Goal: Task Accomplishment & Management: Use online tool/utility

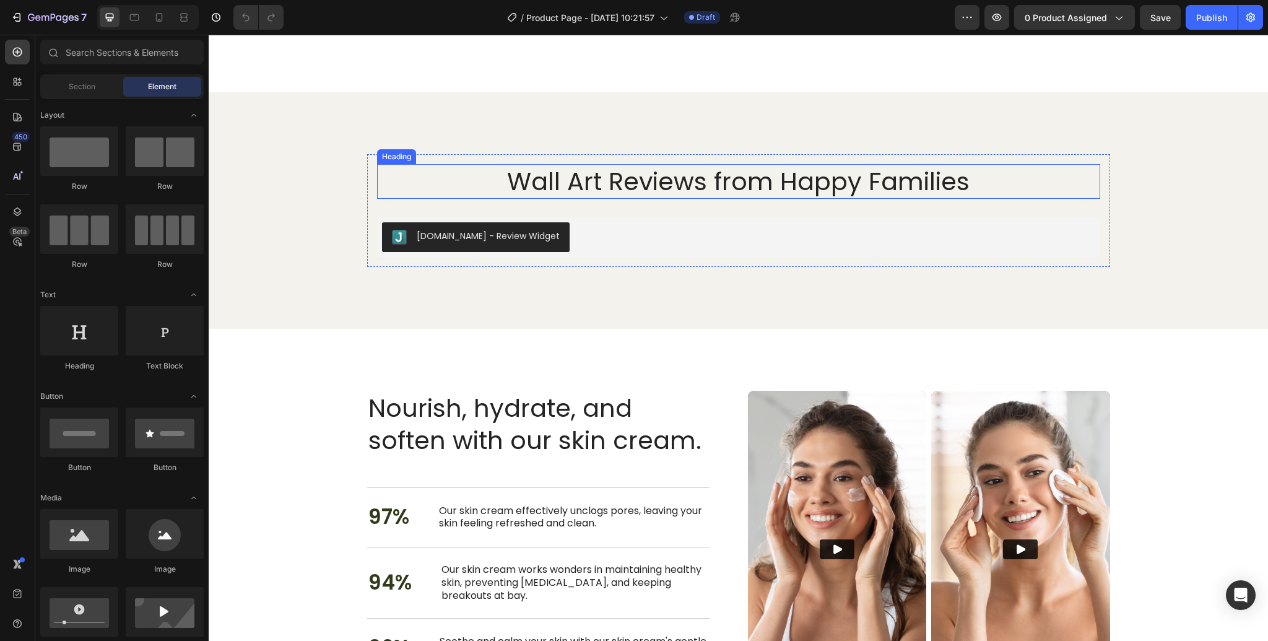
scroll to position [916, 0]
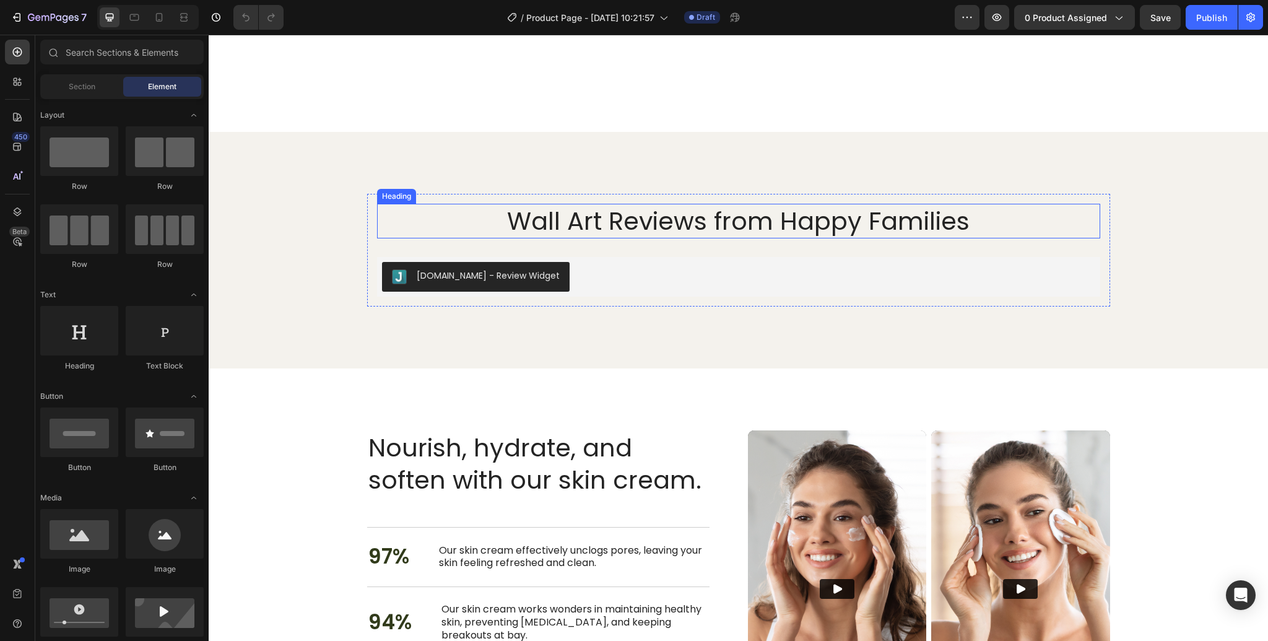
click at [744, 218] on h2 "Wall Art Reviews from Happy Families" at bounding box center [738, 221] width 723 height 35
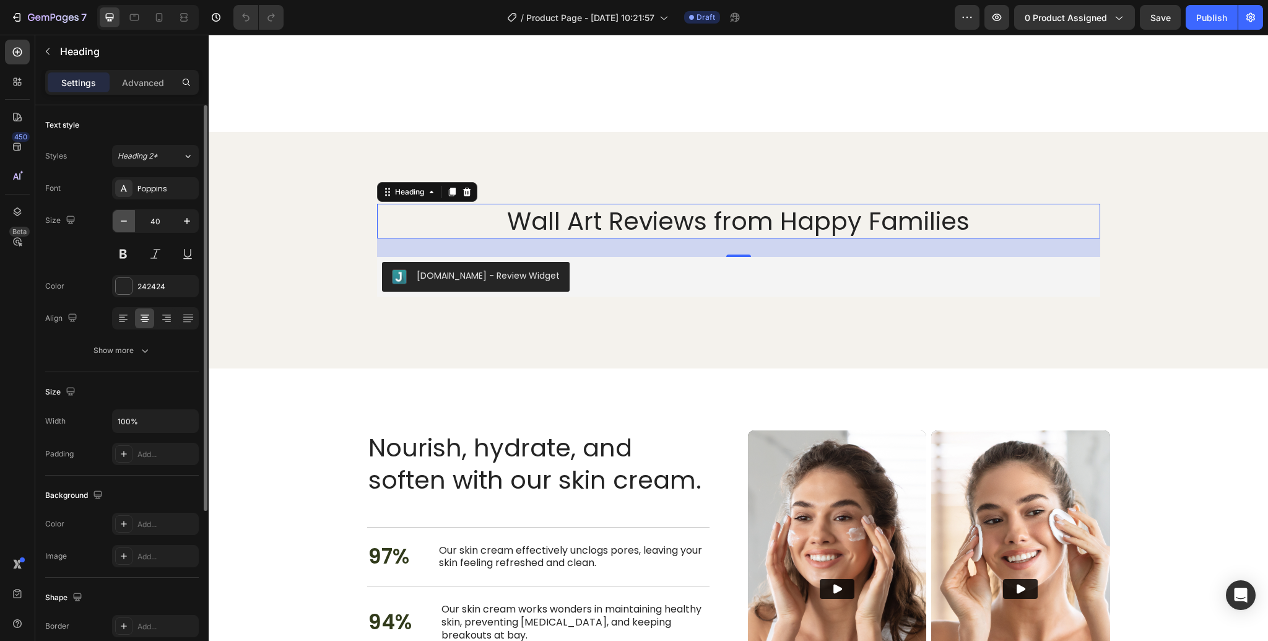
click at [126, 223] on icon "button" at bounding box center [124, 221] width 12 height 12
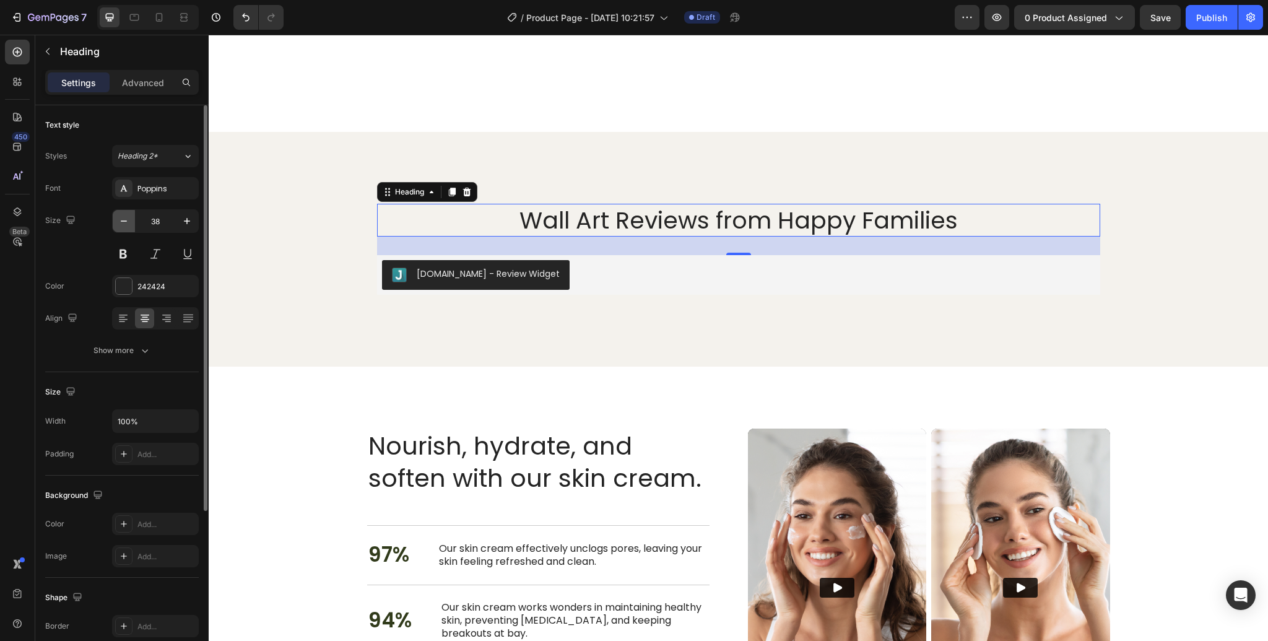
click at [126, 223] on icon "button" at bounding box center [124, 221] width 12 height 12
type input "36"
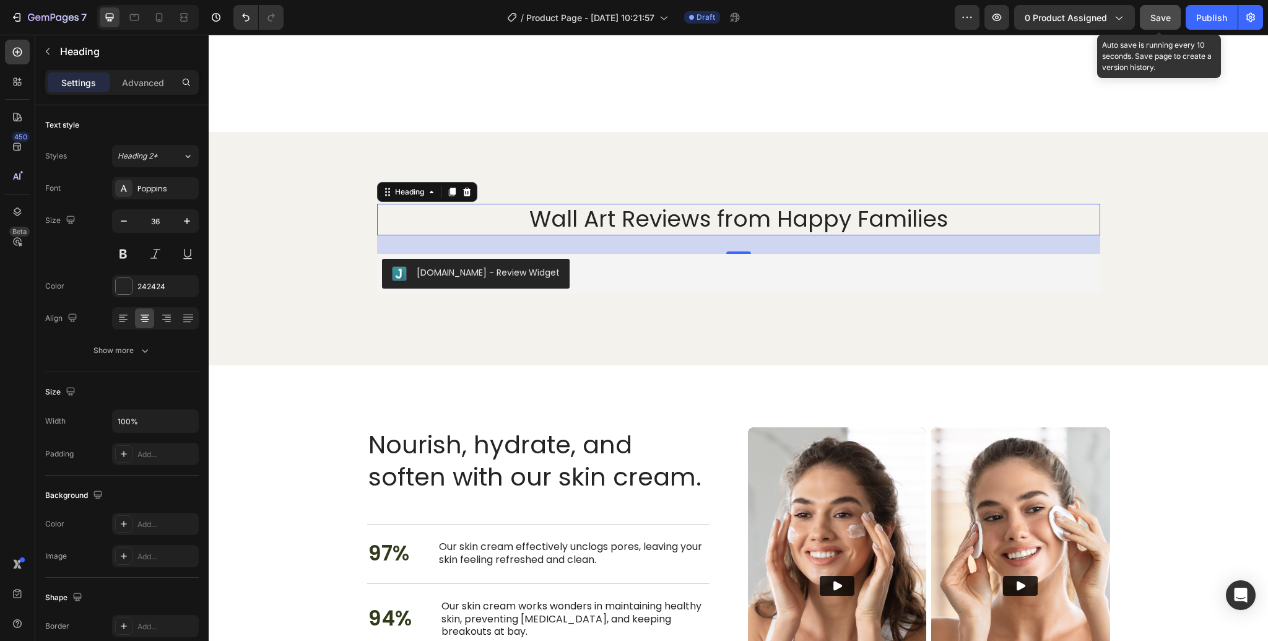
drag, startPoint x: 1160, startPoint y: 22, endPoint x: 798, endPoint y: 132, distance: 378.7
click at [1160, 22] on span "Save" at bounding box center [1160, 17] width 20 height 11
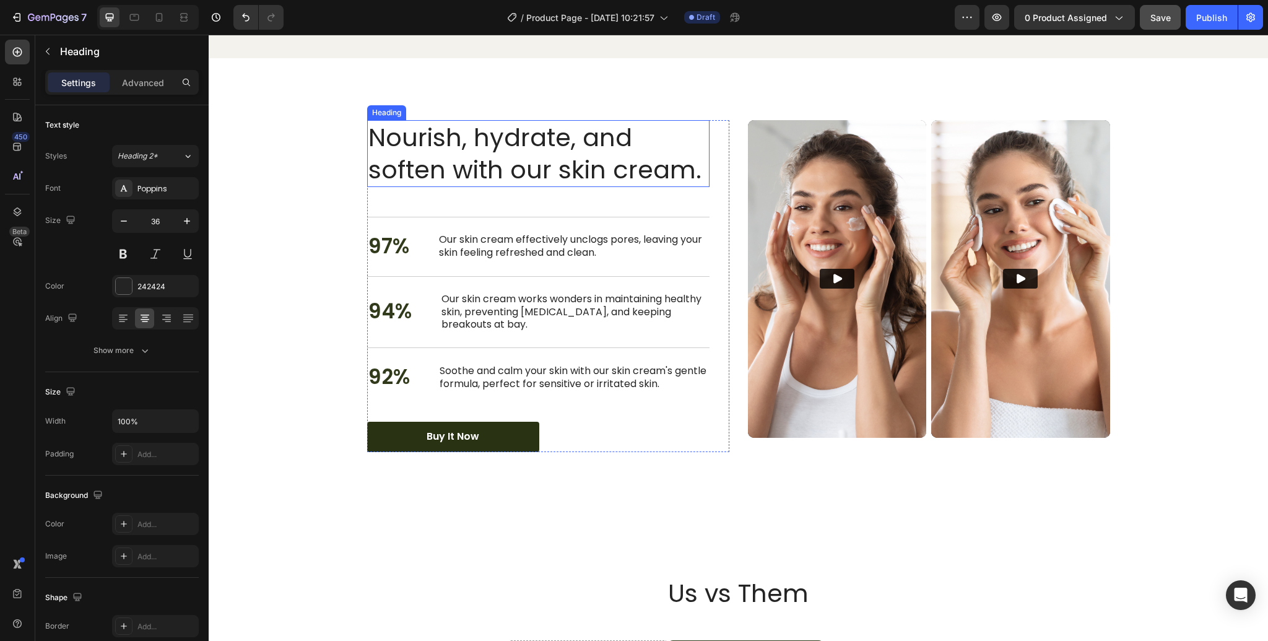
scroll to position [1211, 0]
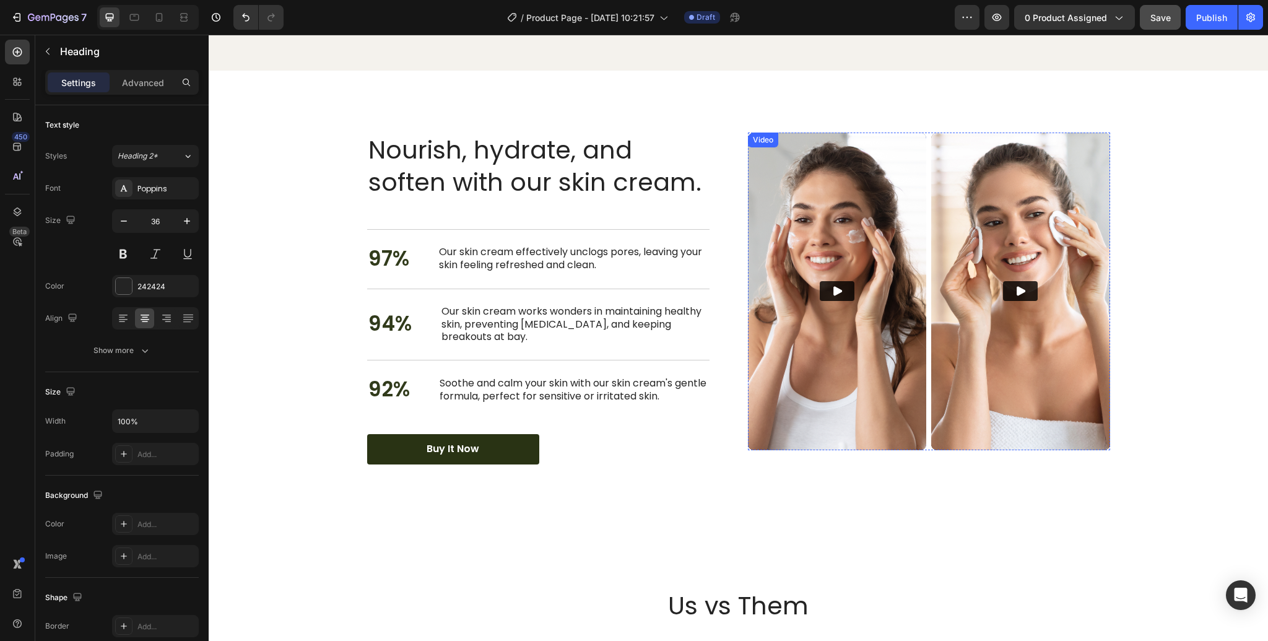
click at [826, 232] on img at bounding box center [837, 291] width 179 height 318
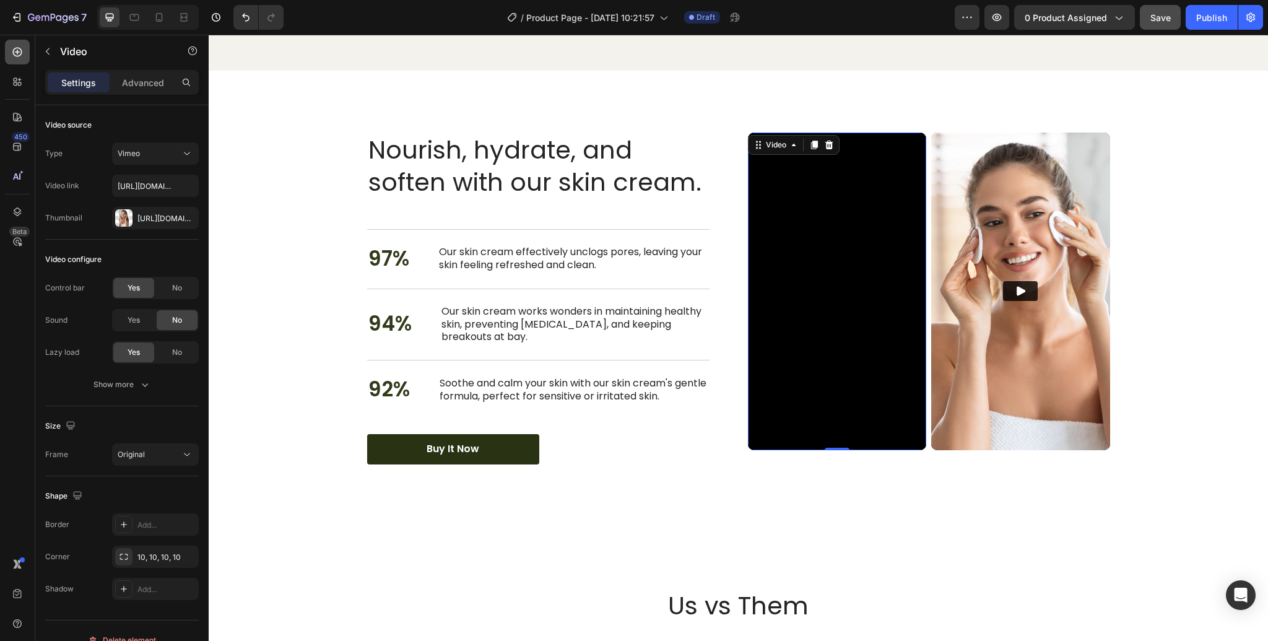
click at [16, 55] on icon at bounding box center [17, 52] width 12 height 12
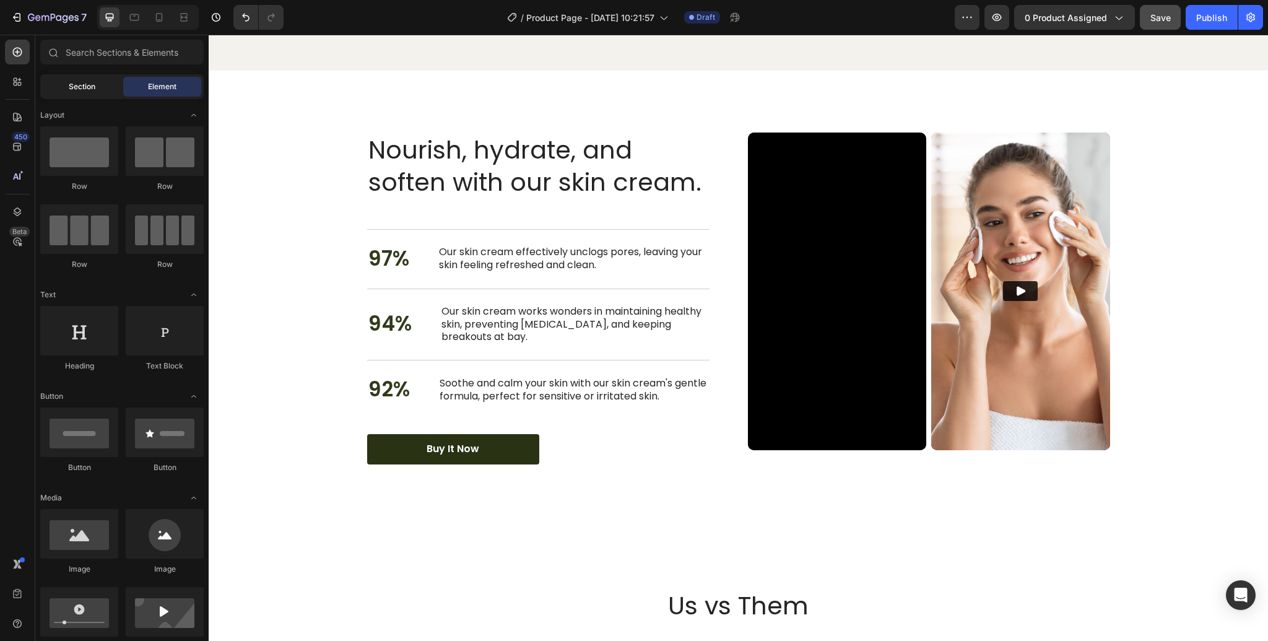
click at [64, 84] on div "Section" at bounding box center [82, 87] width 78 height 20
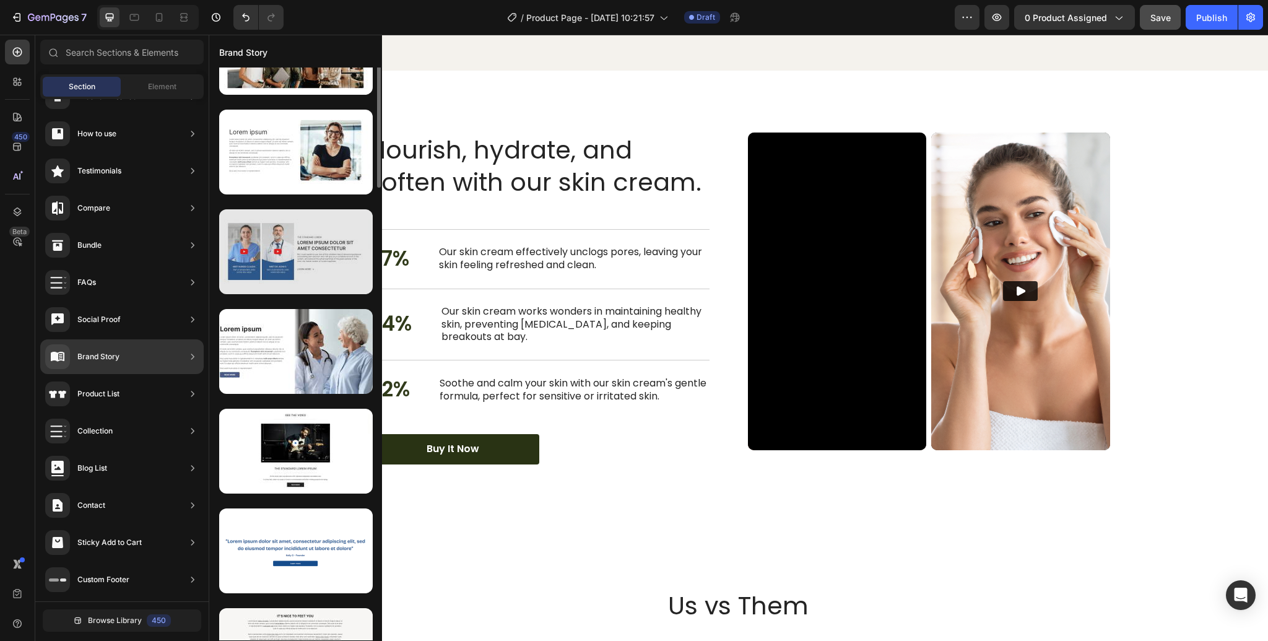
scroll to position [28, 0]
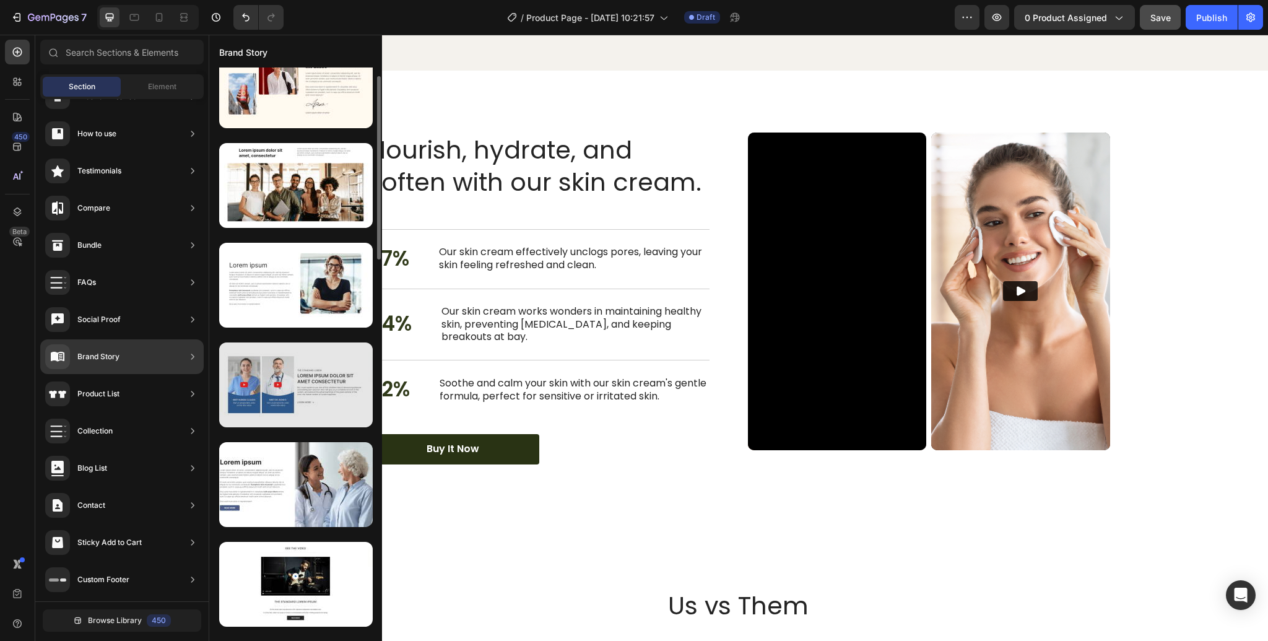
click at [306, 374] on div at bounding box center [296, 384] width 154 height 85
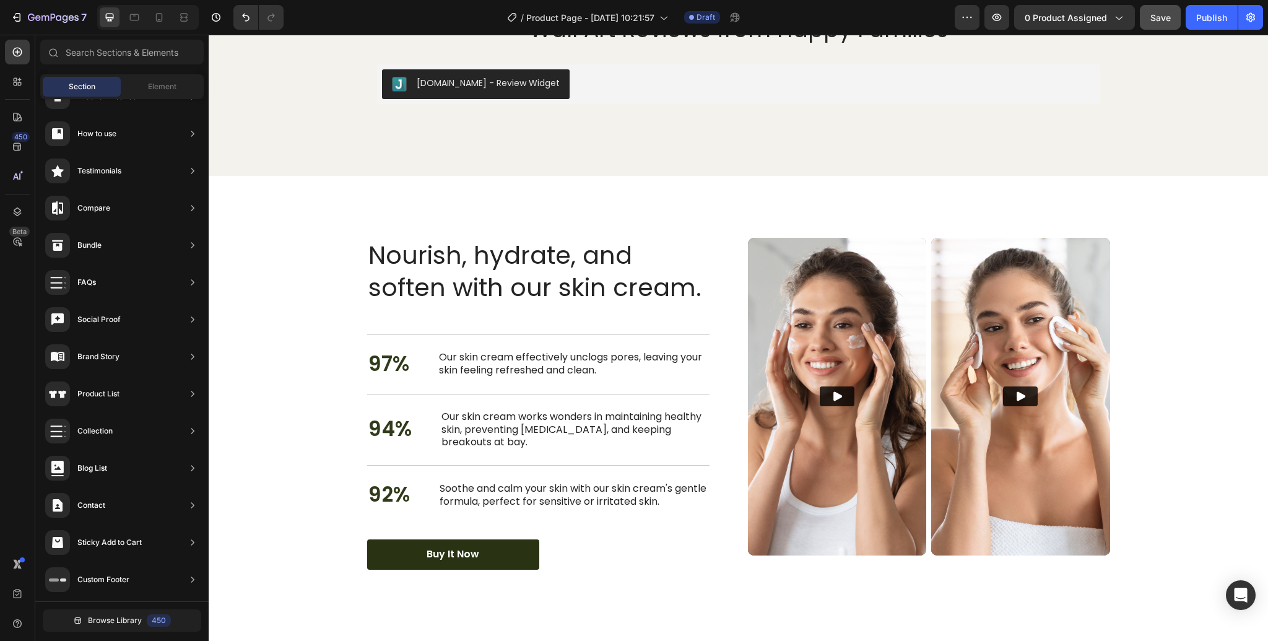
scroll to position [1209, 0]
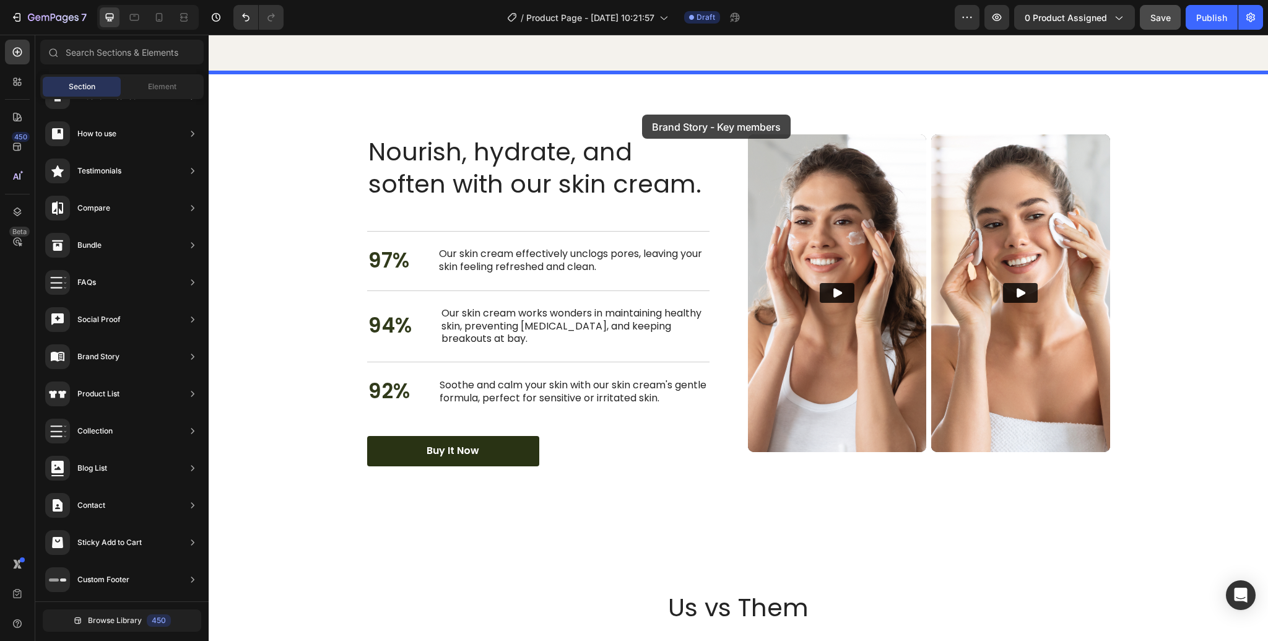
drag, startPoint x: 508, startPoint y: 420, endPoint x: 642, endPoint y: 115, distance: 334.0
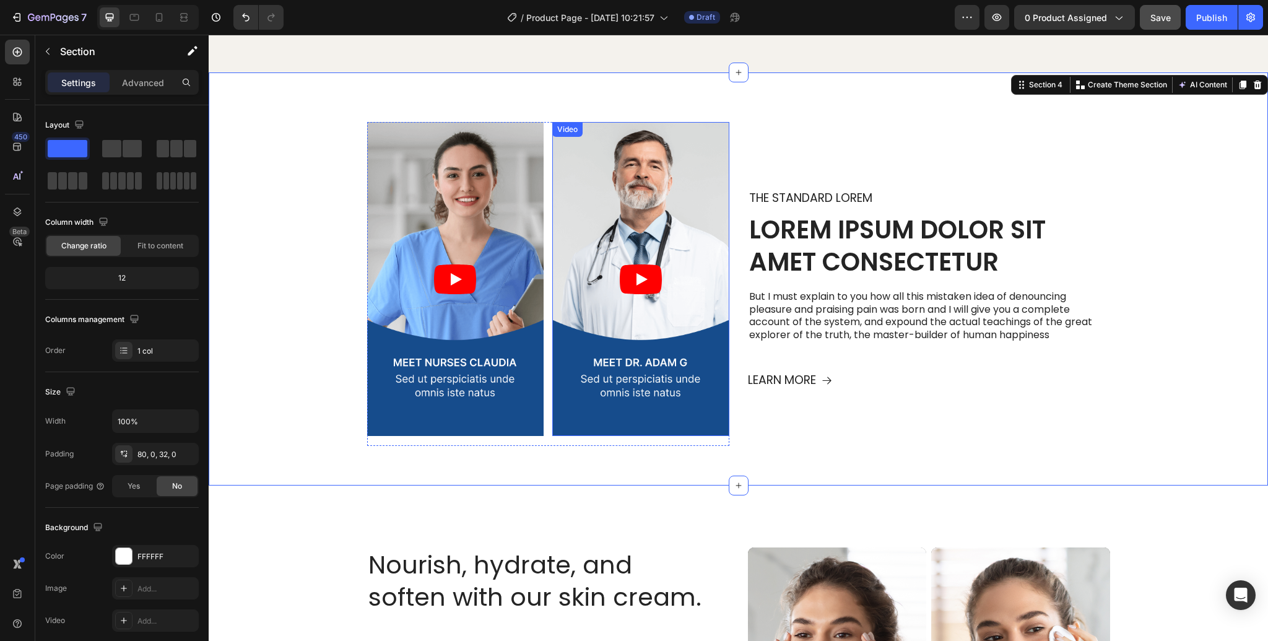
click at [643, 283] on icon "Play" at bounding box center [641, 279] width 42 height 30
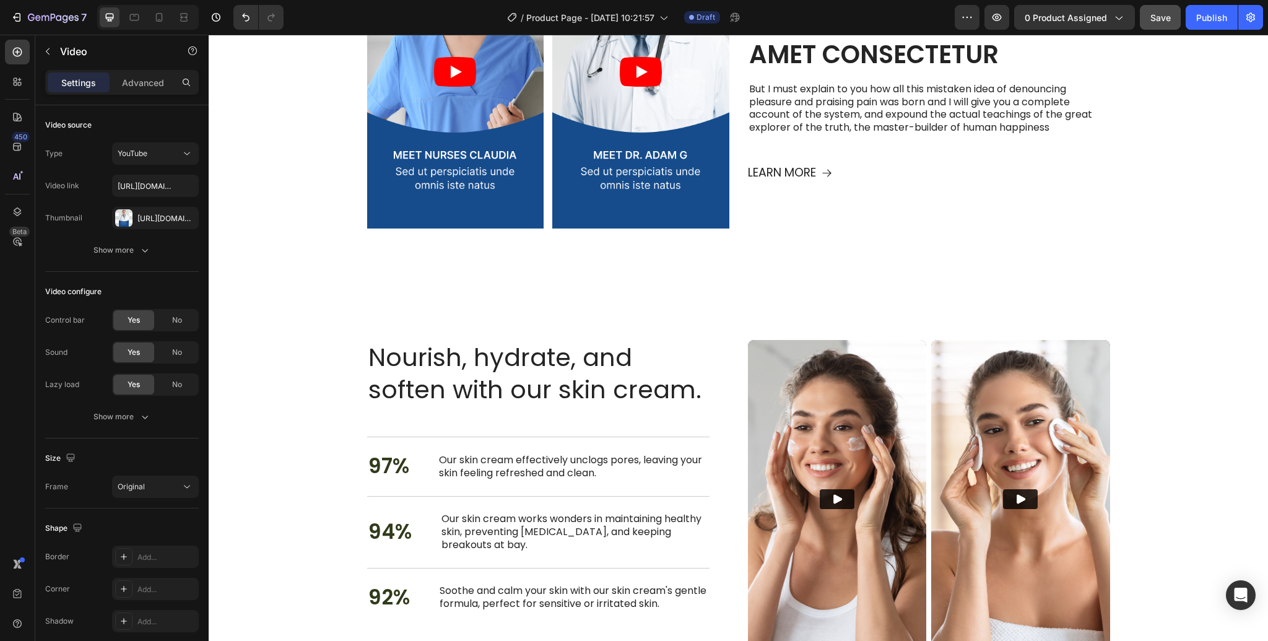
scroll to position [1483, 0]
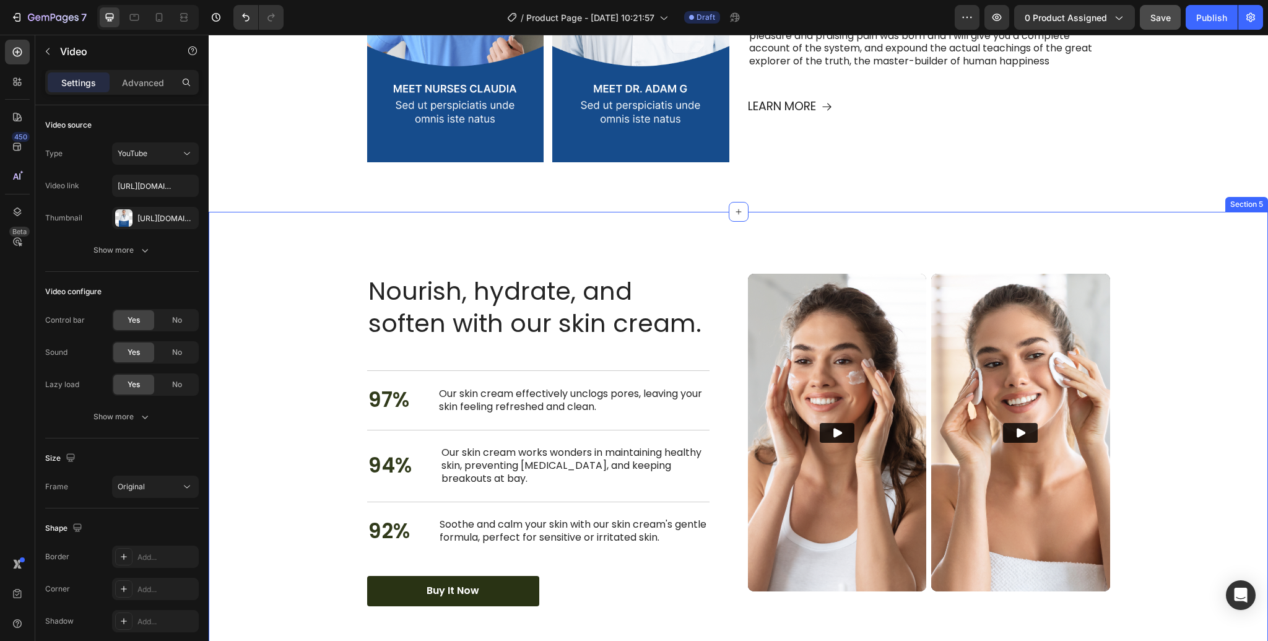
click at [1249, 209] on div "Section 5" at bounding box center [1246, 204] width 43 height 15
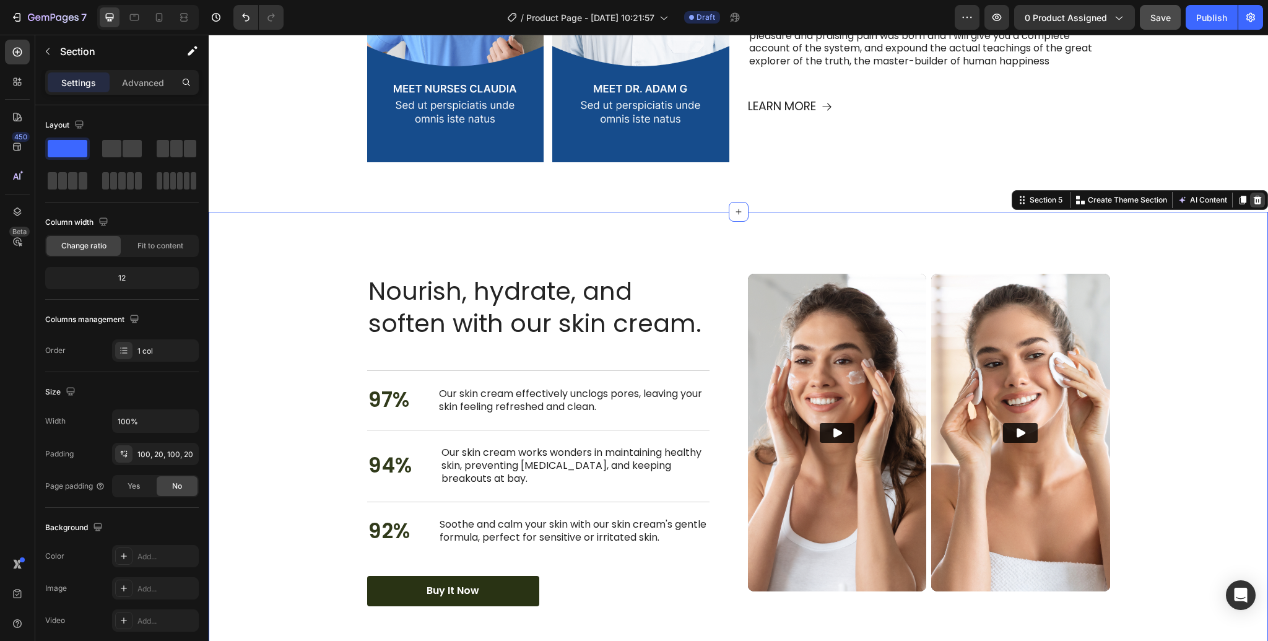
click at [1258, 198] on icon at bounding box center [1258, 200] width 8 height 9
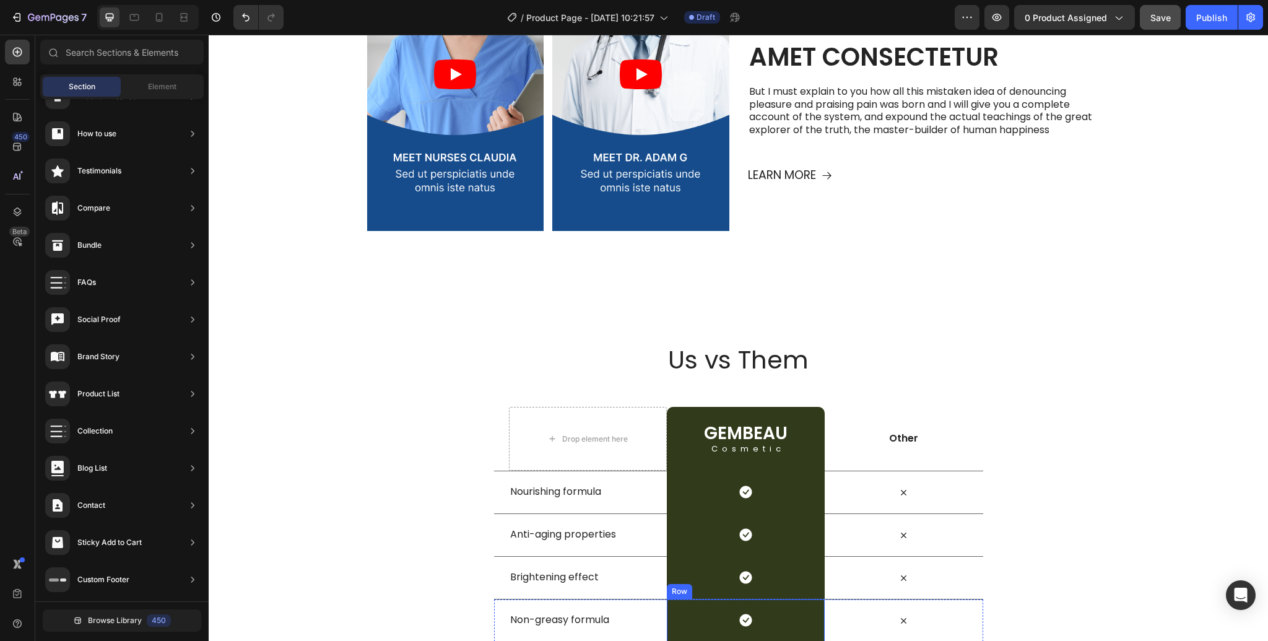
scroll to position [1280, 0]
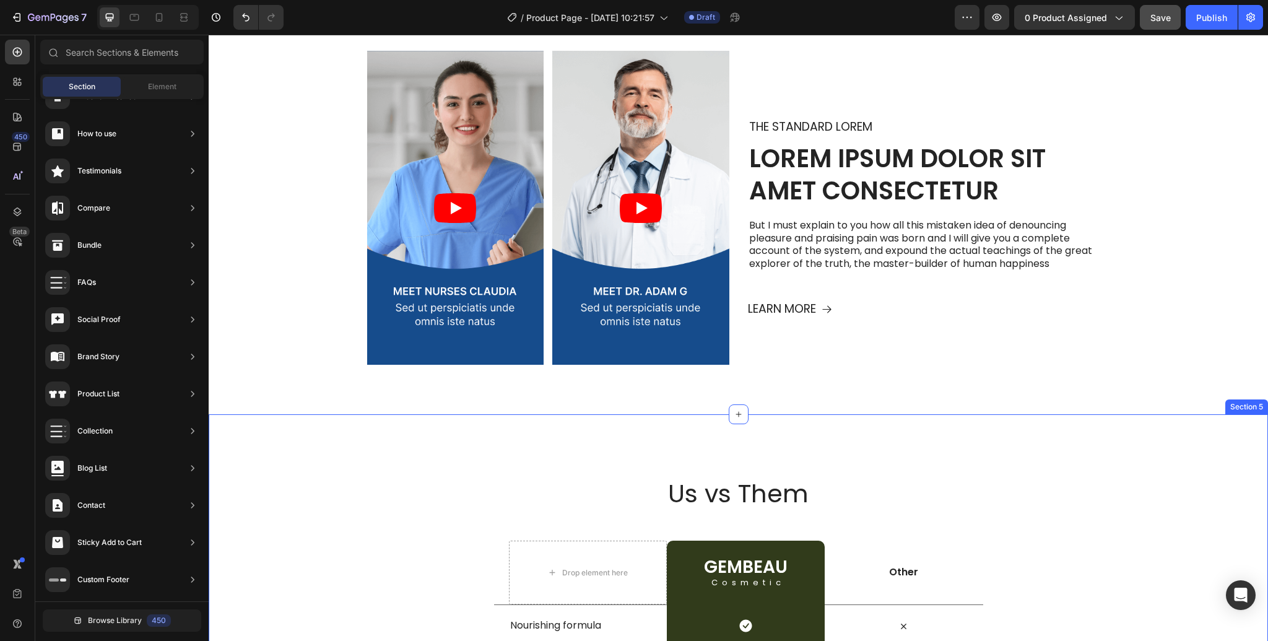
click at [1248, 409] on div "Section 5" at bounding box center [1246, 406] width 43 height 15
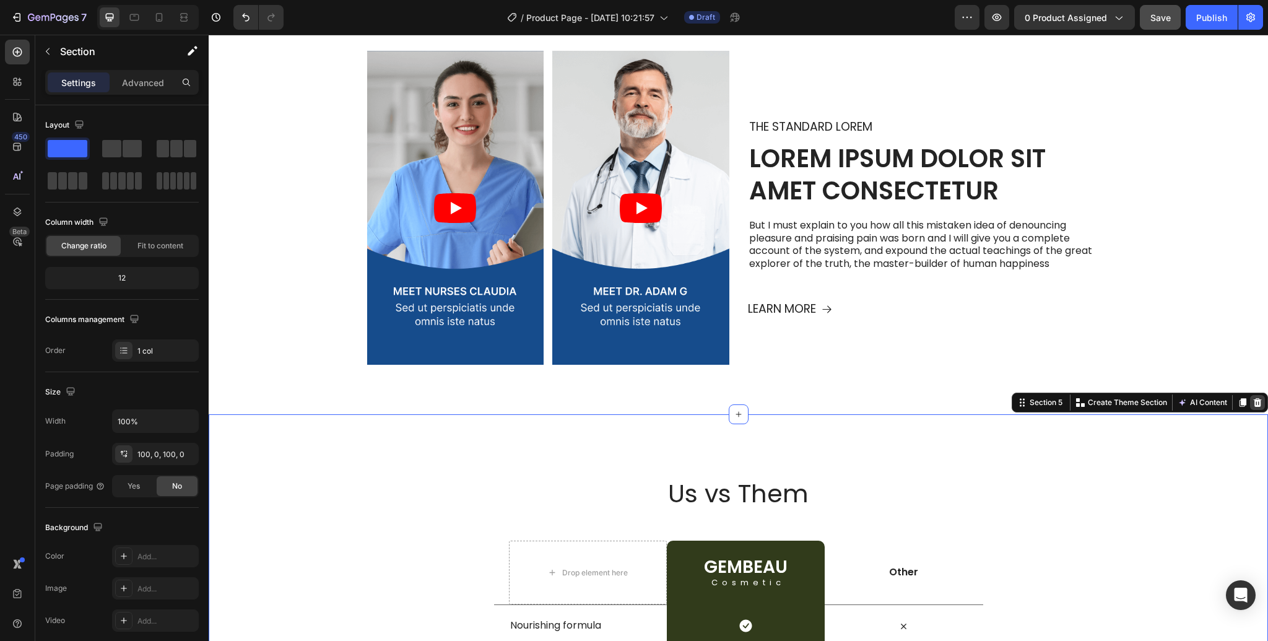
click at [1260, 403] on icon at bounding box center [1258, 402] width 8 height 9
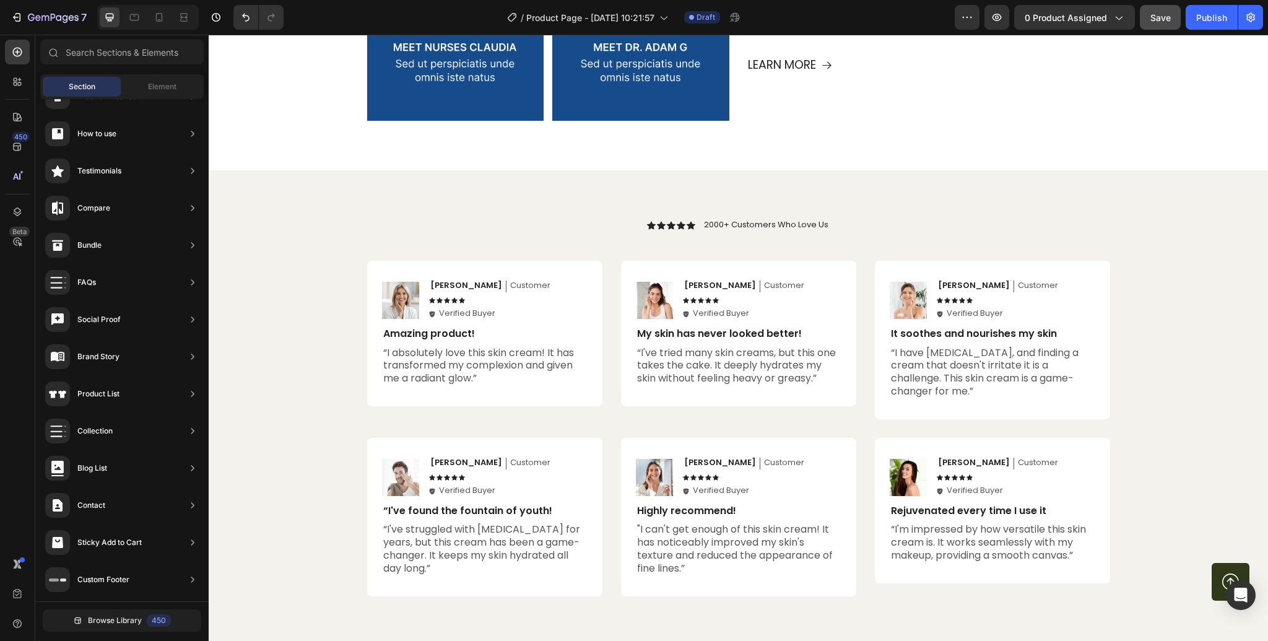
scroll to position [1586, 0]
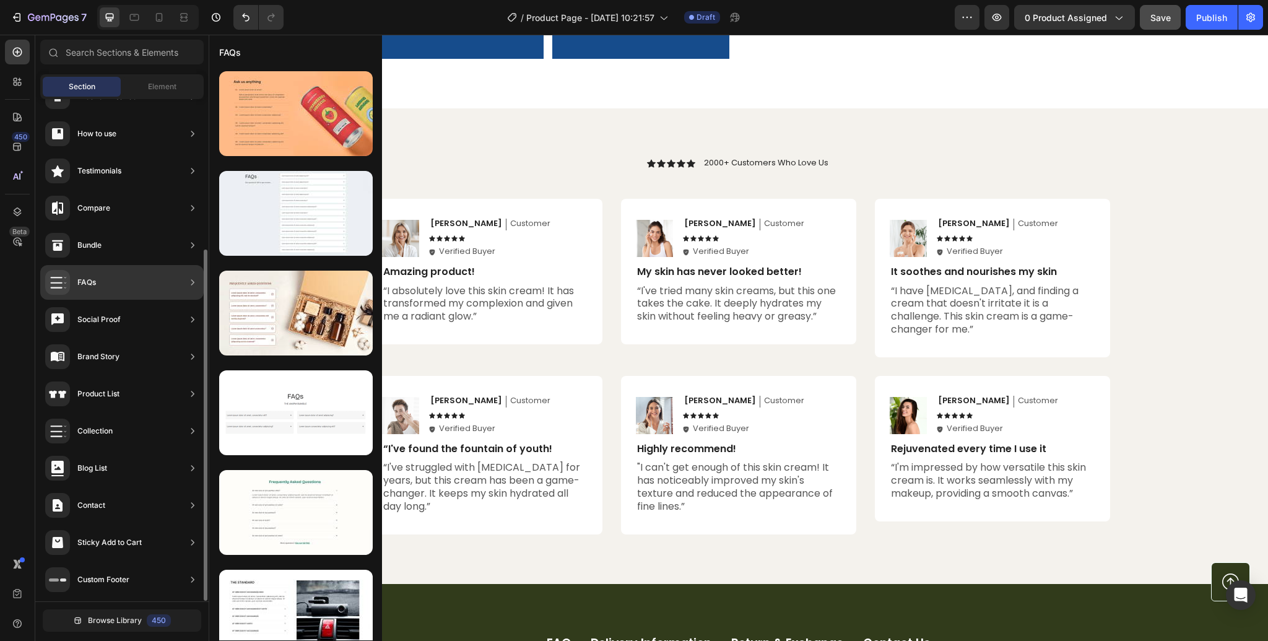
click at [122, 287] on div "FAQs" at bounding box center [121, 282] width 163 height 35
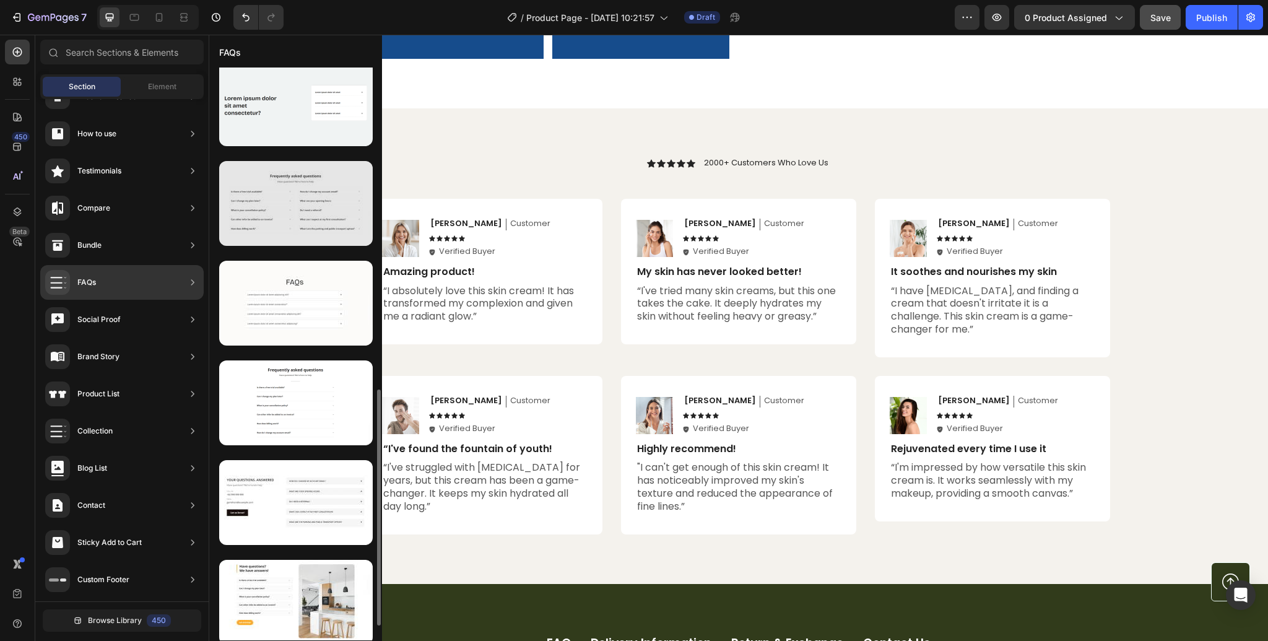
scroll to position [815, 0]
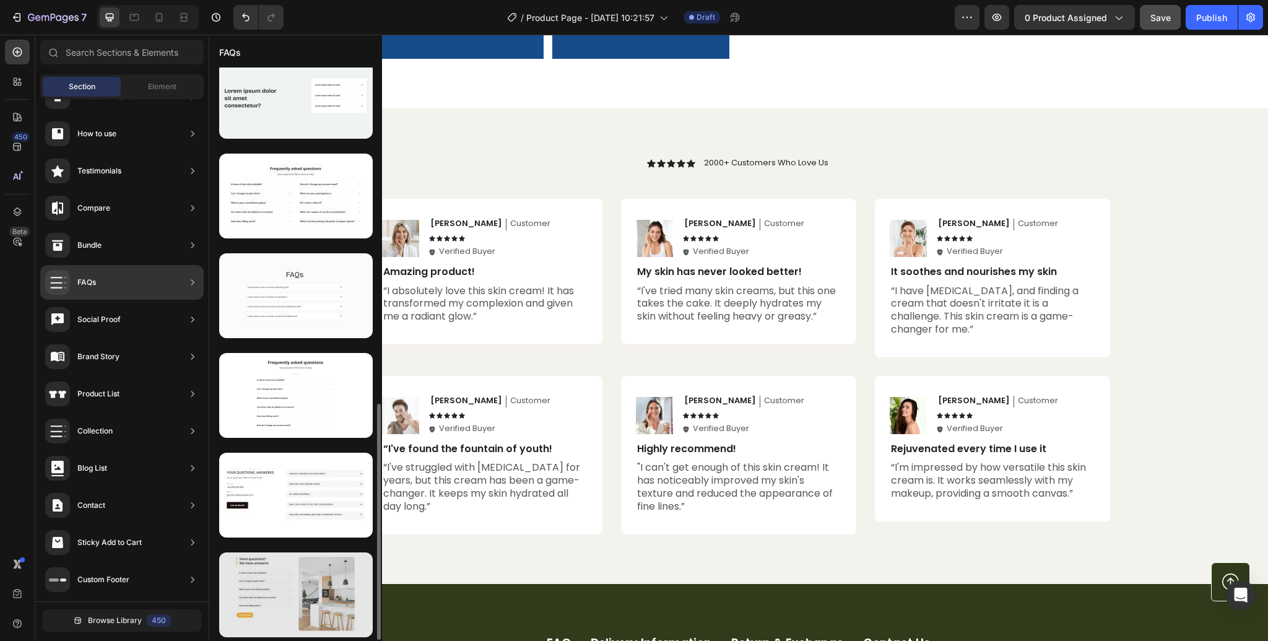
click at [285, 574] on div at bounding box center [296, 594] width 154 height 85
click at [274, 597] on div at bounding box center [296, 594] width 154 height 85
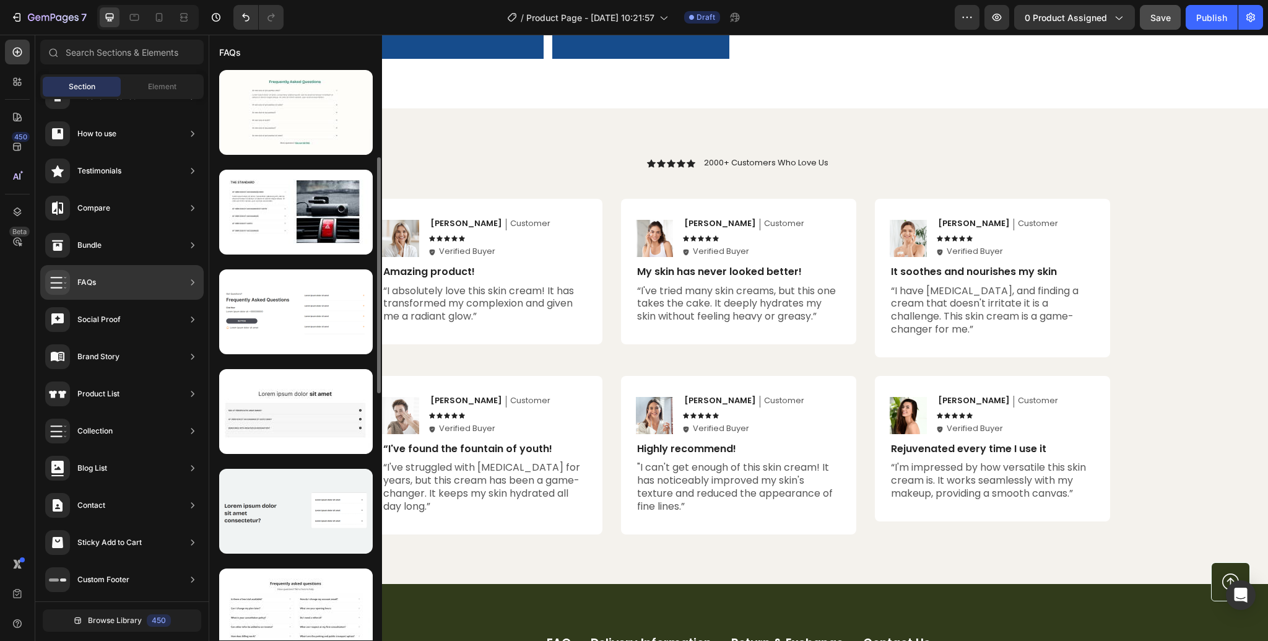
scroll to position [347, 0]
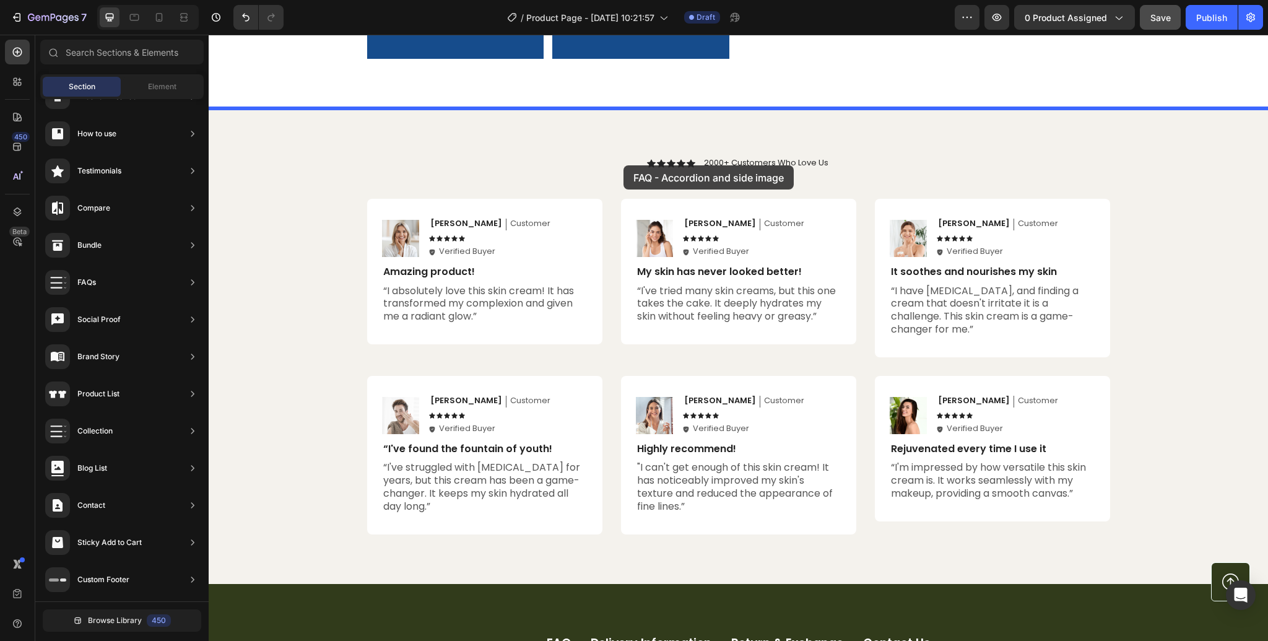
drag, startPoint x: 483, startPoint y: 307, endPoint x: 623, endPoint y: 165, distance: 199.2
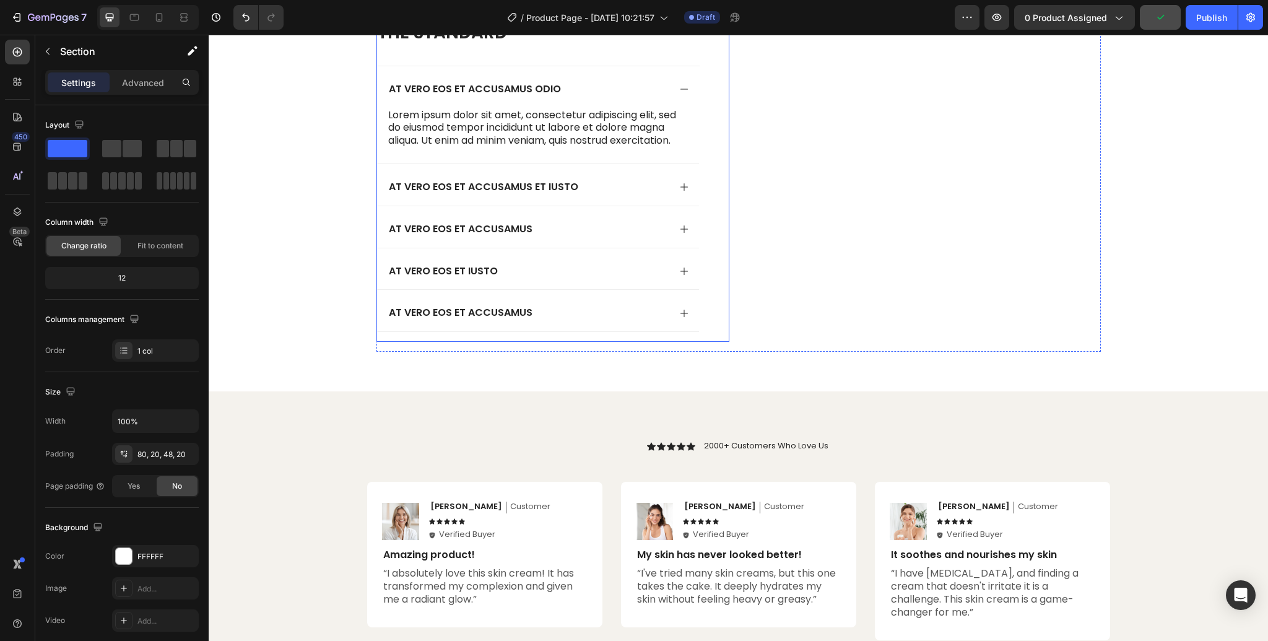
scroll to position [1731, 0]
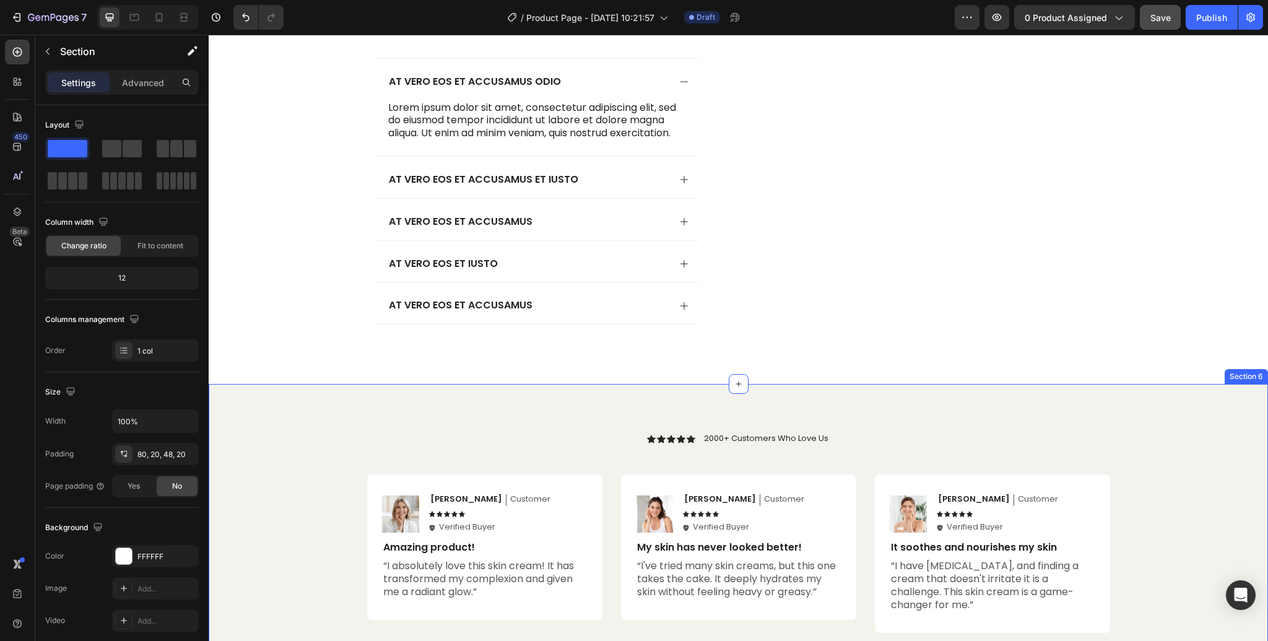
click at [295, 474] on div "Icon Icon Icon Icon Icon Icon List 2000+ Customers Who Love Us Text Block Row I…" at bounding box center [738, 621] width 1034 height 376
click at [1042, 378] on div "Section 6" at bounding box center [1045, 371] width 38 height 11
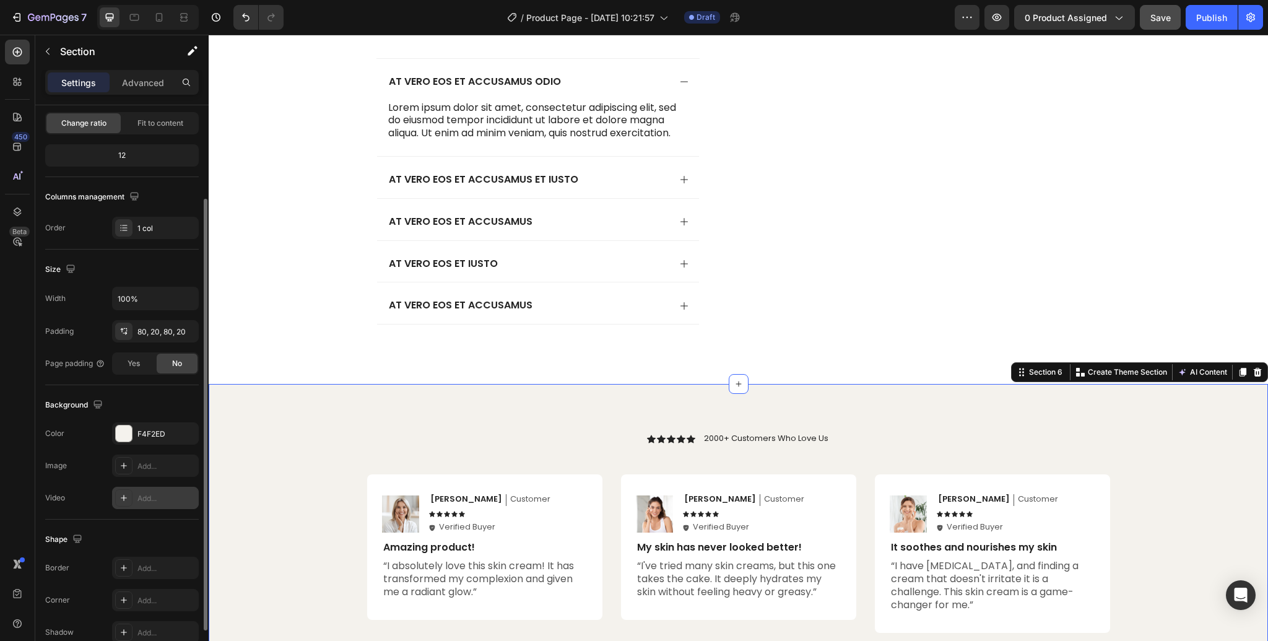
scroll to position [123, 0]
click at [149, 431] on div "F4F2ED" at bounding box center [155, 433] width 36 height 11
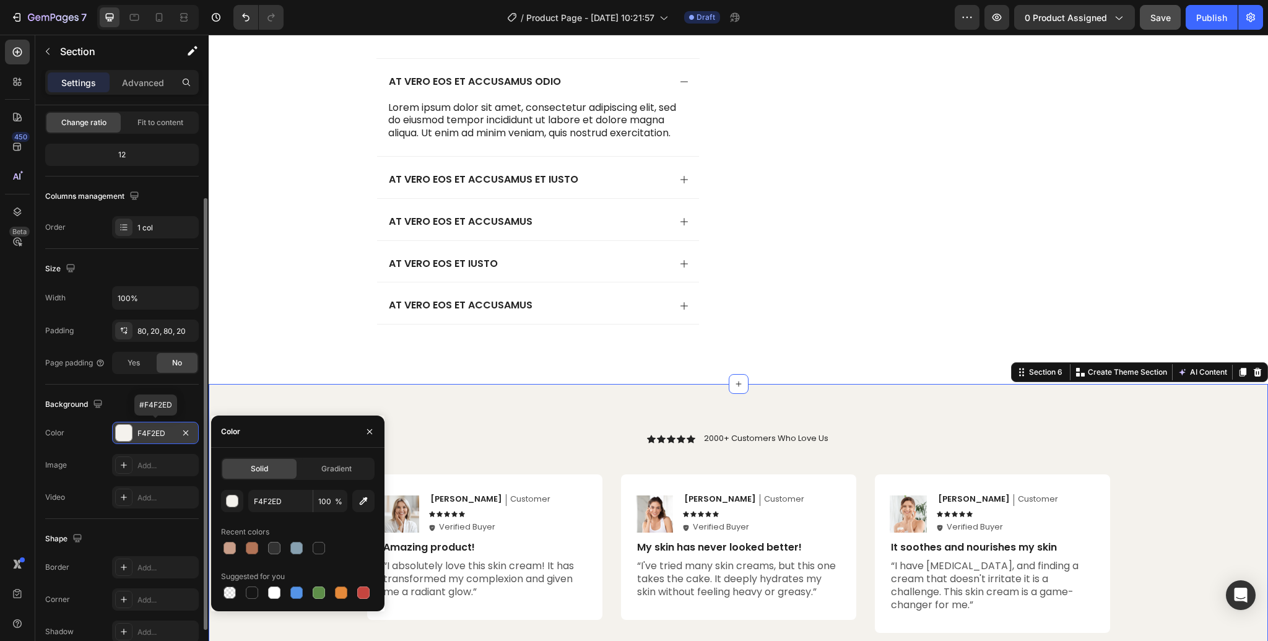
click at [149, 431] on div "F4F2ED" at bounding box center [155, 433] width 36 height 11
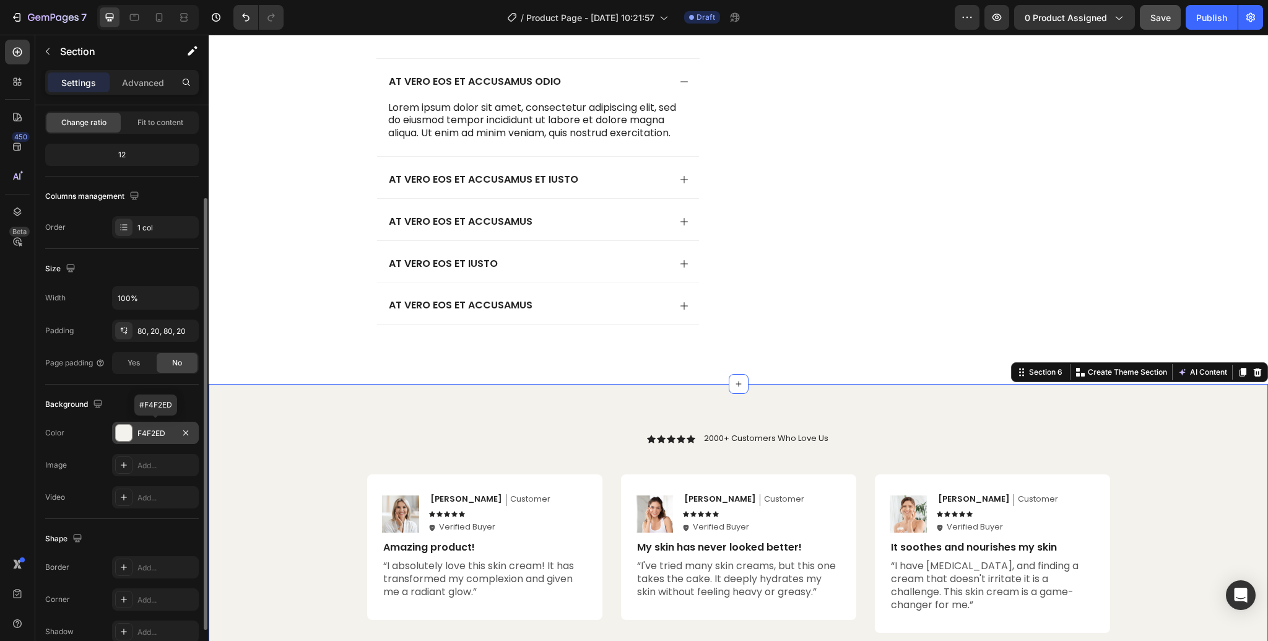
click at [150, 431] on div "F4F2ED" at bounding box center [155, 433] width 36 height 11
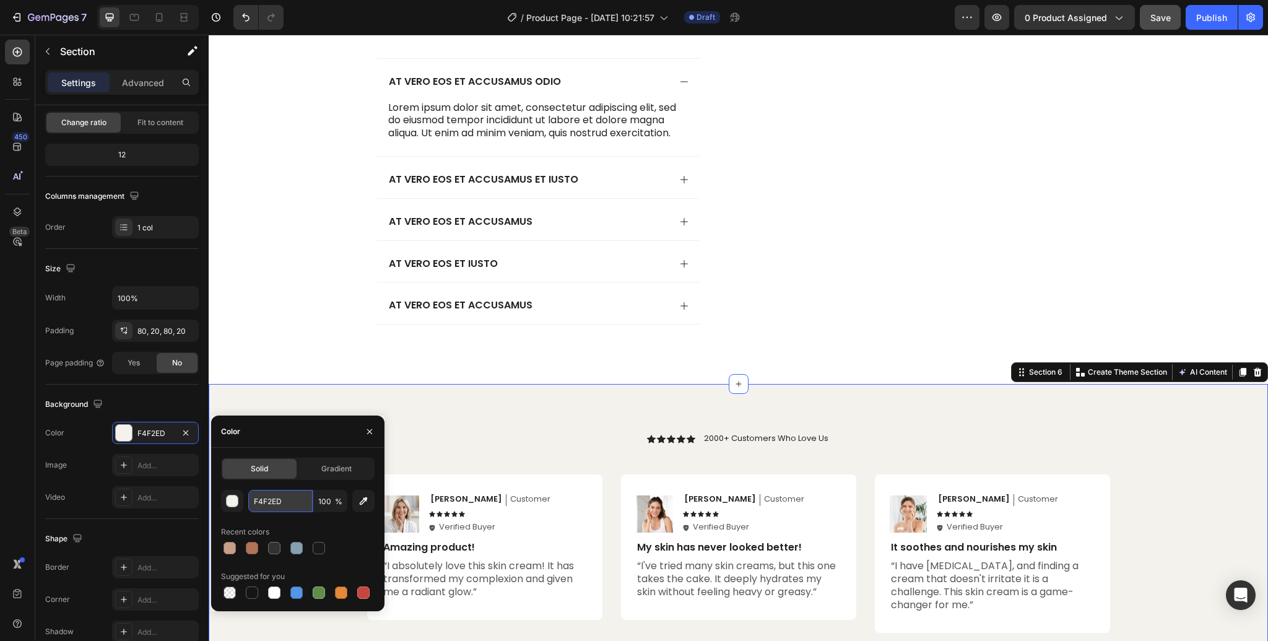
click at [257, 500] on input "F4F2ED" at bounding box center [280, 501] width 64 height 22
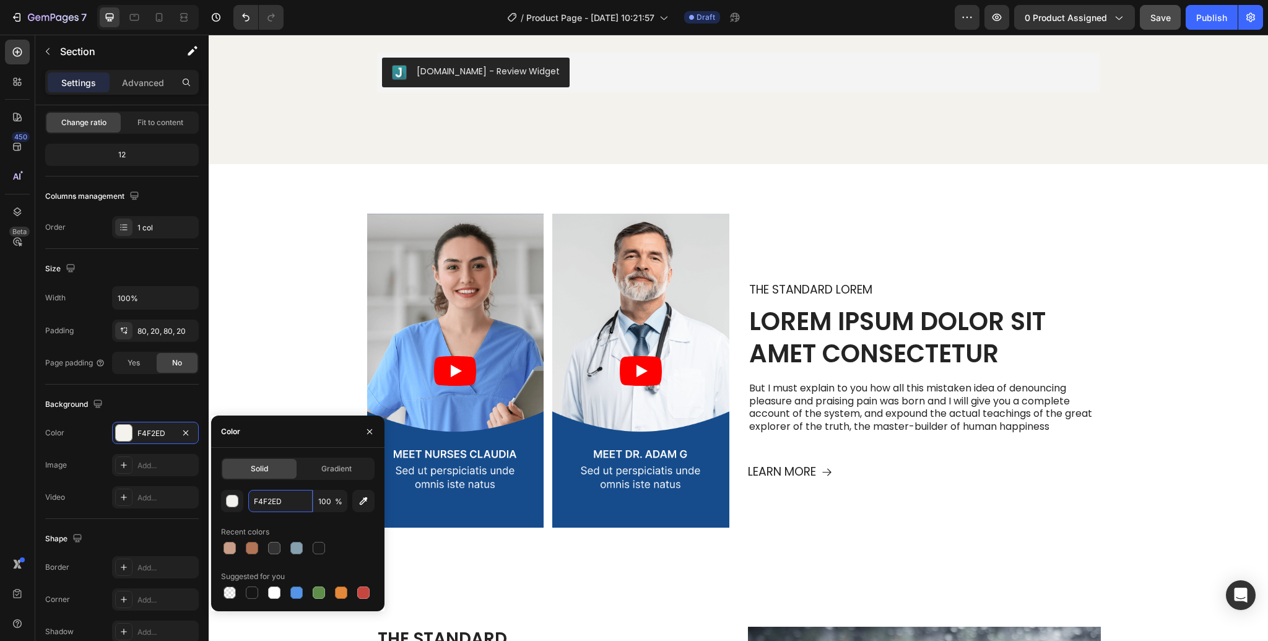
scroll to position [1105, 0]
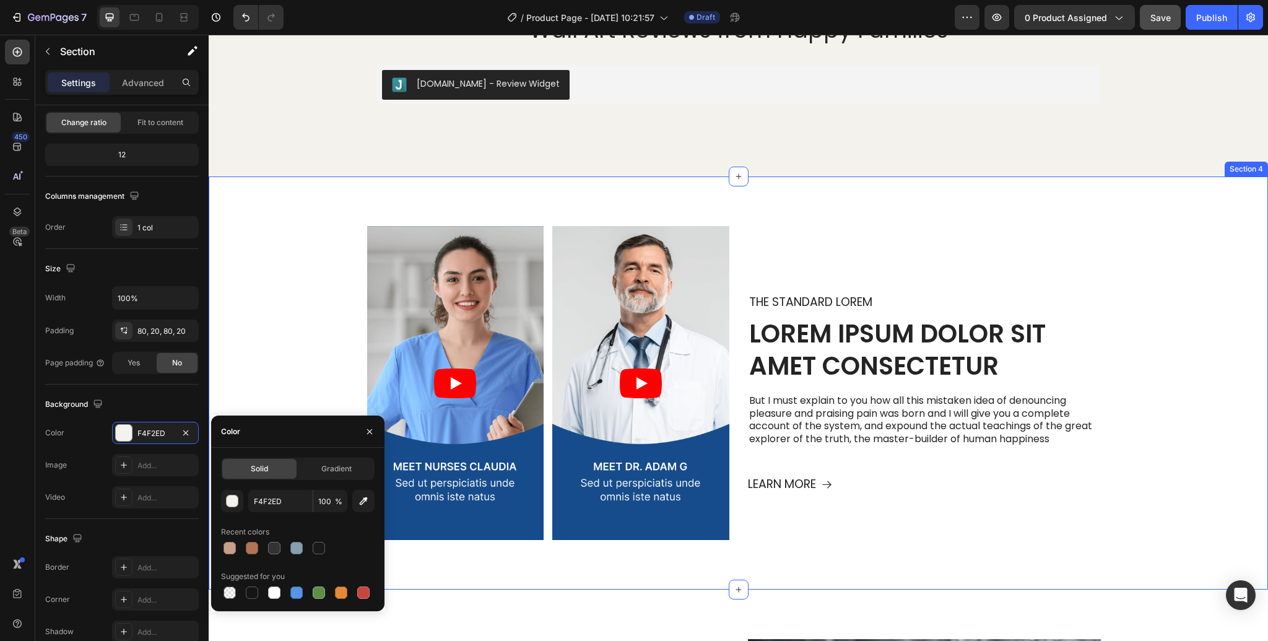
click at [1246, 170] on div "Section 4" at bounding box center [1245, 169] width 43 height 15
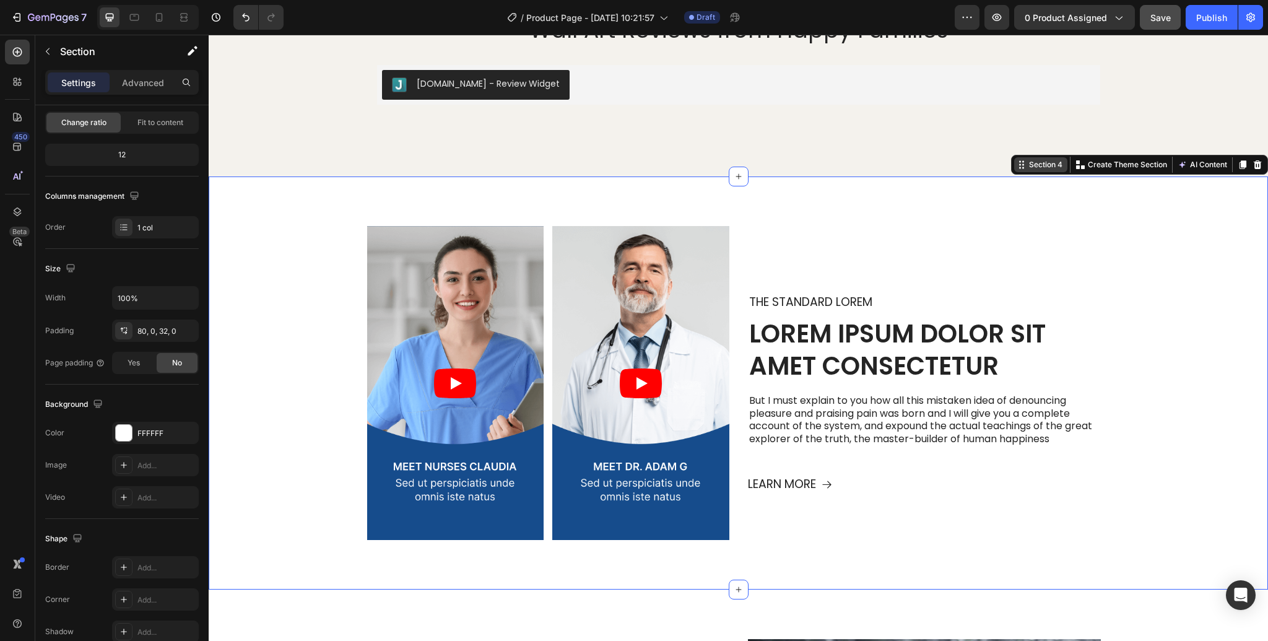
click at [1051, 162] on div "Section 4" at bounding box center [1045, 164] width 38 height 11
click at [156, 431] on div "FFFFFF" at bounding box center [155, 433] width 36 height 11
click at [150, 431] on div "FFFFFF" at bounding box center [155, 433] width 36 height 11
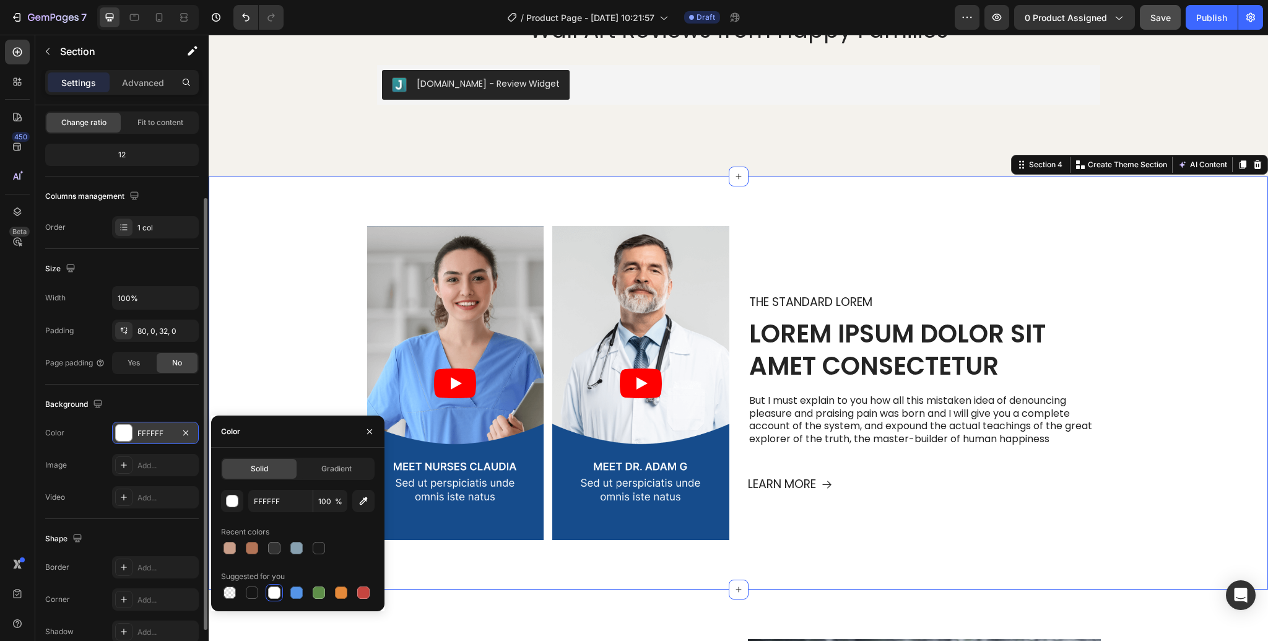
click at [148, 433] on div "FFFFFF" at bounding box center [155, 433] width 36 height 11
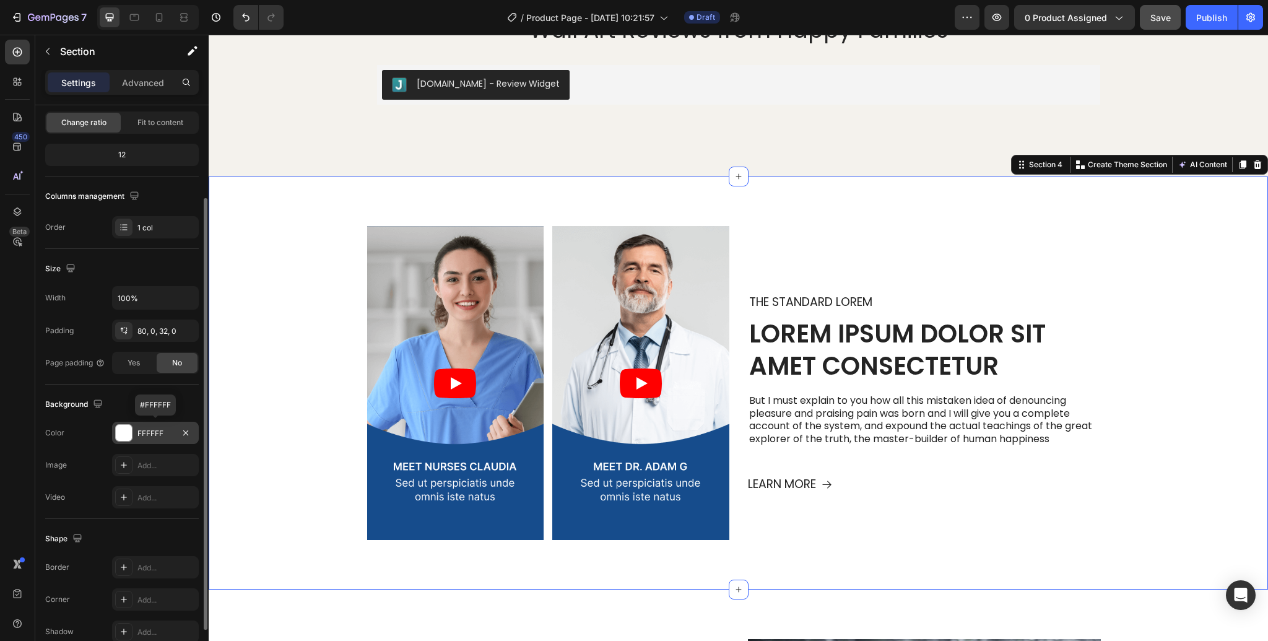
click at [148, 433] on div "FFFFFF" at bounding box center [155, 433] width 36 height 11
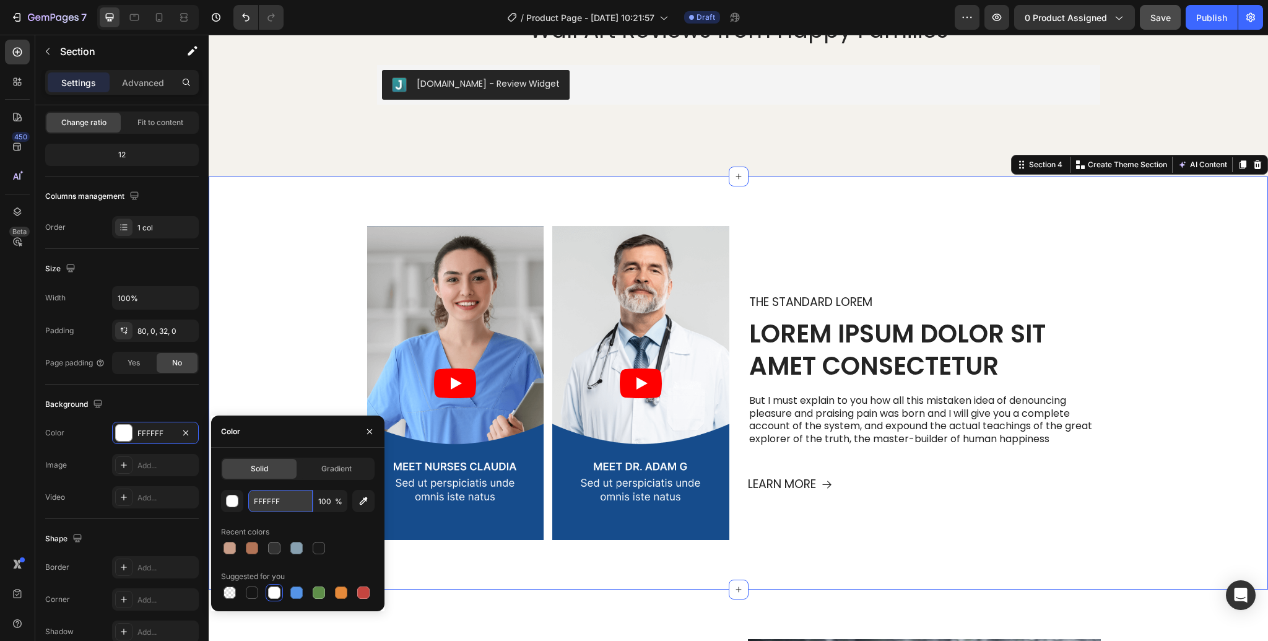
click at [274, 504] on input "FFFFFF" at bounding box center [280, 501] width 64 height 22
paste input "4F2ED"
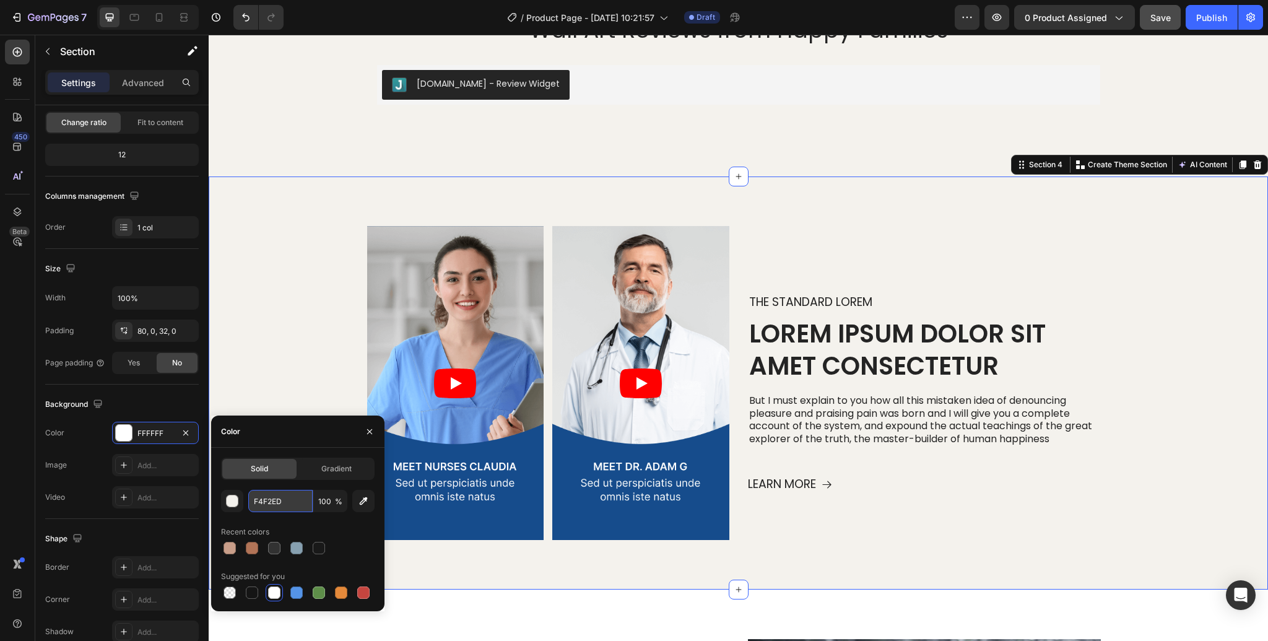
type input "F4F2ED"
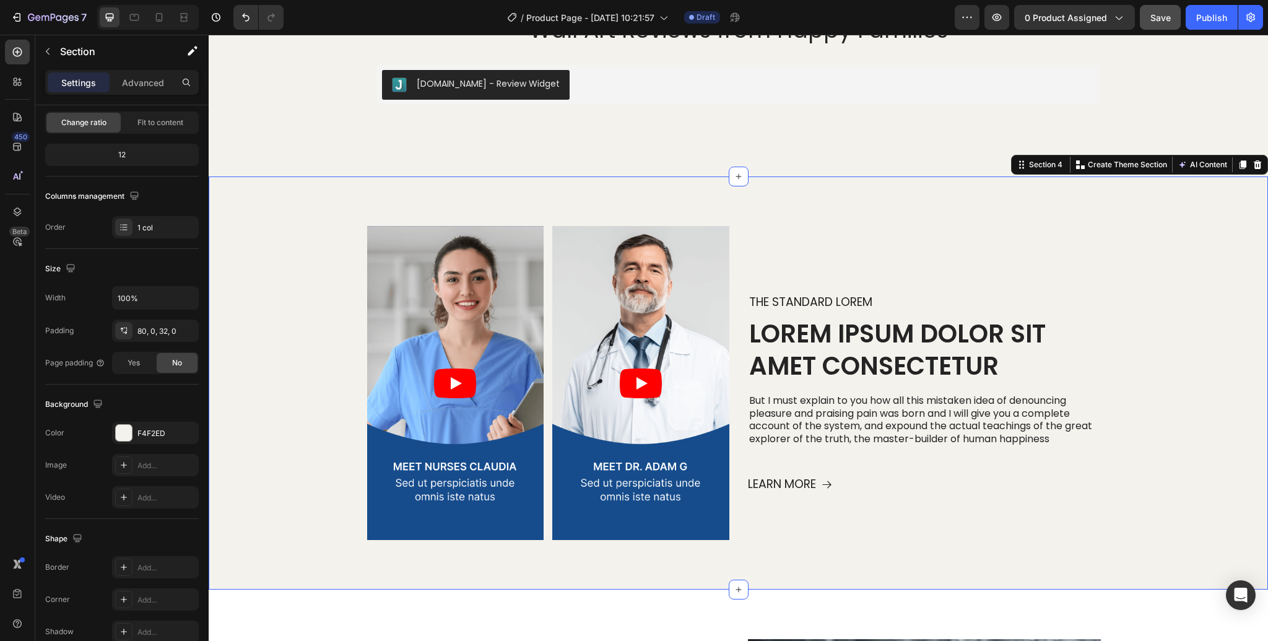
click at [288, 287] on div "Video Video Video Video Carousel The standard Lorem Text Block Lorem ipsum dolo…" at bounding box center [738, 398] width 1059 height 344
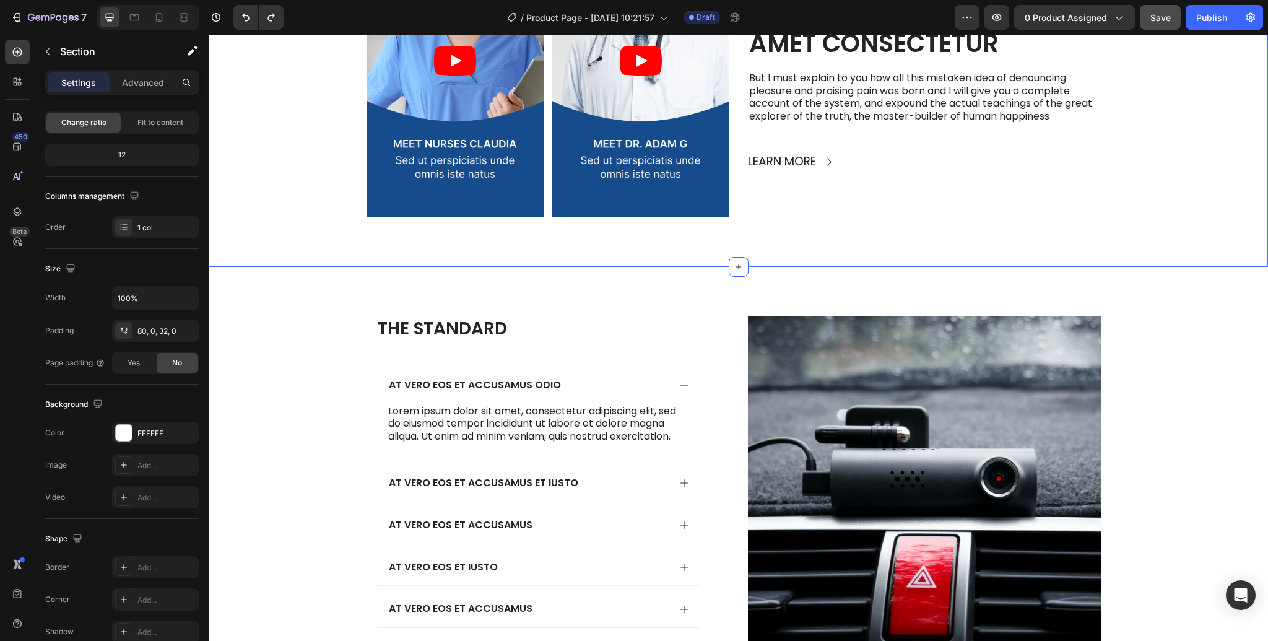
scroll to position [1438, 0]
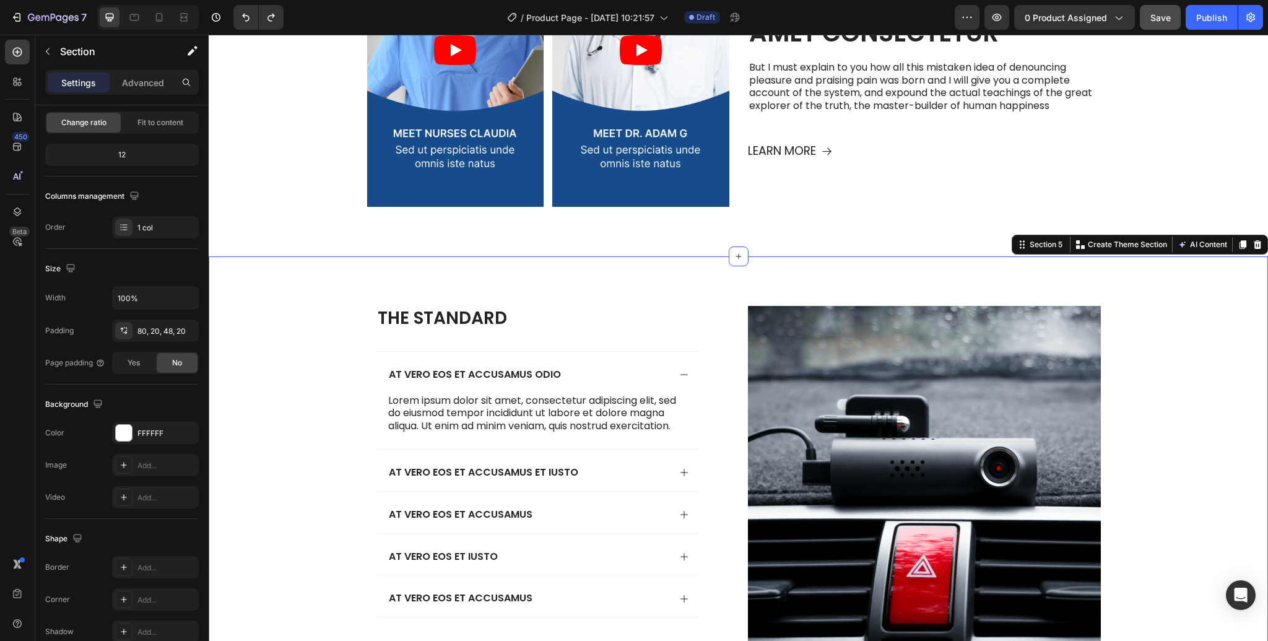
click at [1197, 287] on div "The standard Heading At vero eos et accusamus odio Lorem ipsum dolor sit amet, …" at bounding box center [738, 482] width 1059 height 452
click at [1039, 249] on div "Section 5" at bounding box center [1046, 244] width 38 height 11
click at [142, 430] on div "FFFFFF" at bounding box center [155, 433] width 36 height 11
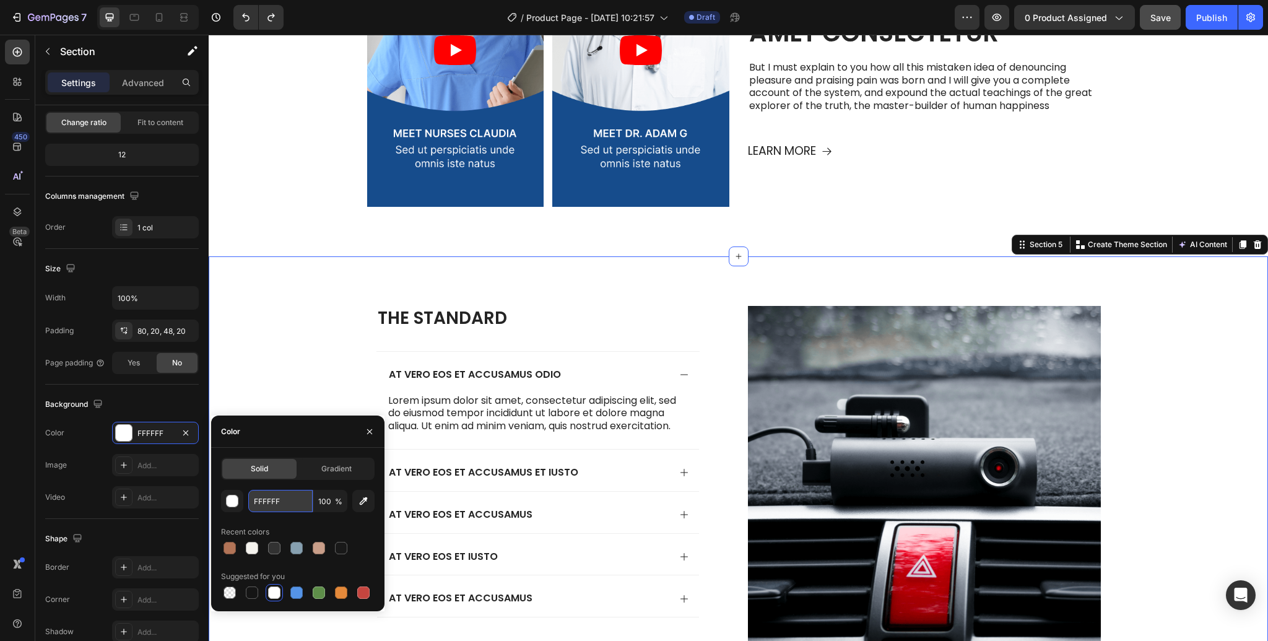
click at [272, 502] on input "FFFFFF" at bounding box center [280, 501] width 64 height 22
paste input "4F2ED"
type input "F4F2ED"
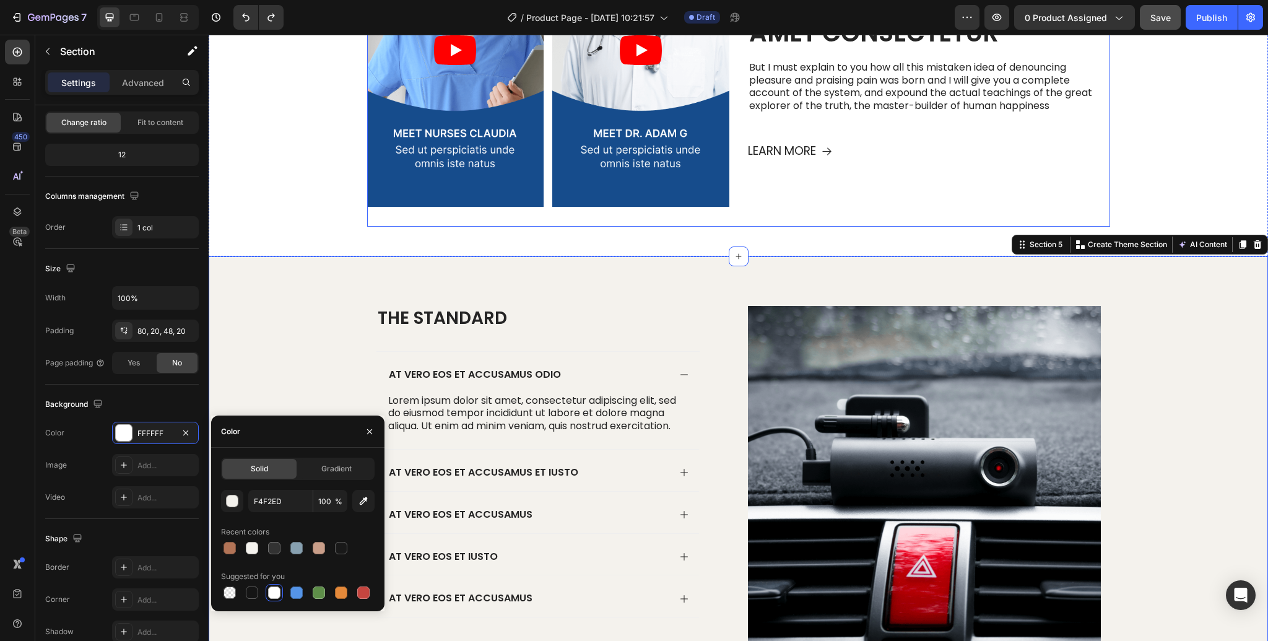
click at [860, 215] on div "The standard Lorem Text Block Lorem ipsum dolor sit amet consectetur Heading Bu…" at bounding box center [929, 60] width 362 height 334
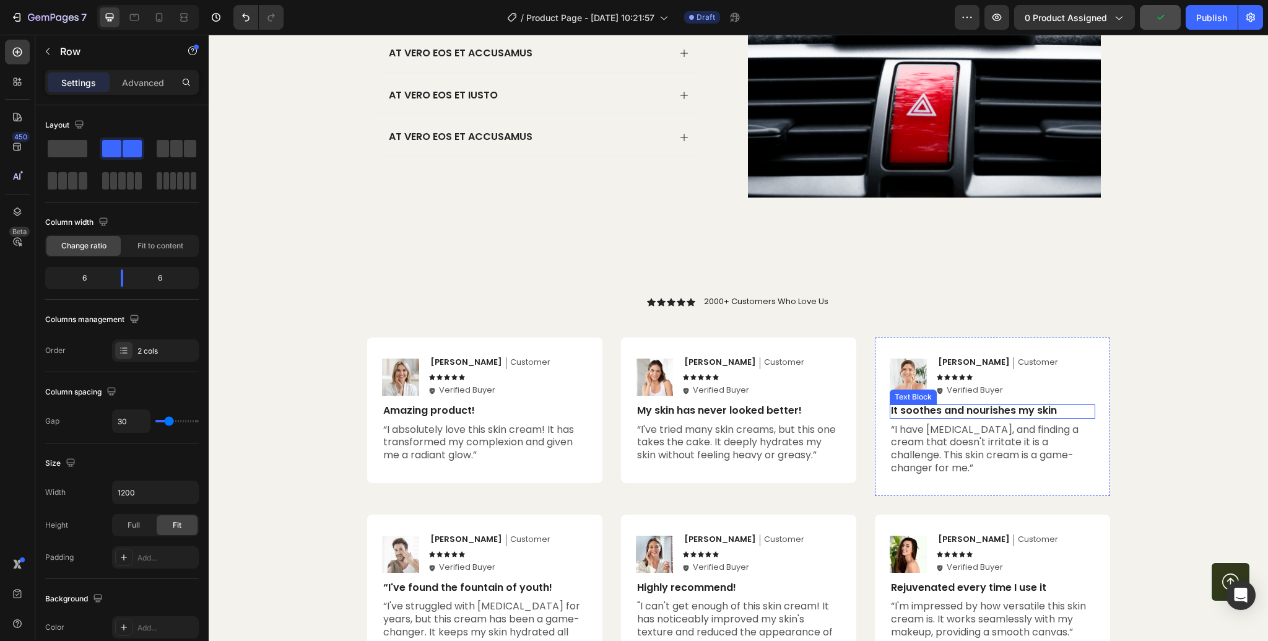
scroll to position [1855, 0]
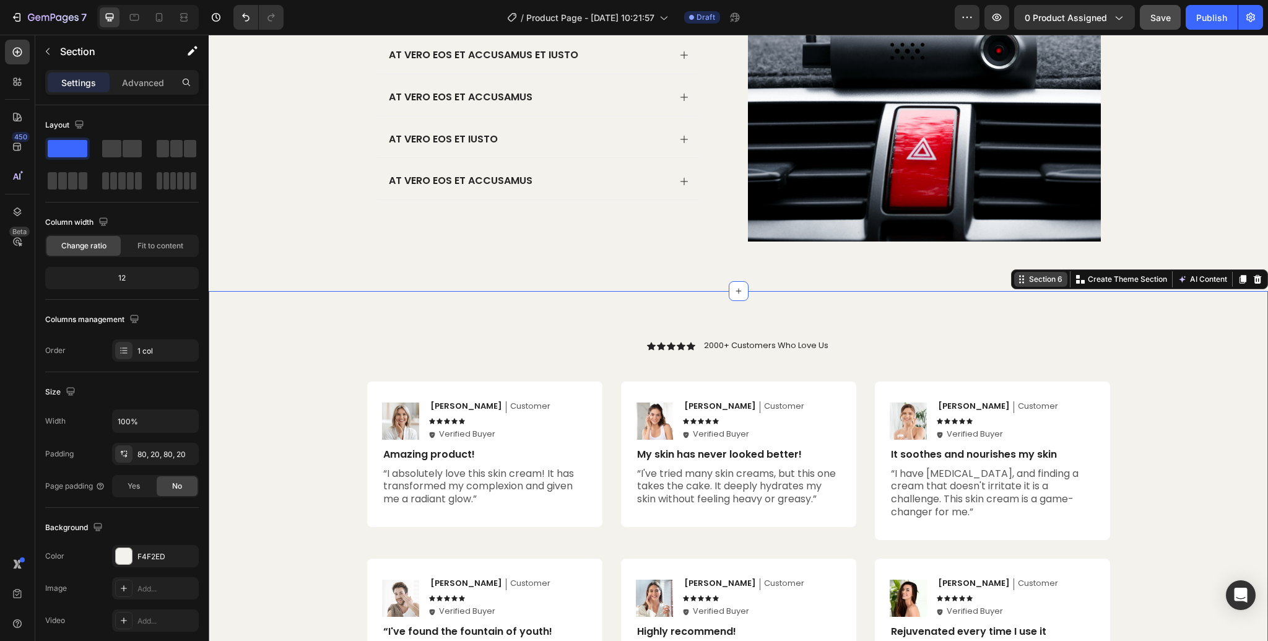
click at [1240, 288] on div "Section 6 You can create reusable sections Create Theme Section AI Content Writ…" at bounding box center [1139, 279] width 257 height 20
click at [1256, 279] on icon at bounding box center [1257, 279] width 10 height 10
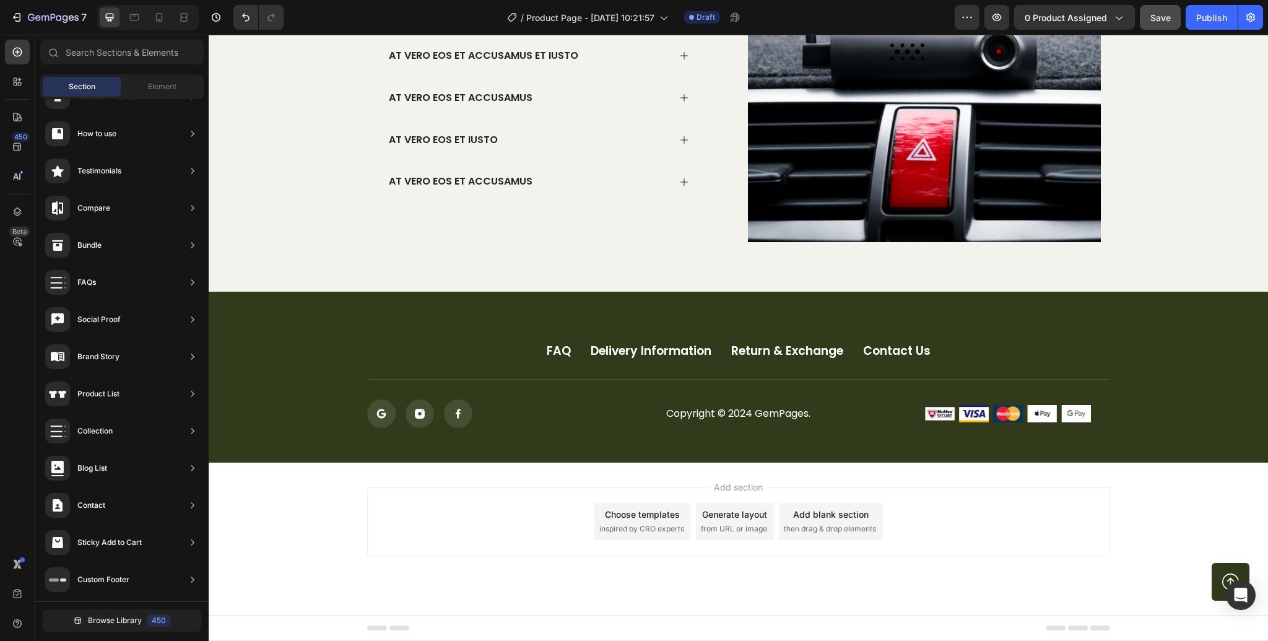
scroll to position [1853, 0]
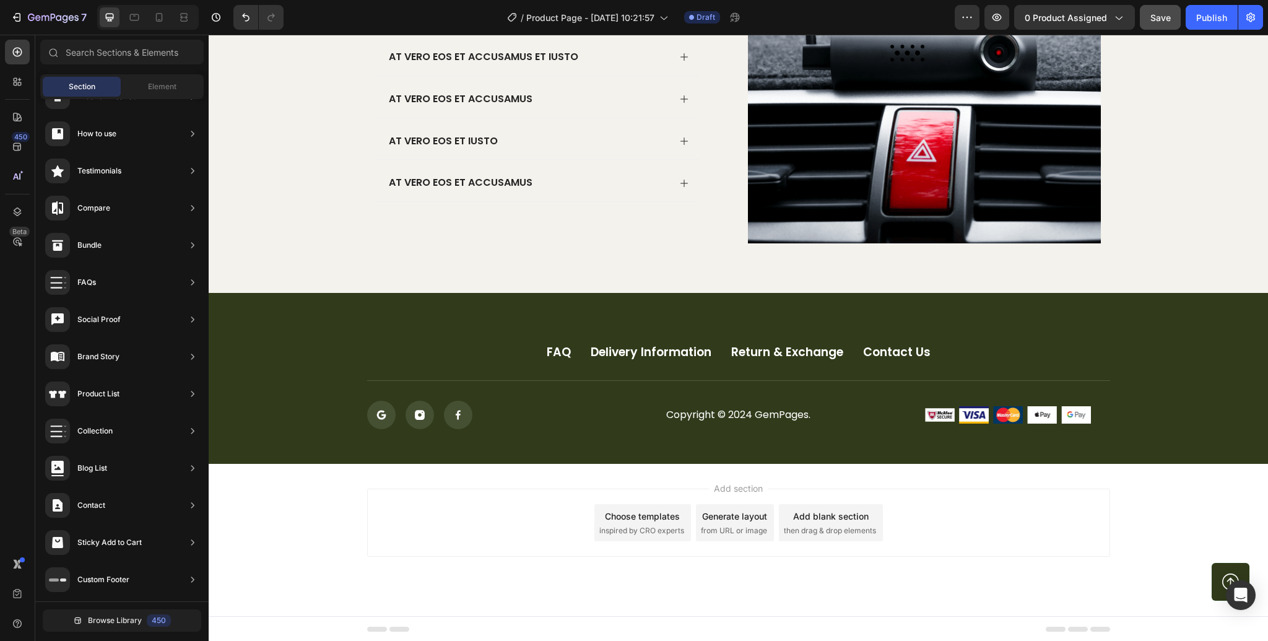
click at [630, 525] on span "inspired by CRO experts" at bounding box center [641, 530] width 85 height 11
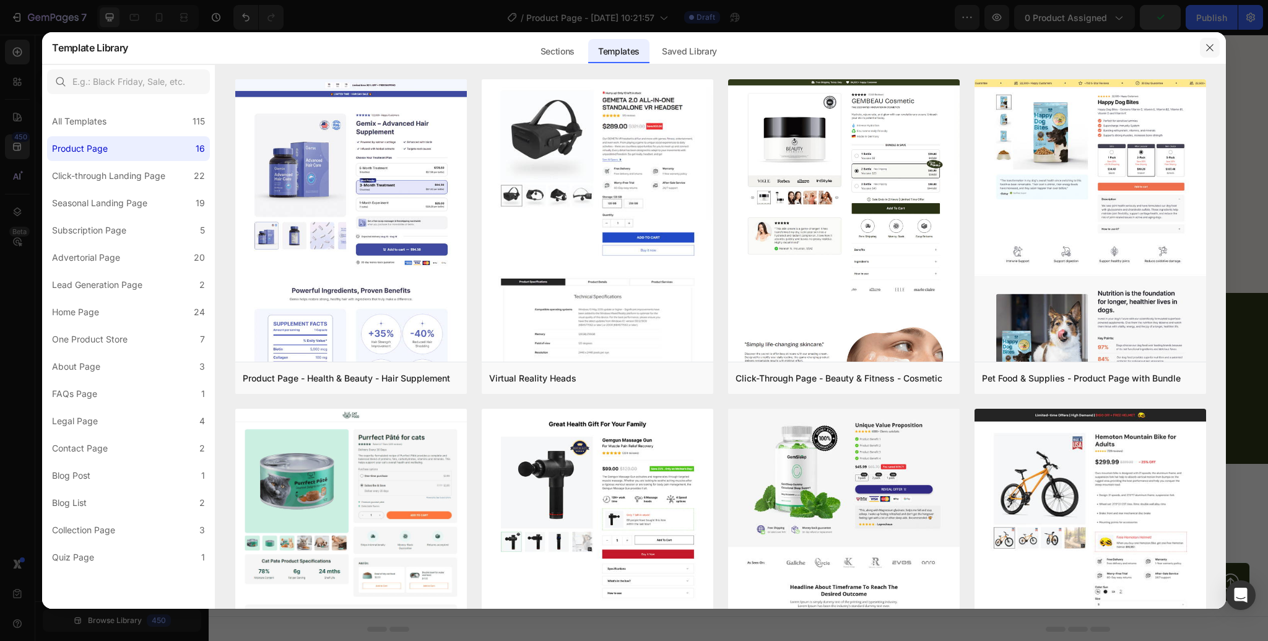
click at [1207, 48] on icon "button" at bounding box center [1210, 48] width 10 height 10
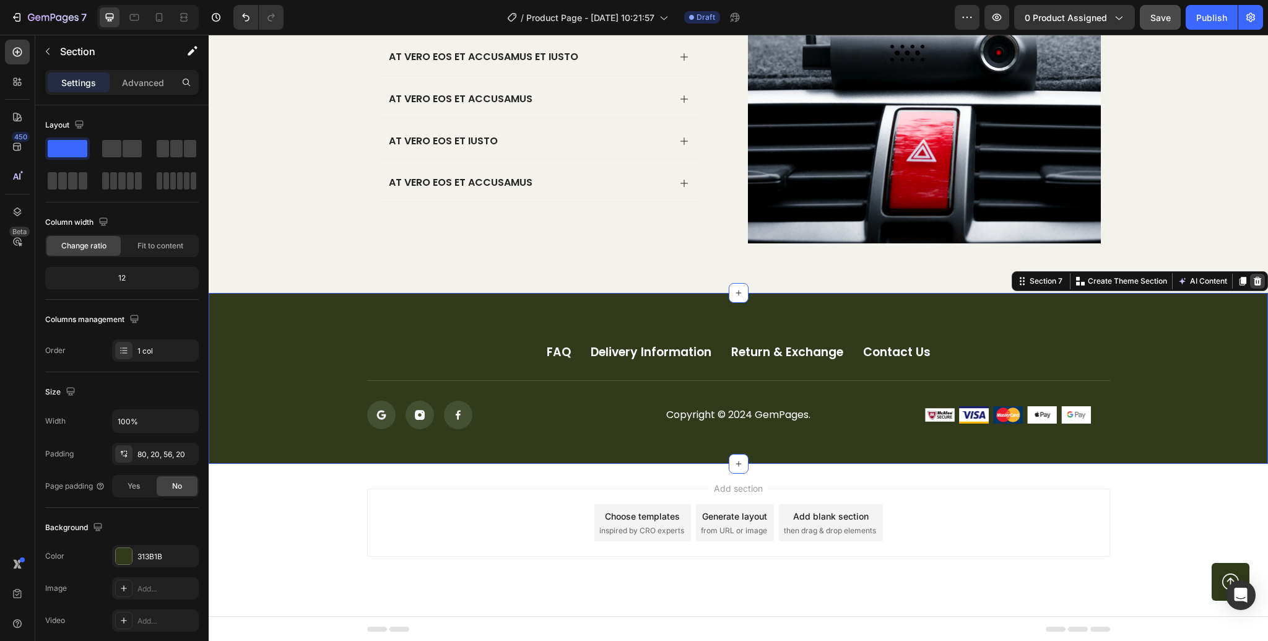
click at [1255, 280] on icon at bounding box center [1258, 281] width 8 height 9
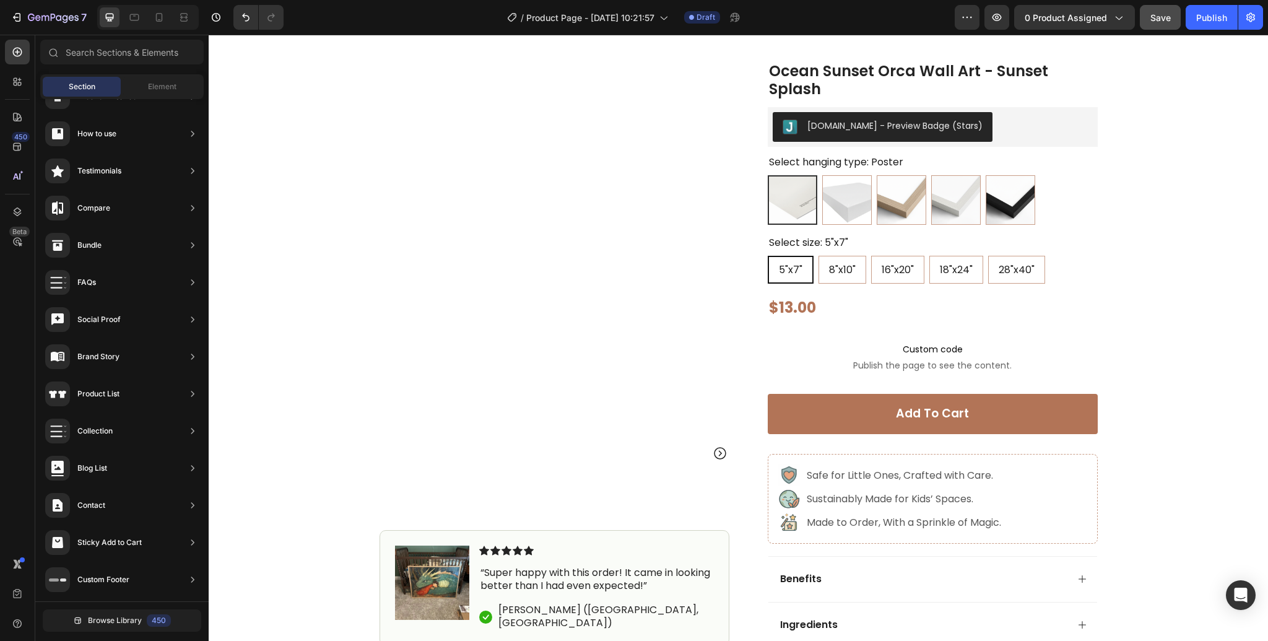
scroll to position [0, 0]
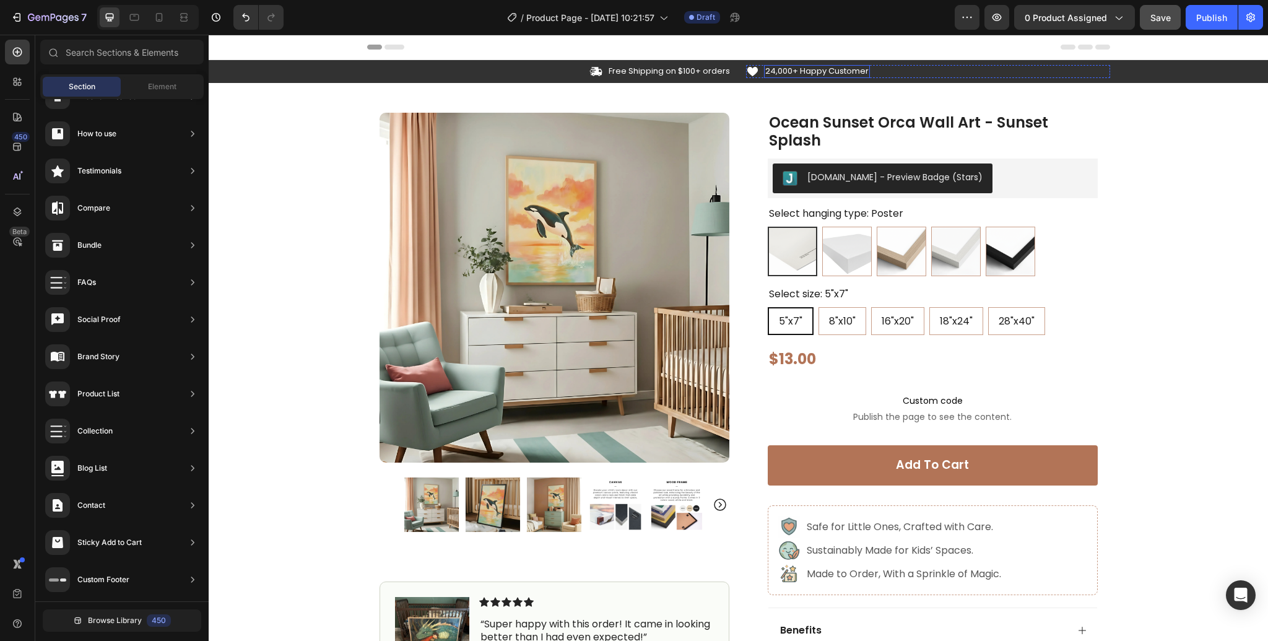
click at [769, 72] on p "24,000+ Happy Customer" at bounding box center [816, 71] width 103 height 11
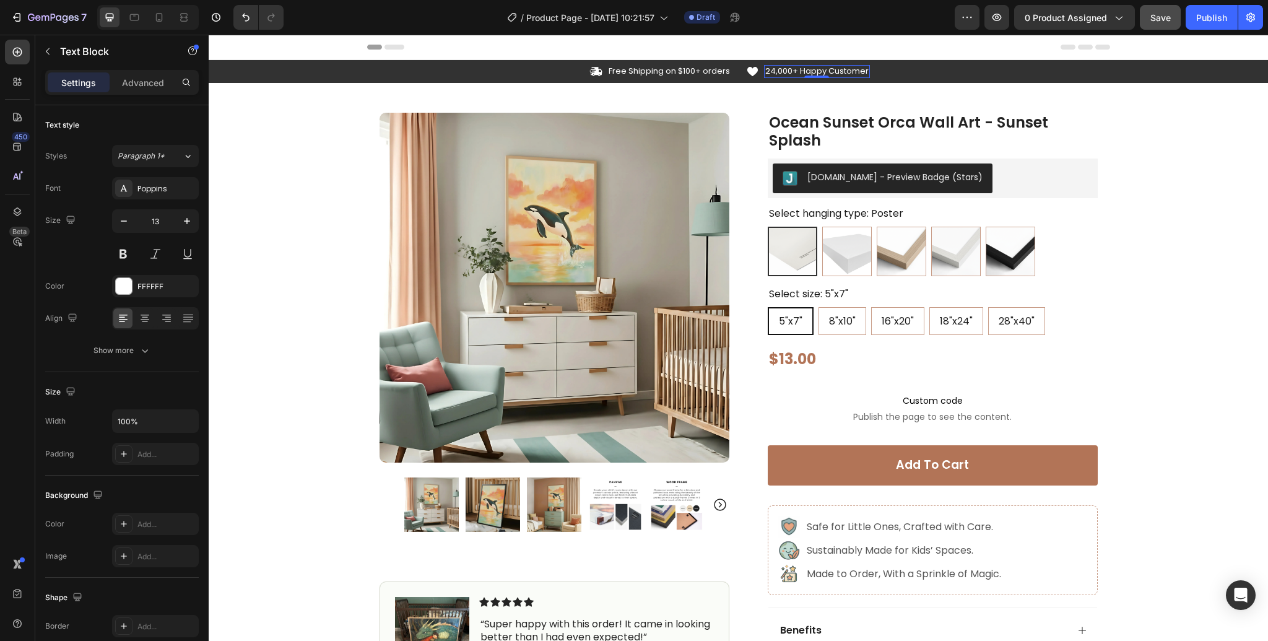
click at [771, 72] on p "24,000+ Happy Customer" at bounding box center [816, 71] width 103 height 11
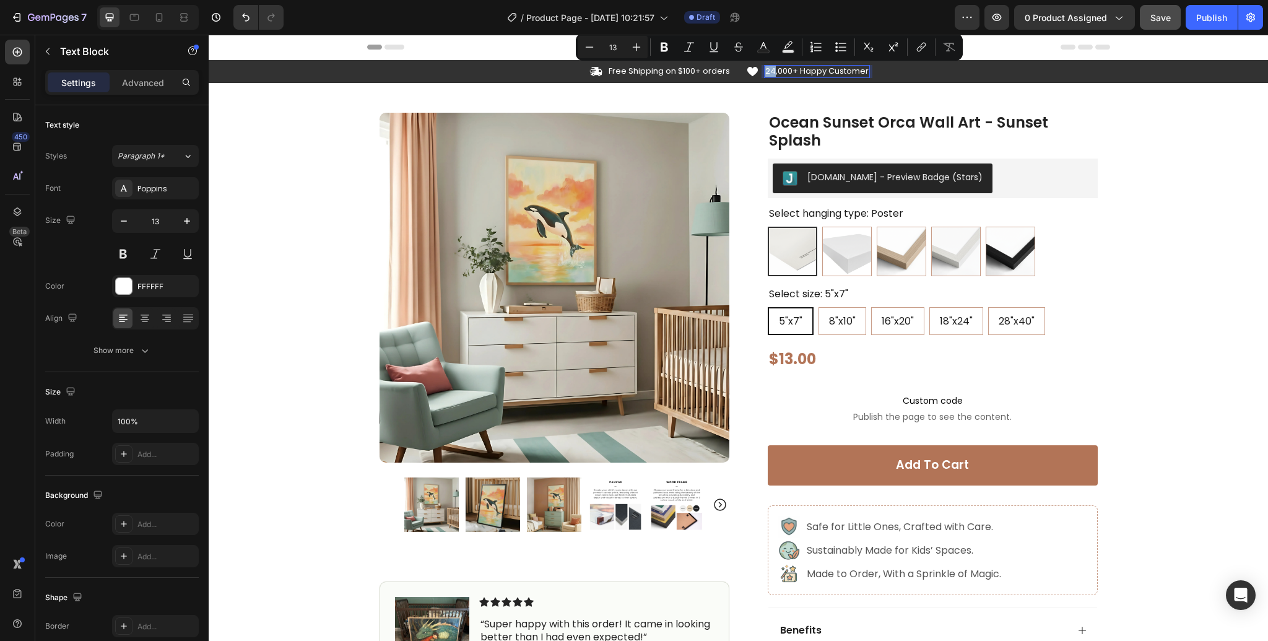
drag, startPoint x: 773, startPoint y: 71, endPoint x: 766, endPoint y: 74, distance: 7.8
click at [766, 74] on p "24,000+ Happy Customer" at bounding box center [816, 71] width 103 height 11
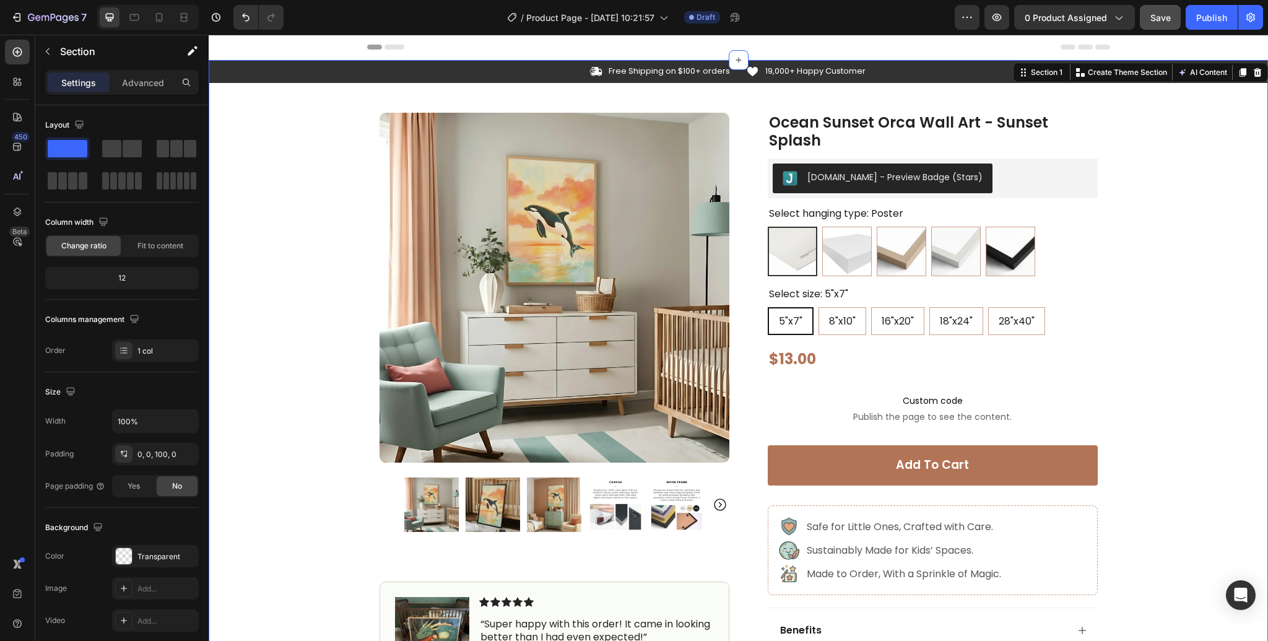
click at [1210, 123] on div "Icon Free Shipping on $100+ orders Text Block Row Icon 19,000+ Happy Customer T…" at bounding box center [738, 412] width 1059 height 704
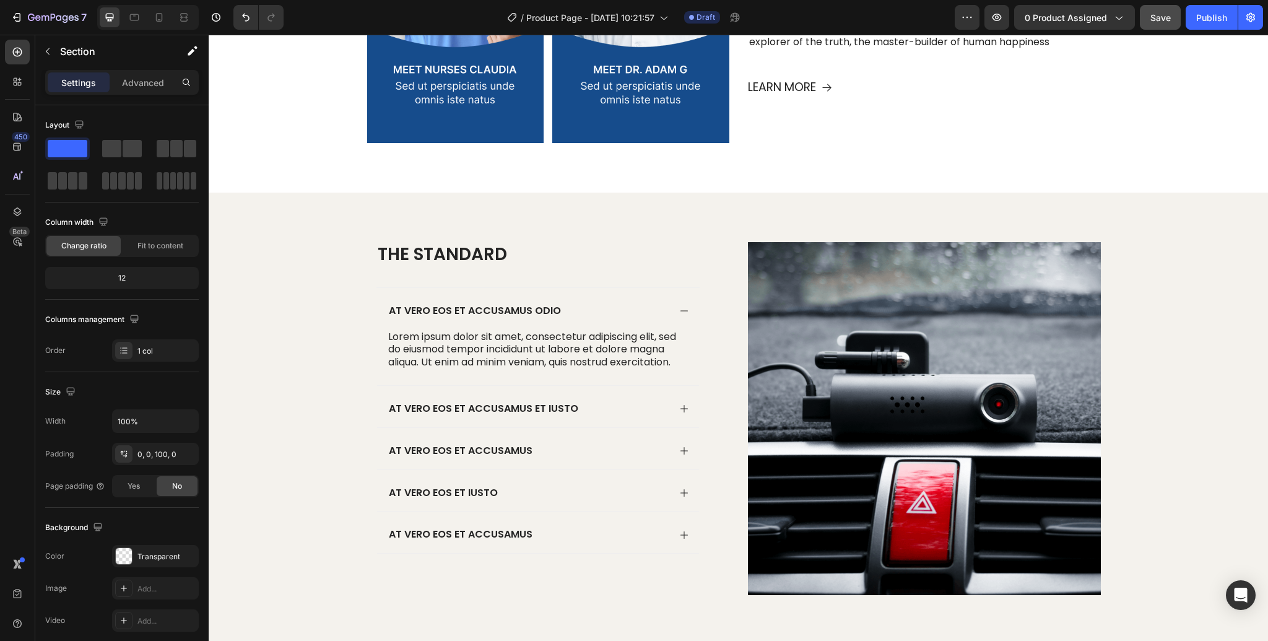
scroll to position [1683, 0]
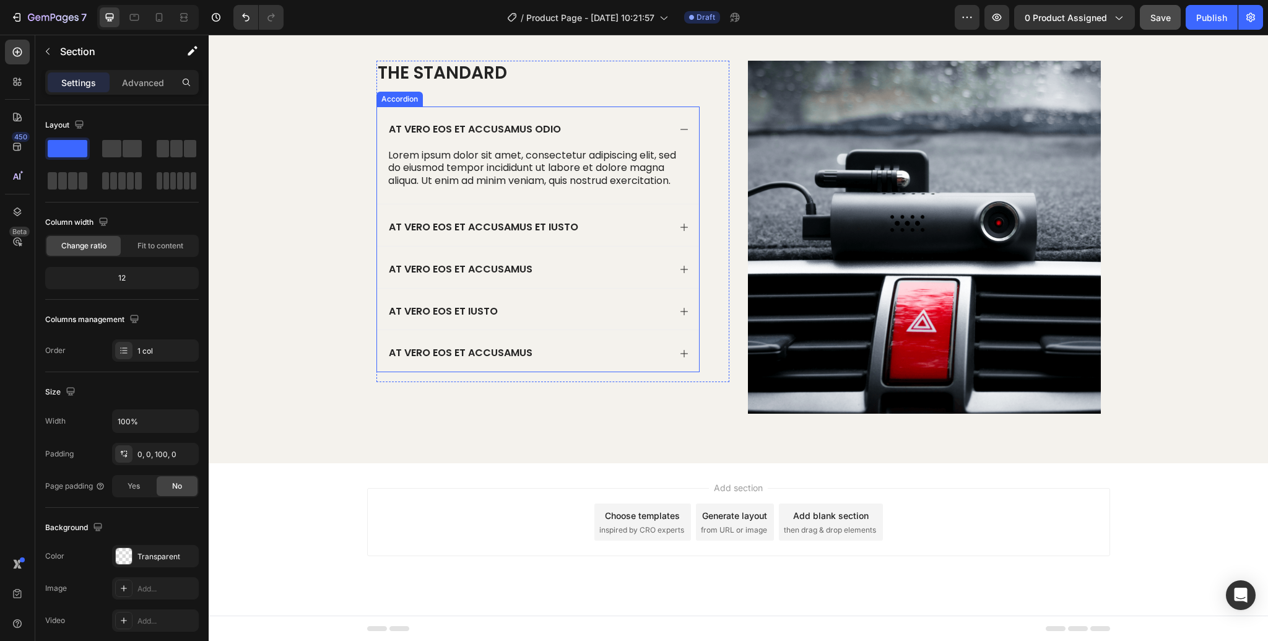
click at [508, 131] on p "At vero eos et accusamus odio" at bounding box center [475, 129] width 172 height 13
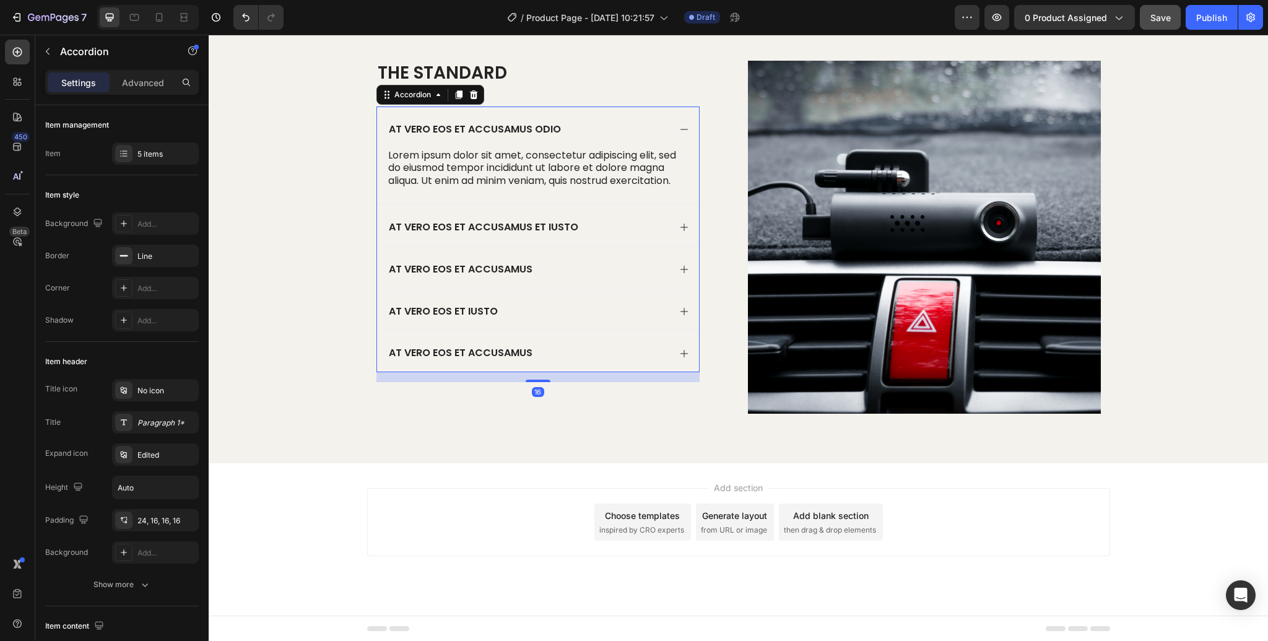
click at [508, 131] on p "At vero eos et accusamus odio" at bounding box center [475, 129] width 172 height 13
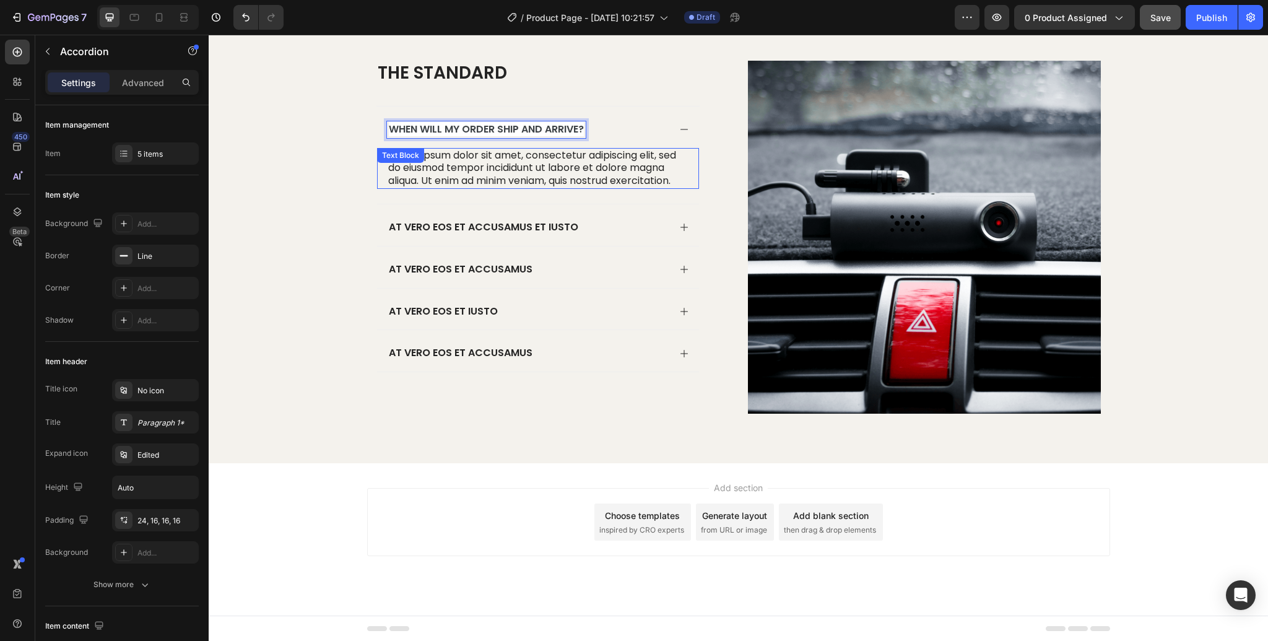
click at [446, 160] on div "Lorem ipsum dolor sit amet, consectetur adipiscing elit, sed do eiusmod tempor …" at bounding box center [538, 168] width 322 height 41
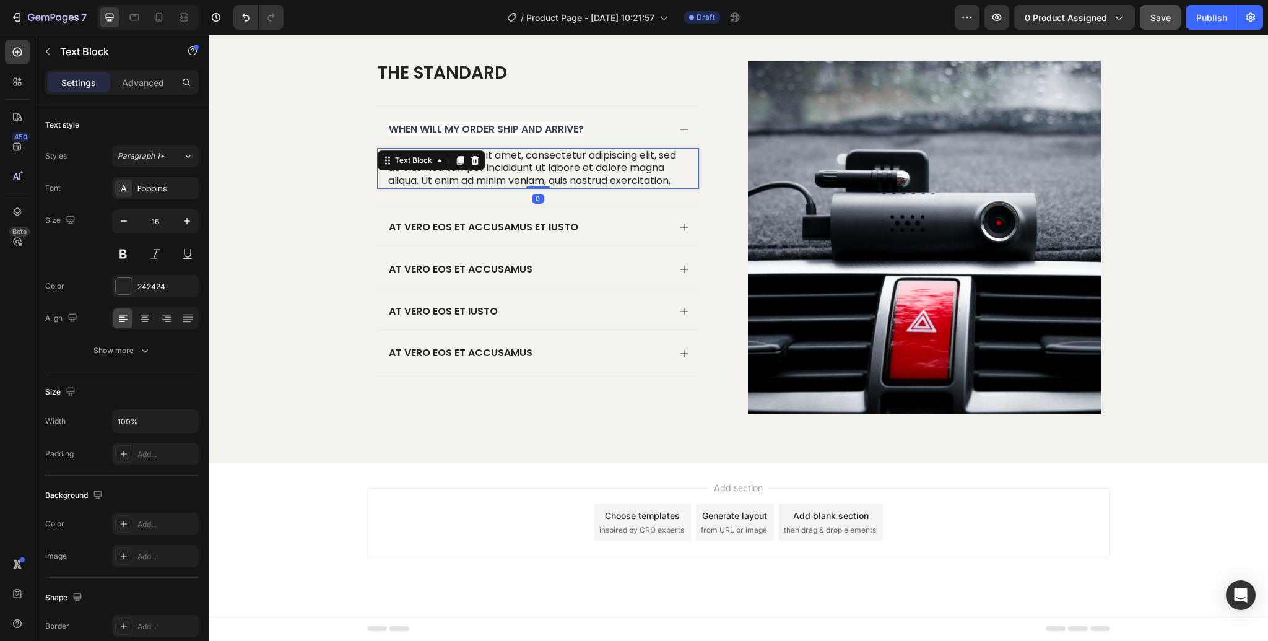
click at [446, 160] on div "Text Block" at bounding box center [431, 160] width 108 height 20
click at [524, 168] on p "Lorem ipsum dolor sit amet, consectetur adipiscing elit, sed do eiusmod tempor …" at bounding box center [538, 168] width 300 height 38
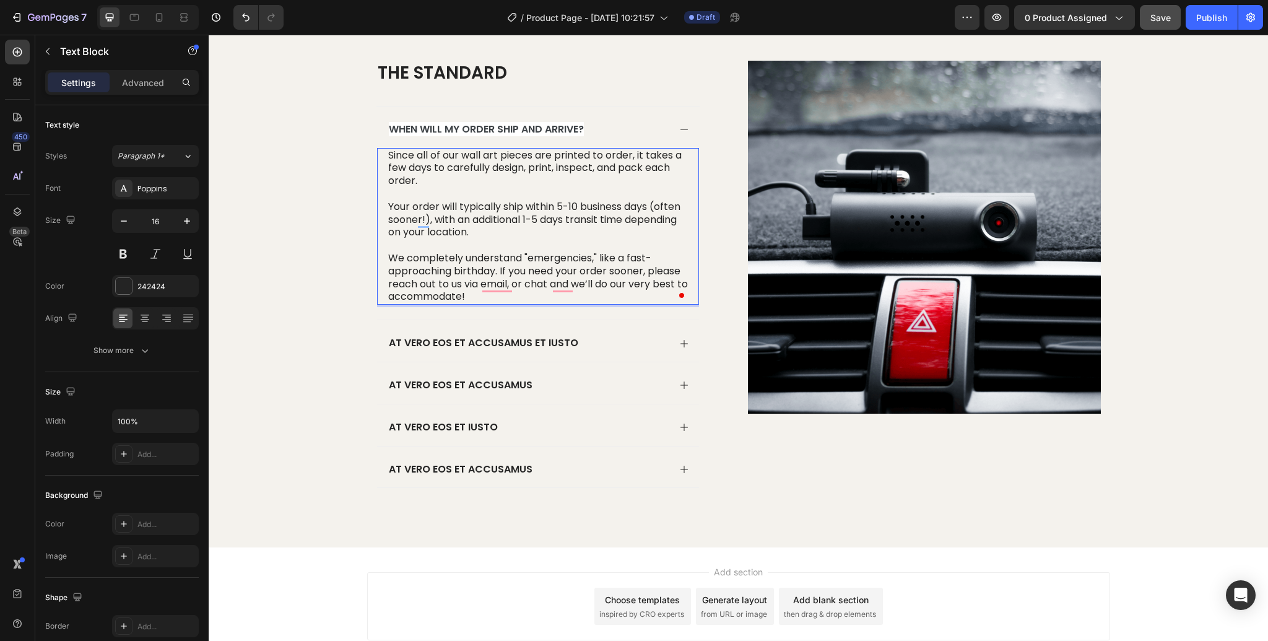
click at [568, 263] on p "We completely understand "emergencies," like a fast-approaching birthday. If yo…" at bounding box center [538, 277] width 300 height 51
click at [711, 310] on div "The standard Heading When will my order ship and arrive? Since all of our wall …" at bounding box center [552, 279] width 353 height 437
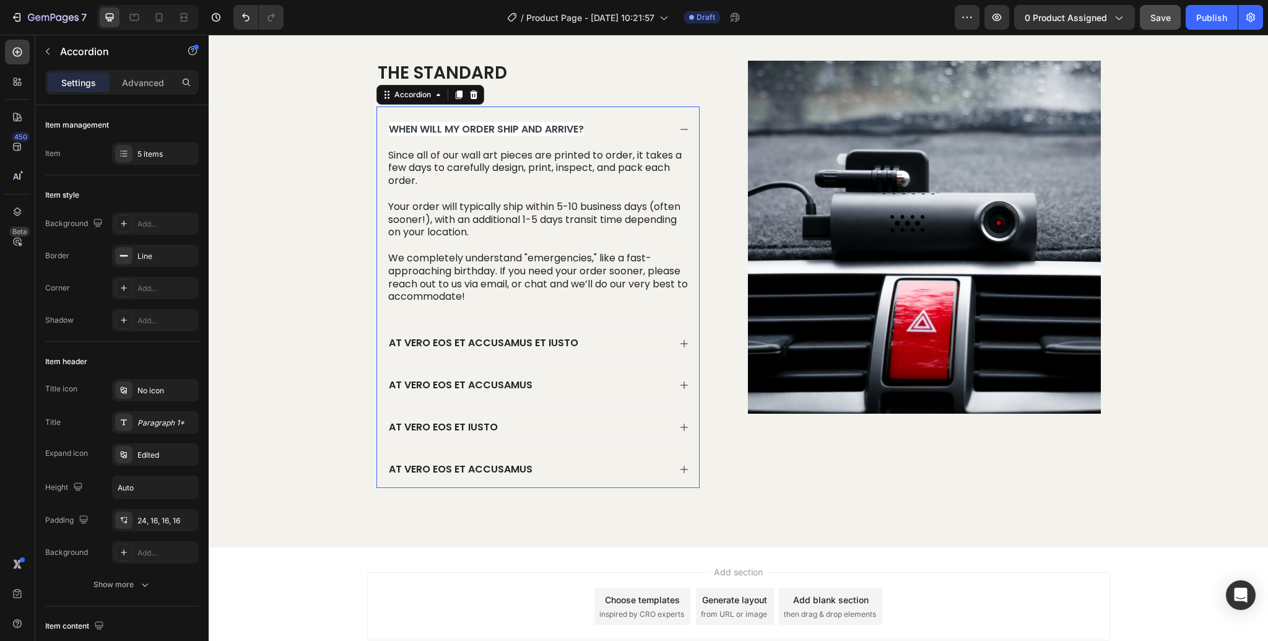
click at [537, 344] on p "At vero eos et accusamus et iusto" at bounding box center [483, 343] width 189 height 13
click at [501, 309] on div "Since all of our wall art pieces are printed to order, it takes a few days to c…" at bounding box center [538, 234] width 322 height 172
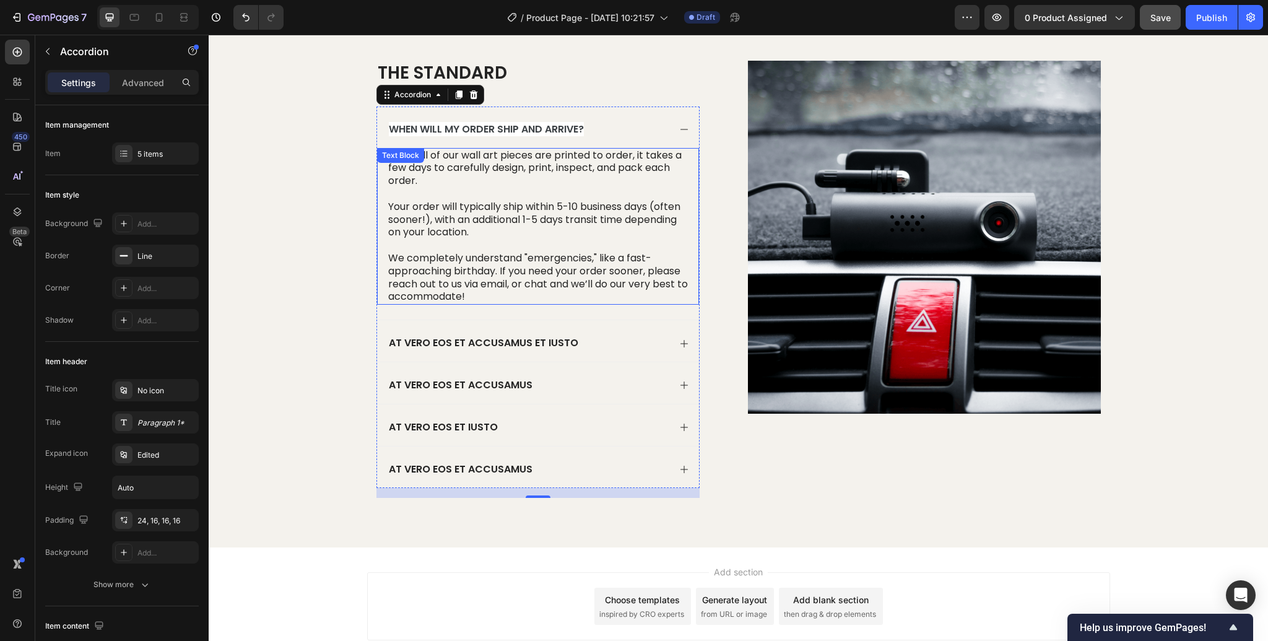
click at [558, 287] on p "We completely understand "emergencies," like a fast-approaching birthday. If yo…" at bounding box center [538, 277] width 300 height 51
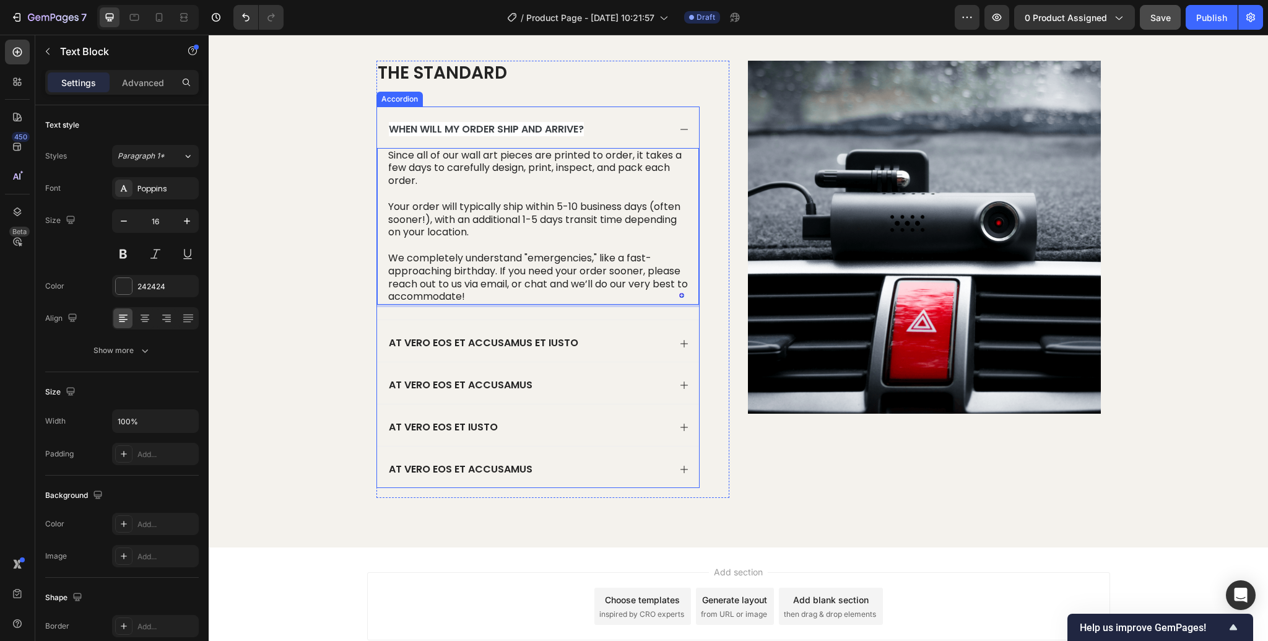
click at [578, 129] on span "When will my order ship and arrive?" at bounding box center [486, 129] width 195 height 14
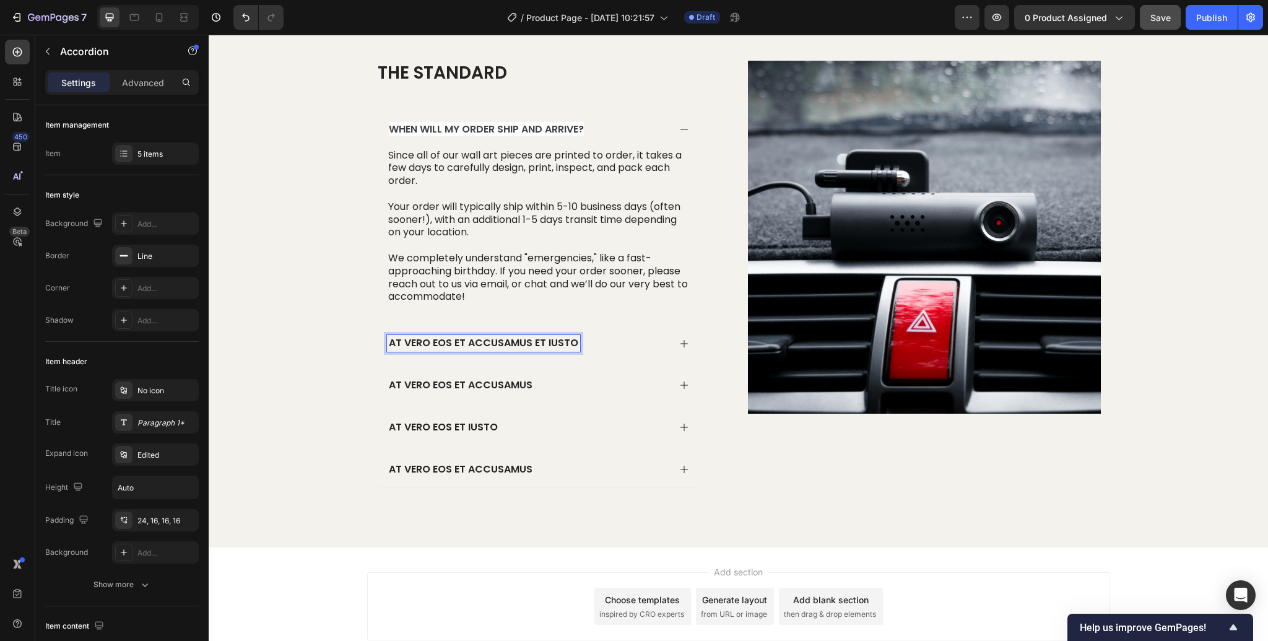
click at [565, 340] on p "At vero eos et accusamus et iusto" at bounding box center [483, 343] width 189 height 13
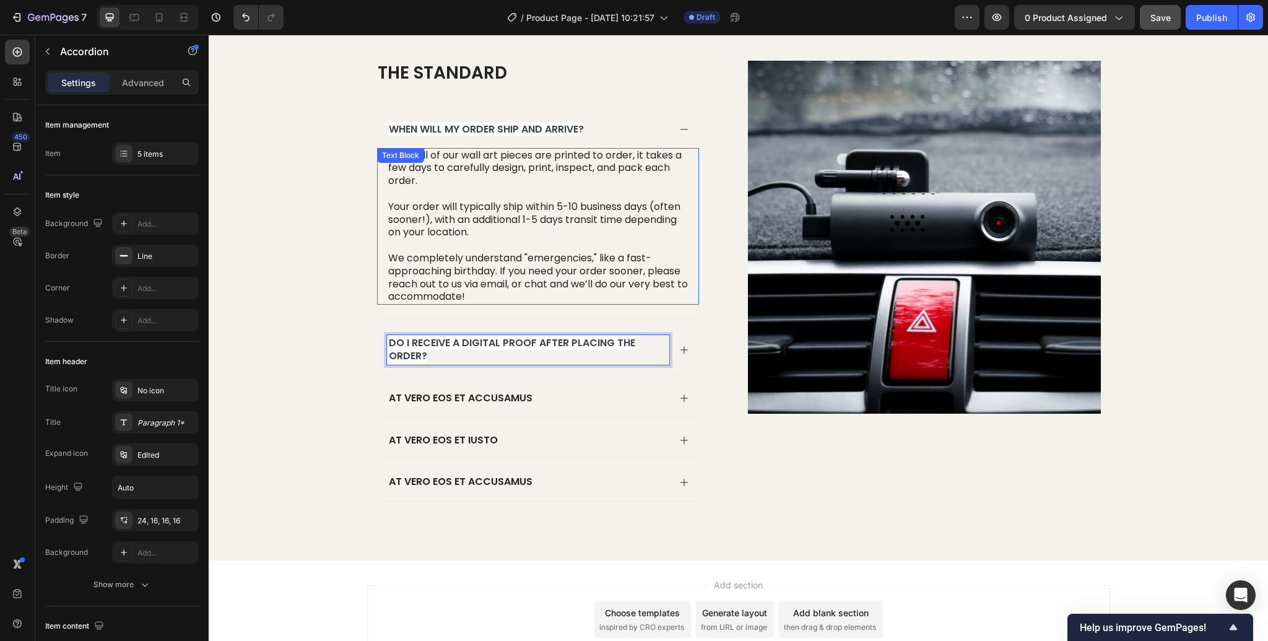
click at [638, 285] on p "We completely understand "emergencies," like a fast-approaching birthday. If yo…" at bounding box center [538, 277] width 300 height 51
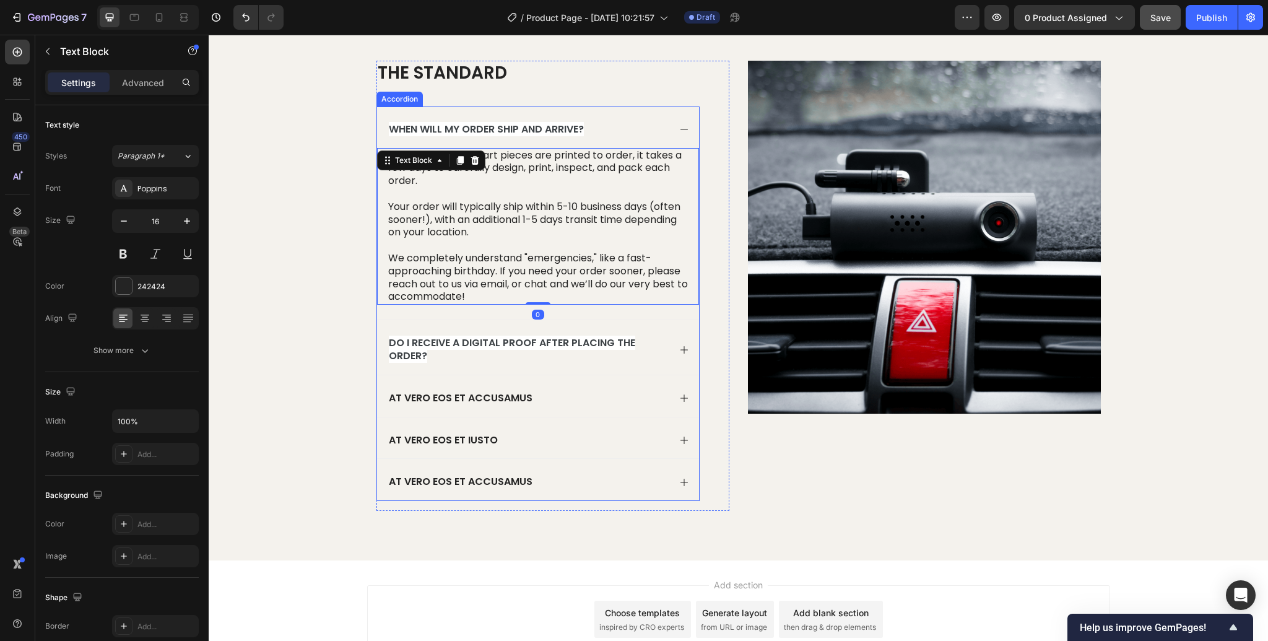
click at [616, 344] on span "Do I receive a digital proof after placing the order?" at bounding box center [512, 349] width 246 height 27
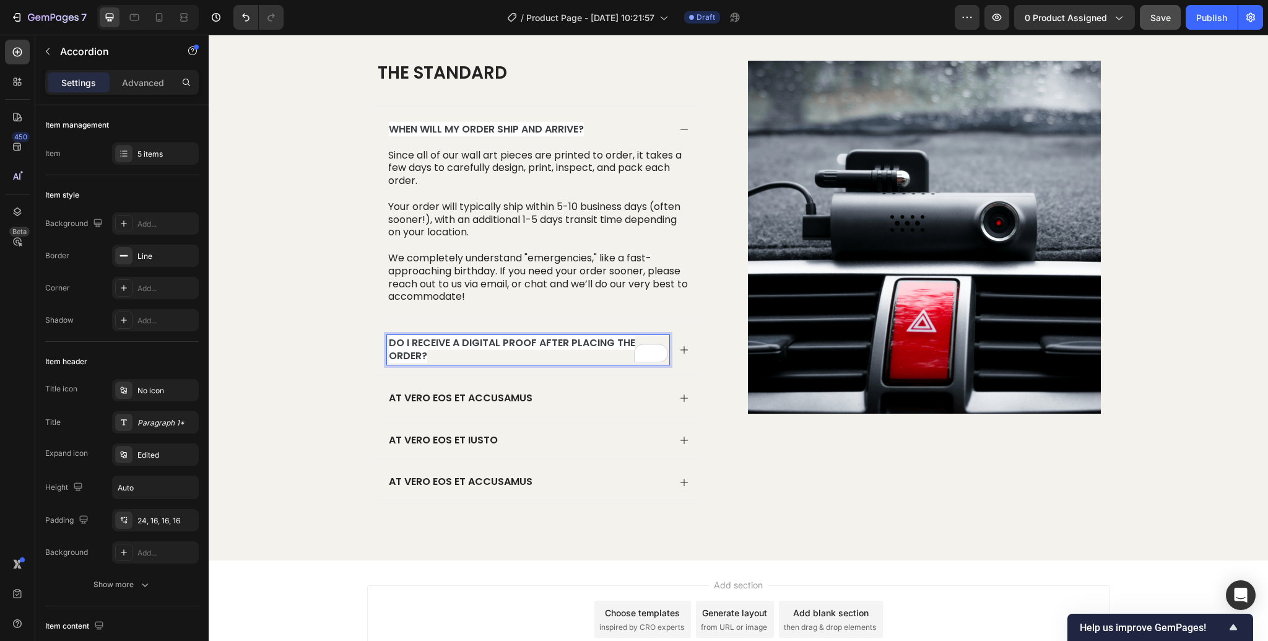
click at [628, 342] on span "Do I receive a digital proof after placing the order?" at bounding box center [512, 349] width 246 height 27
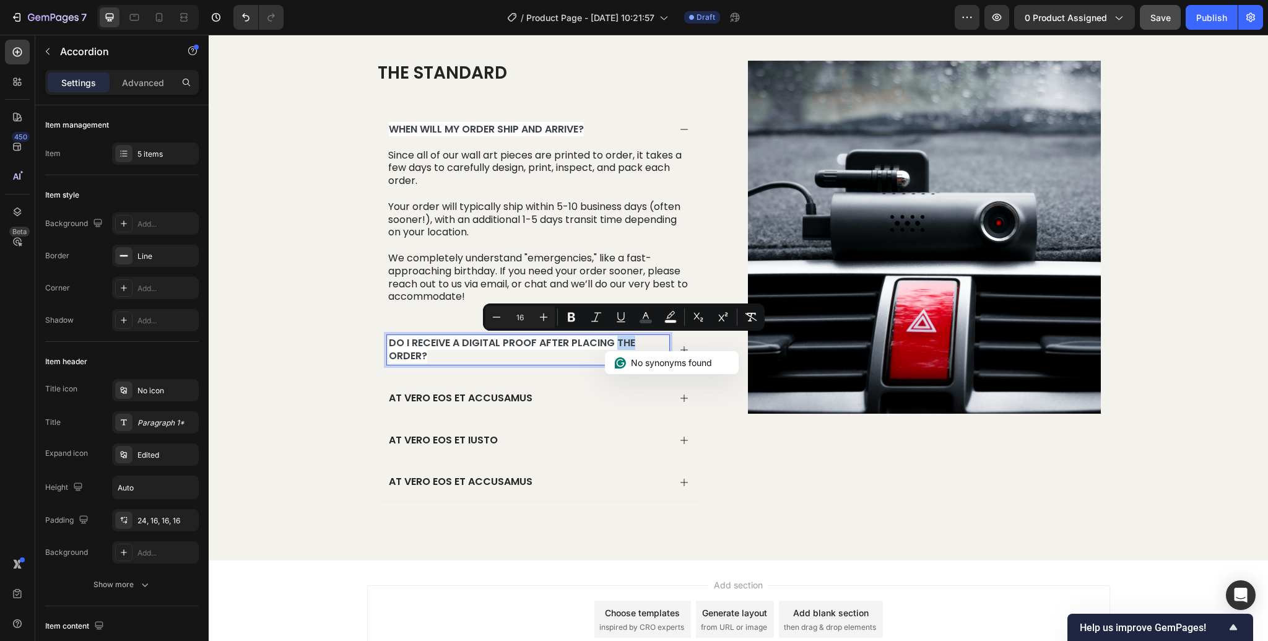
click at [630, 341] on span "Do I receive a digital proof after placing the order?" at bounding box center [512, 349] width 246 height 27
drag, startPoint x: 633, startPoint y: 341, endPoint x: 514, endPoint y: 348, distance: 119.1
click at [561, 346] on span "Do I receive a digital proof after placing the order?" at bounding box center [512, 349] width 246 height 27
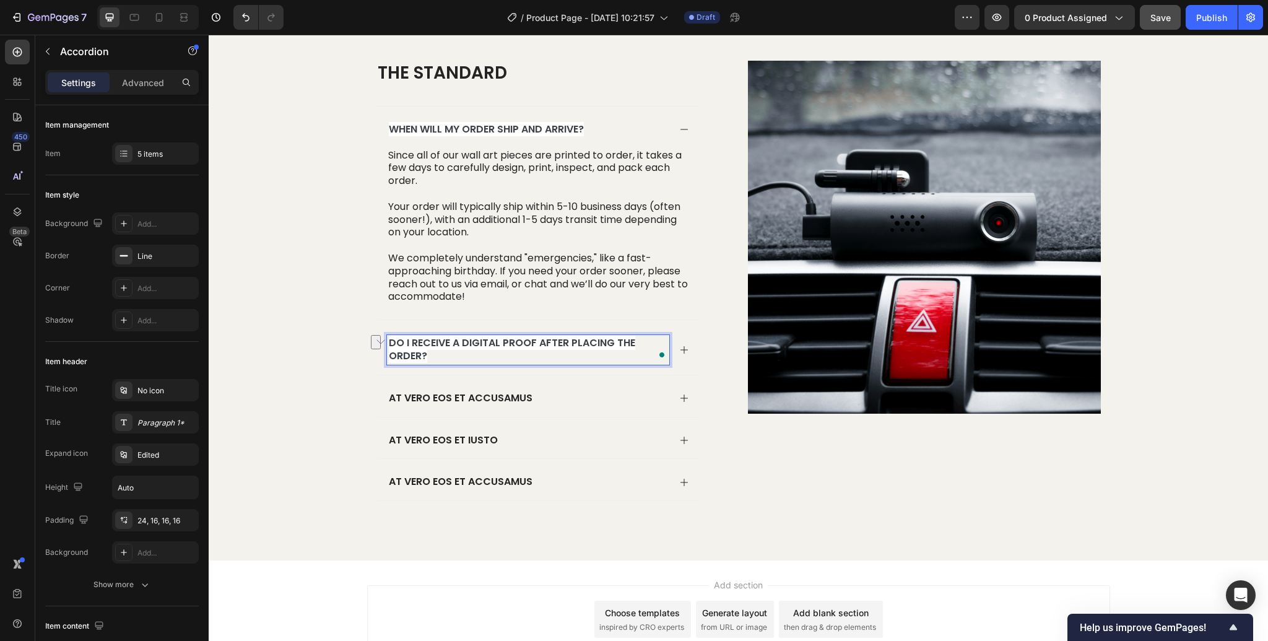
drag, startPoint x: 446, startPoint y: 355, endPoint x: 436, endPoint y: 358, distance: 9.6
click at [446, 355] on p "Do I receive a digital proof after placing the order?" at bounding box center [528, 350] width 279 height 26
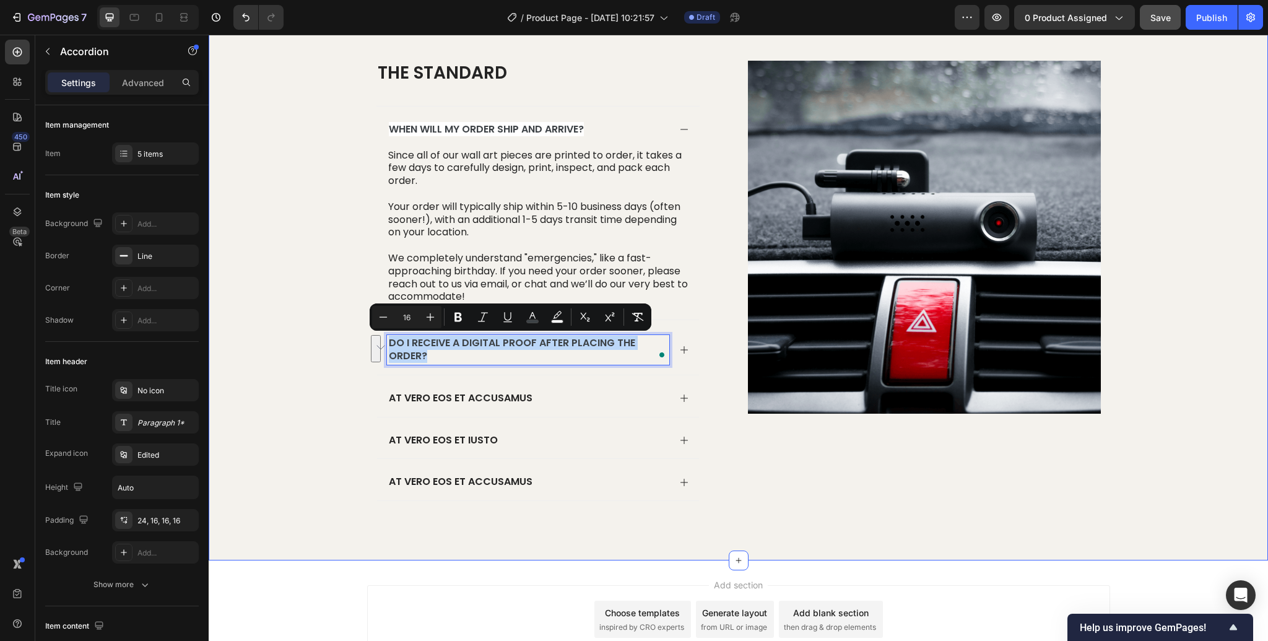
drag, startPoint x: 435, startPoint y: 358, endPoint x: 379, endPoint y: 344, distance: 57.5
click at [370, 342] on div "The standard Heading When will my order ship and arrive? Since all of our wall …" at bounding box center [738, 296] width 1034 height 470
click at [555, 318] on icon "Editor contextual toolbar" at bounding box center [557, 317] width 12 height 12
type input "FFFFFF"
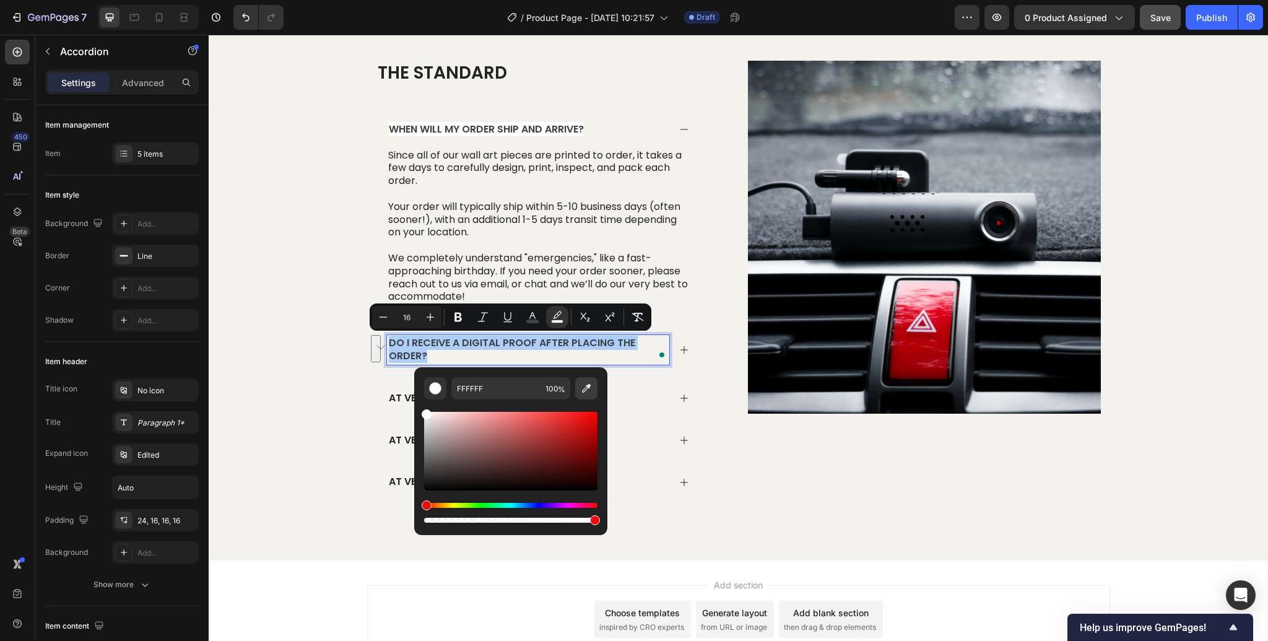
click at [586, 389] on icon "Editor contextual toolbar" at bounding box center [586, 388] width 12 height 12
type input "333333"
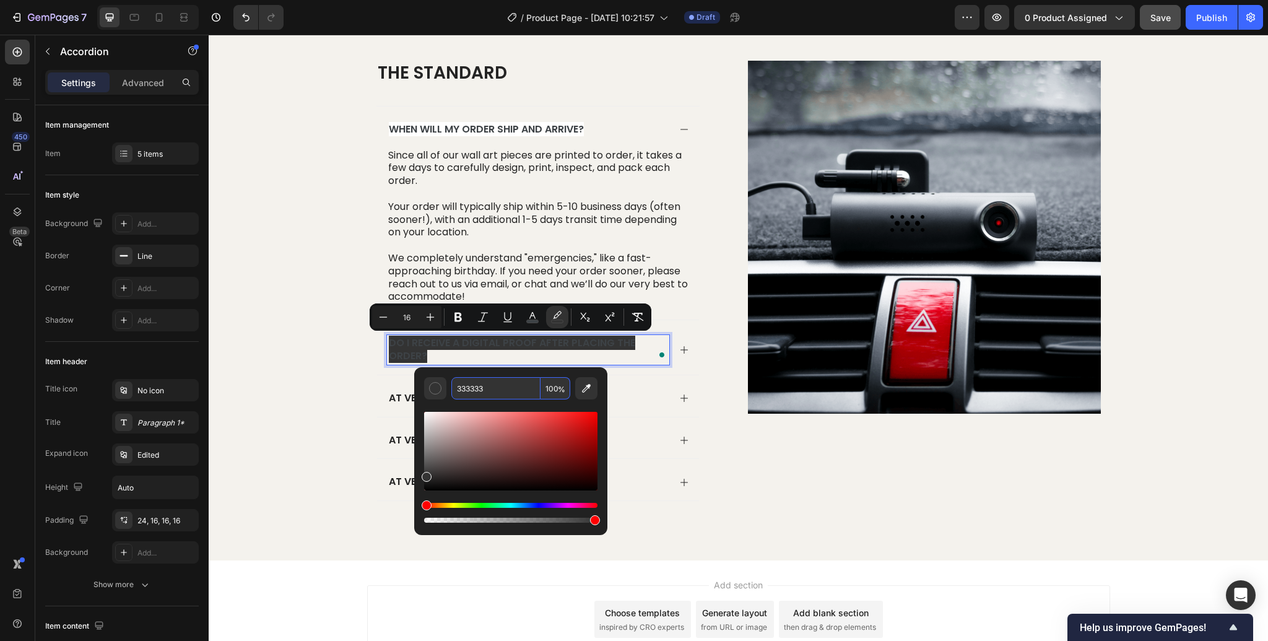
drag, startPoint x: 506, startPoint y: 391, endPoint x: 461, endPoint y: 388, distance: 45.9
click at [461, 388] on input "333333" at bounding box center [495, 388] width 89 height 22
type input "333333"
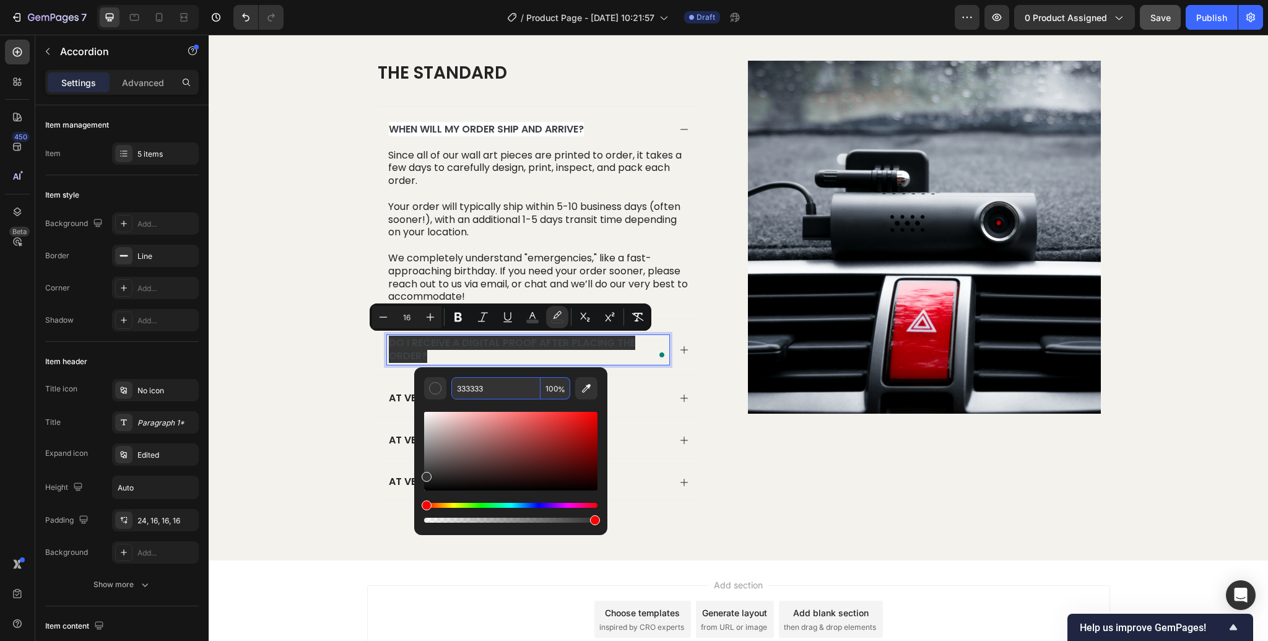
click at [644, 385] on div "At vero eos et accusamus" at bounding box center [538, 395] width 322 height 41
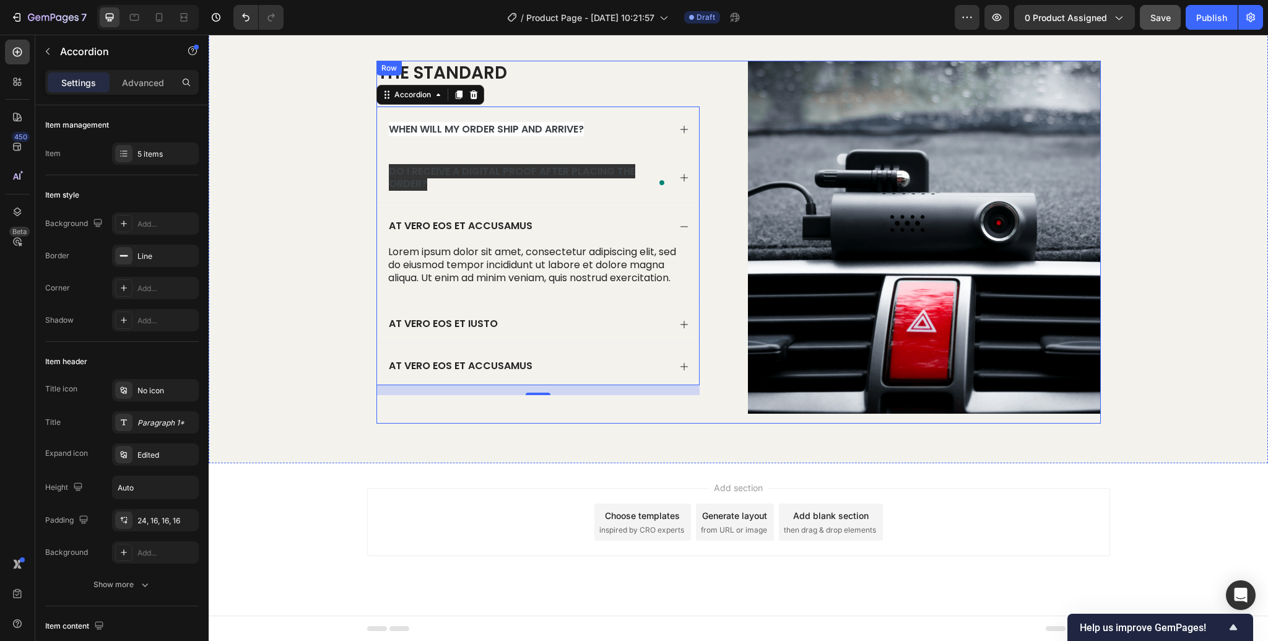
click at [729, 193] on div "The standard Heading When will my order ship and arrive? Do I receive a digital…" at bounding box center [738, 242] width 724 height 363
click at [601, 171] on span "Do I receive a digital proof after placing the order?" at bounding box center [512, 177] width 246 height 27
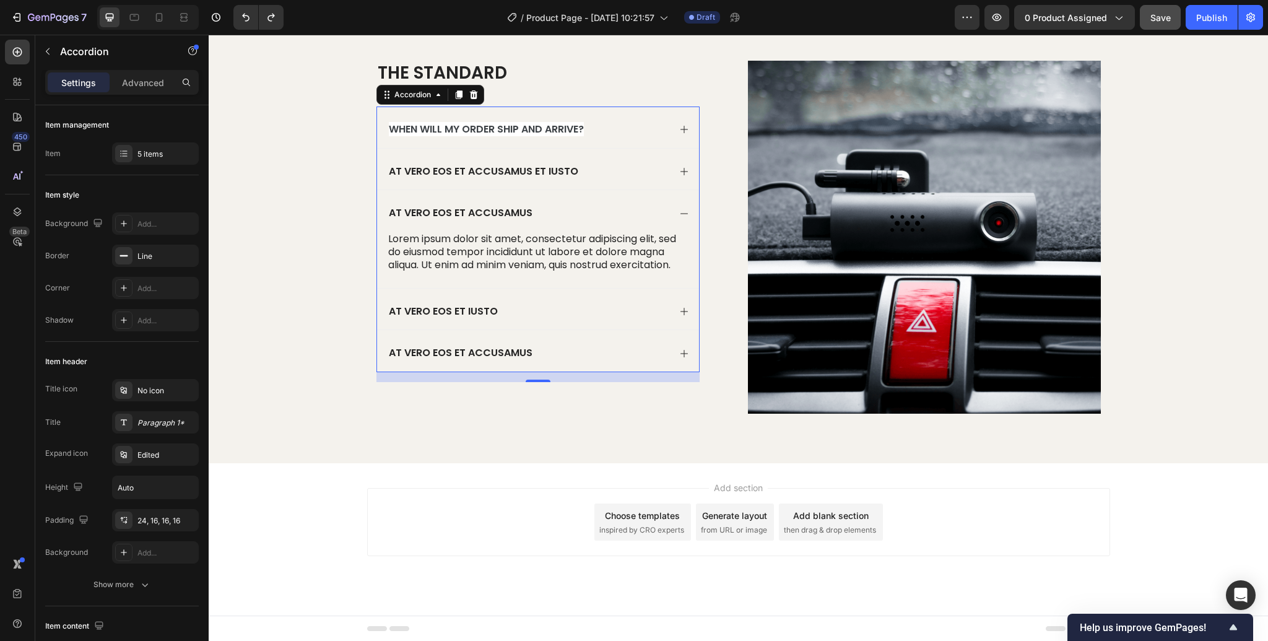
click at [602, 225] on div "At vero eos et accusamus" at bounding box center [538, 210] width 322 height 41
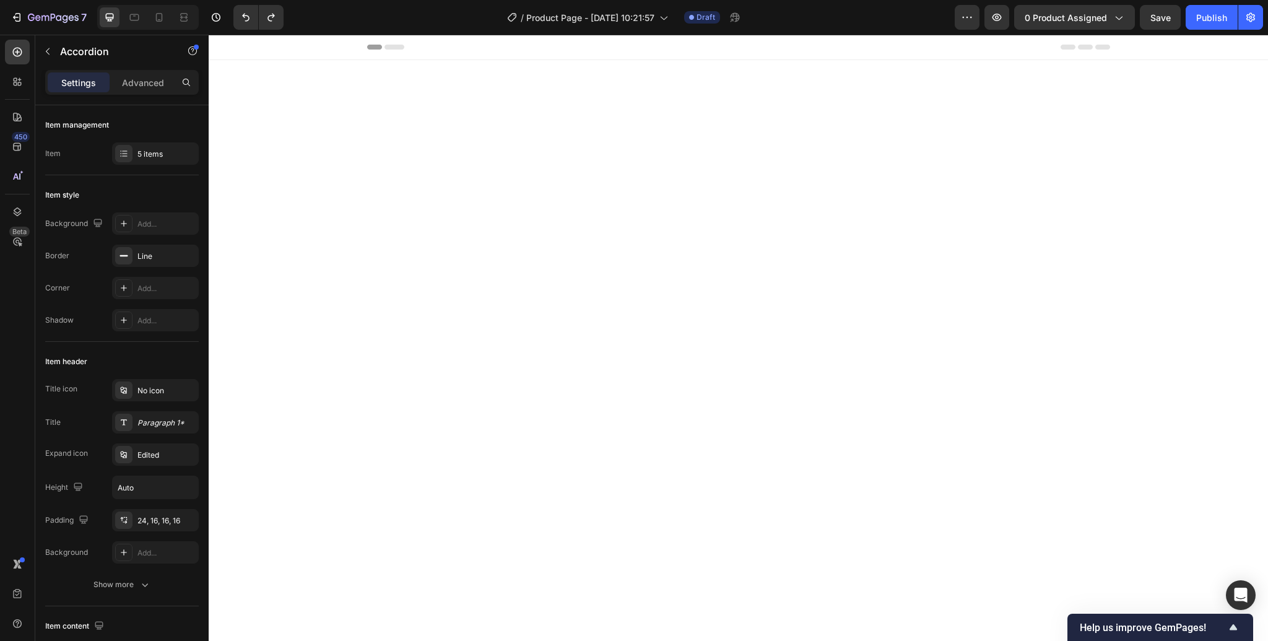
scroll to position [1683, 0]
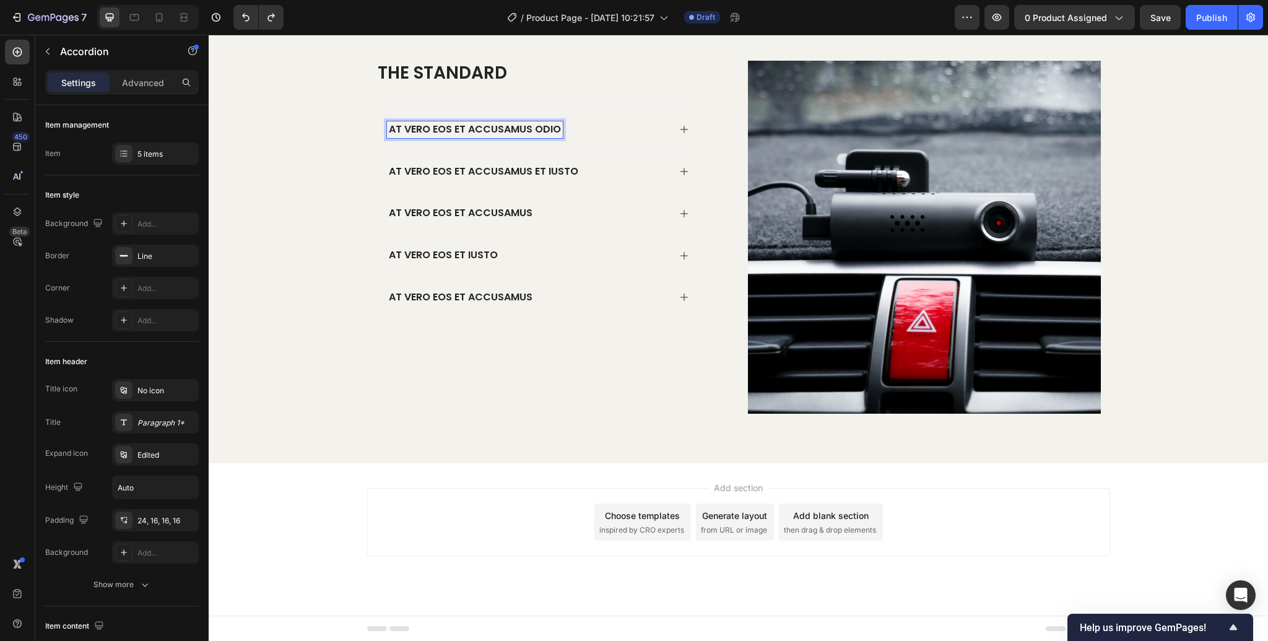
click at [492, 128] on p "At vero eos et accusamus odio" at bounding box center [475, 129] width 172 height 13
click at [706, 181] on div "The standard Heading When will my order ship and arrive? At vero eos et accusam…" at bounding box center [552, 193] width 353 height 265
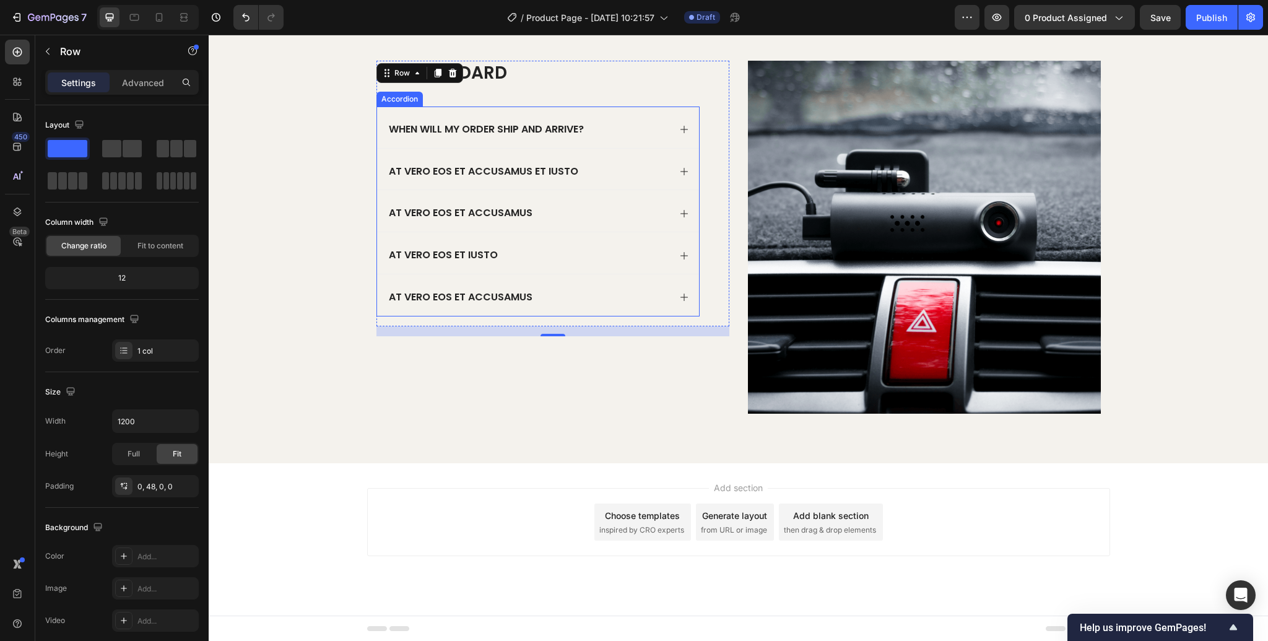
click at [522, 172] on p "At vero eos et accusamus et iusto" at bounding box center [483, 171] width 189 height 13
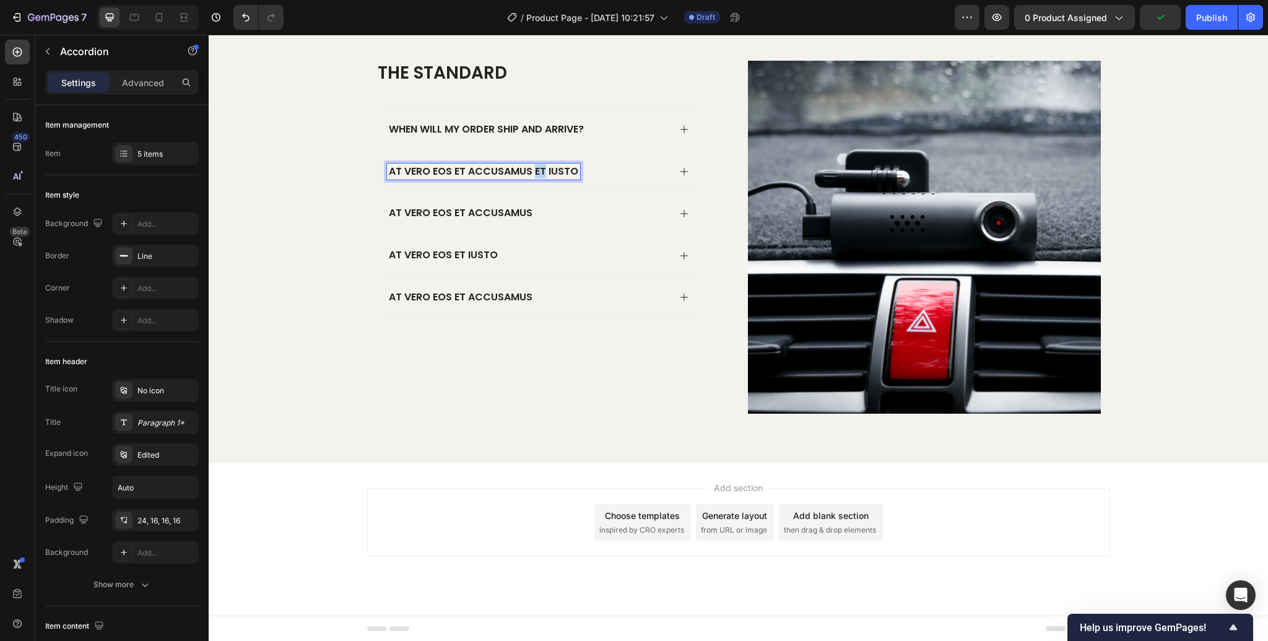
click at [534, 171] on p "At vero eos et accusamus et iusto" at bounding box center [483, 171] width 189 height 13
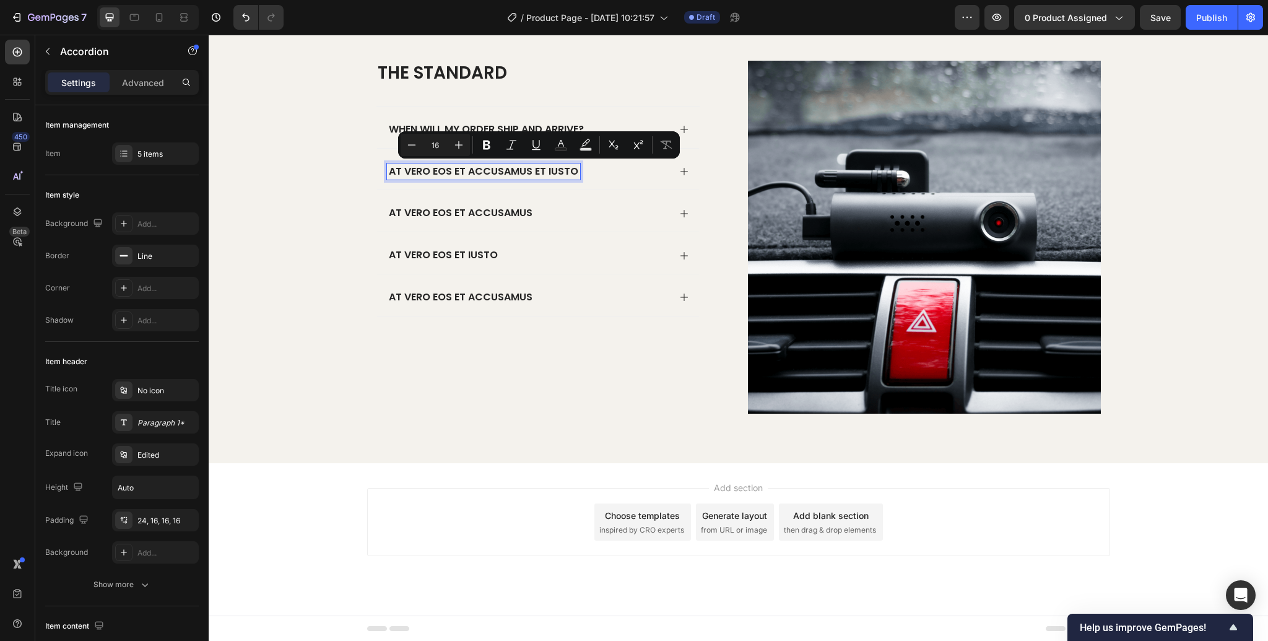
click at [522, 172] on p "At vero eos et accusamus et iusto" at bounding box center [483, 171] width 189 height 13
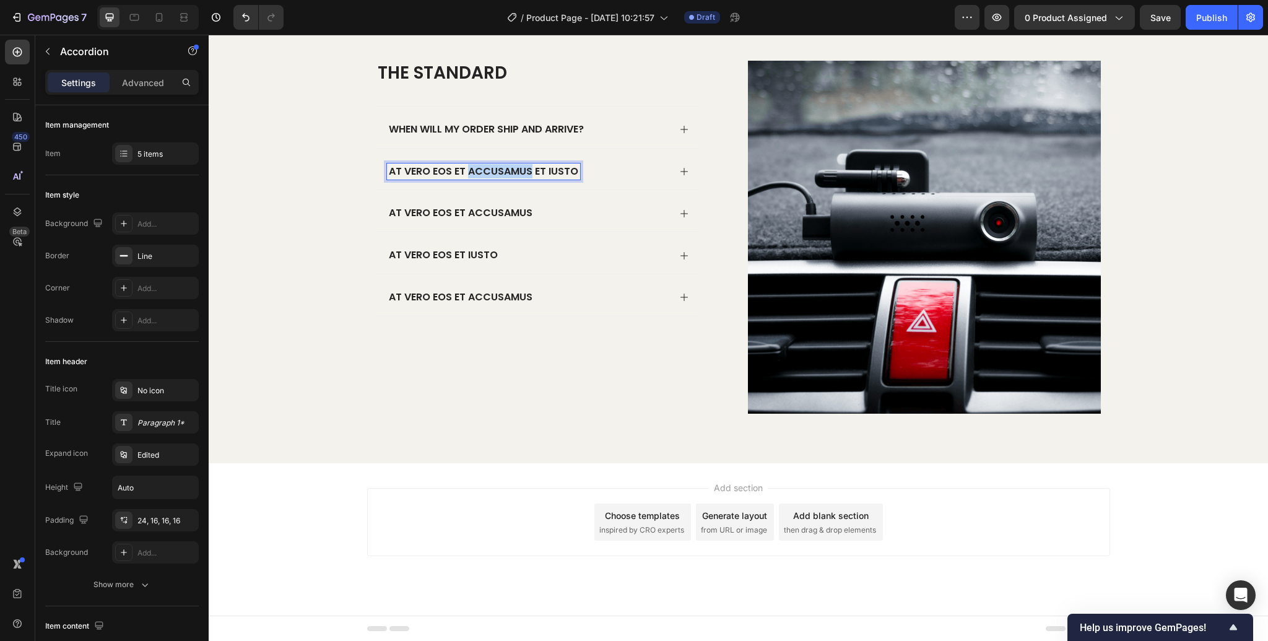
click at [522, 172] on p "At vero eos et accusamus et iusto" at bounding box center [483, 171] width 189 height 13
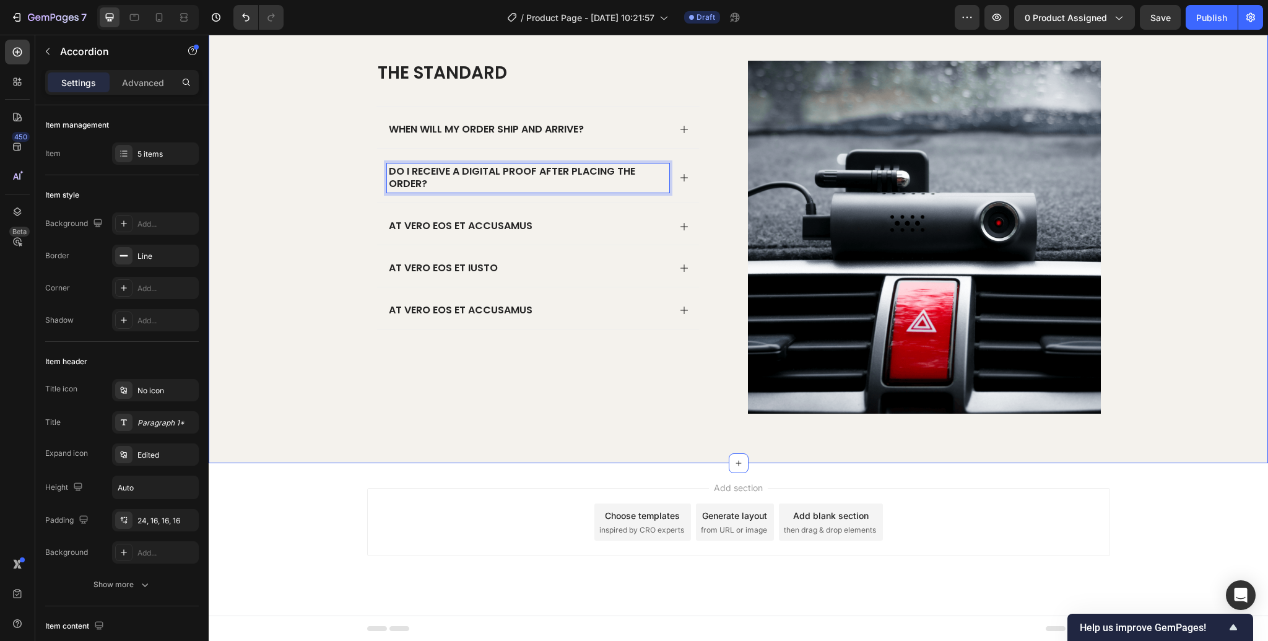
click at [1181, 110] on div "The standard Heading When will my order ship and arrive? Do I receive a digital…" at bounding box center [738, 247] width 1034 height 373
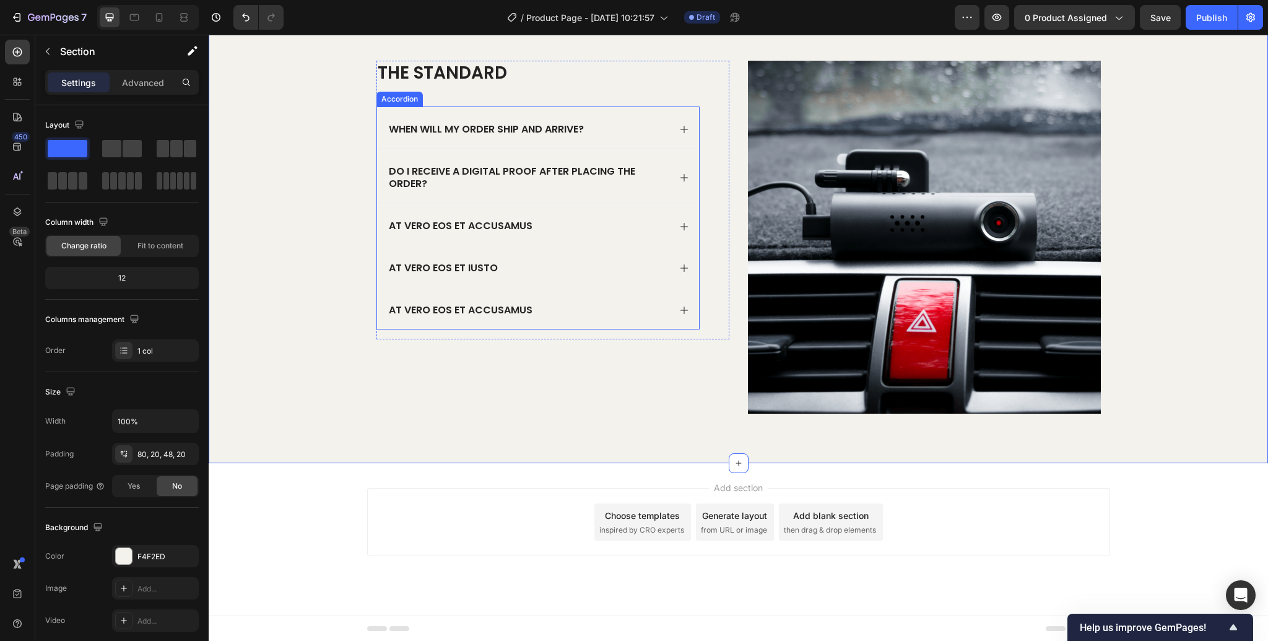
click at [482, 226] on p "At vero eos et accusamus" at bounding box center [461, 226] width 144 height 13
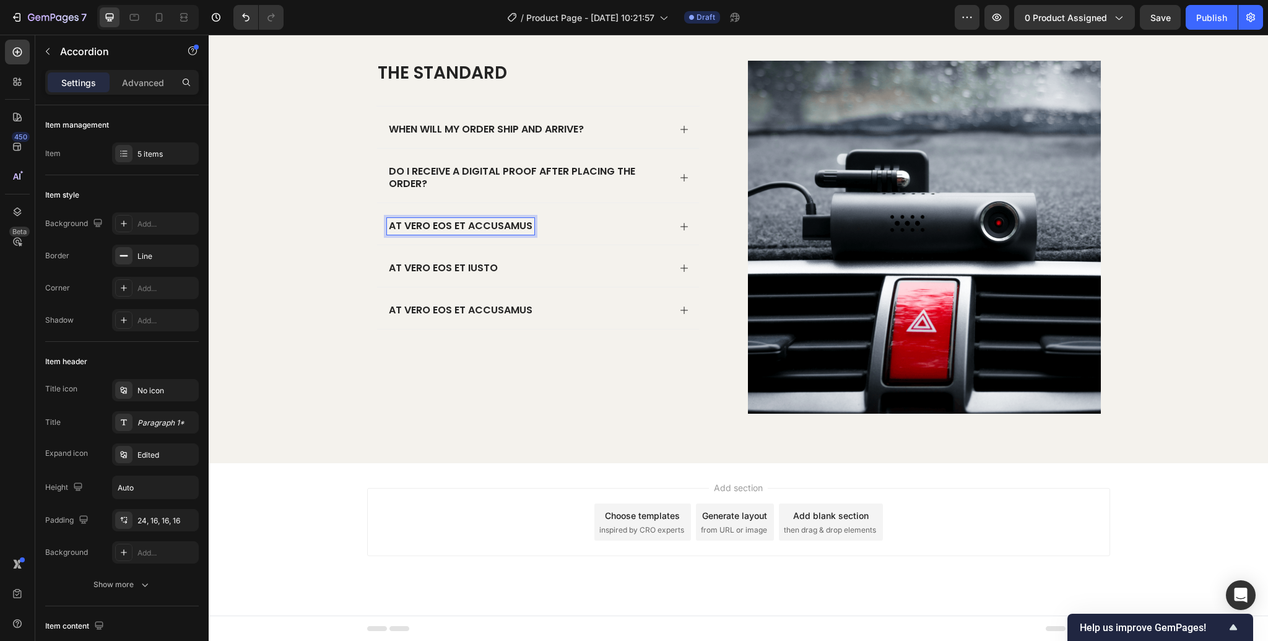
click at [482, 226] on p "At vero eos et accusamus" at bounding box center [461, 226] width 144 height 13
click at [623, 366] on div "The standard Heading When will my order ship and arrive? Do I receive a digital…" at bounding box center [552, 242] width 353 height 363
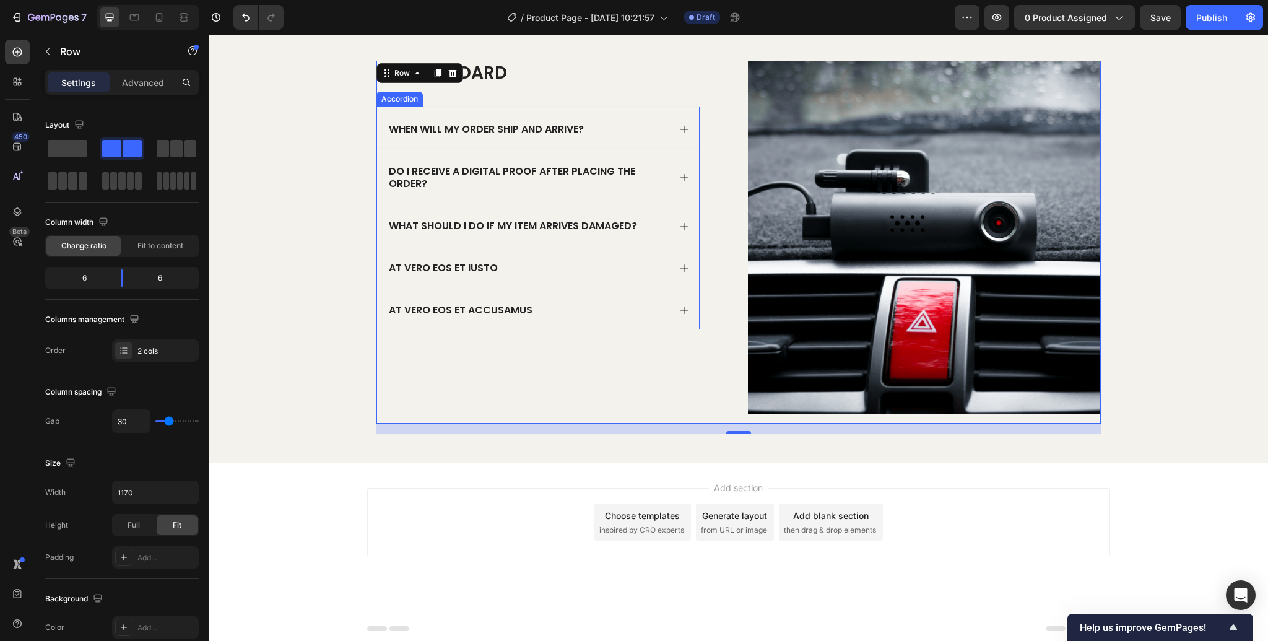
click at [516, 227] on p "What should I do if my item arrives damaged?" at bounding box center [513, 226] width 248 height 13
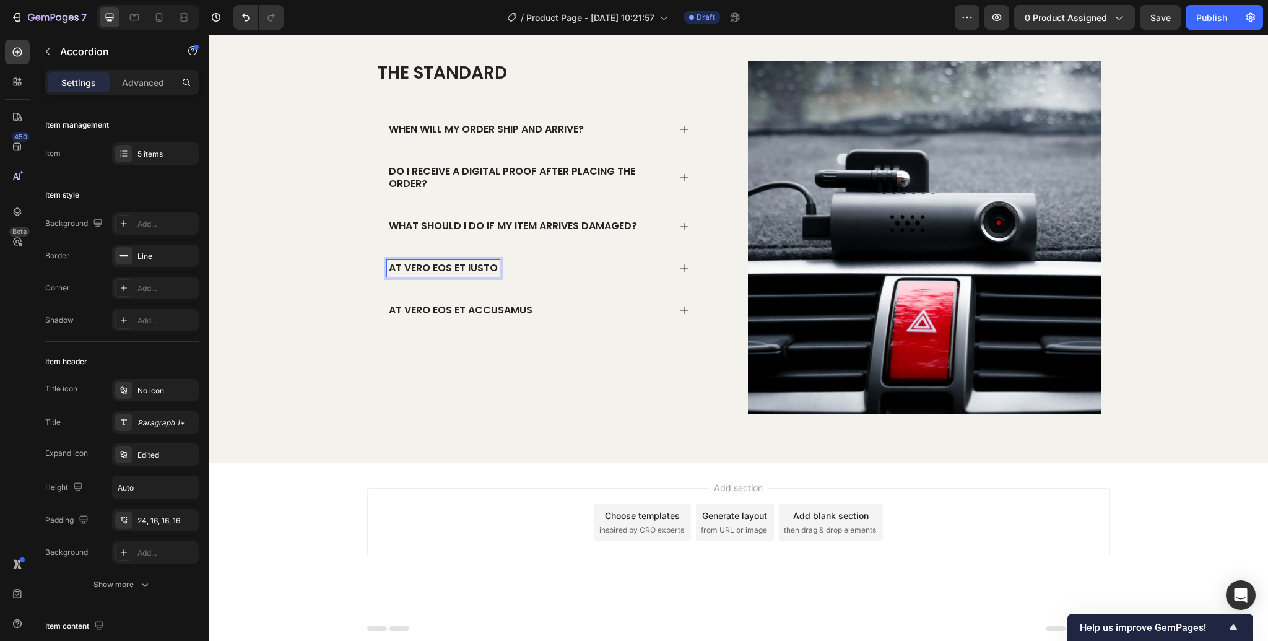
click at [458, 266] on p "At vero eos et iusto" at bounding box center [443, 268] width 109 height 13
click at [521, 311] on p "At vero eos et accusamus" at bounding box center [461, 310] width 144 height 13
click at [503, 308] on p "At vero eos et accusamus" at bounding box center [461, 310] width 144 height 13
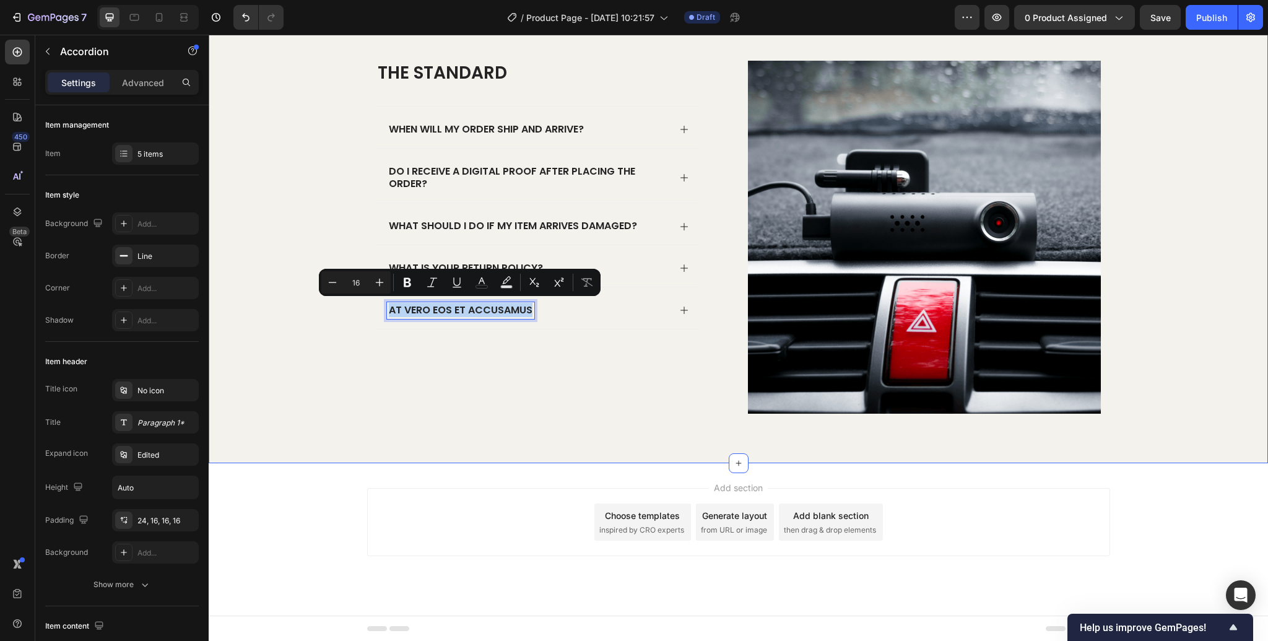
click at [552, 370] on div "The standard Heading When will my order ship and arrive? Do I receive a digital…" at bounding box center [552, 242] width 353 height 363
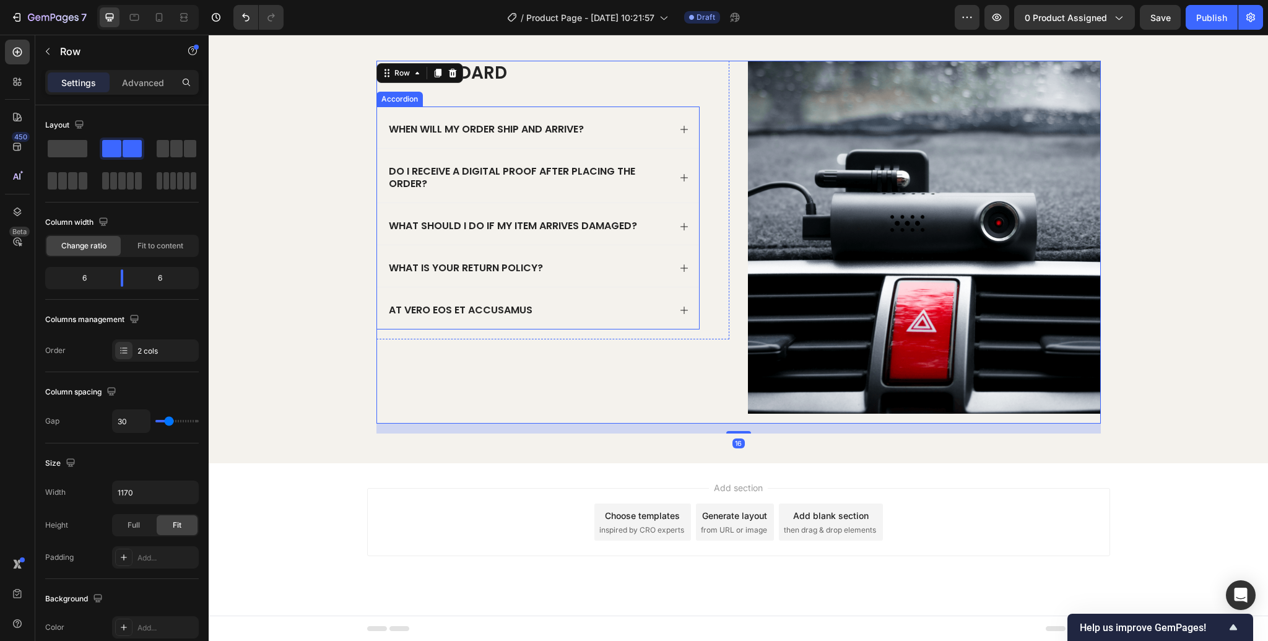
click at [515, 308] on p "At vero eos et accusamus" at bounding box center [461, 310] width 144 height 13
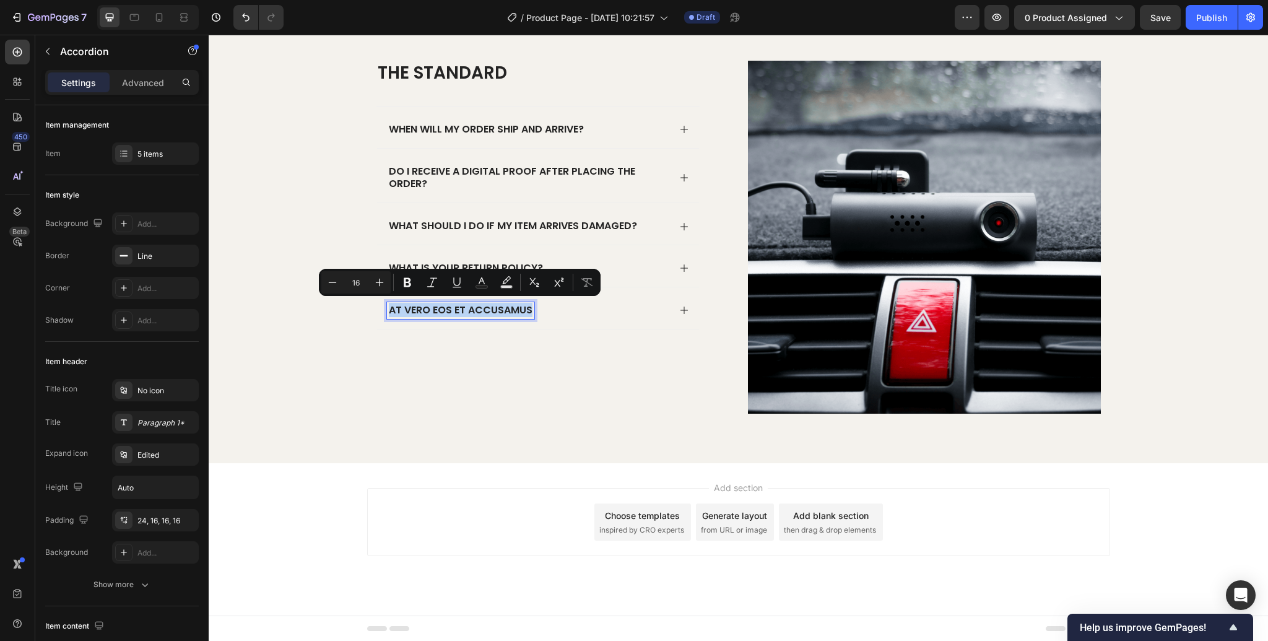
copy p "At vero eos et accusamus"
click at [509, 310] on p "At vero eos et accusamus" at bounding box center [461, 310] width 144 height 13
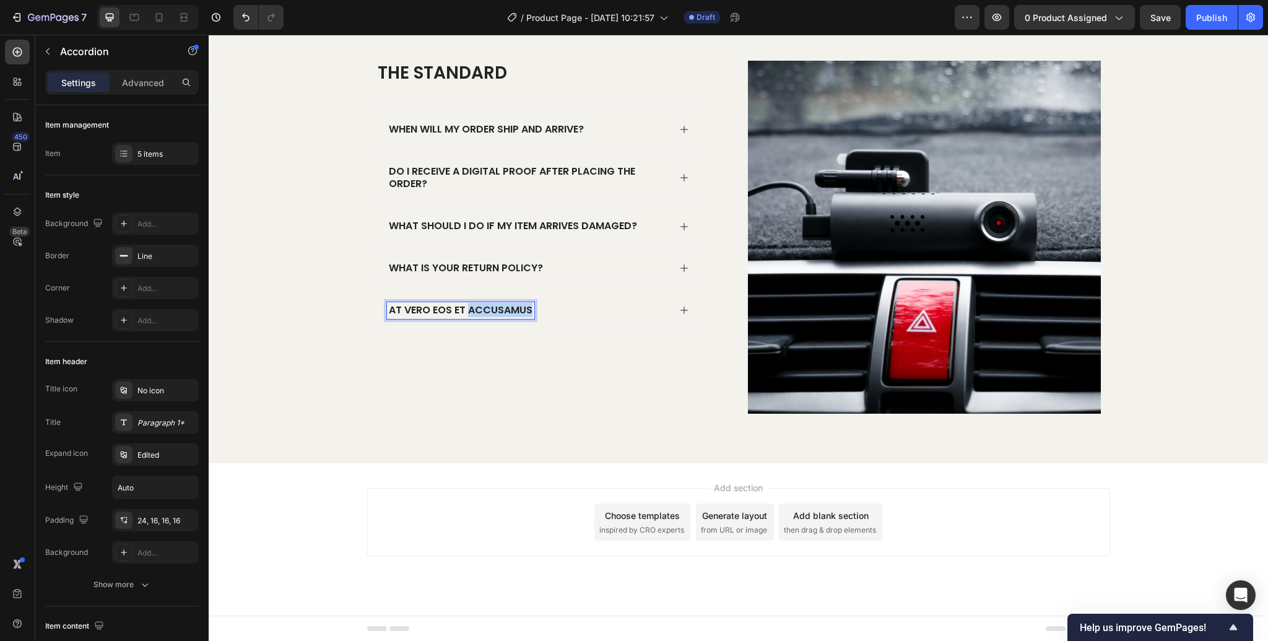
click at [509, 310] on p "At vero eos et accusamus" at bounding box center [461, 310] width 144 height 13
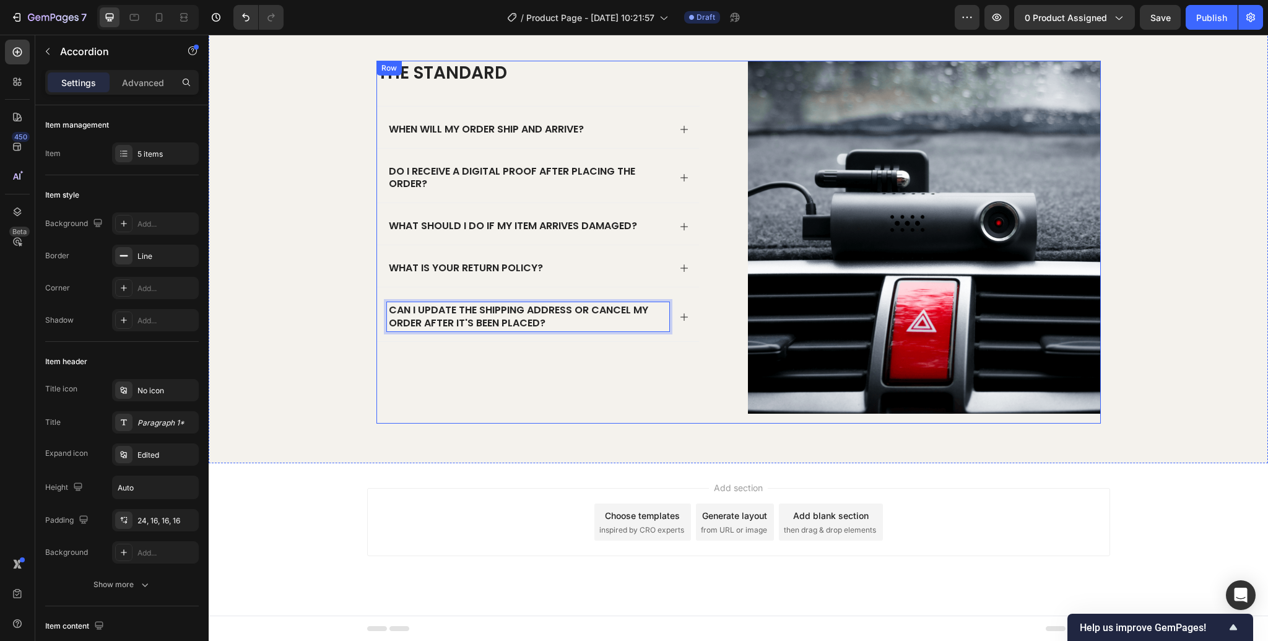
click at [524, 376] on div "The standard Heading When will my order ship and arrive? Do I receive a digital…" at bounding box center [552, 242] width 353 height 363
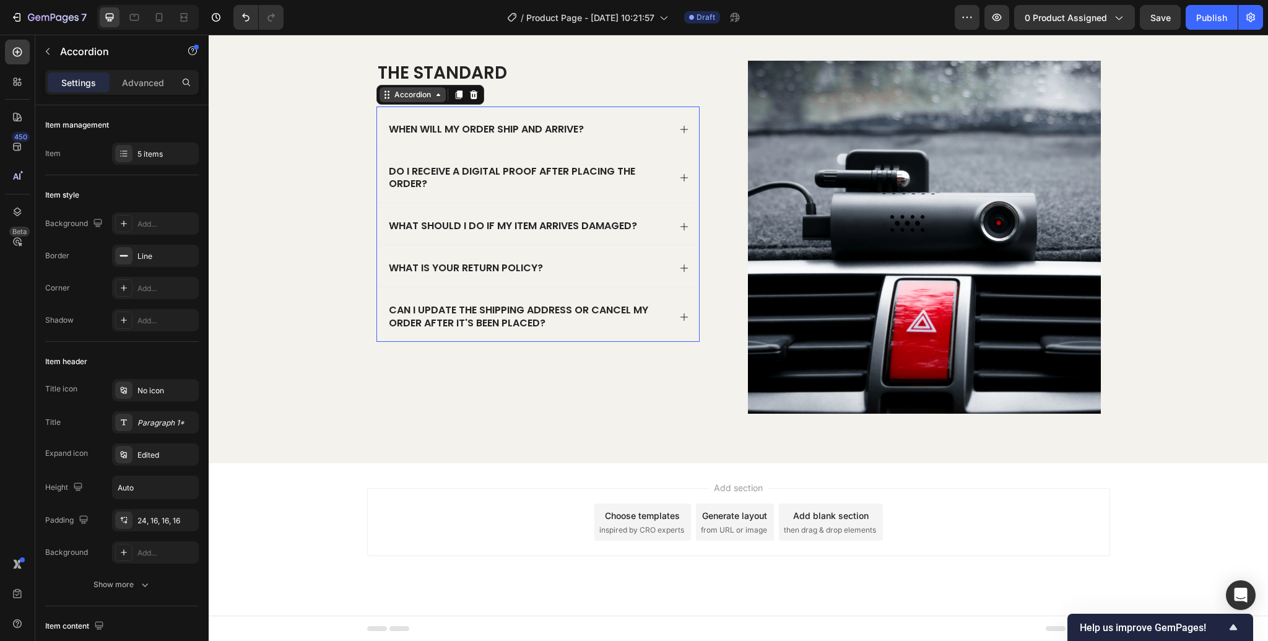
click at [405, 102] on div "Accordion" at bounding box center [430, 95] width 108 height 20
click at [124, 152] on icon at bounding box center [124, 154] width 10 height 10
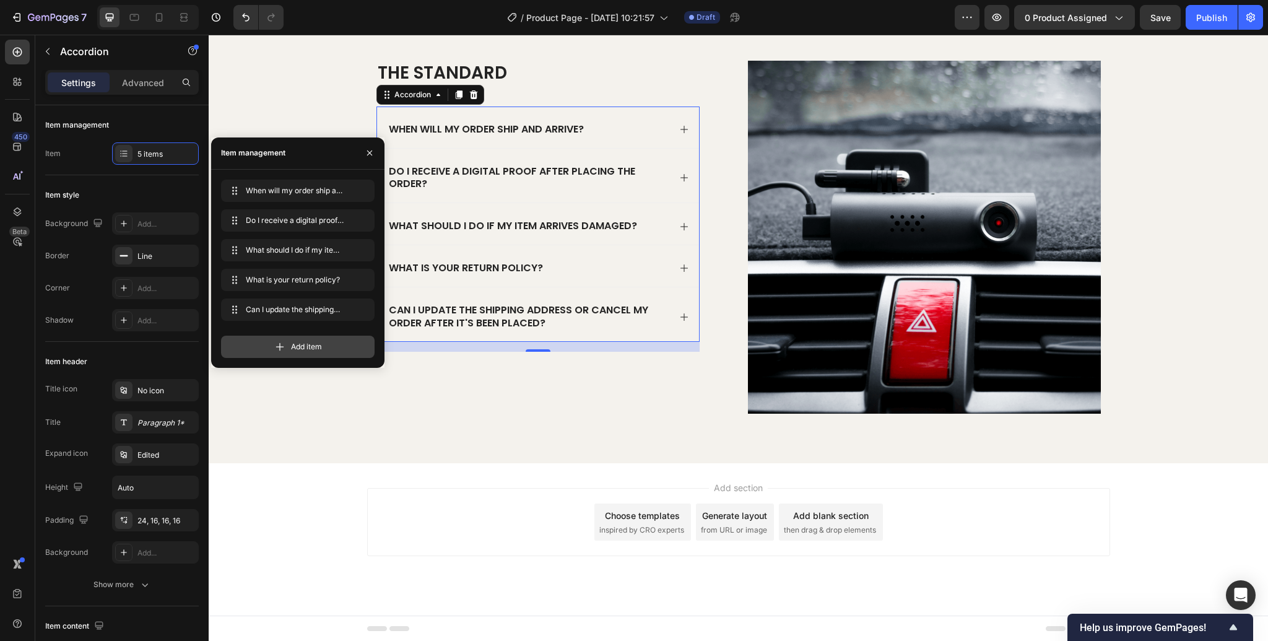
click at [293, 347] on span "Add item" at bounding box center [306, 346] width 31 height 11
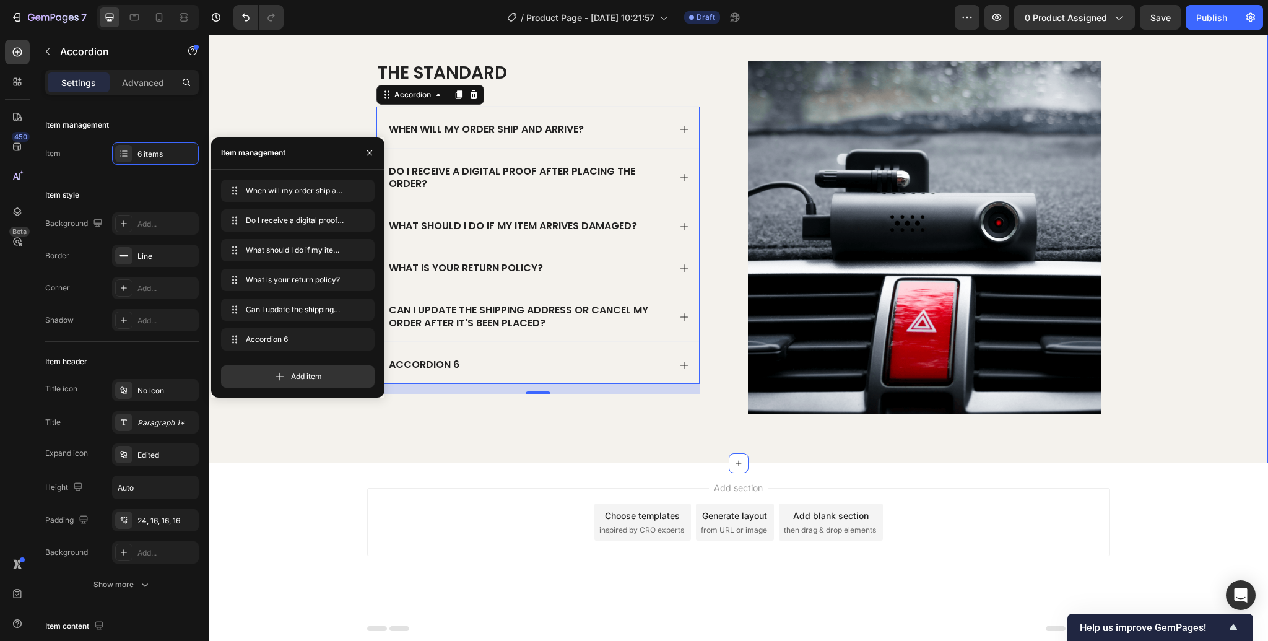
click at [449, 429] on div "The standard Heading When will my order ship and arrive? Do I receive a digital…" at bounding box center [738, 247] width 1034 height 373
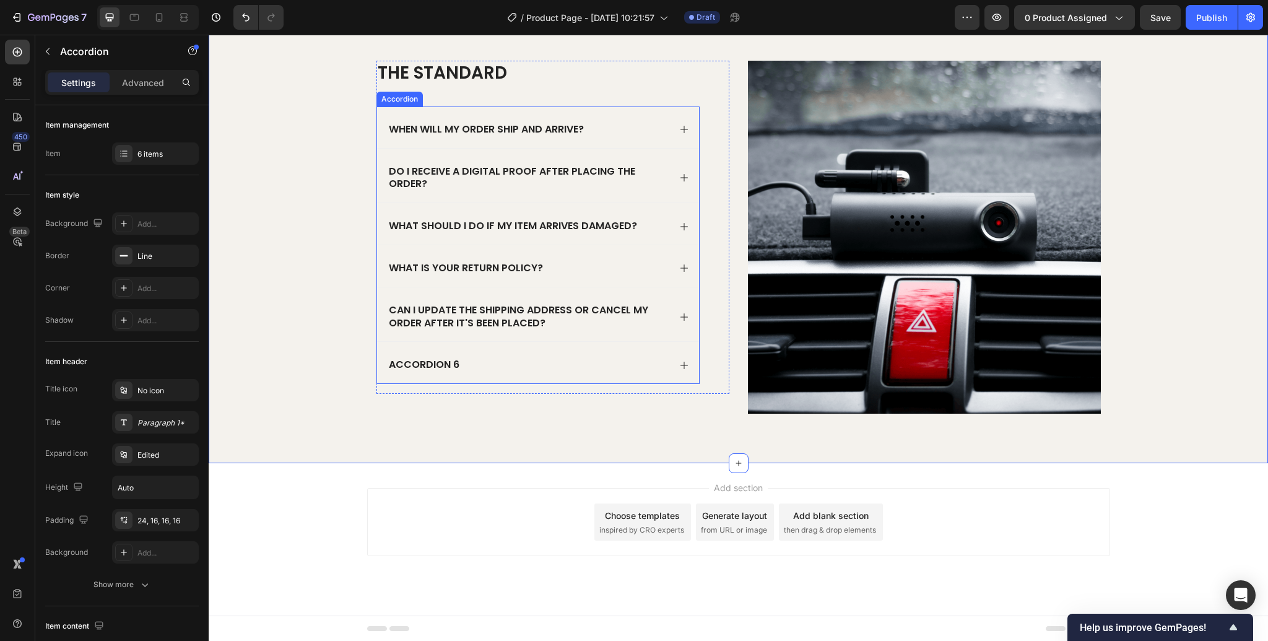
click at [429, 363] on div "Accordion 6" at bounding box center [424, 365] width 74 height 17
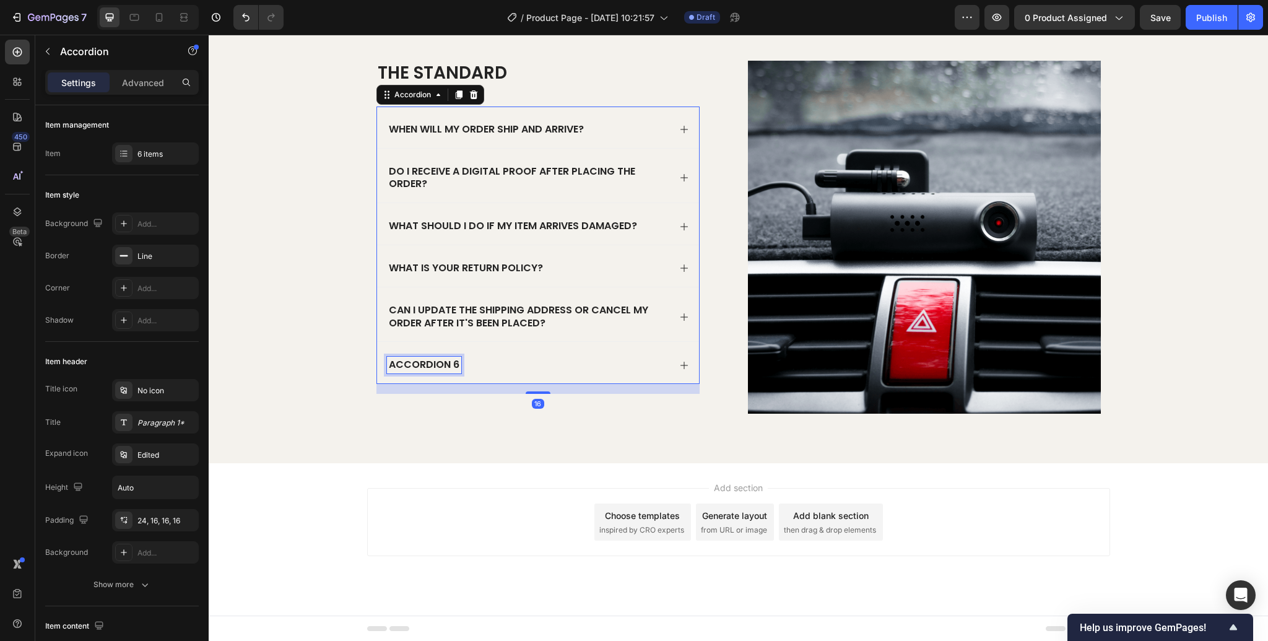
click at [429, 363] on div "Accordion 6" at bounding box center [424, 365] width 74 height 17
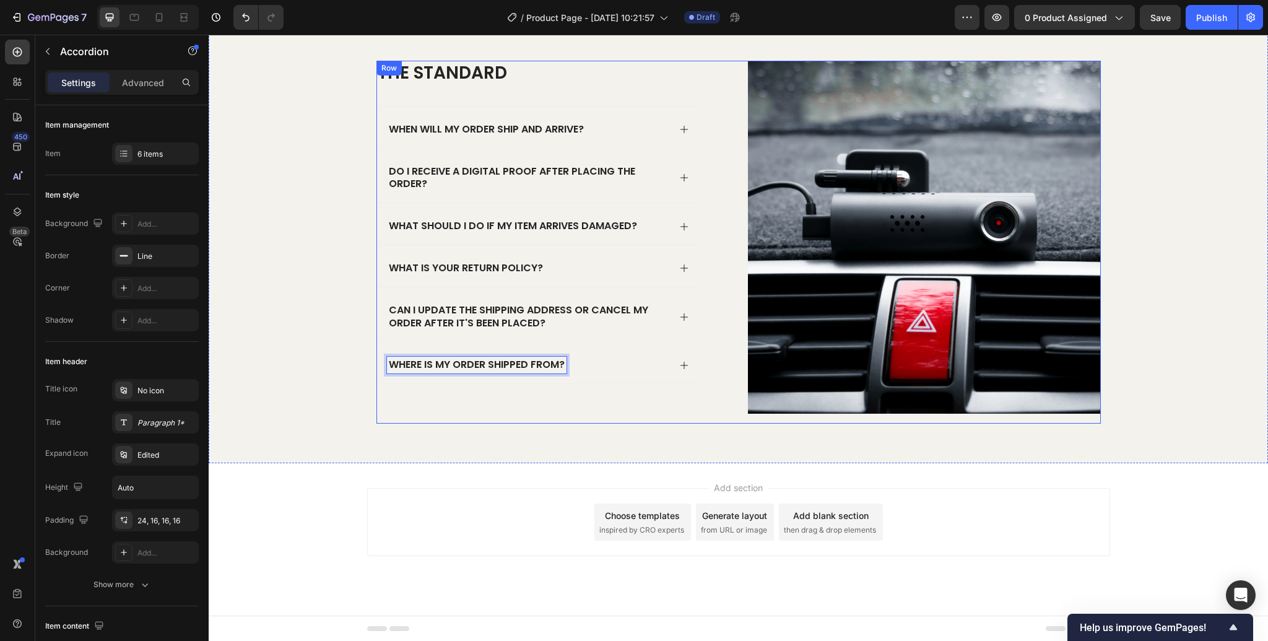
click at [494, 397] on div "The standard Heading When will my order ship and arrive? Do I receive a digital…" at bounding box center [552, 242] width 353 height 363
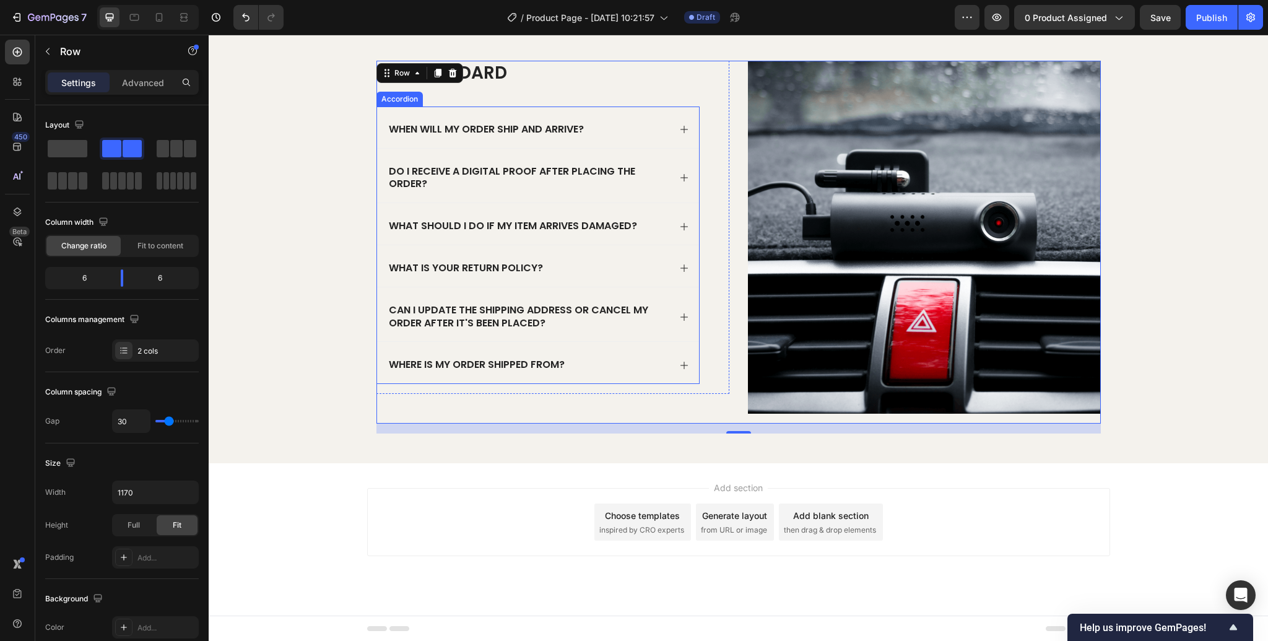
click at [594, 126] on div "When will my order ship and arrive?" at bounding box center [528, 129] width 282 height 17
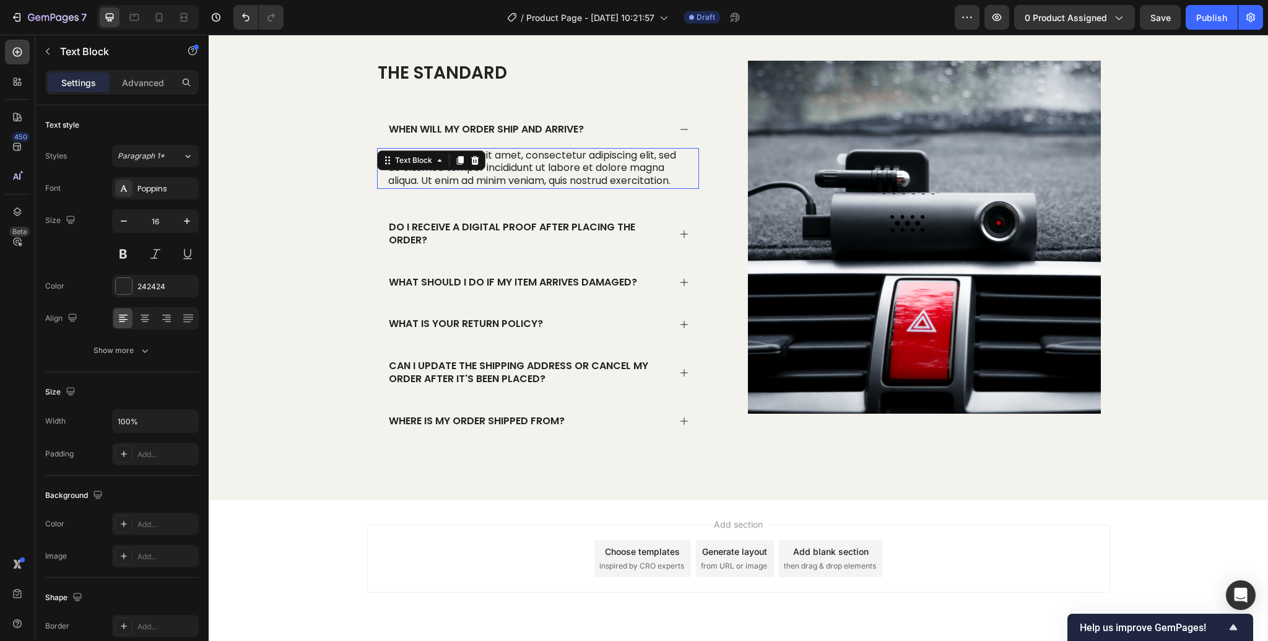
click at [534, 170] on p "Lorem ipsum dolor sit amet, consectetur adipiscing elit, sed do eiusmod tempor …" at bounding box center [538, 168] width 300 height 38
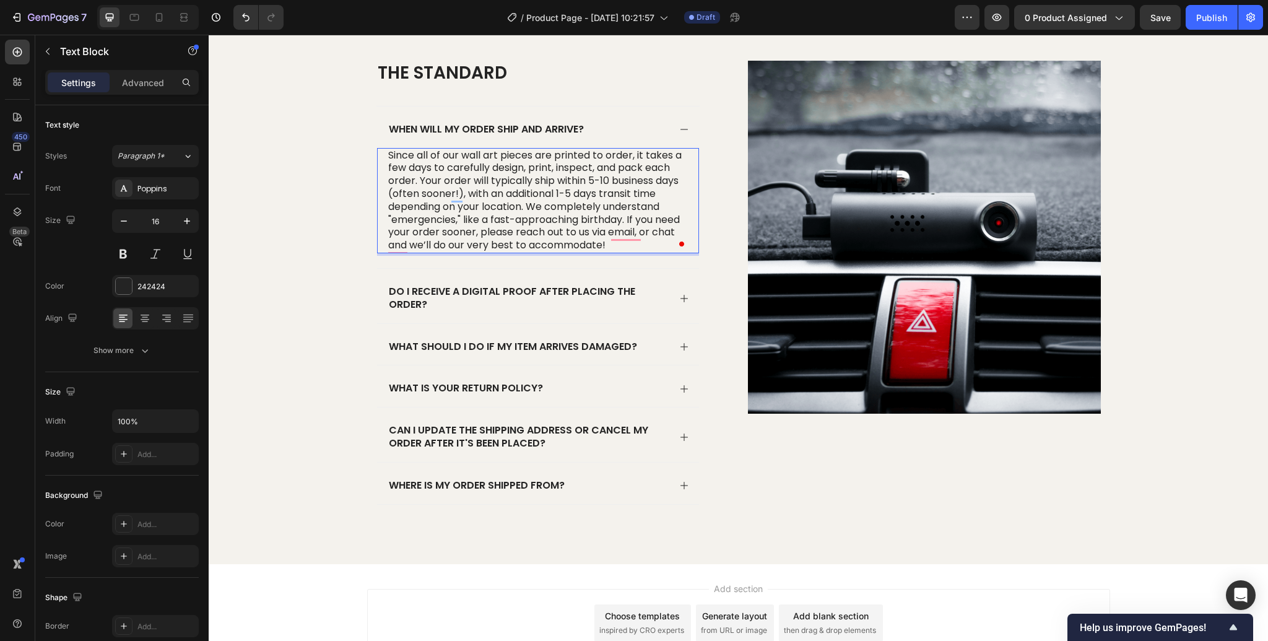
click at [420, 181] on p "Since all of our wall art pieces are printed to order, it takes a few days to c…" at bounding box center [538, 200] width 300 height 103
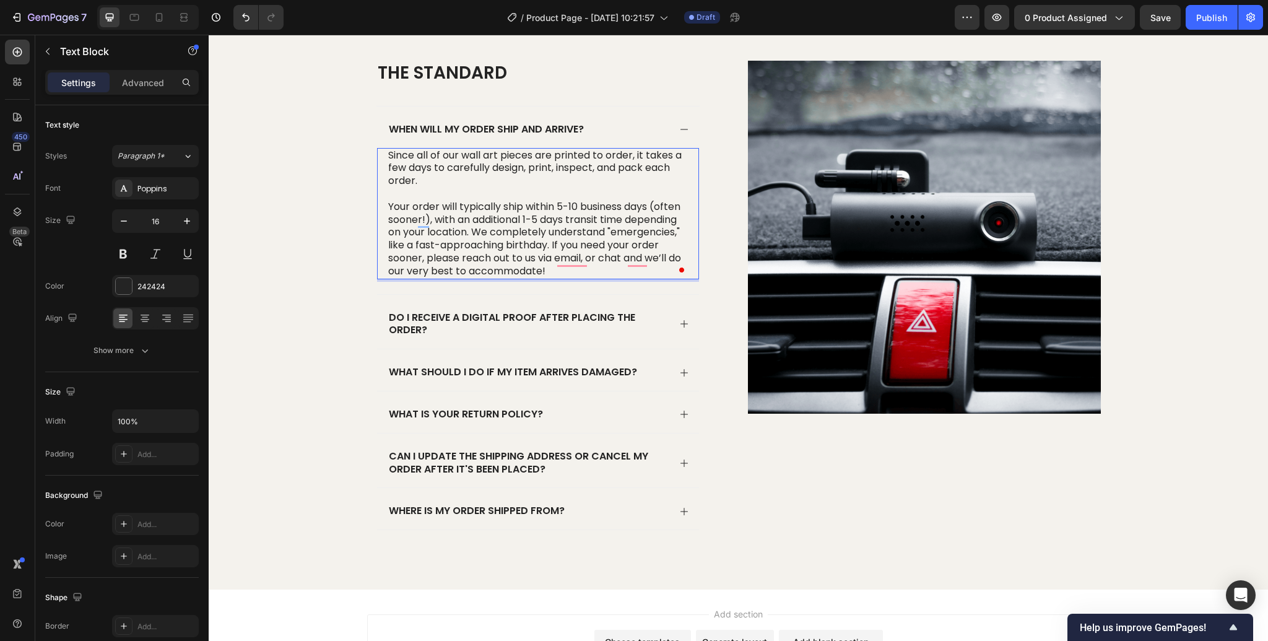
click at [473, 233] on p "Your order will typically ship within 5-10 business days (often sooner!), with …" at bounding box center [538, 239] width 300 height 77
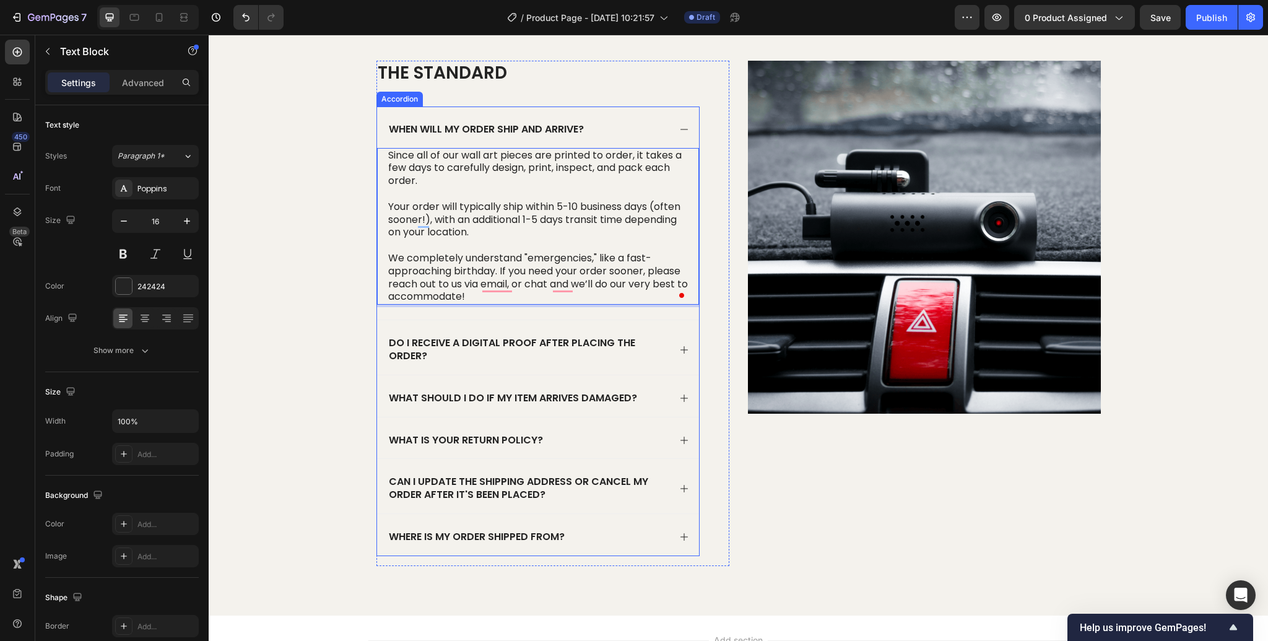
click at [679, 349] on icon at bounding box center [684, 350] width 10 height 10
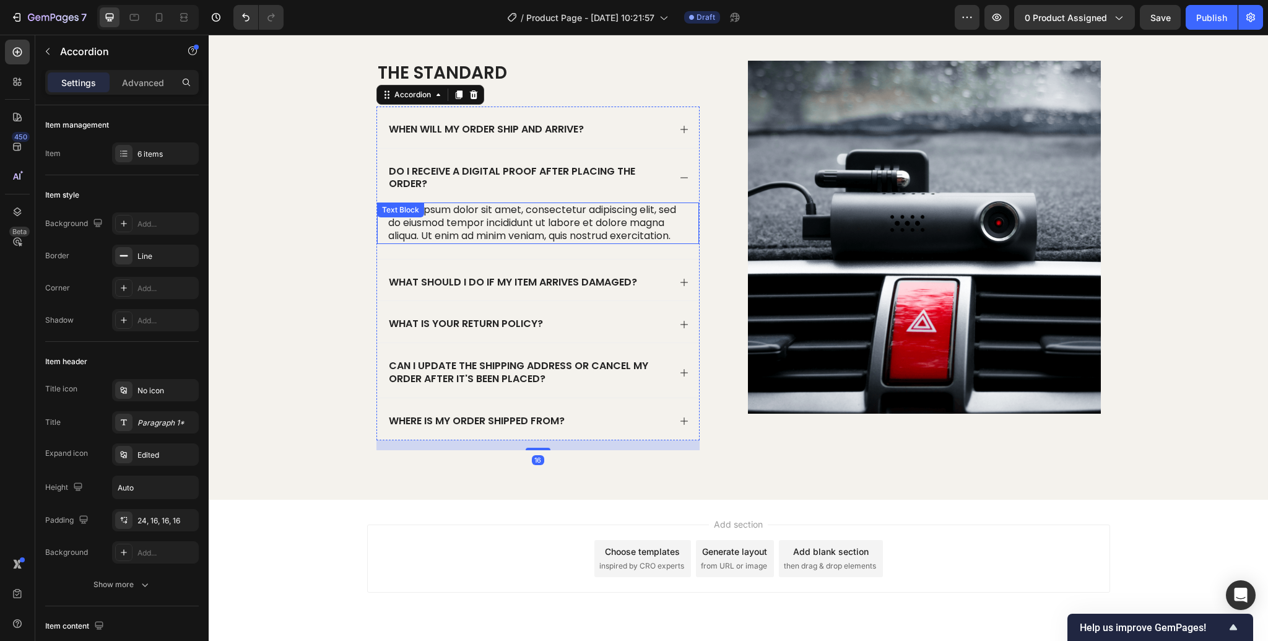
click at [535, 220] on p "Lorem ipsum dolor sit amet, consectetur adipiscing elit, sed do eiusmod tempor …" at bounding box center [538, 223] width 300 height 38
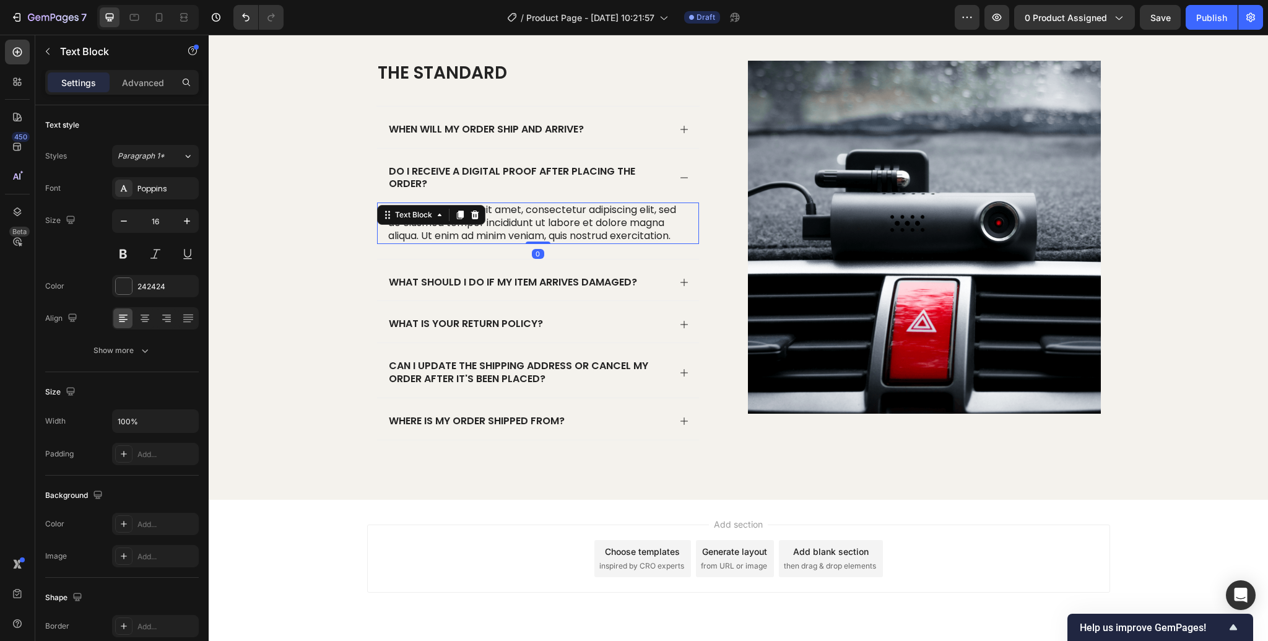
click at [535, 220] on p "Lorem ipsum dolor sit amet, consectetur adipiscing elit, sed do eiusmod tempor …" at bounding box center [538, 223] width 300 height 38
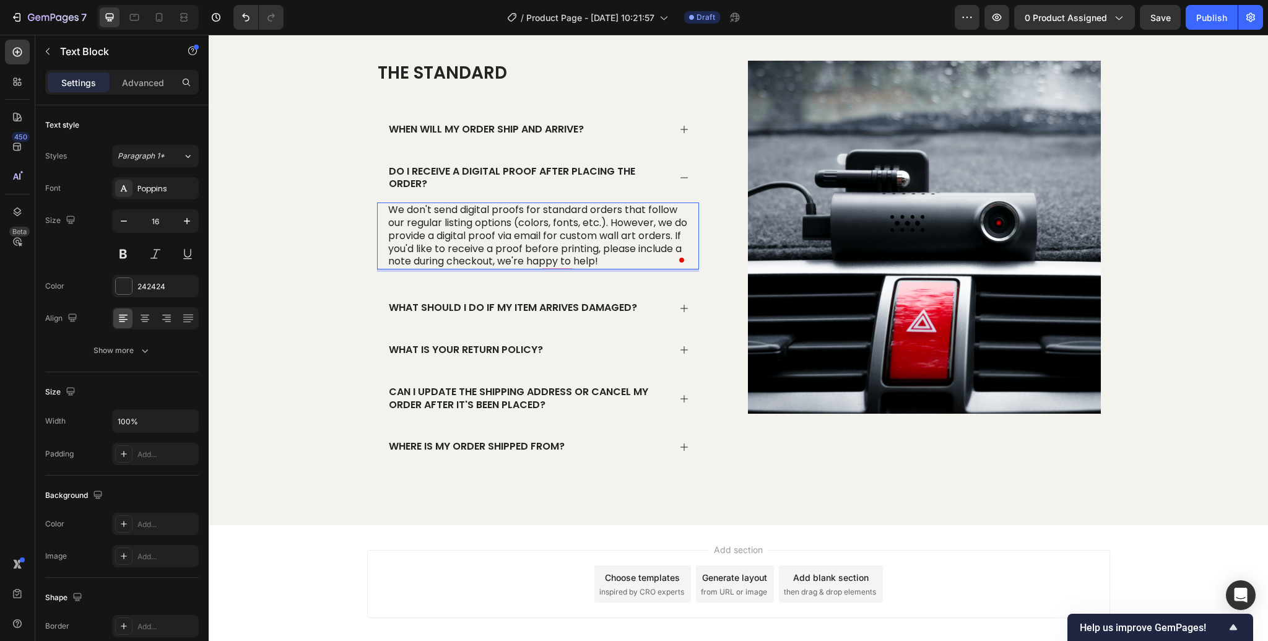
click at [613, 223] on p "We don't send digital proofs for standard orders that follow our regular listin…" at bounding box center [538, 236] width 300 height 64
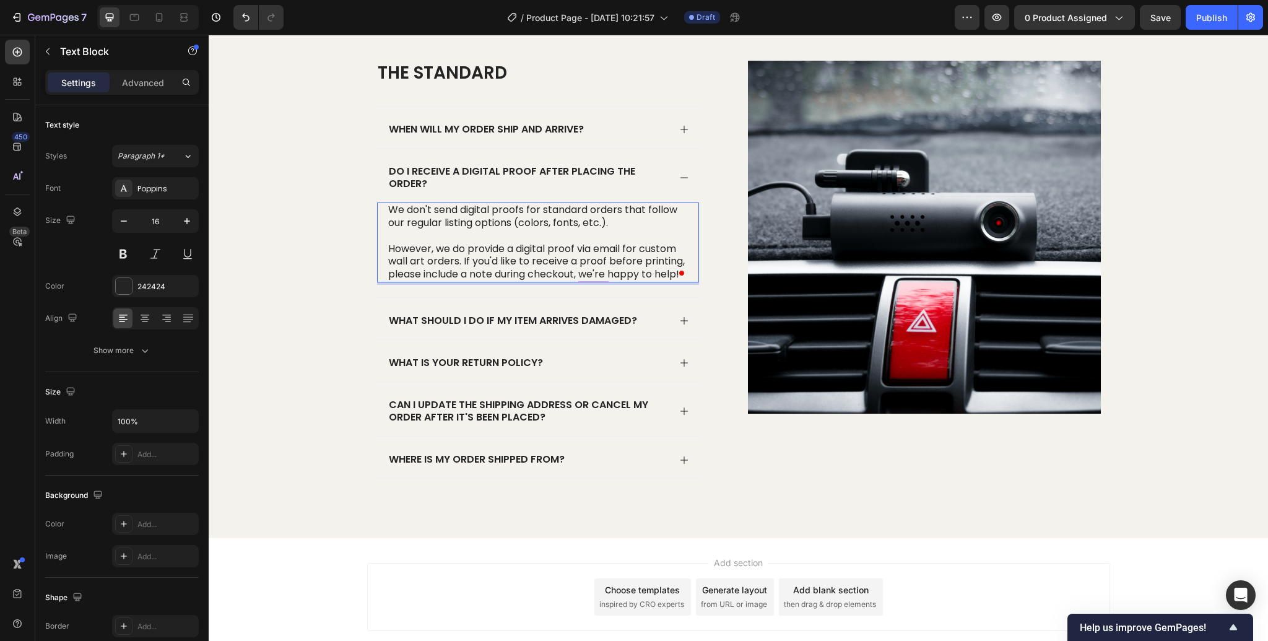
click at [462, 259] on p "However, we do provide a digital proof via email for custom wall art orders. If…" at bounding box center [538, 262] width 300 height 38
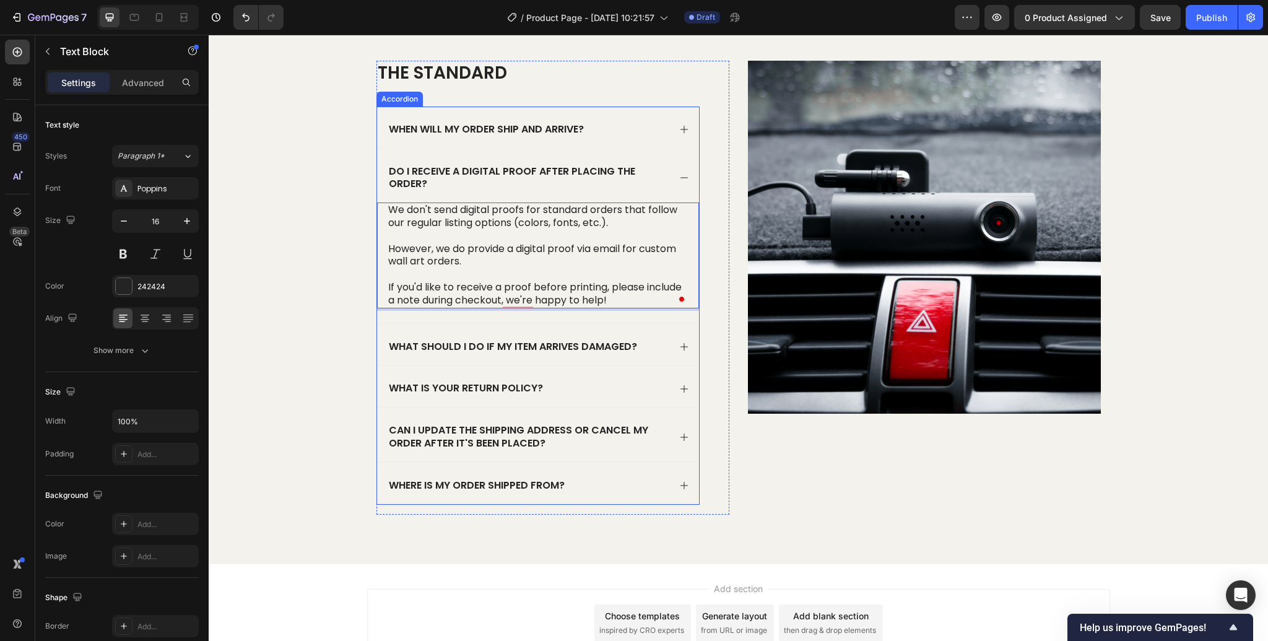
click at [537, 340] on p "What should I do if my item arrives damaged?" at bounding box center [513, 346] width 248 height 13
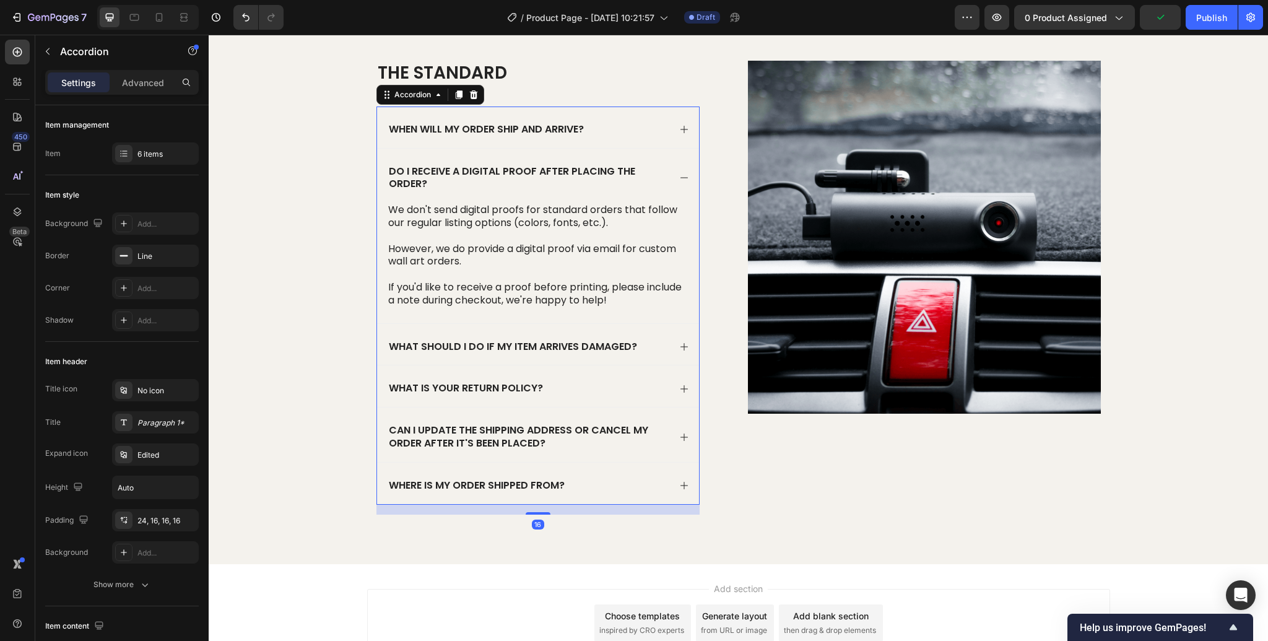
click at [685, 347] on icon at bounding box center [684, 347] width 10 height 10
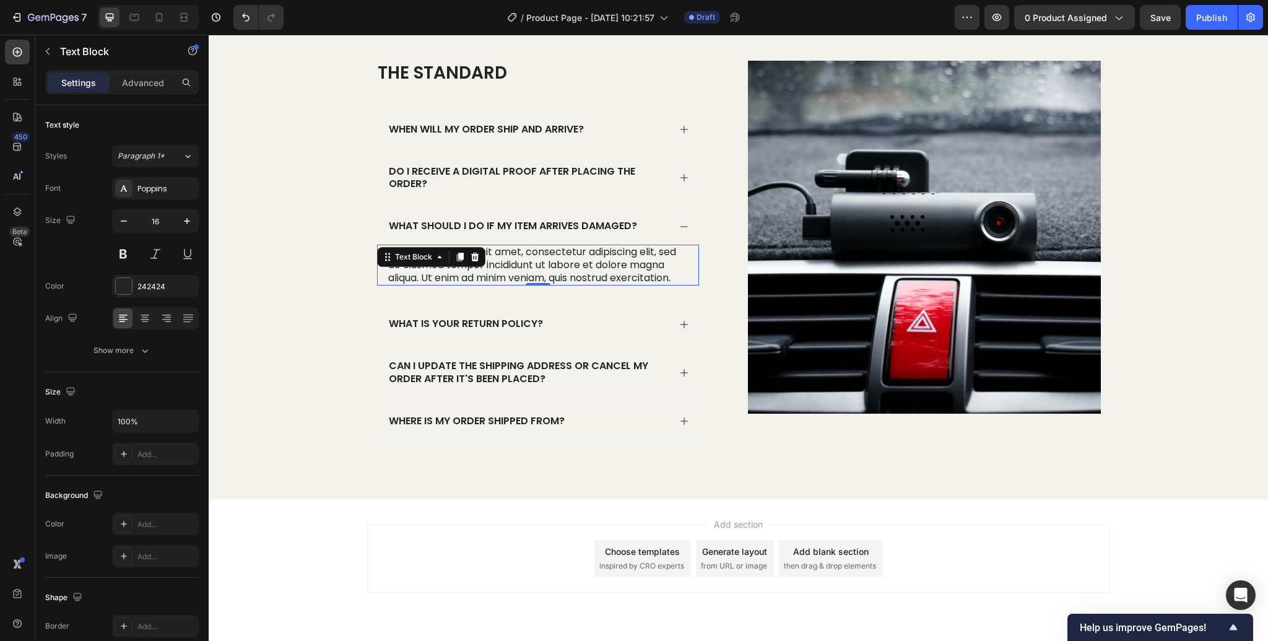
click at [414, 276] on p "Lorem ipsum dolor sit amet, consectetur adipiscing elit, sed do eiusmod tempor …" at bounding box center [538, 265] width 300 height 38
click at [473, 266] on p "Lorem ipsum dolor sit amet, consectetur adipiscing elit, sed do eiusmod tempor …" at bounding box center [538, 265] width 300 height 38
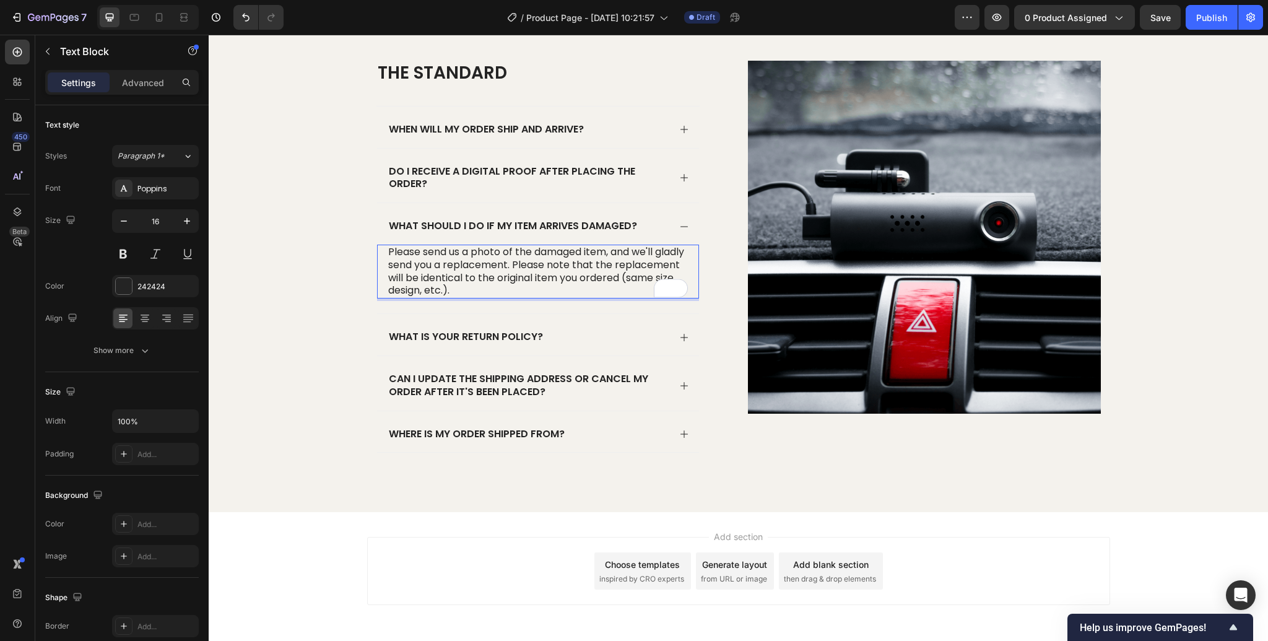
click at [547, 264] on p "Please send us a photo of the damaged item, and we'll gladly send you a replace…" at bounding box center [538, 271] width 300 height 51
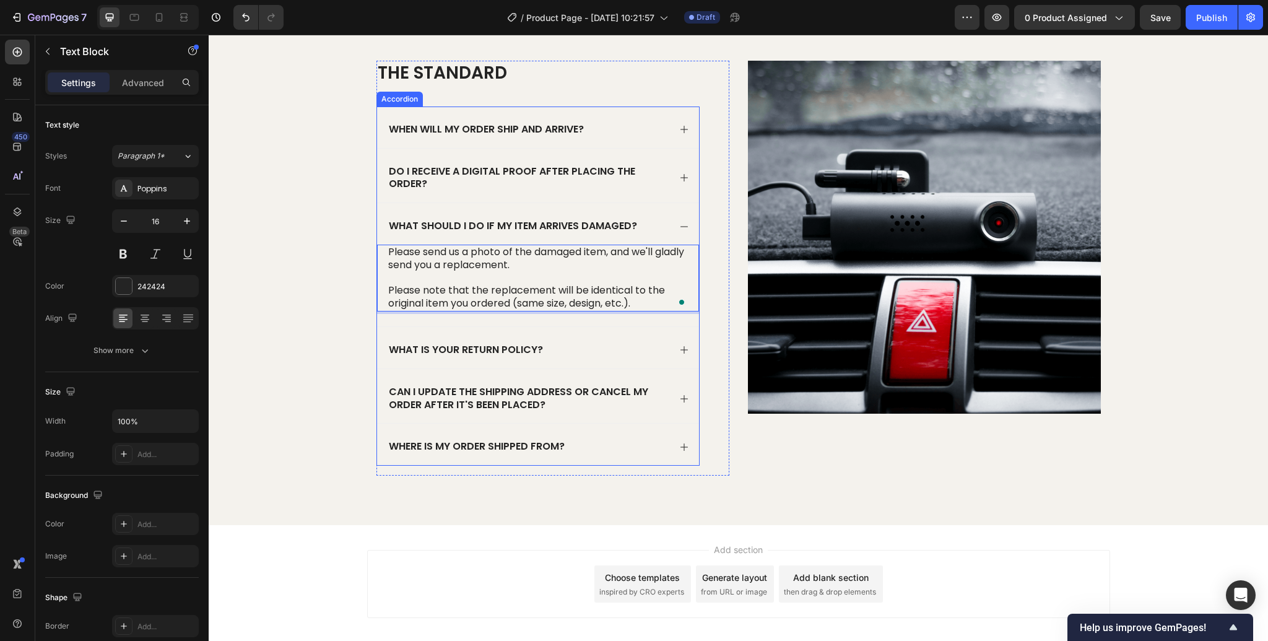
click at [526, 350] on p "What is your return policy?" at bounding box center [466, 350] width 154 height 13
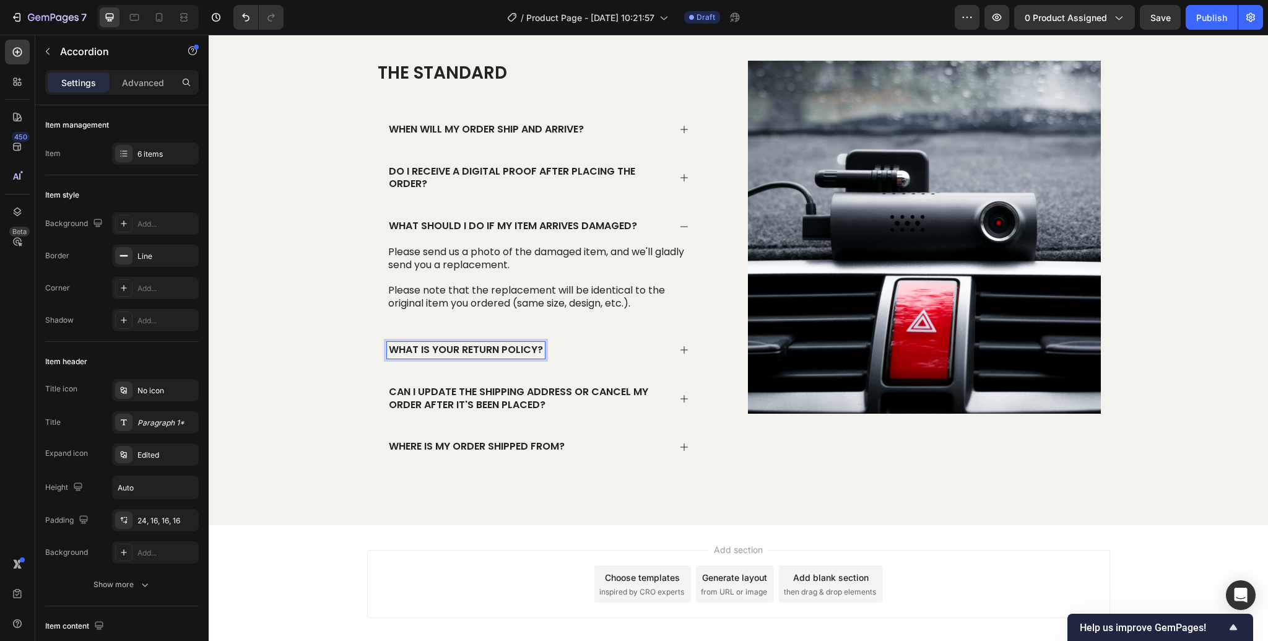
click at [675, 350] on div "What is your return policy?" at bounding box center [538, 347] width 322 height 41
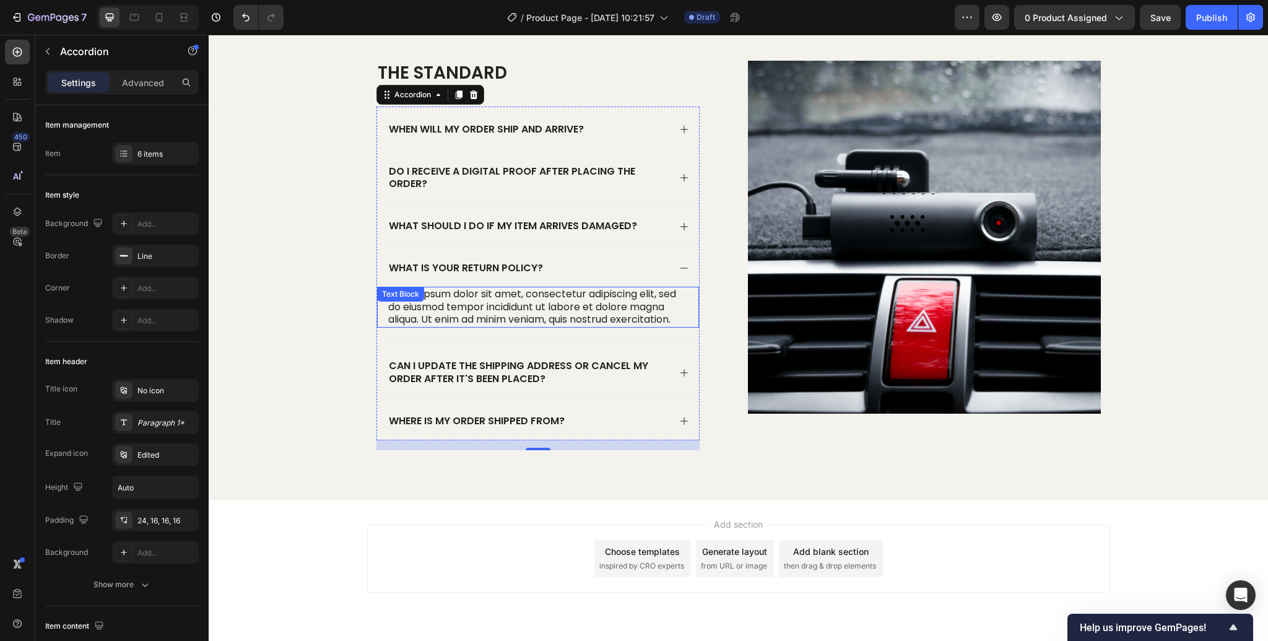
click at [510, 312] on p "Lorem ipsum dolor sit amet, consectetur adipiscing elit, sed do eiusmod tempor …" at bounding box center [538, 307] width 300 height 38
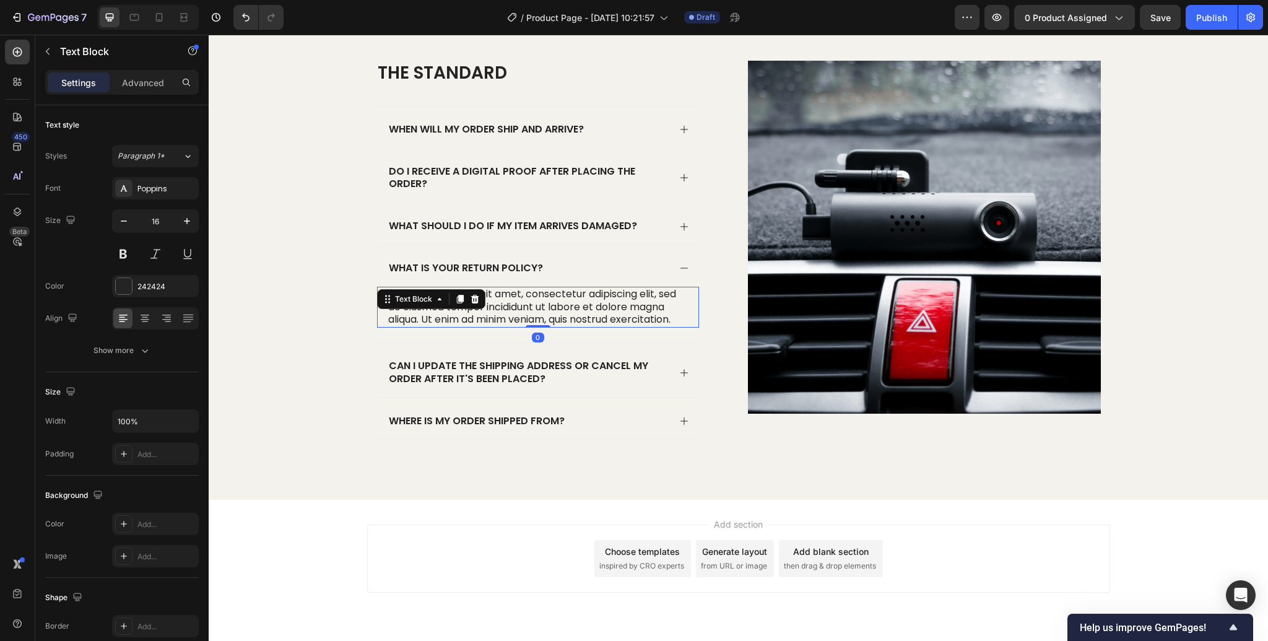
click at [510, 312] on p "Lorem ipsum dolor sit amet, consectetur adipiscing elit, sed do eiusmod tempor …" at bounding box center [538, 307] width 300 height 38
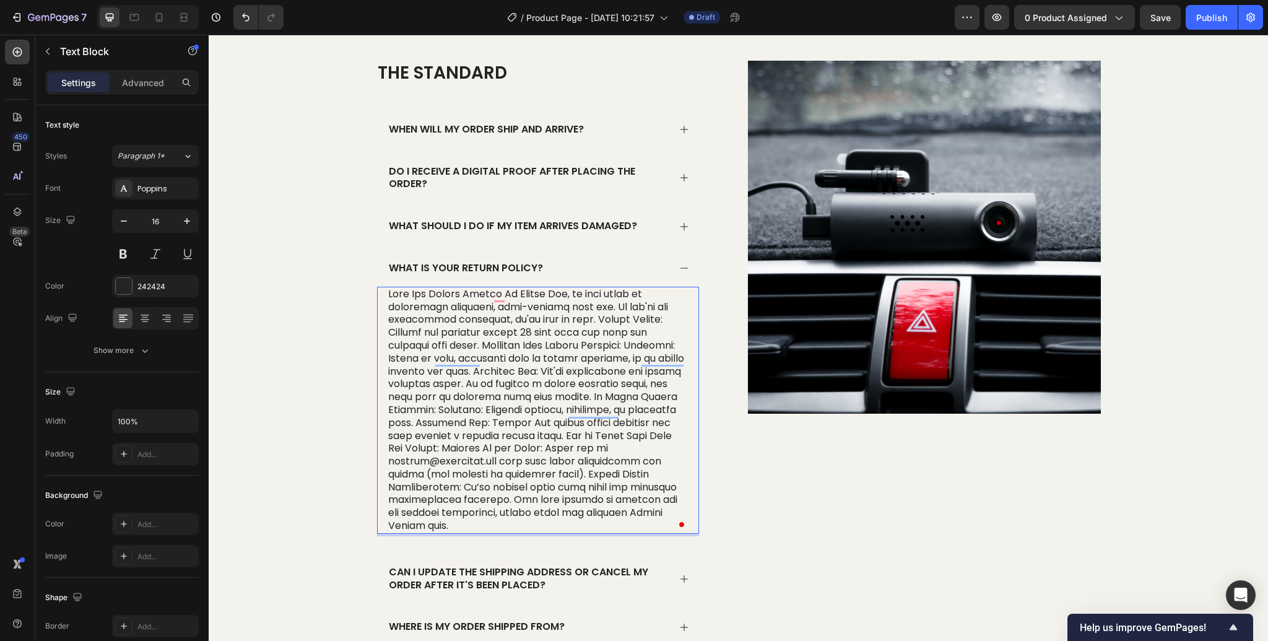
click at [592, 306] on p "To enrich screen reader interactions, please activate Accessibility in Grammarl…" at bounding box center [538, 410] width 300 height 245
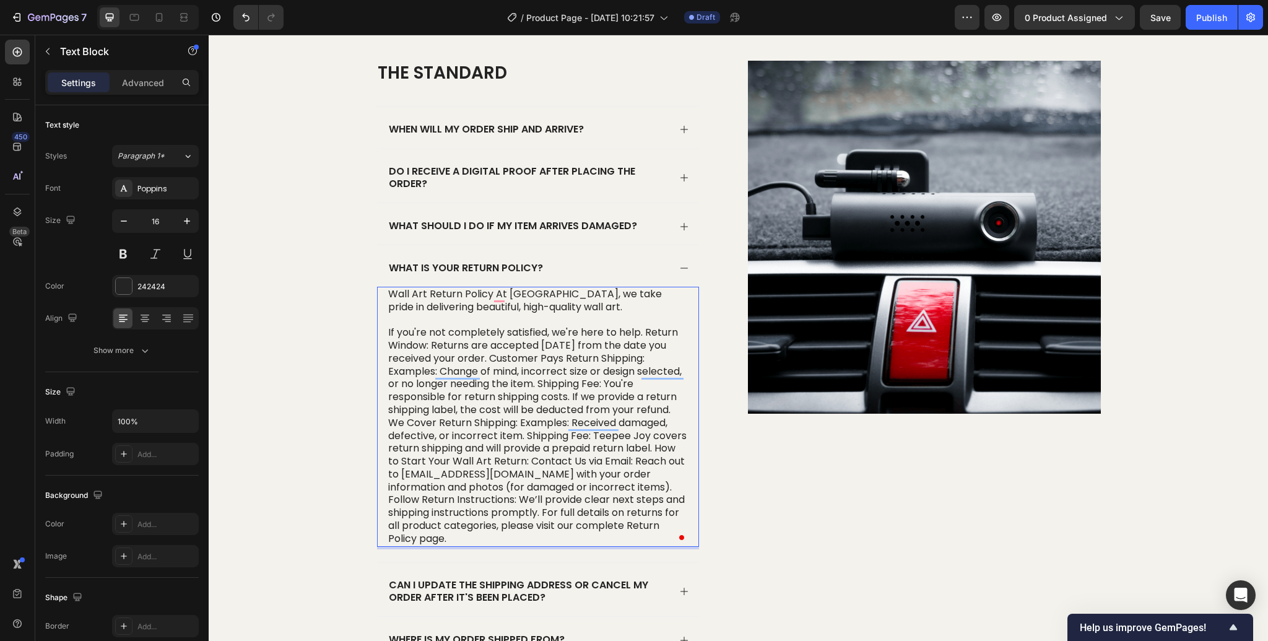
click at [509, 357] on p "If you're not completely satisfied, we're here to help. Return Window: Returns …" at bounding box center [538, 435] width 300 height 219
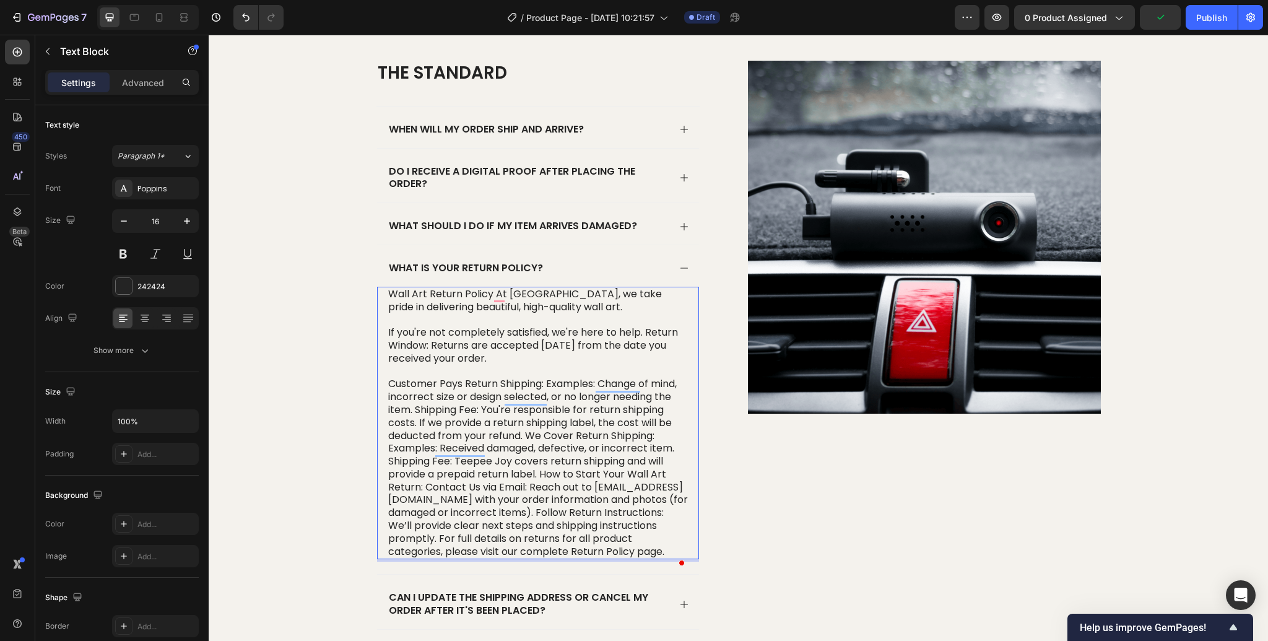
click at [414, 409] on p "Customer Pays Return Shipping: Examples: Change of mind, incorrect size or desi…" at bounding box center [538, 468] width 300 height 180
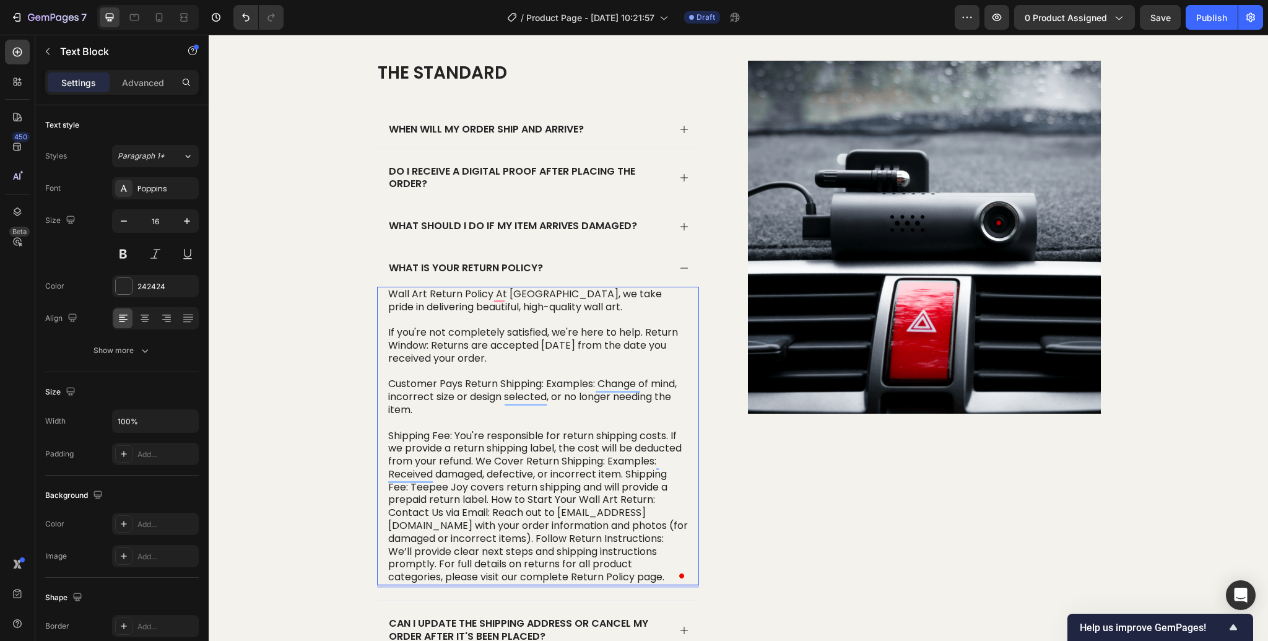
click at [628, 474] on p "Shipping Fee: You're responsible for return shipping costs. If we provide a ret…" at bounding box center [538, 507] width 300 height 155
click at [477, 459] on p "Shipping Fee: You're responsible for return shipping costs. If we provide a ret…" at bounding box center [538, 507] width 300 height 155
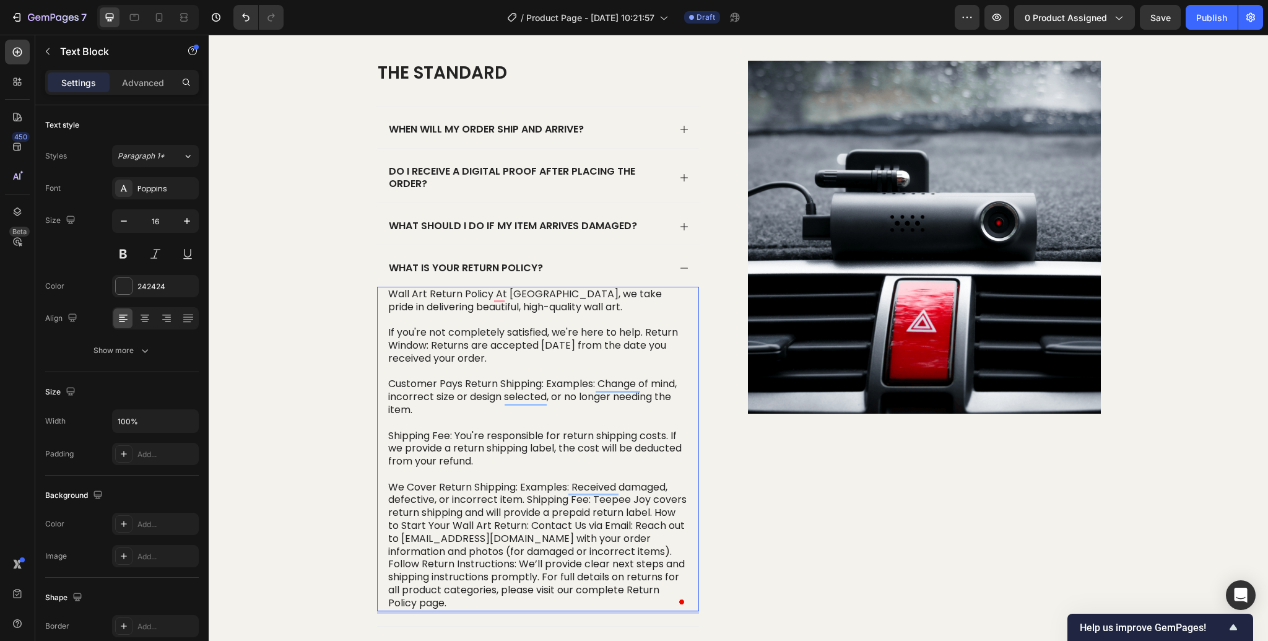
click at [659, 513] on p "We Cover Return Shipping: Examples: Received damaged, defective, or incorrect i…" at bounding box center [538, 545] width 300 height 129
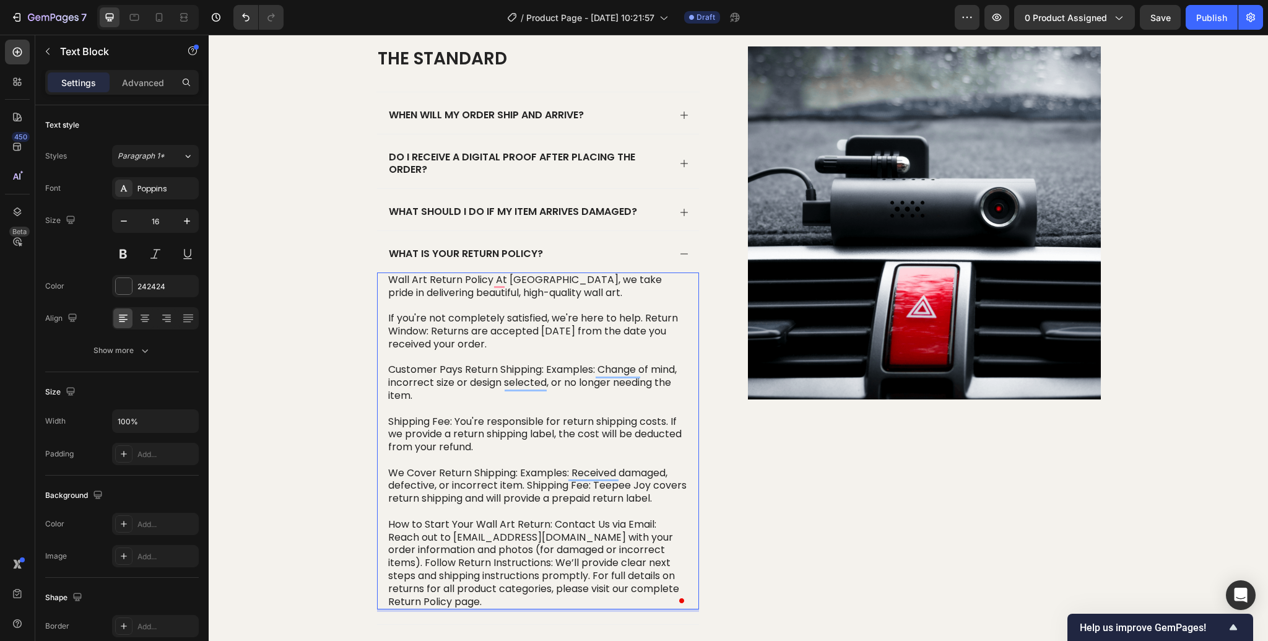
scroll to position [1698, 0]
click at [676, 551] on p "How to Start Your Wall Art Return: Contact Us via Email: Reach out to support@t…" at bounding box center [538, 563] width 300 height 90
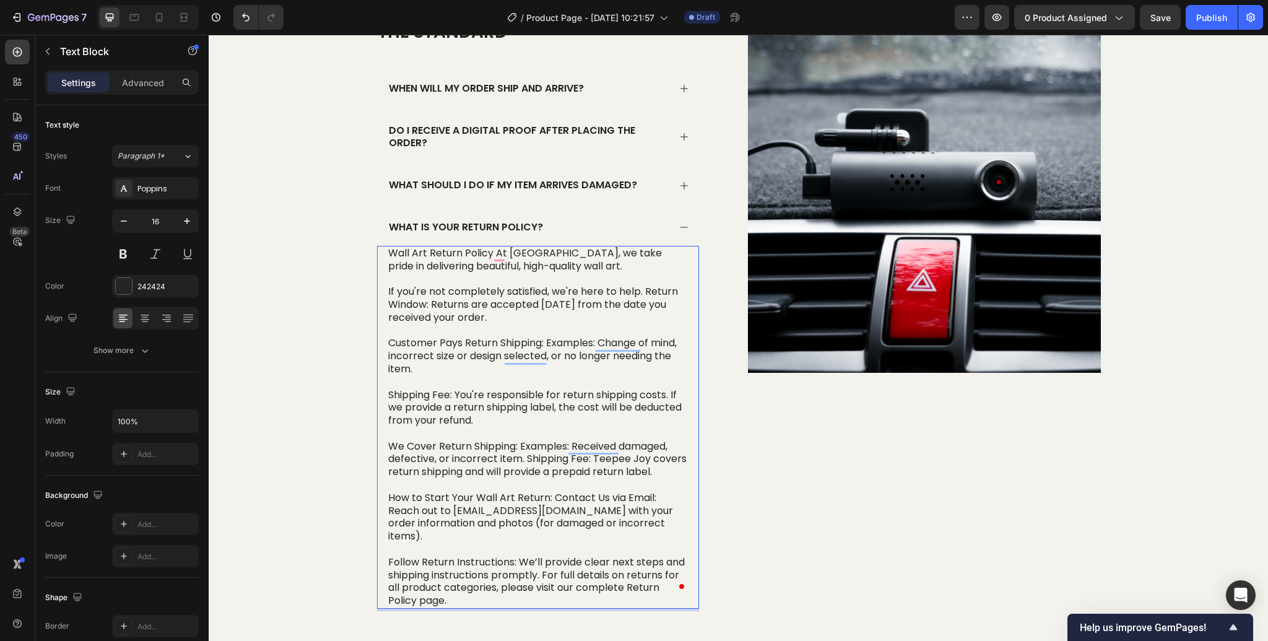
scroll to position [1733, 0]
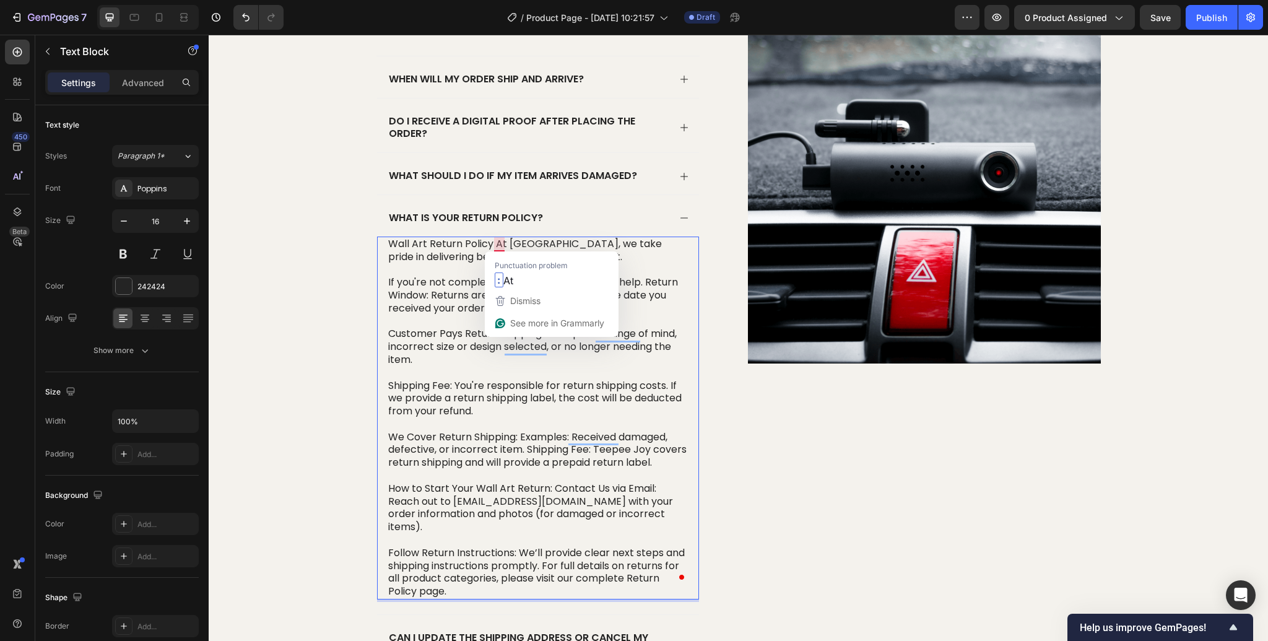
click at [494, 243] on p "Wall Art Return Policy At Teepee Joy, we take pride in delivering beautiful, hi…" at bounding box center [538, 251] width 300 height 26
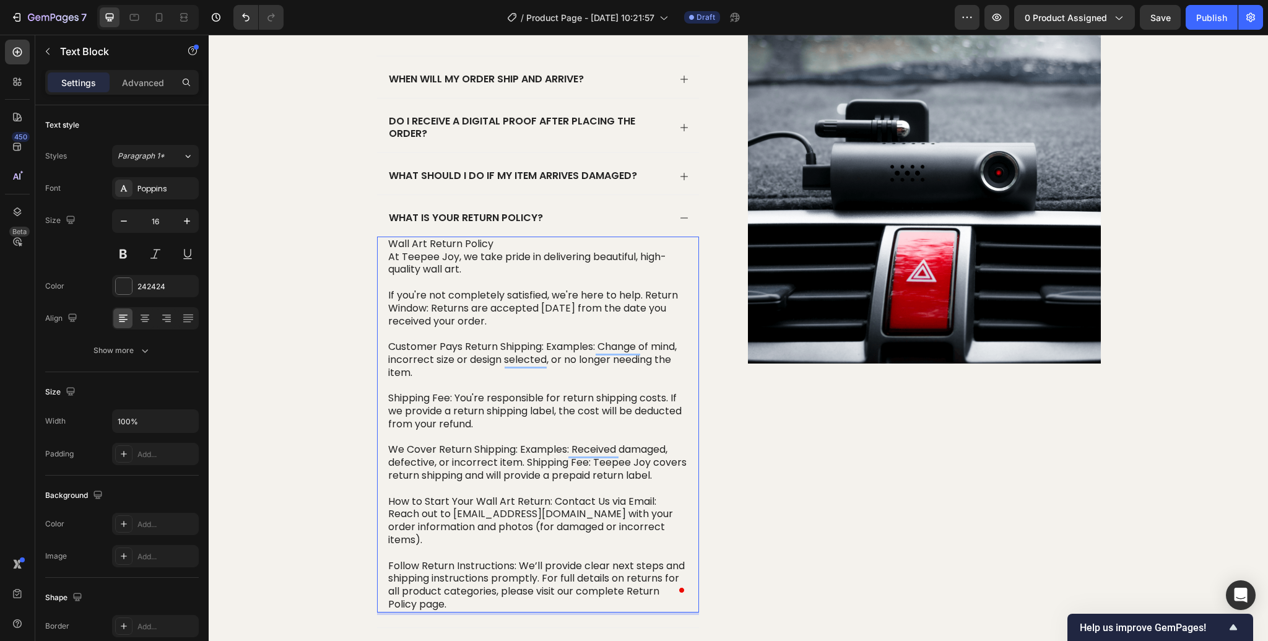
click at [548, 345] on p "Customer Pays Return Shipping: Examples: Change of mind, incorrect size or desi…" at bounding box center [538, 359] width 300 height 38
click at [457, 395] on p "Shipping Fee: You're responsible for return shipping costs. If we provide a ret…" at bounding box center [538, 411] width 300 height 38
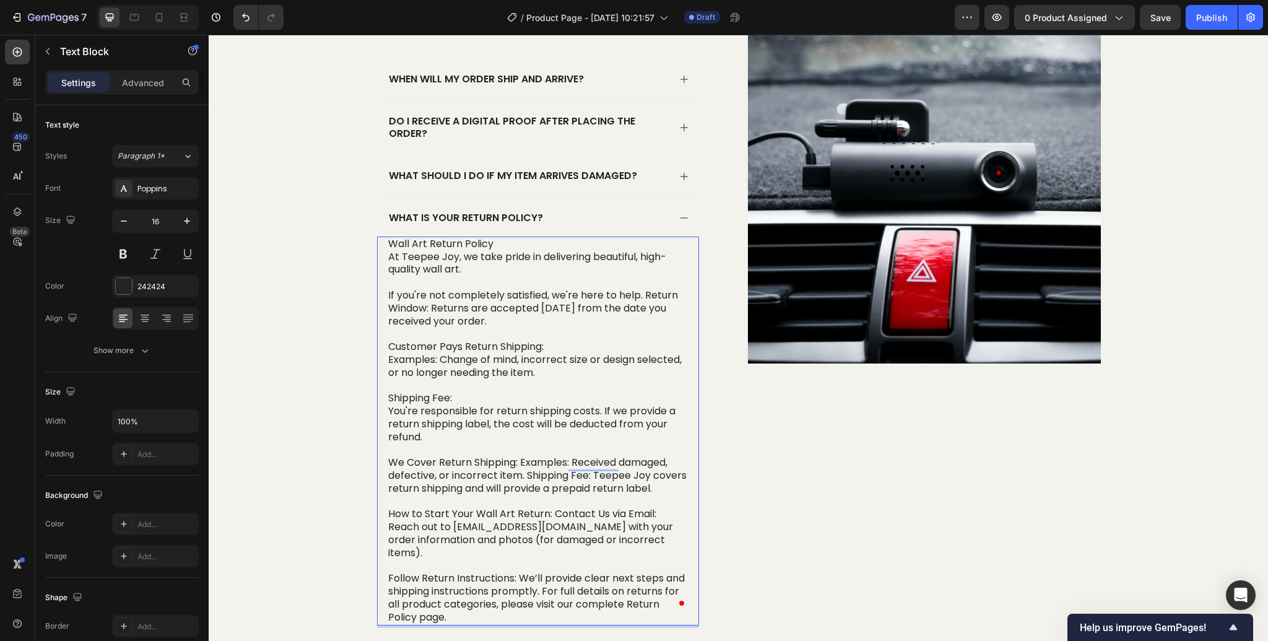
click at [522, 461] on p "We Cover Return Shipping: Examples: Received damaged, defective, or incorrect i…" at bounding box center [538, 475] width 300 height 38
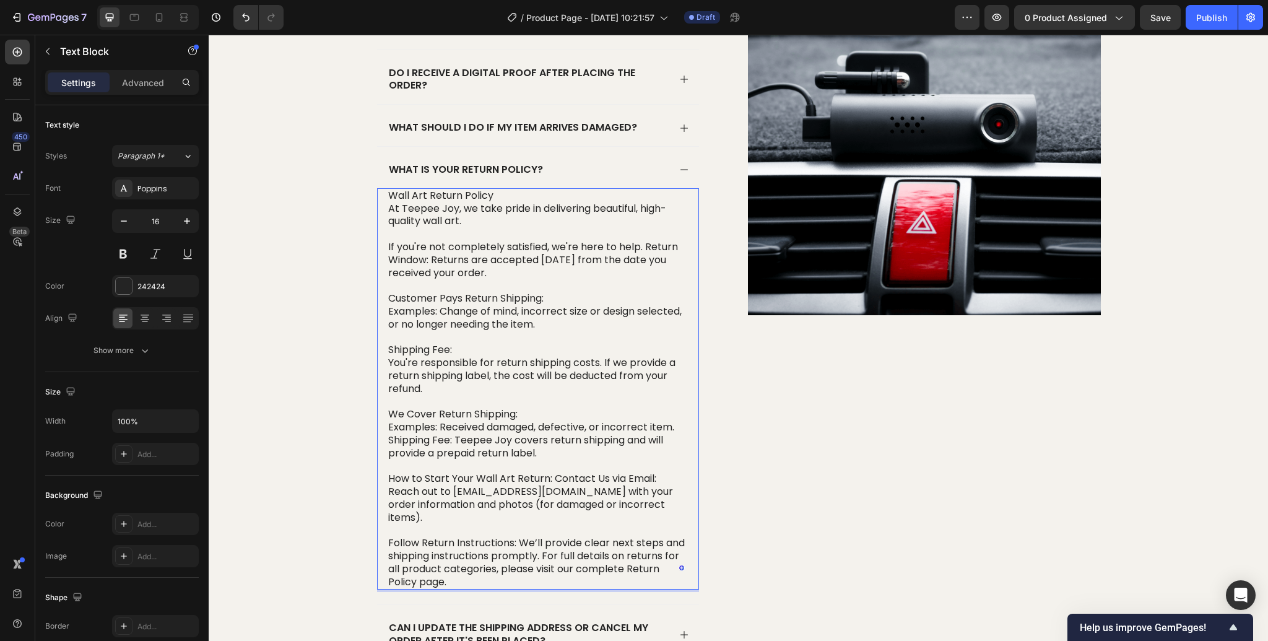
scroll to position [1800, 0]
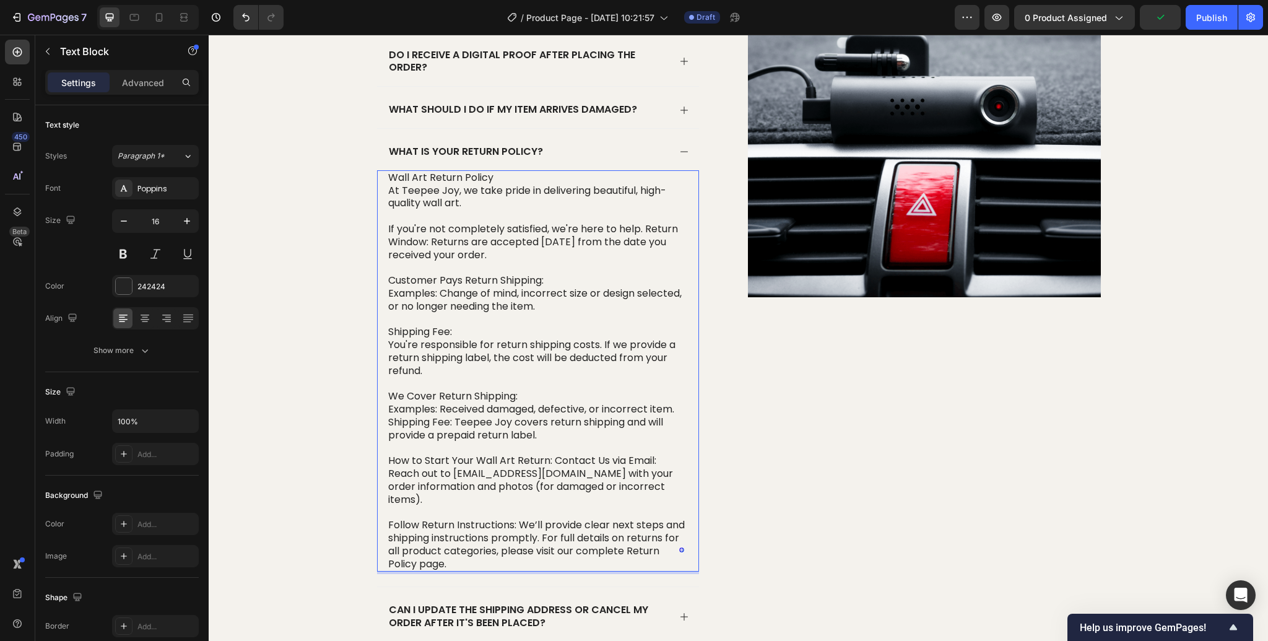
click at [553, 458] on p "How to Start Your Wall Art Return: Contact Us via Email: Reach out to support@t…" at bounding box center [538, 479] width 300 height 51
click at [519, 523] on p "Follow Return Instructions: We’ll provide clear next steps and shipping instruc…" at bounding box center [538, 544] width 300 height 51
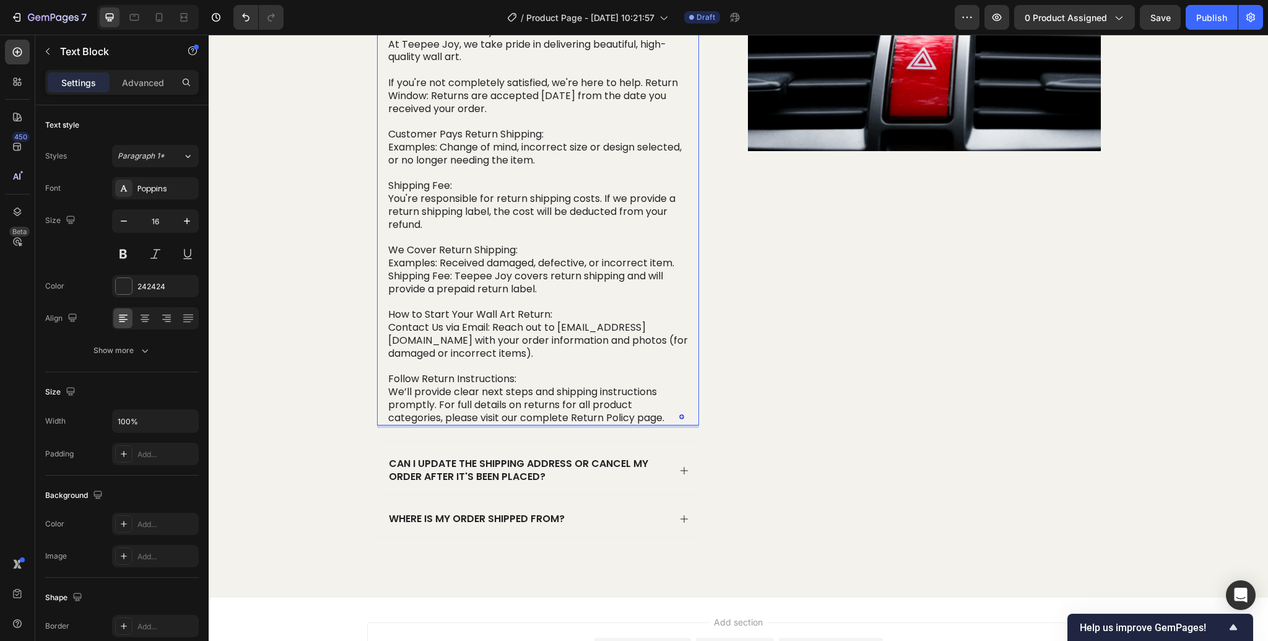
scroll to position [1974, 0]
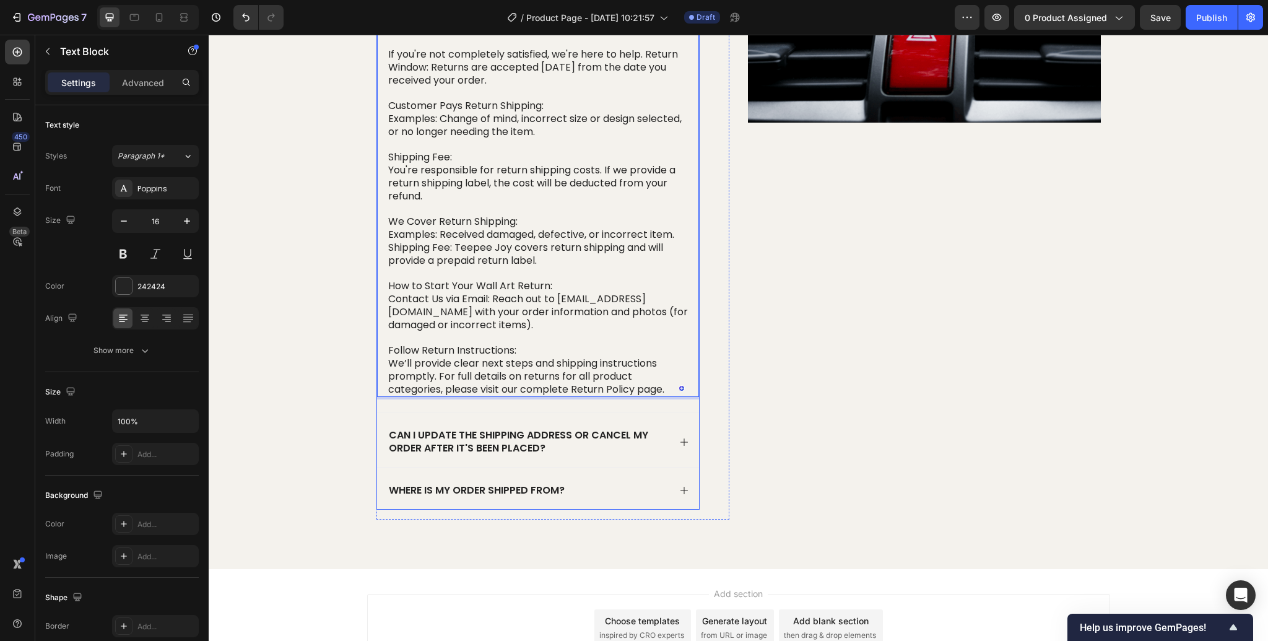
click at [657, 442] on p "Can I update the shipping address or cancel my order after it's been placed?" at bounding box center [528, 442] width 279 height 26
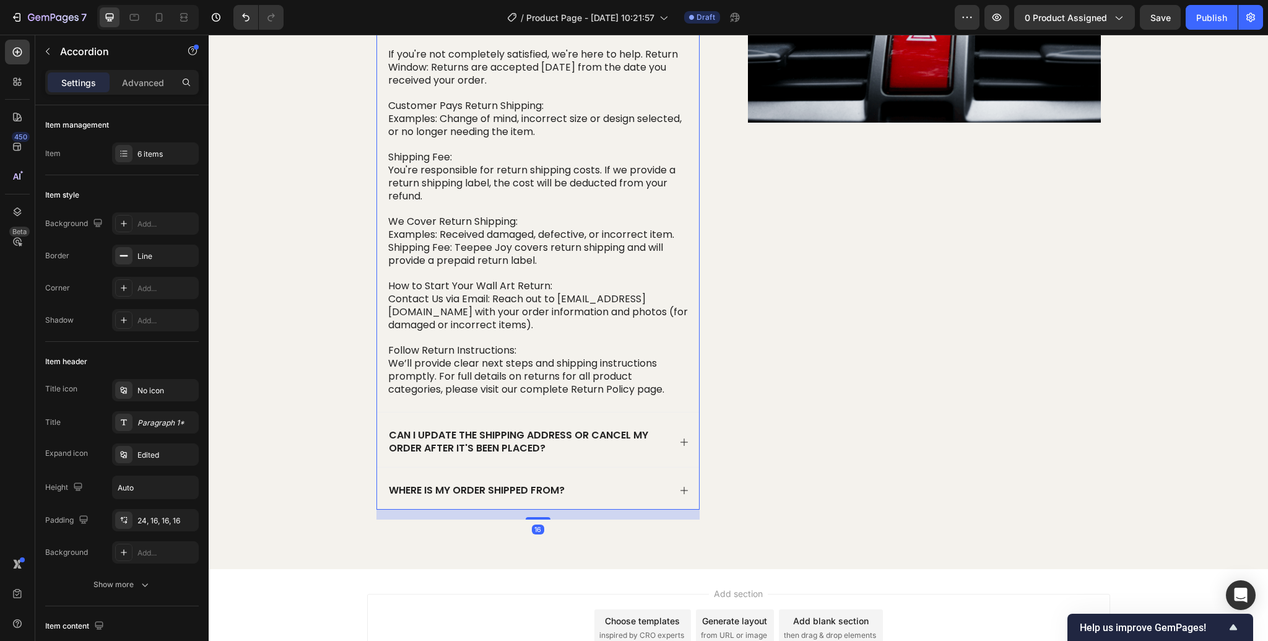
click at [687, 443] on icon at bounding box center [684, 442] width 10 height 10
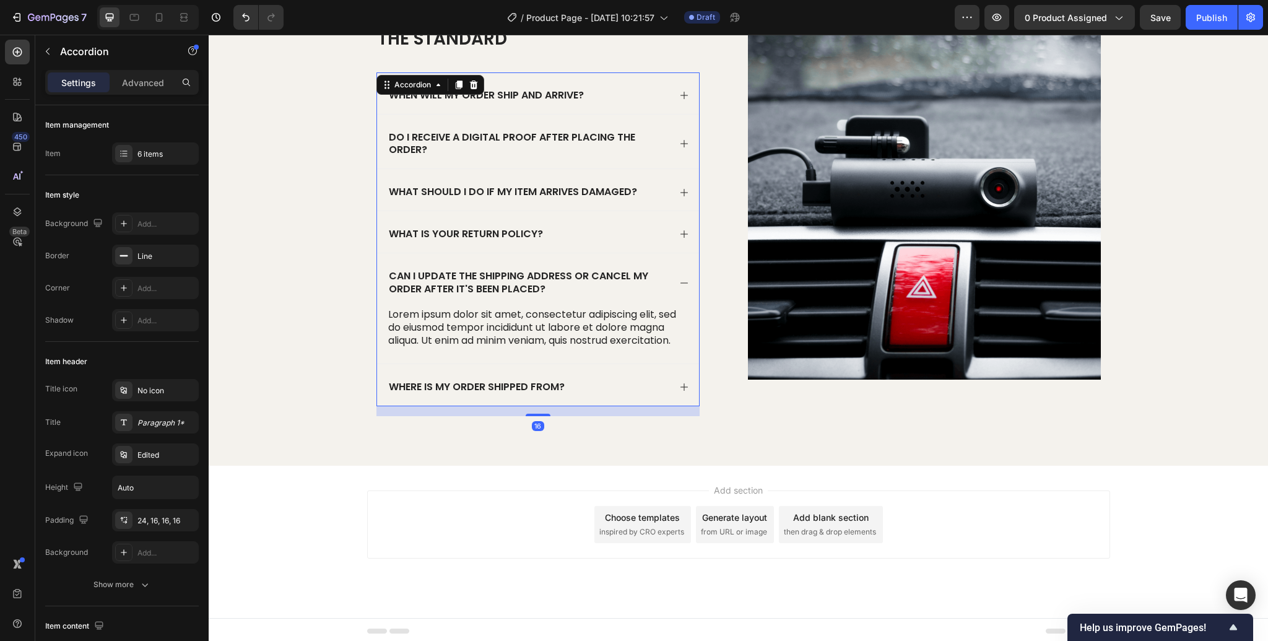
scroll to position [1717, 0]
click at [565, 327] on p "Lorem ipsum dolor sit amet, consectetur adipiscing elit, sed do eiusmod tempor …" at bounding box center [538, 328] width 300 height 38
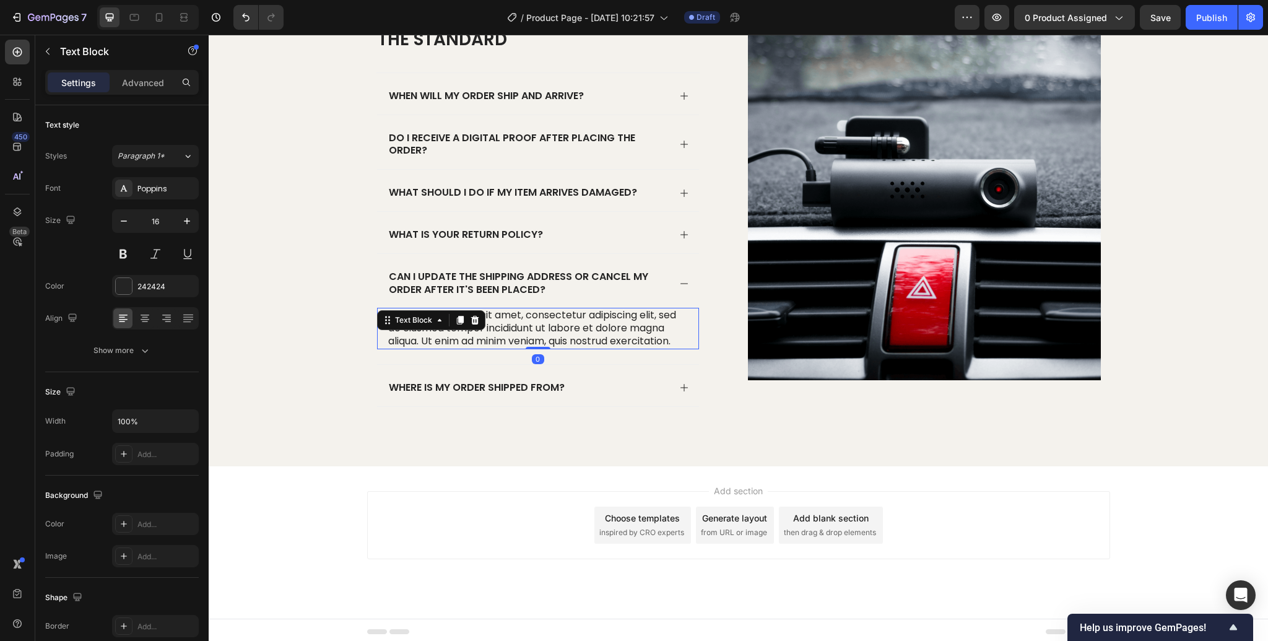
click at [565, 327] on p "Lorem ipsum dolor sit amet, consectetur adipiscing elit, sed do eiusmod tempor …" at bounding box center [538, 328] width 300 height 38
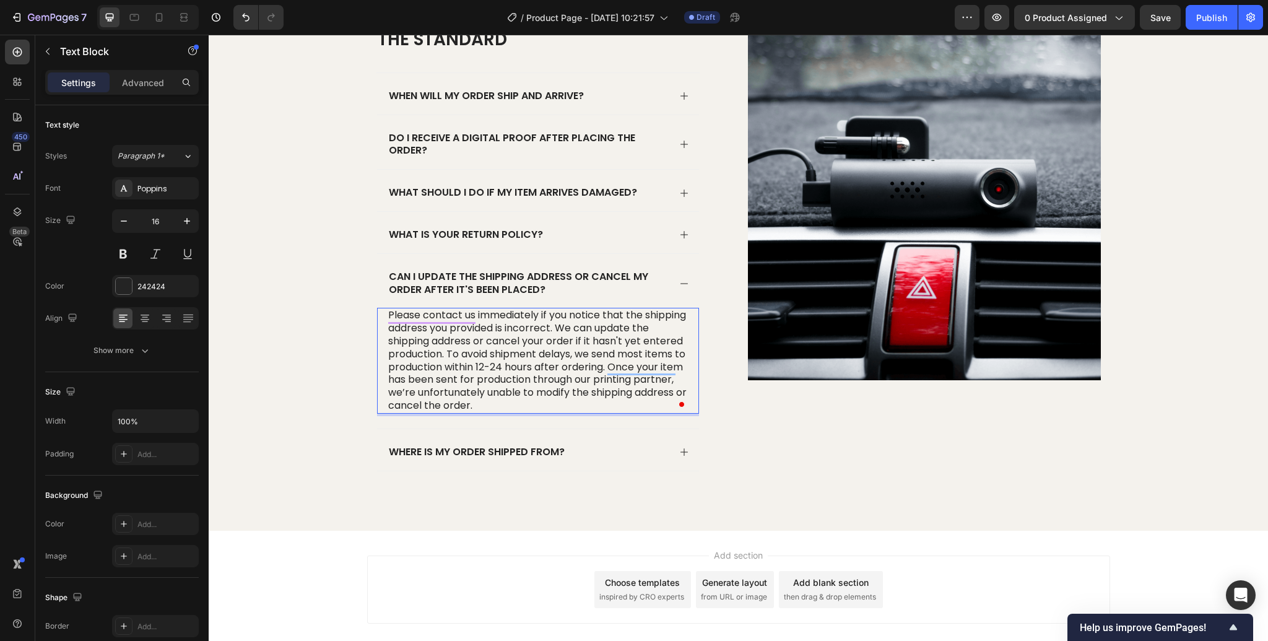
click at [602, 325] on p "Please contact us immediately if you notice that the shipping address you provi…" at bounding box center [538, 360] width 300 height 103
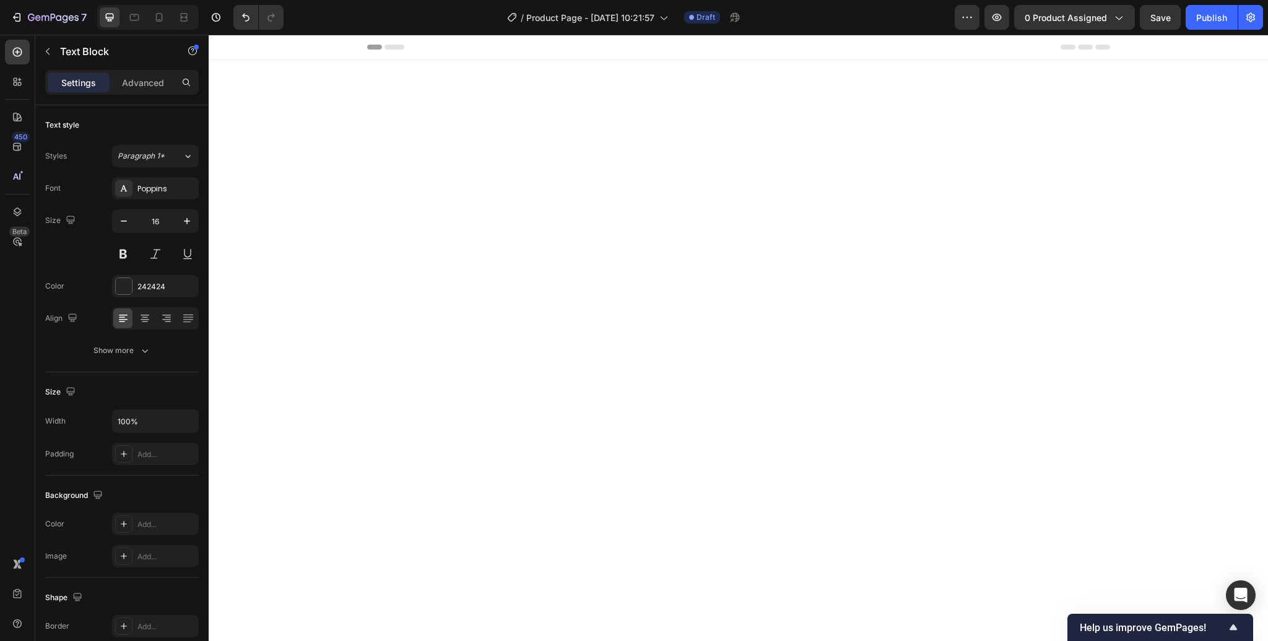
scroll to position [1717, 0]
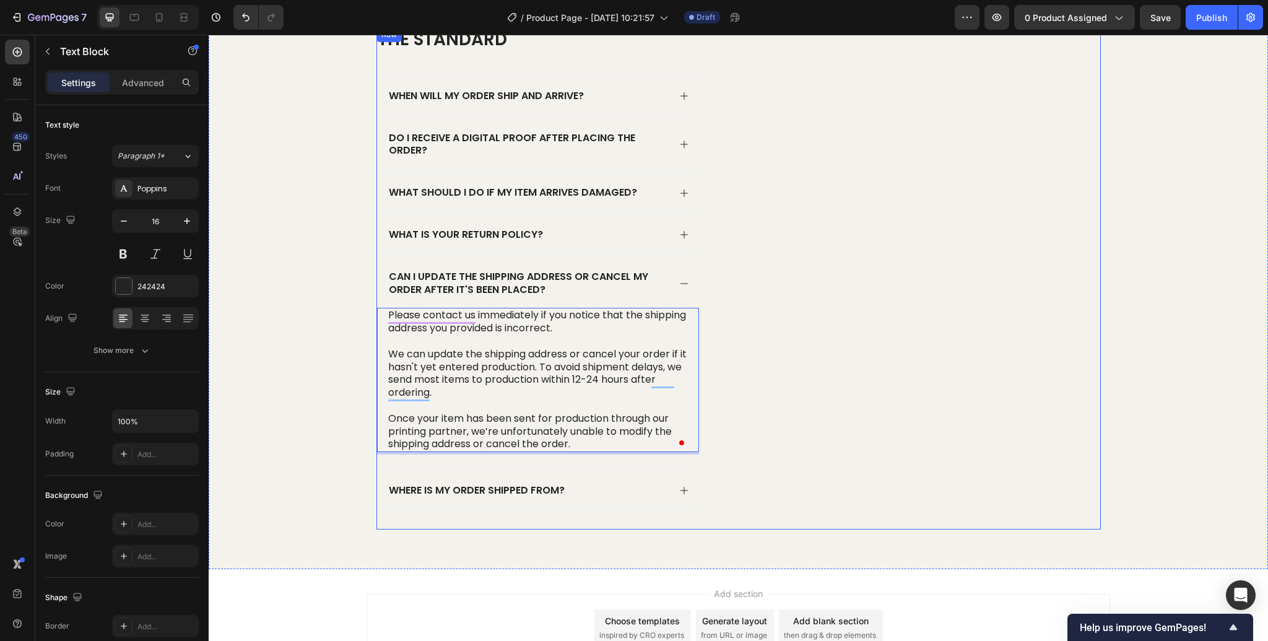
click at [778, 450] on div "Image" at bounding box center [924, 278] width 353 height 502
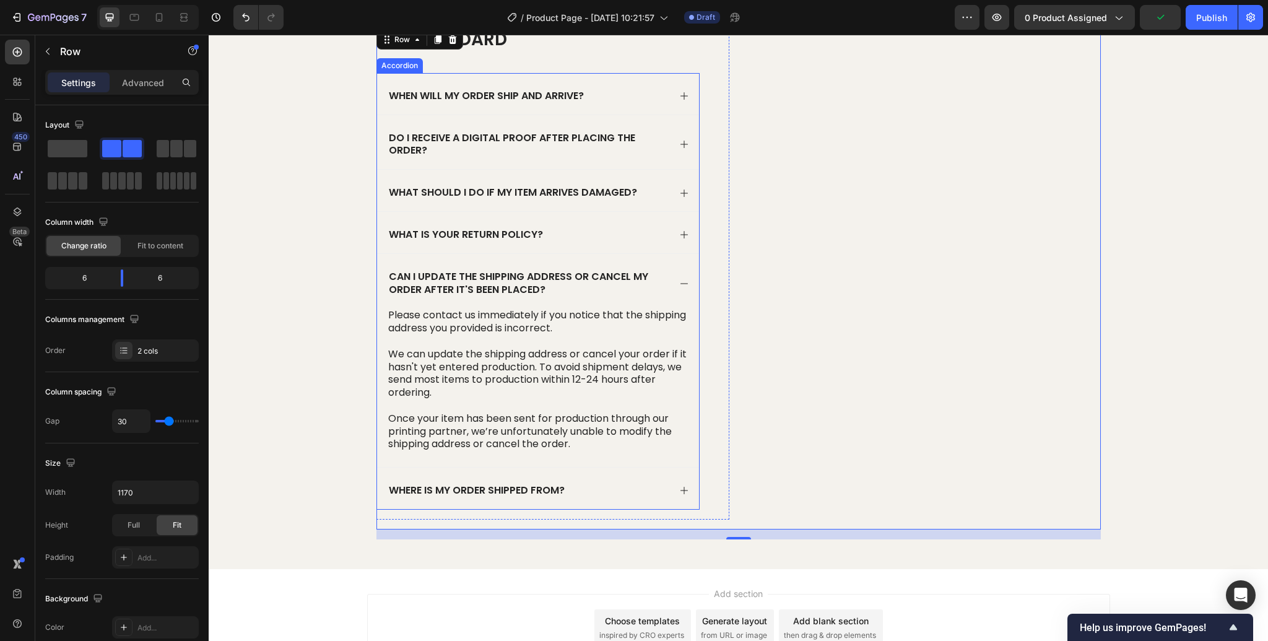
click at [608, 488] on div "Where is my order shipped from?" at bounding box center [528, 490] width 282 height 17
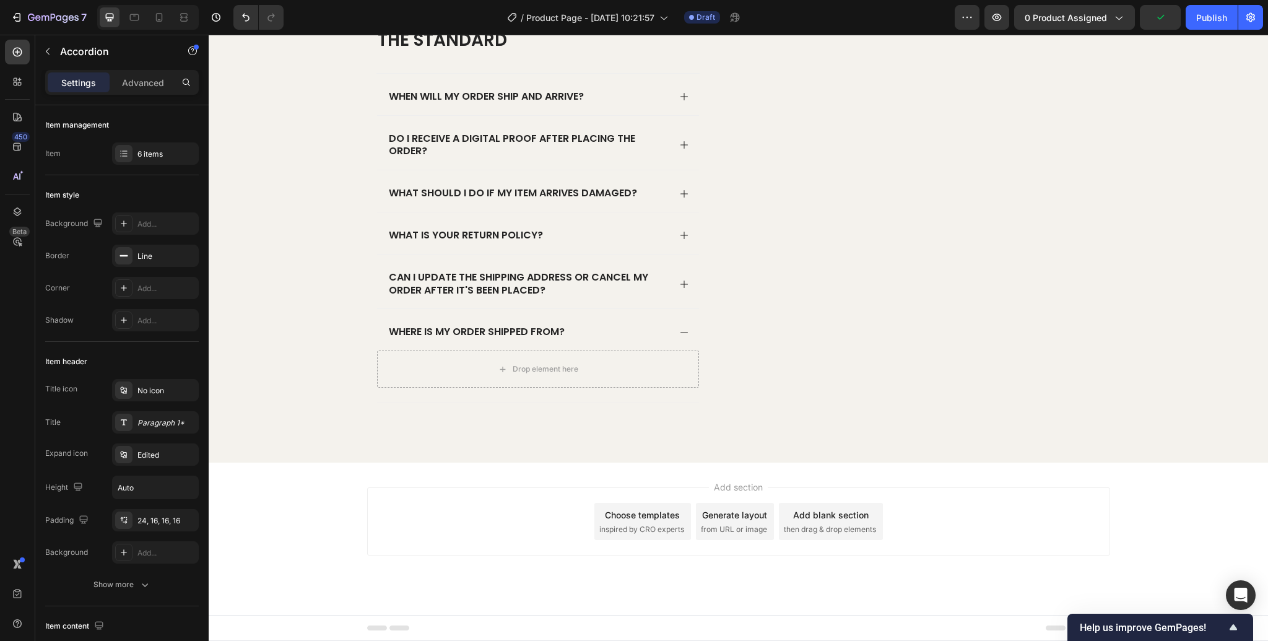
click at [608, 488] on div "Add section Choose templates inspired by CRO experts Generate layout from URL o…" at bounding box center [738, 521] width 743 height 68
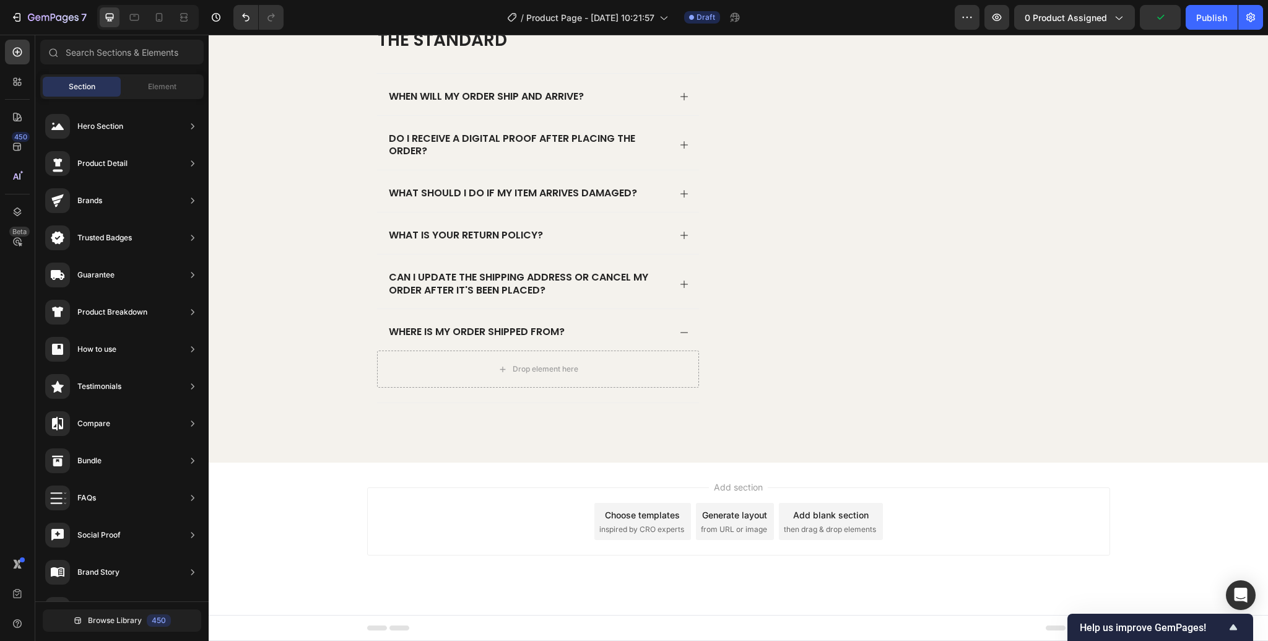
scroll to position [1713, 0]
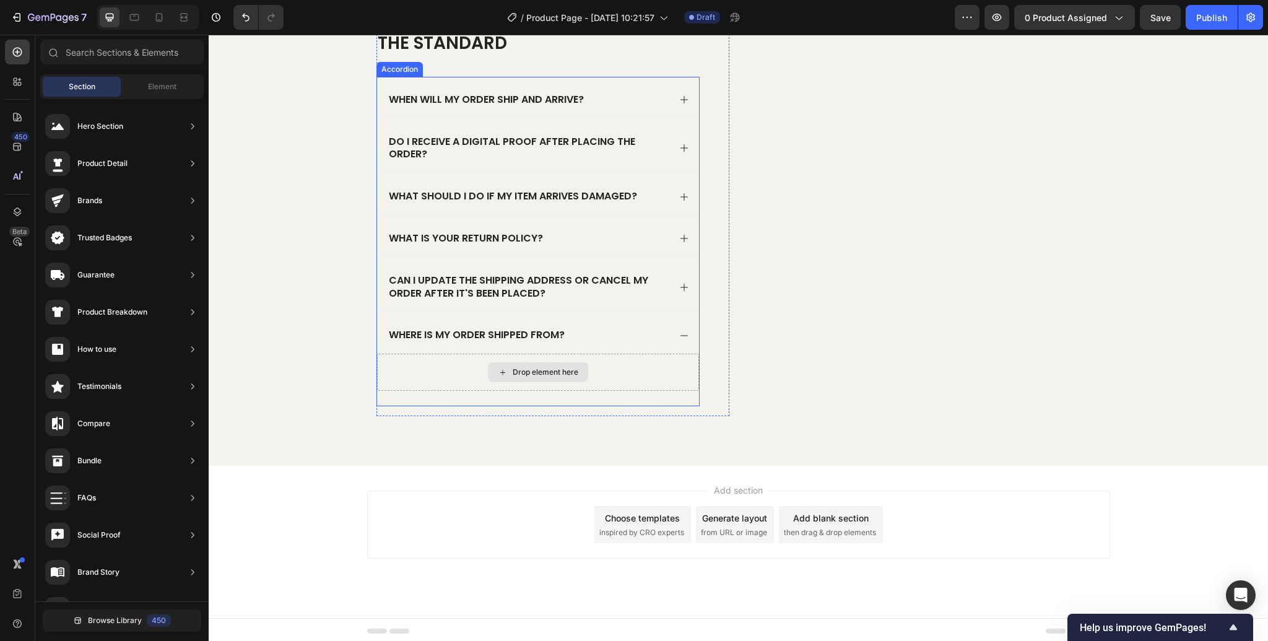
click at [568, 376] on div "Drop element here" at bounding box center [538, 372] width 100 height 20
click at [602, 276] on p "Can I update the shipping address or cancel my order after it's been placed?" at bounding box center [528, 287] width 279 height 26
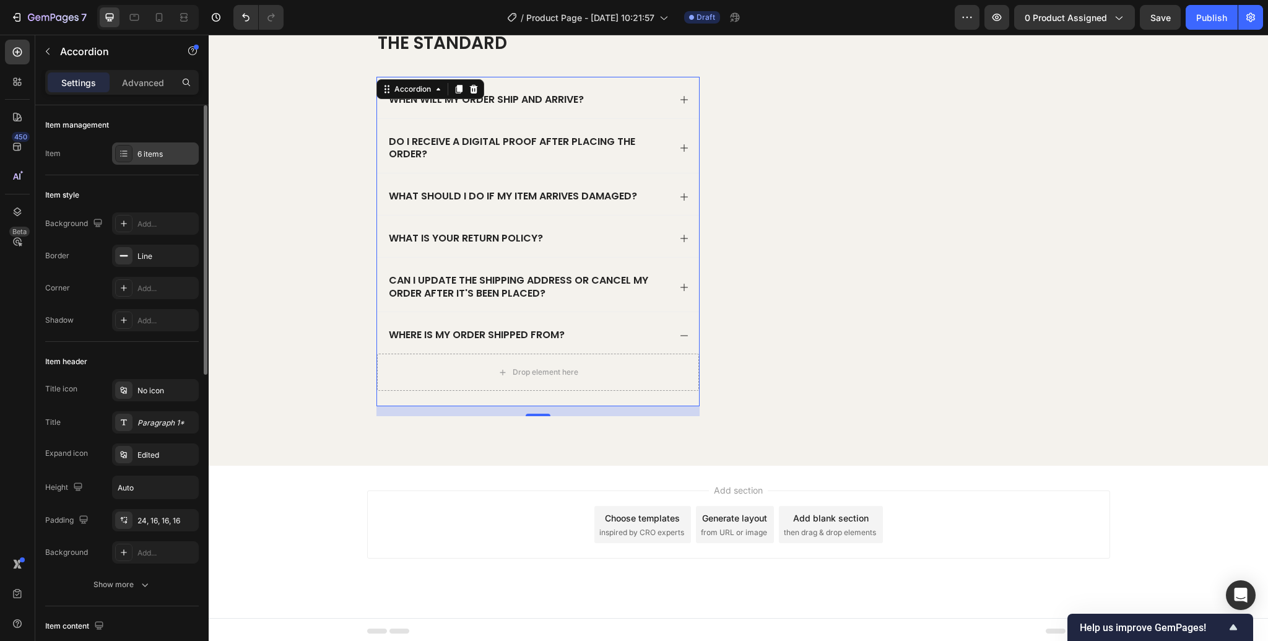
click at [122, 155] on icon at bounding box center [124, 154] width 10 height 10
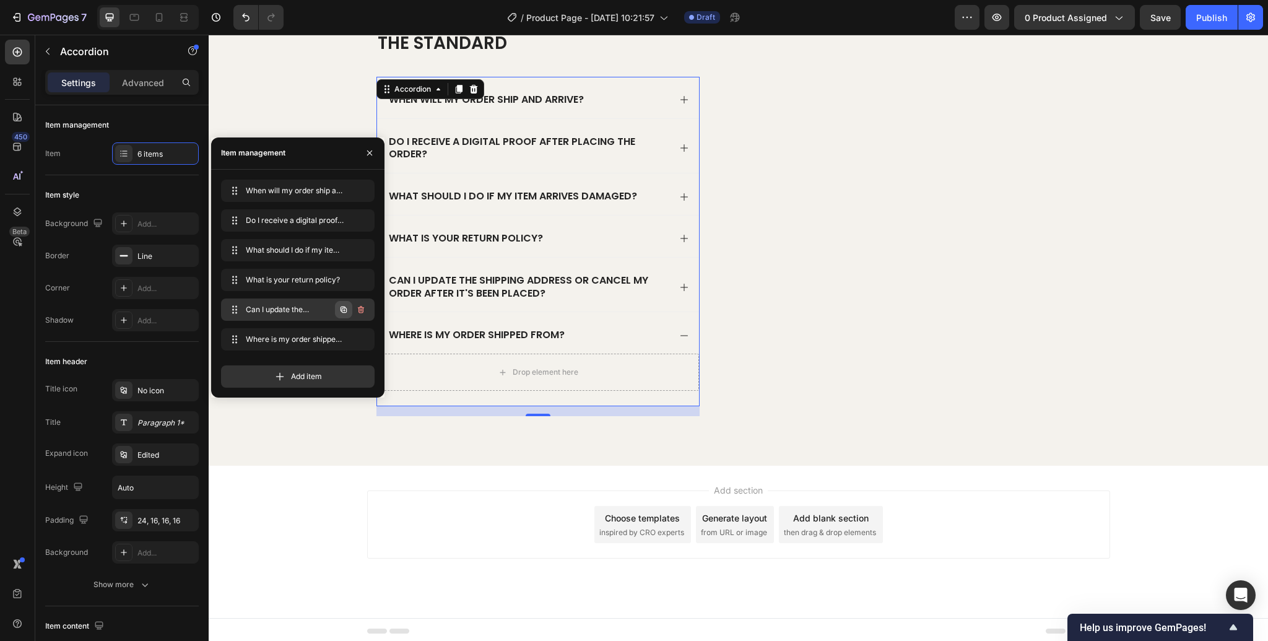
click at [346, 312] on icon "button" at bounding box center [344, 310] width 10 height 10
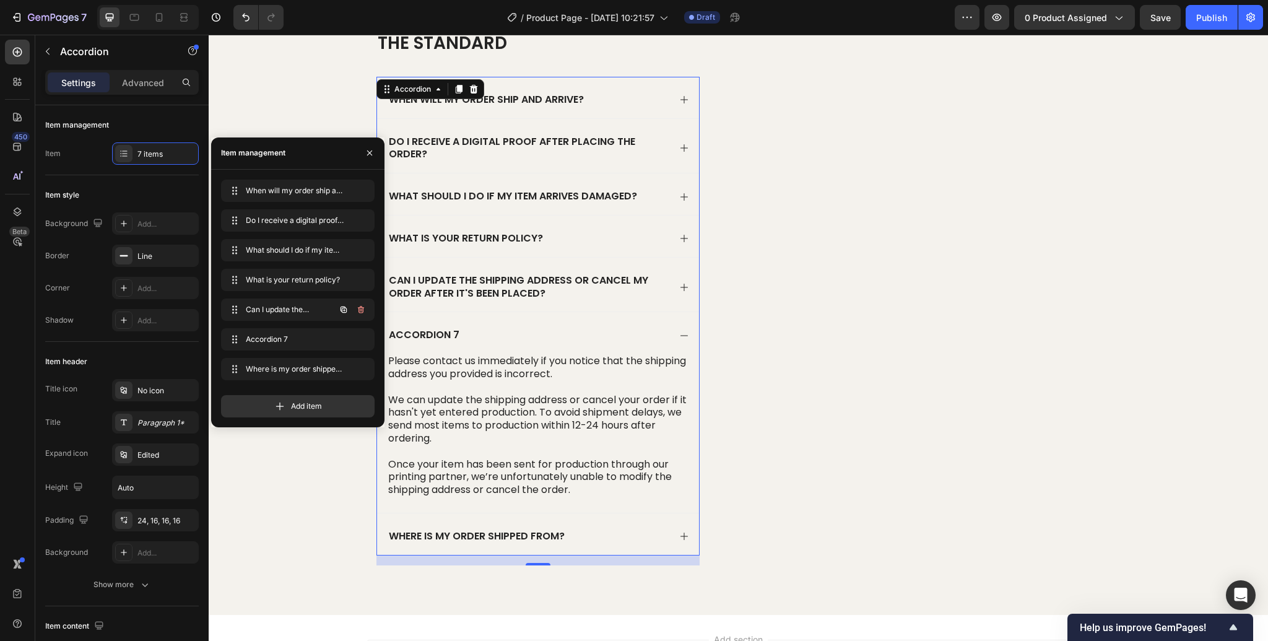
scroll to position [1717, 0]
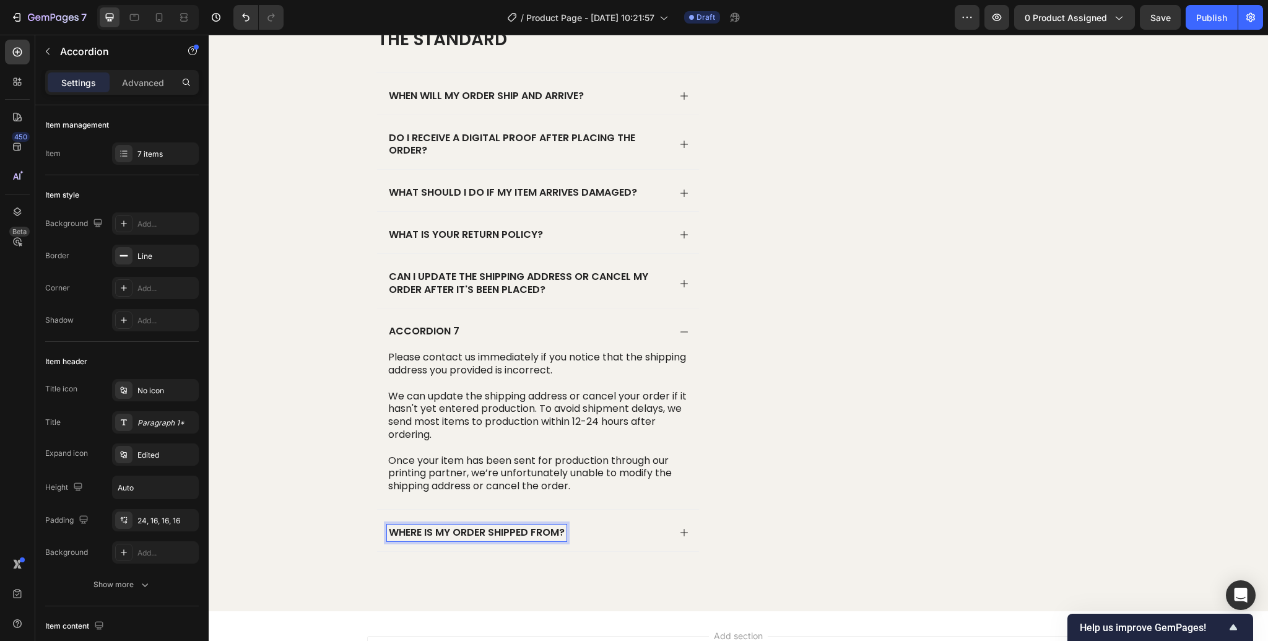
click at [537, 529] on p "Where is my order shipped from?" at bounding box center [477, 532] width 176 height 13
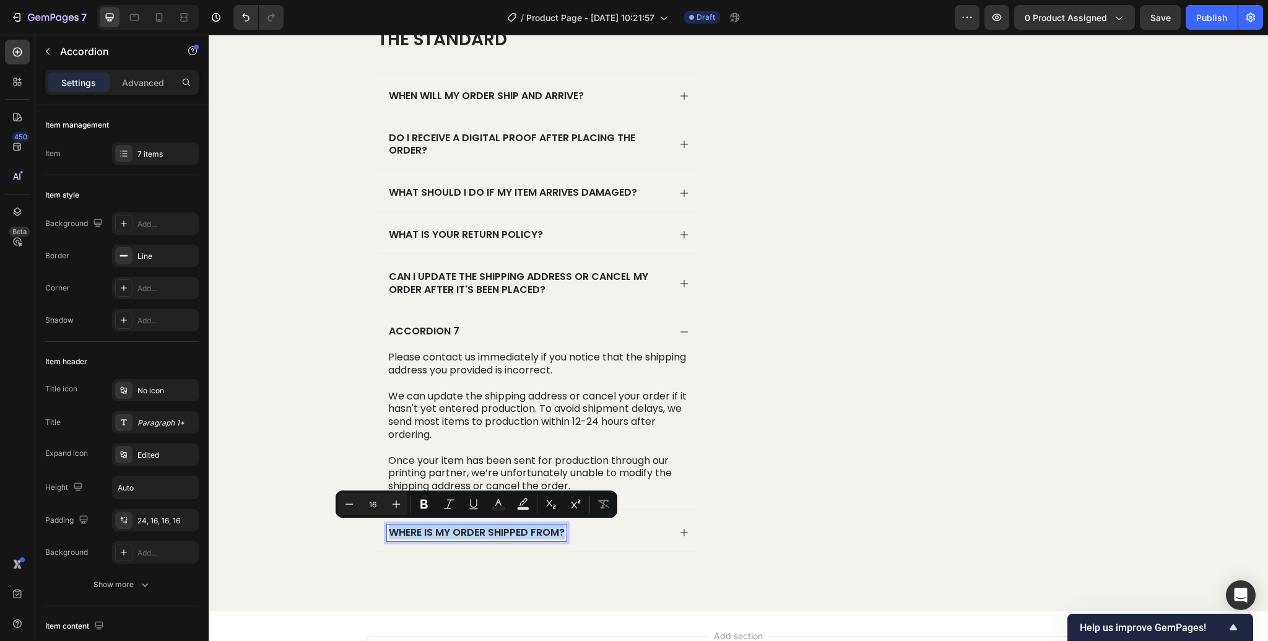
copy p "Where is my order shipped from?"
click at [438, 327] on p "Accordion 7" at bounding box center [424, 331] width 71 height 13
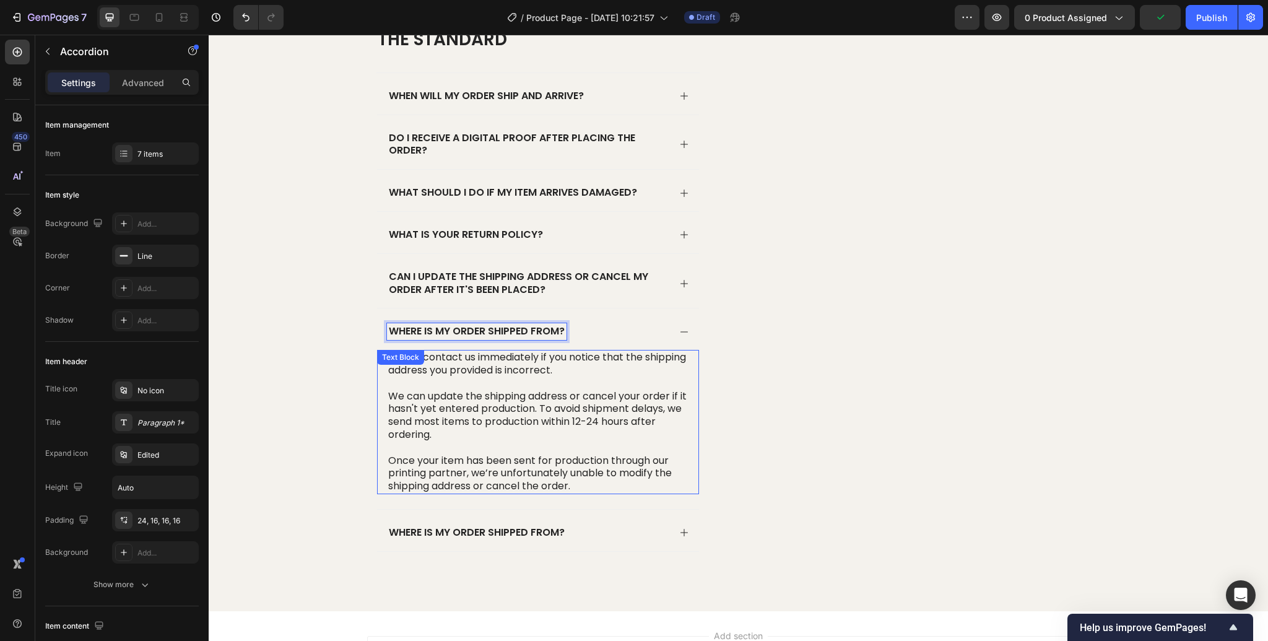
click at [537, 527] on p "Where is my order shipped from?" at bounding box center [477, 532] width 176 height 13
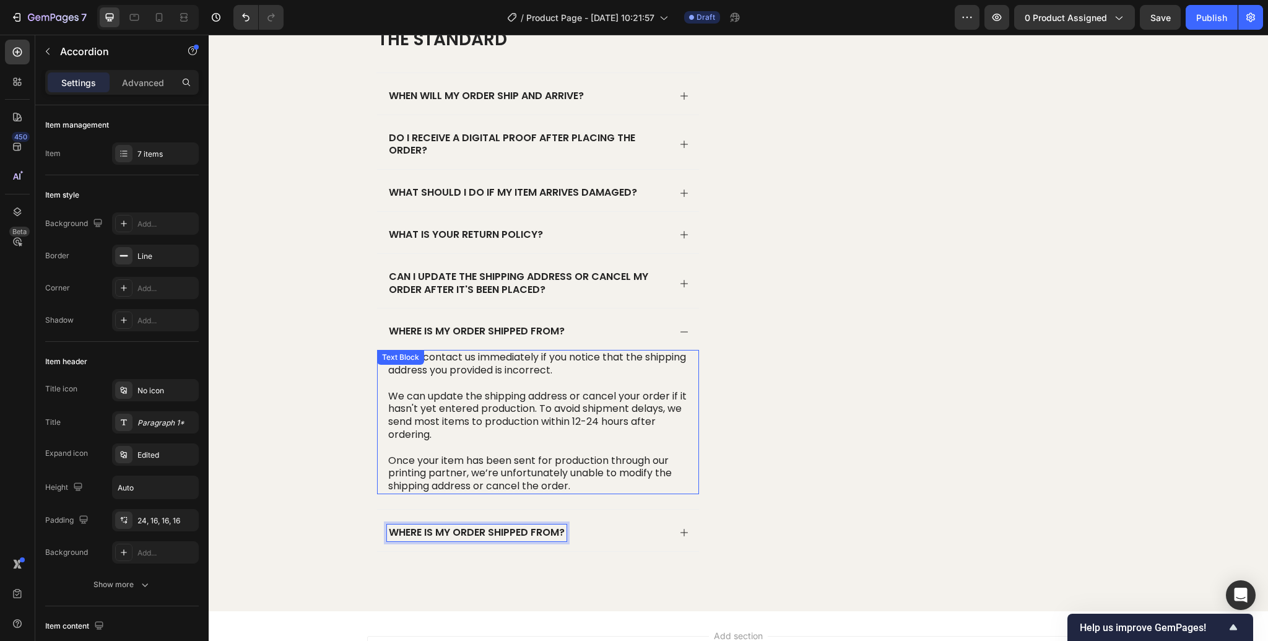
click at [580, 415] on p "We can update the shipping address or cancel your order if it hasn't yet entere…" at bounding box center [538, 415] width 300 height 51
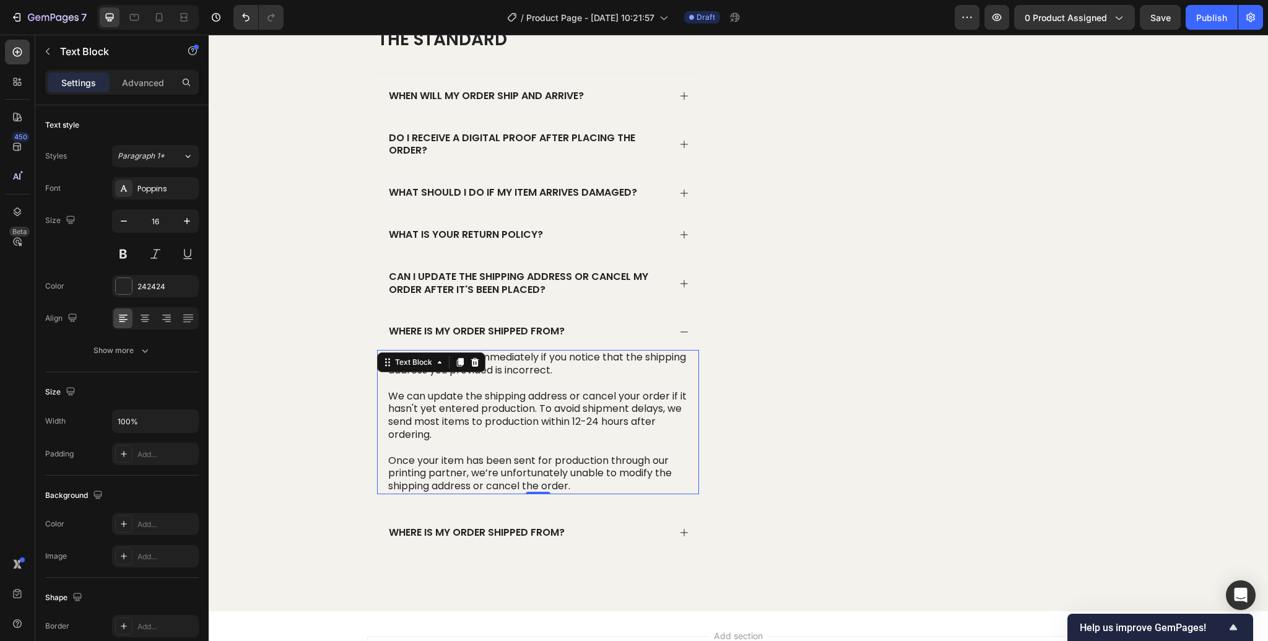
click at [496, 427] on p "We can update the shipping address or cancel your order if it hasn't yet entere…" at bounding box center [538, 415] width 300 height 51
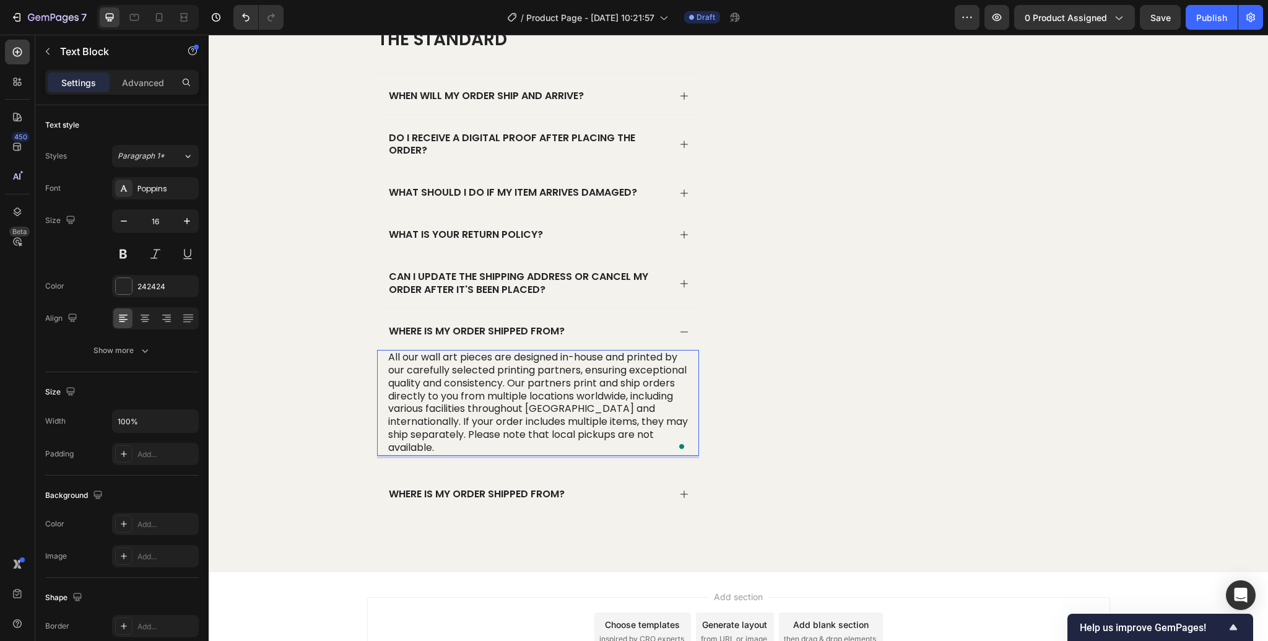
click at [572, 381] on p "All our wall art pieces are designed in-house and printed by our carefully sele…" at bounding box center [538, 402] width 300 height 103
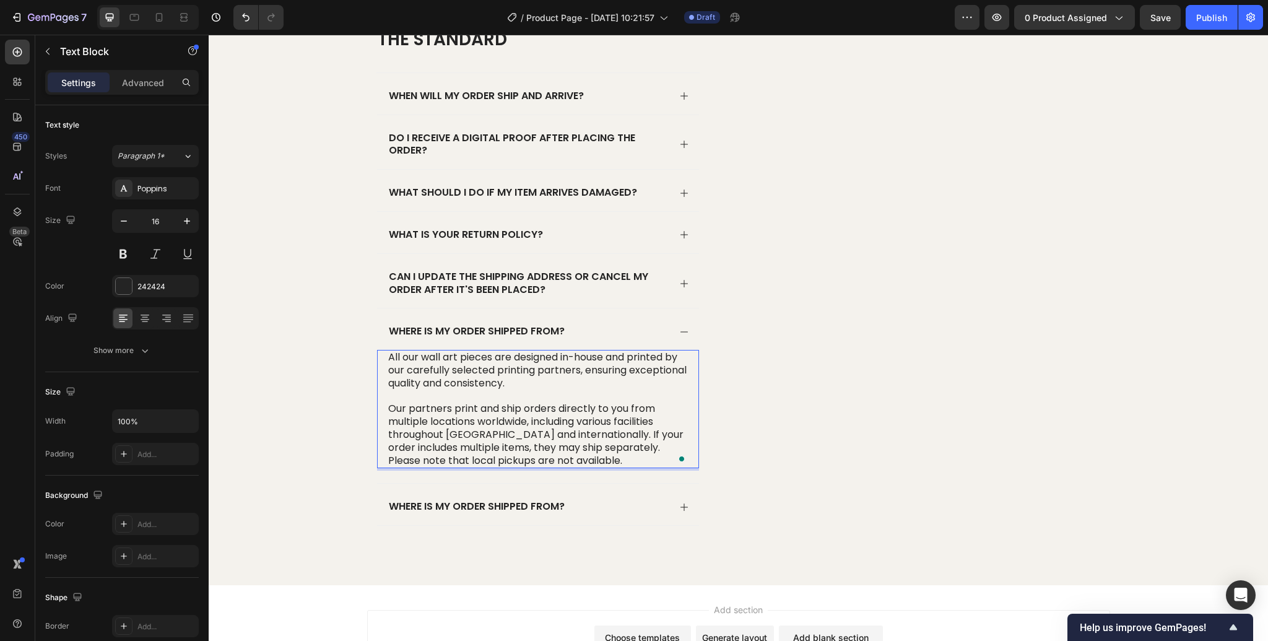
click at [631, 433] on p "Our partners print and ship orders directly to you from multiple locations worl…" at bounding box center [538, 434] width 300 height 64
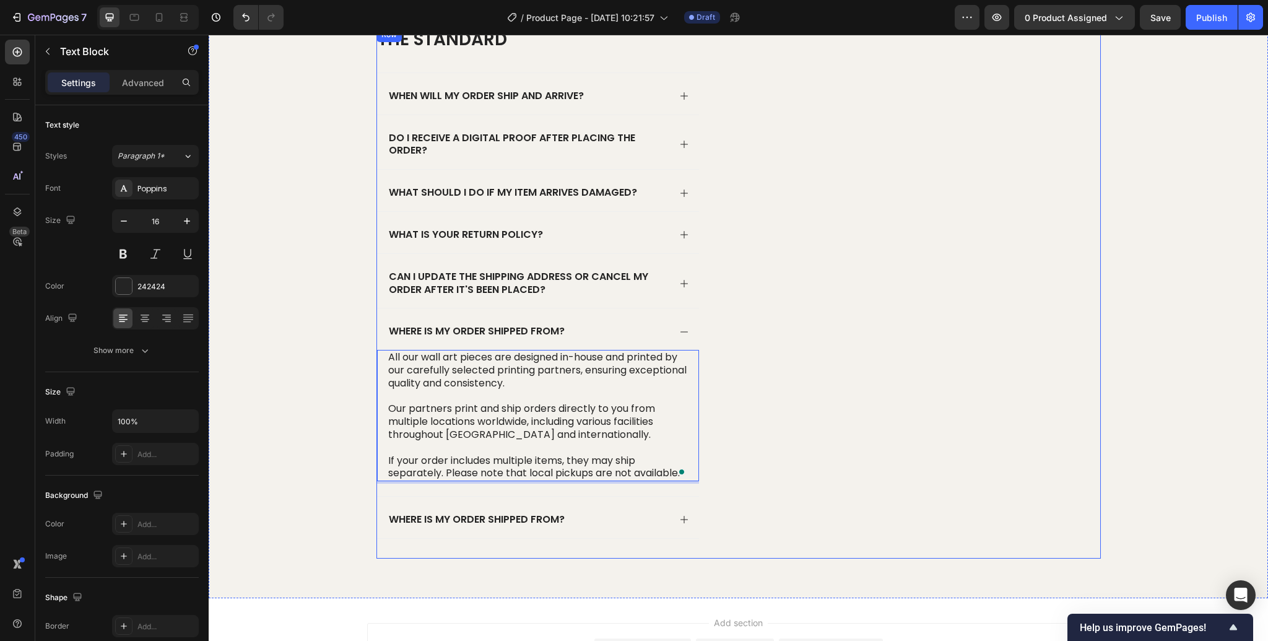
click at [849, 547] on div "Image" at bounding box center [924, 292] width 353 height 531
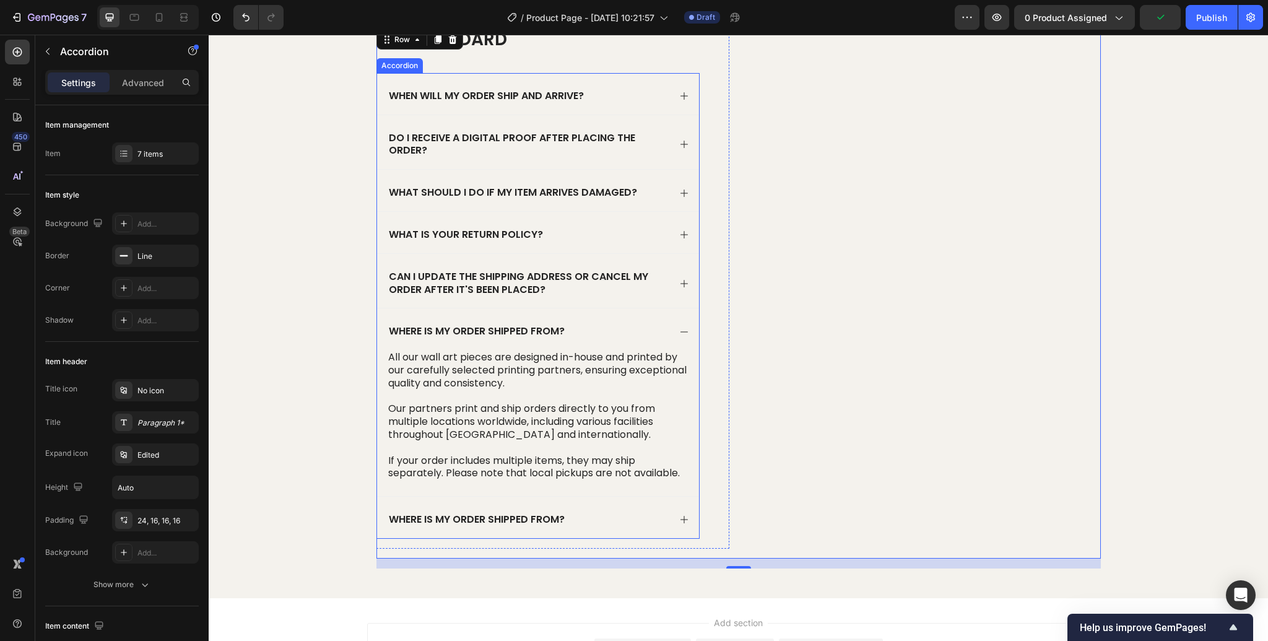
click at [402, 67] on div "The standard Heading When will my order ship and arrive? Do I receive a digital…" at bounding box center [537, 287] width 323 height 521
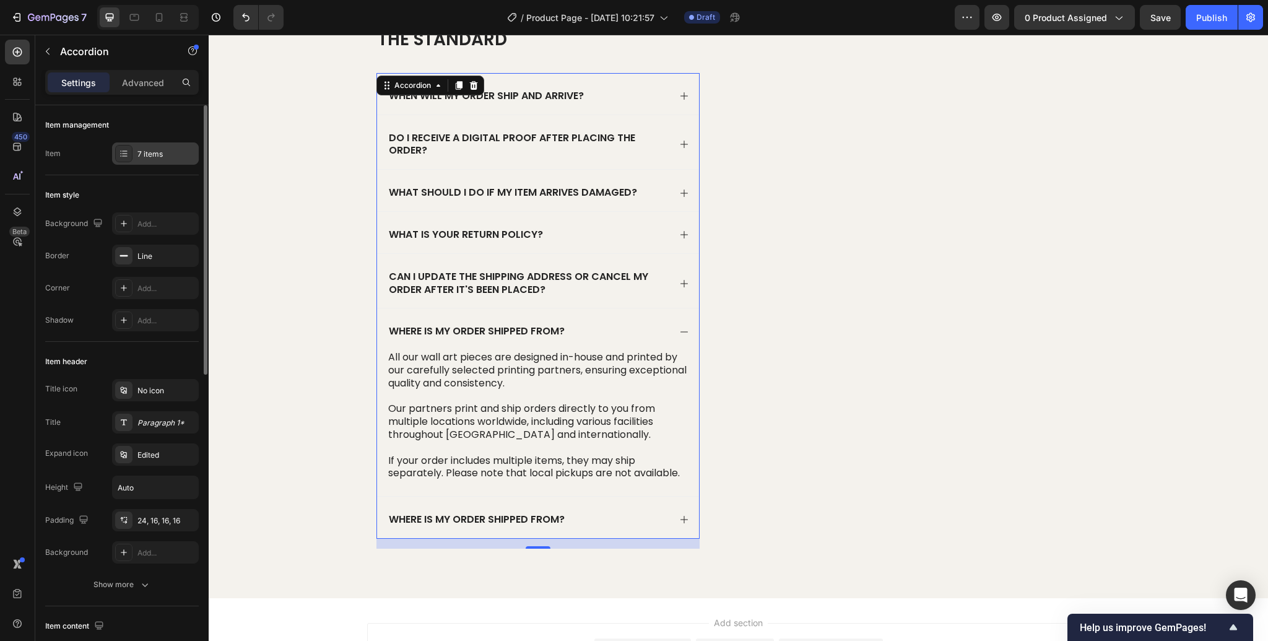
click at [123, 153] on icon at bounding box center [124, 153] width 5 height 1
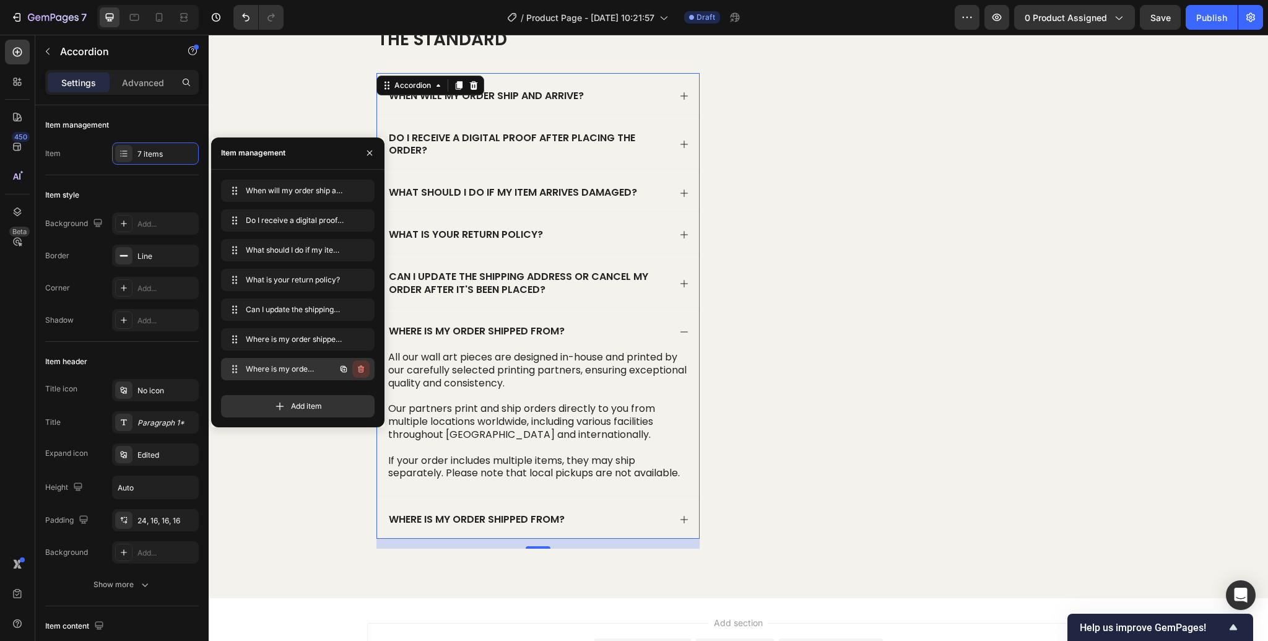
click at [360, 369] on icon "button" at bounding box center [360, 369] width 1 height 3
click at [360, 369] on div "Delete" at bounding box center [352, 368] width 23 height 11
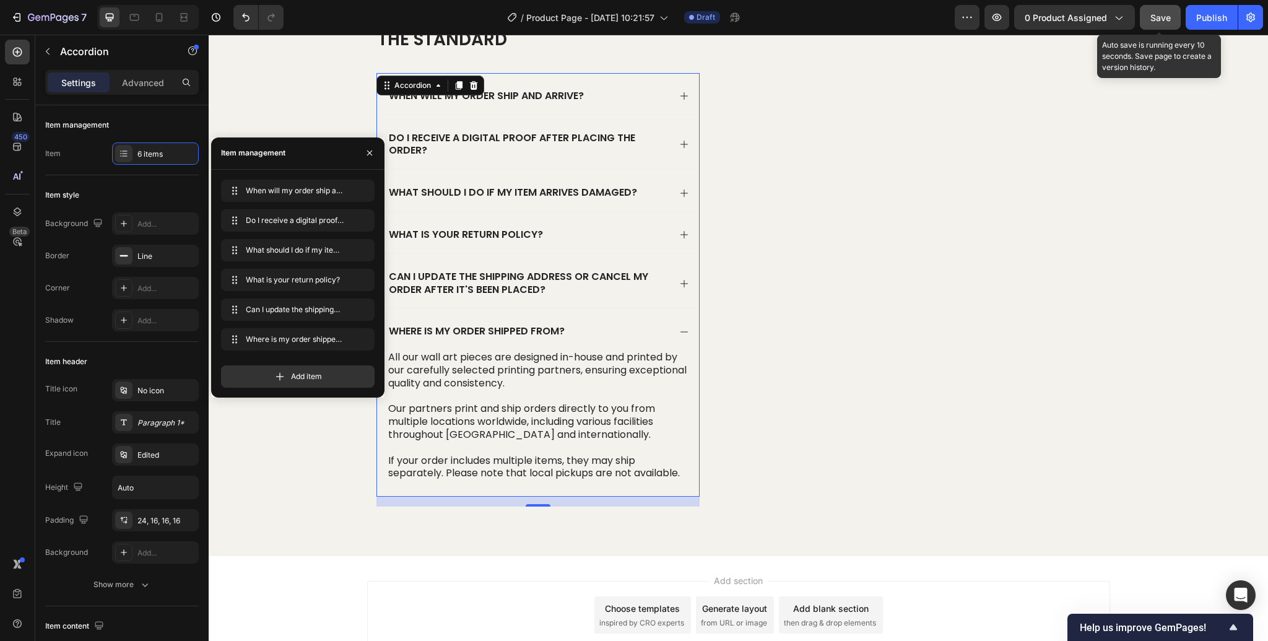
click at [1166, 14] on span "Save" at bounding box center [1160, 17] width 20 height 11
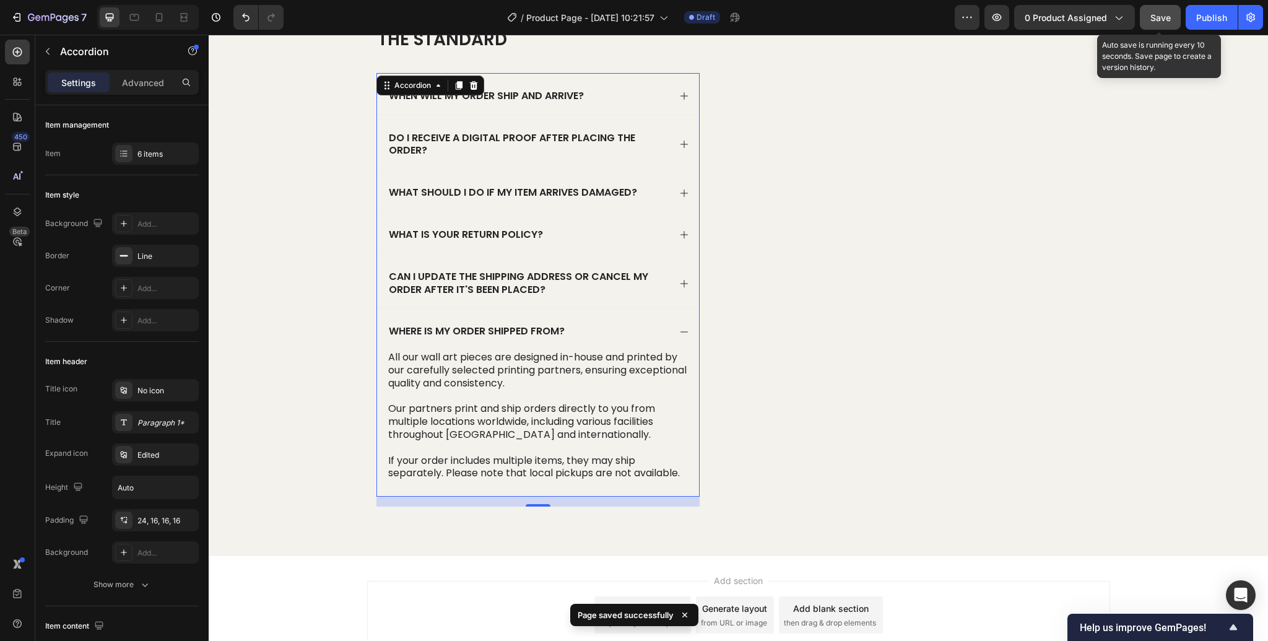
click at [1164, 19] on span "Save" at bounding box center [1160, 17] width 20 height 11
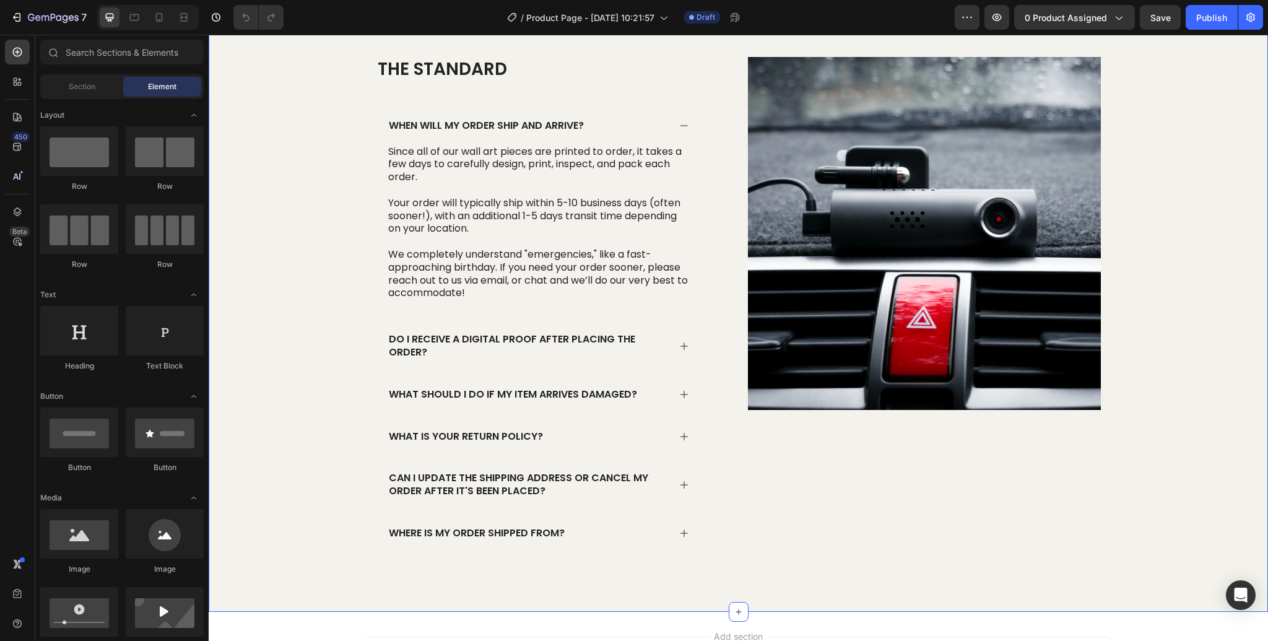
scroll to position [1634, 0]
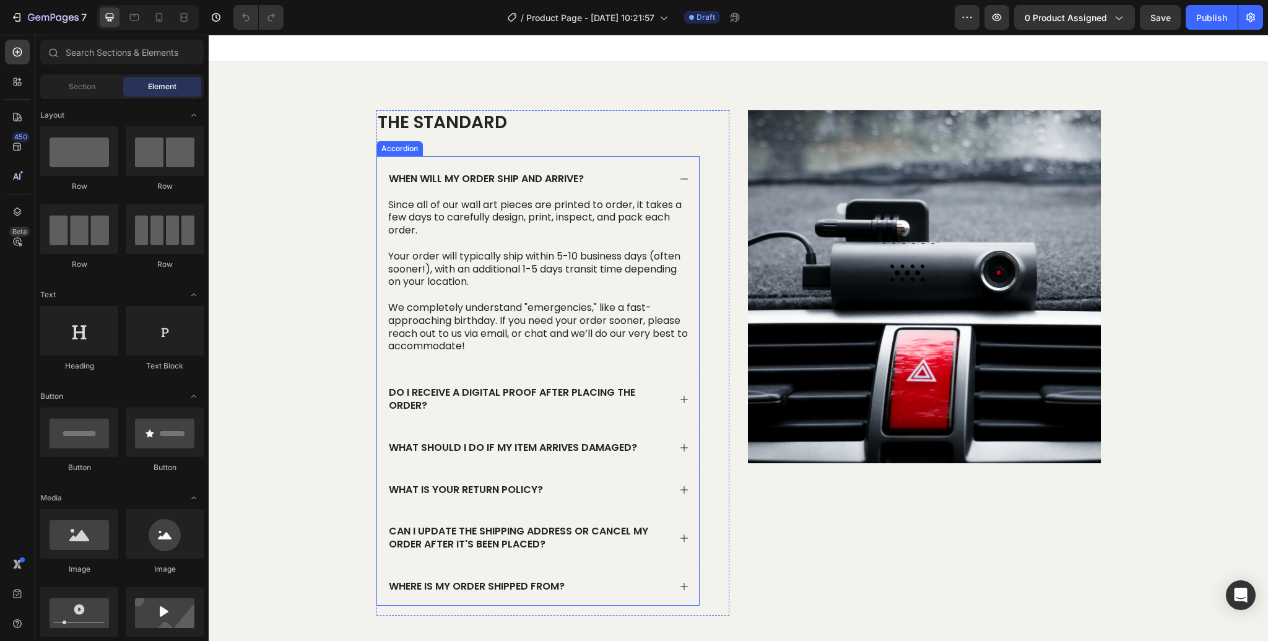
click at [685, 180] on icon at bounding box center [684, 179] width 10 height 10
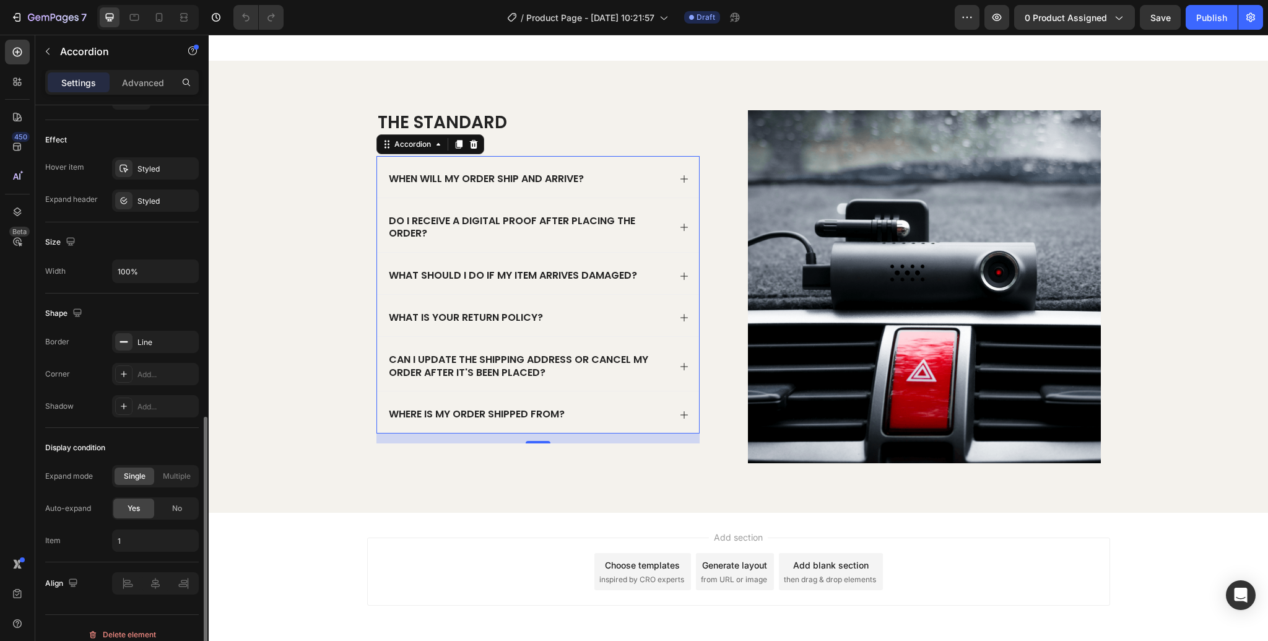
scroll to position [638, 0]
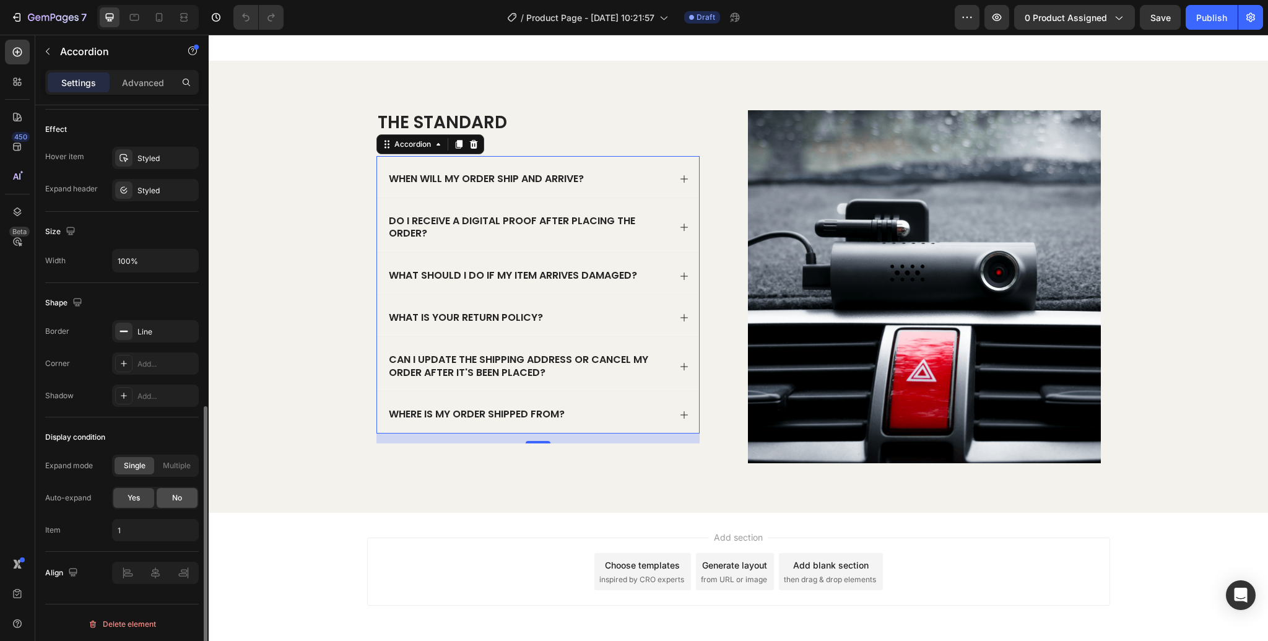
click at [175, 498] on span "No" at bounding box center [177, 497] width 10 height 11
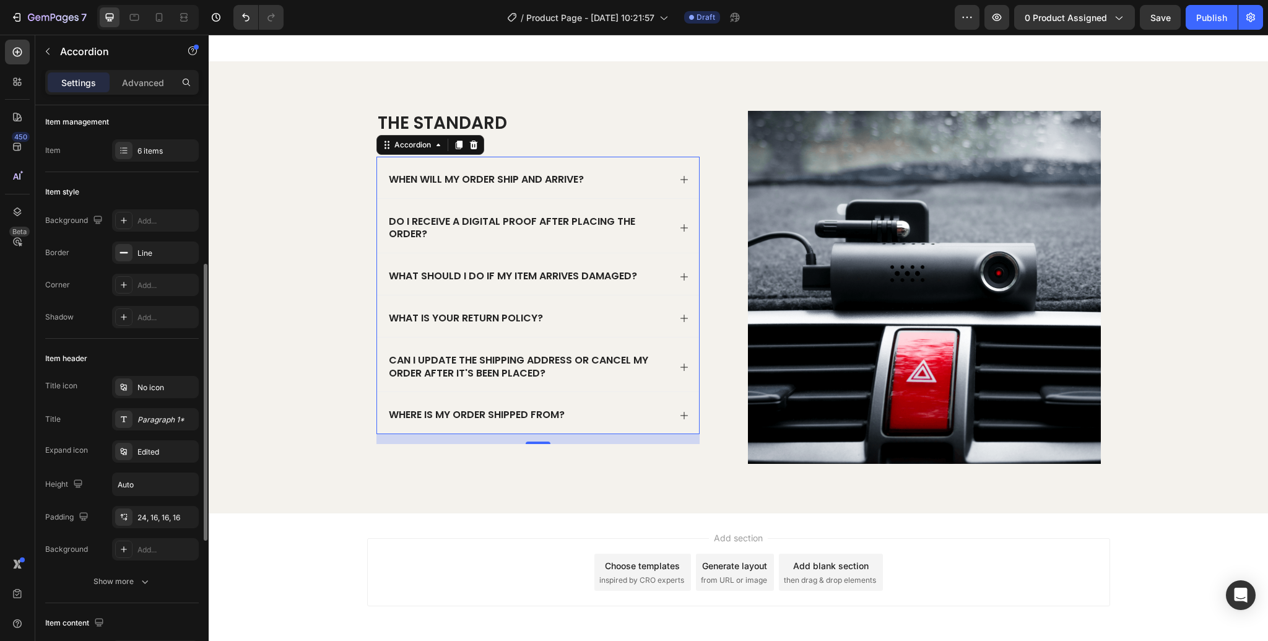
scroll to position [0, 0]
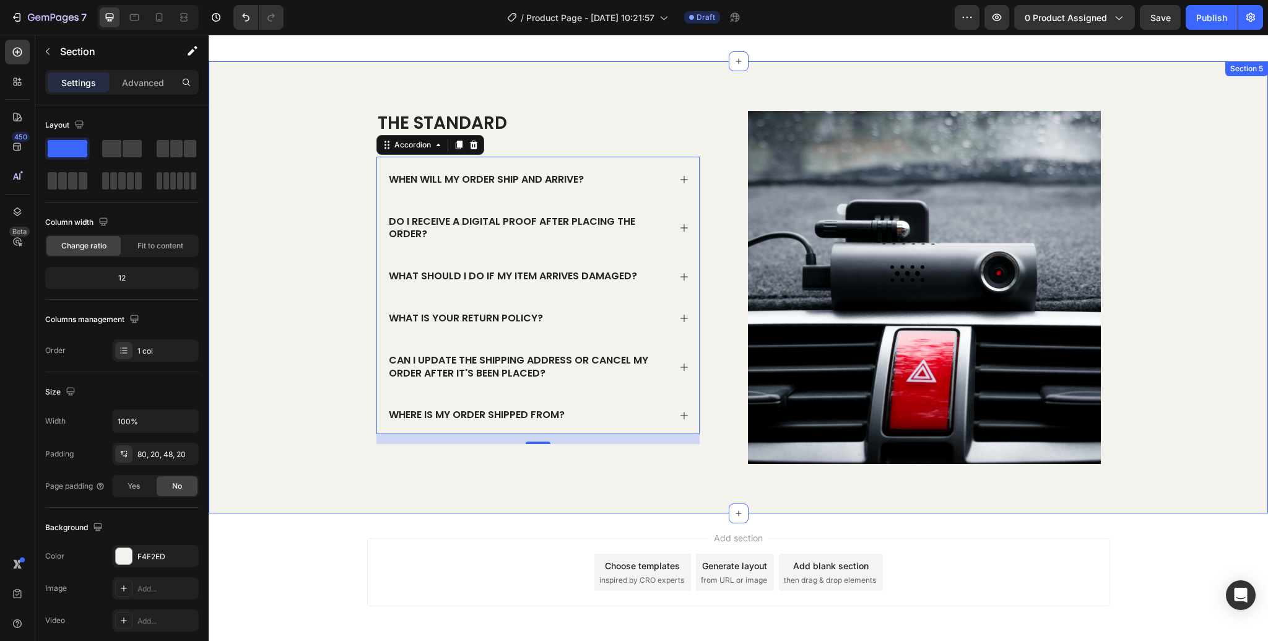
click at [1119, 168] on div "The standard Heading When will my order ship and arrive? Do I receive a digital…" at bounding box center [738, 297] width 1034 height 373
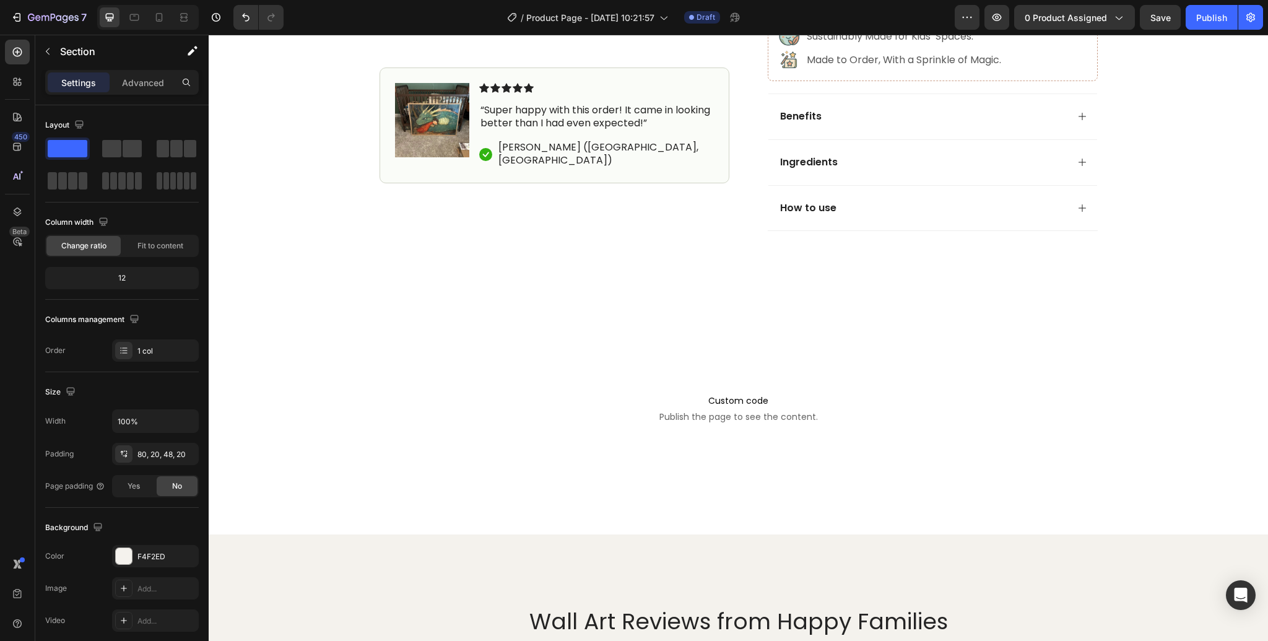
scroll to position [830, 0]
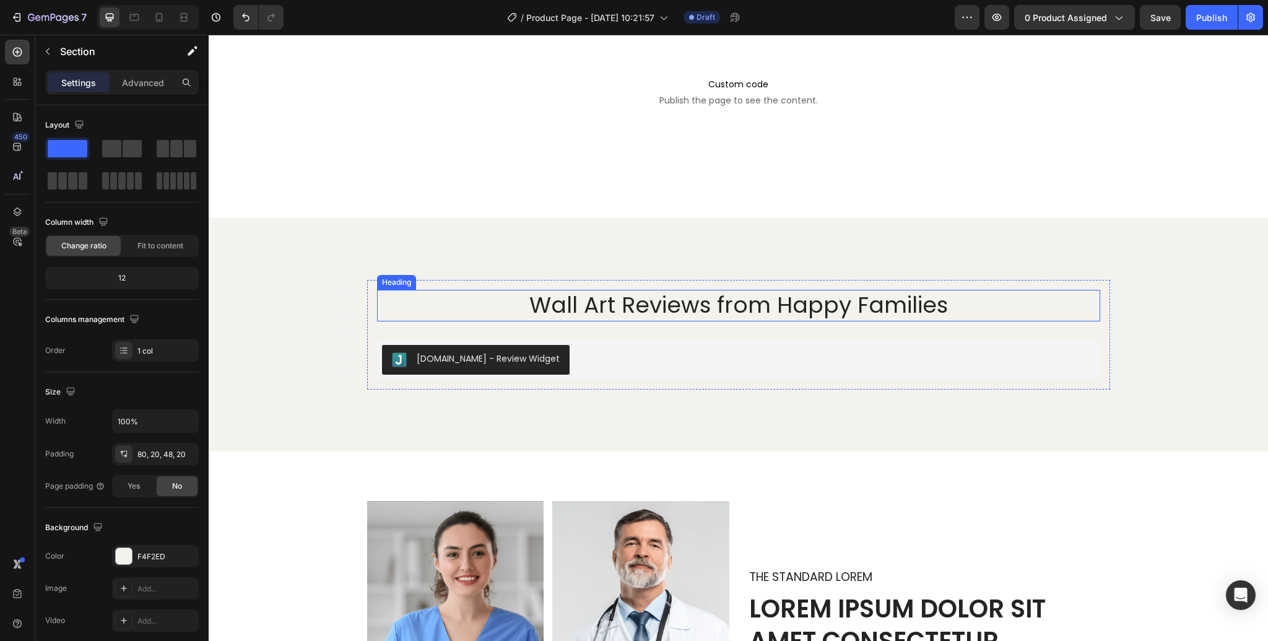
click at [678, 306] on h2 "Wall Art Reviews from Happy Families" at bounding box center [738, 306] width 723 height 32
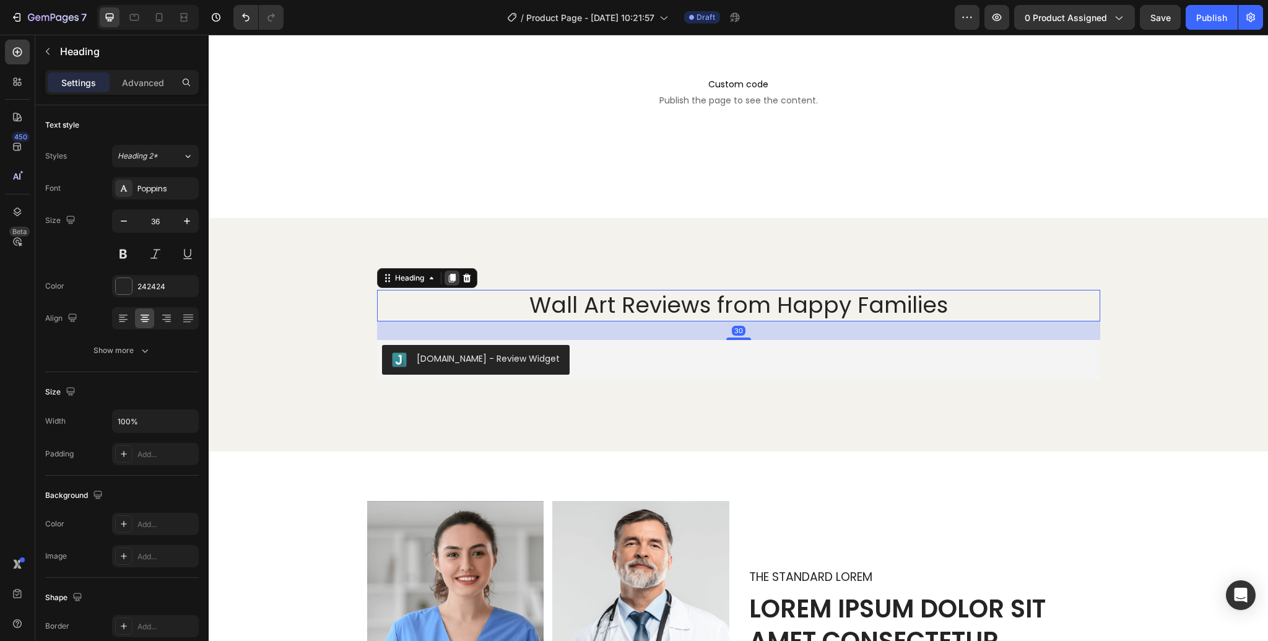
click at [450, 277] on icon at bounding box center [452, 278] width 10 height 10
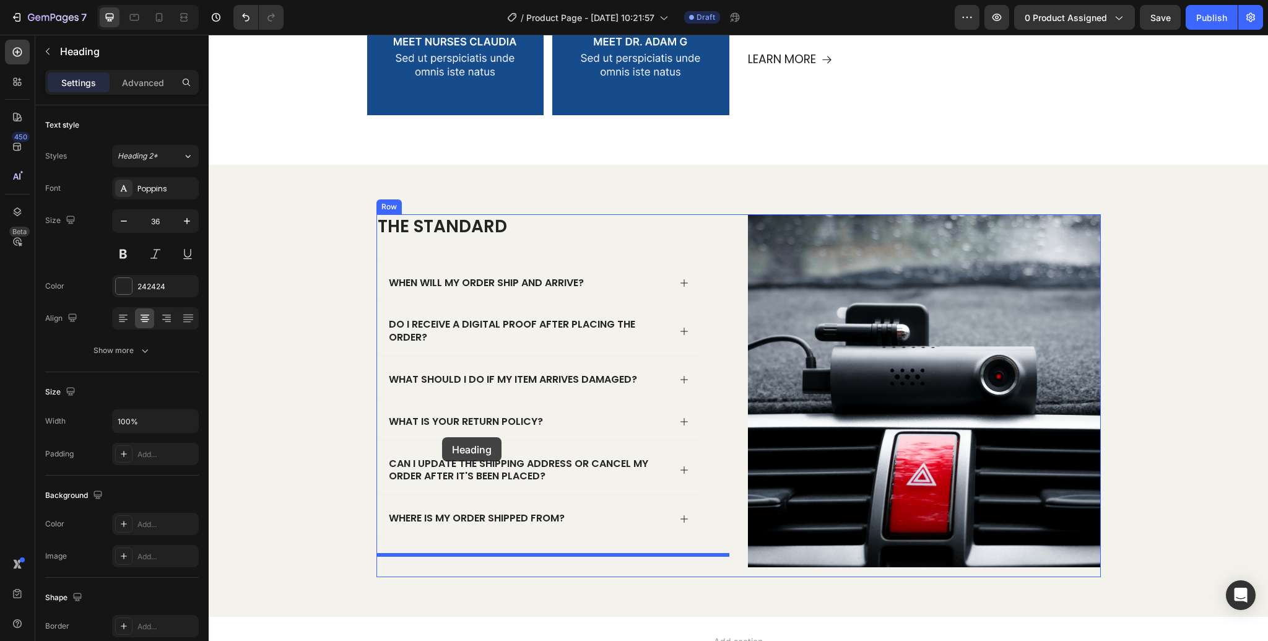
scroll to position [1617, 0]
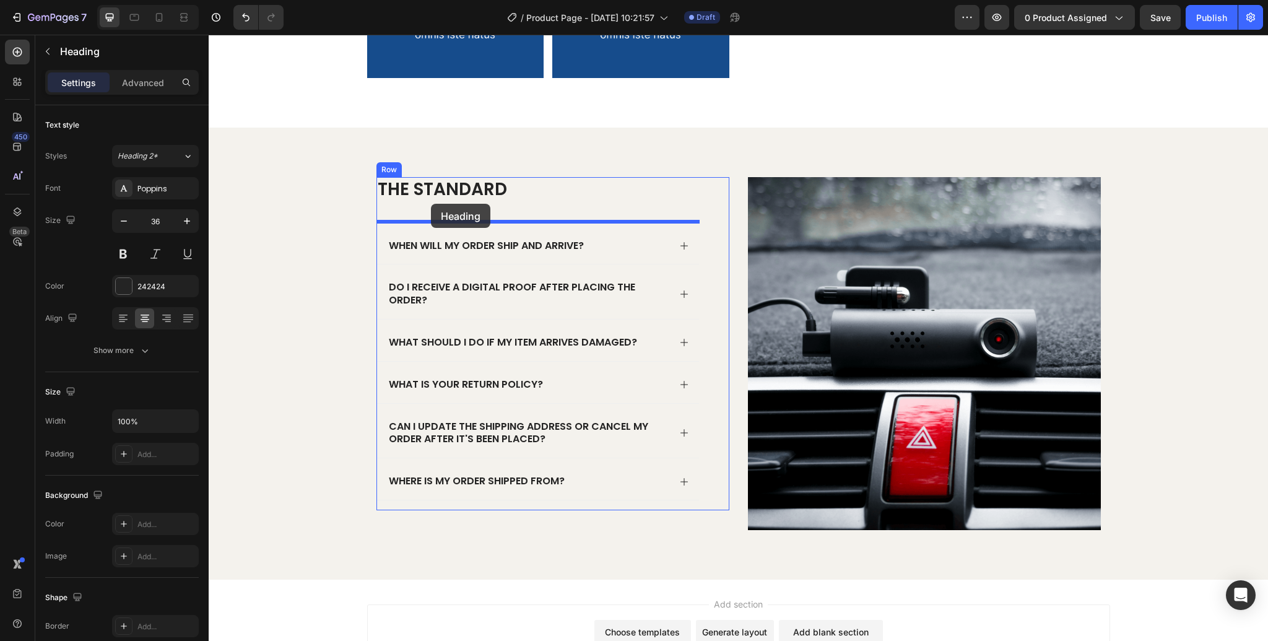
drag, startPoint x: 388, startPoint y: 327, endPoint x: 431, endPoint y: 204, distance: 130.4
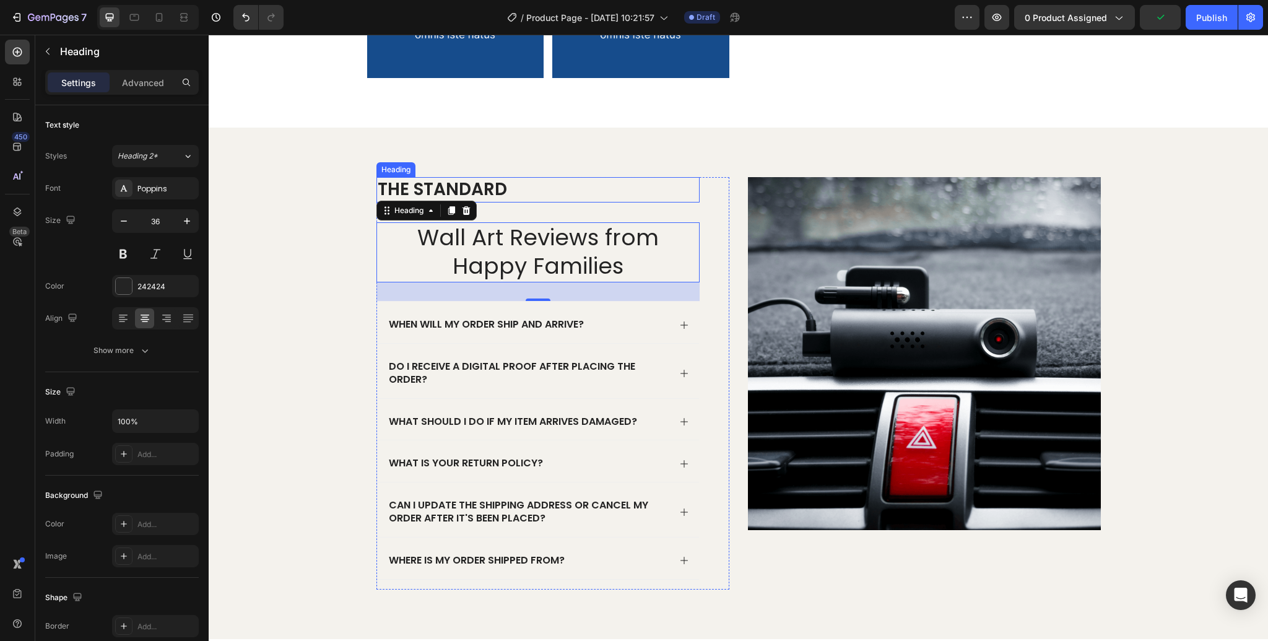
click at [477, 186] on h2 "The standard" at bounding box center [537, 189] width 323 height 25
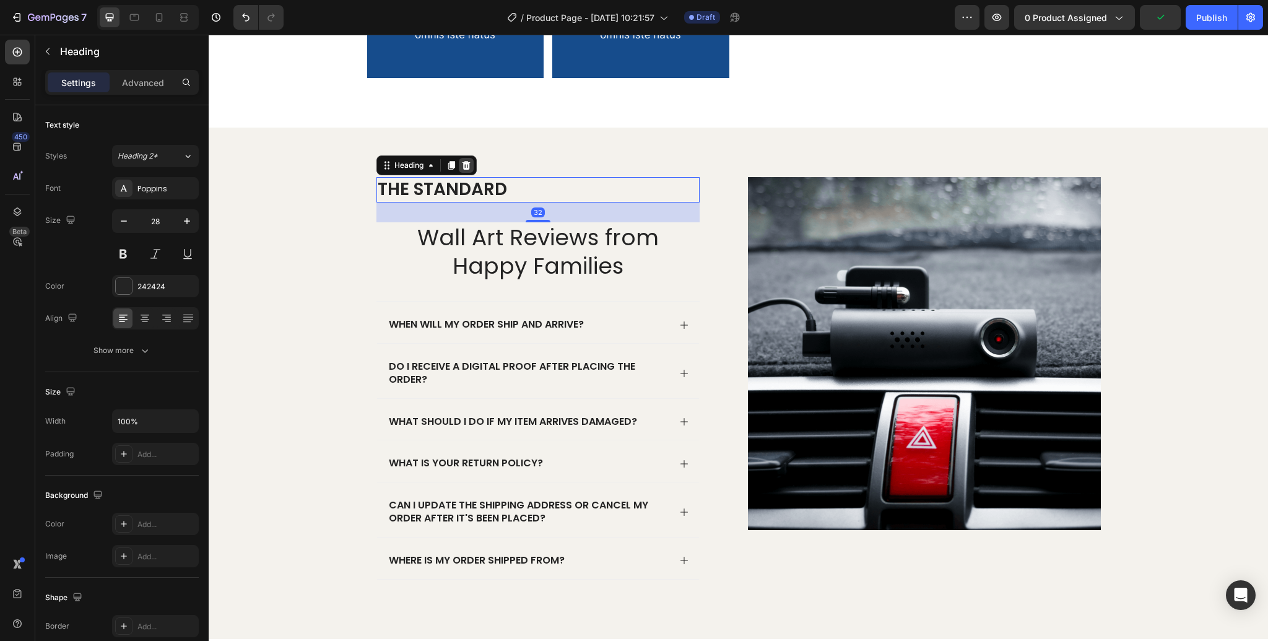
click at [464, 166] on icon at bounding box center [466, 165] width 8 height 9
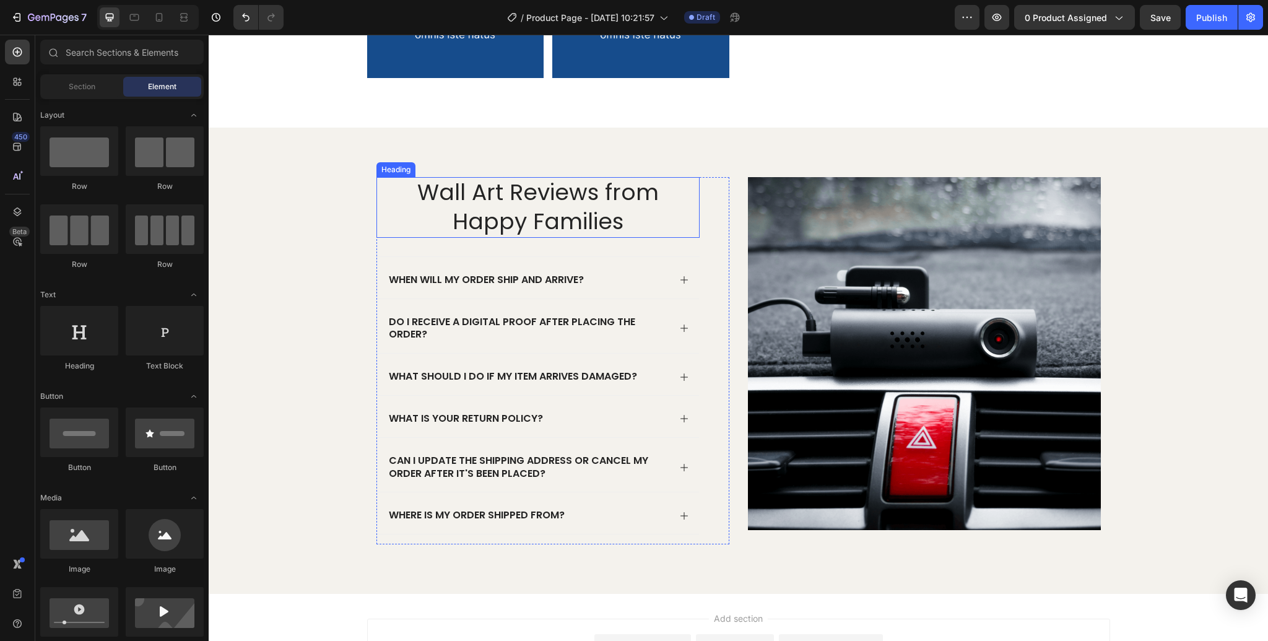
click at [466, 191] on h2 "Wall Art Reviews from Happy Families" at bounding box center [537, 207] width 323 height 61
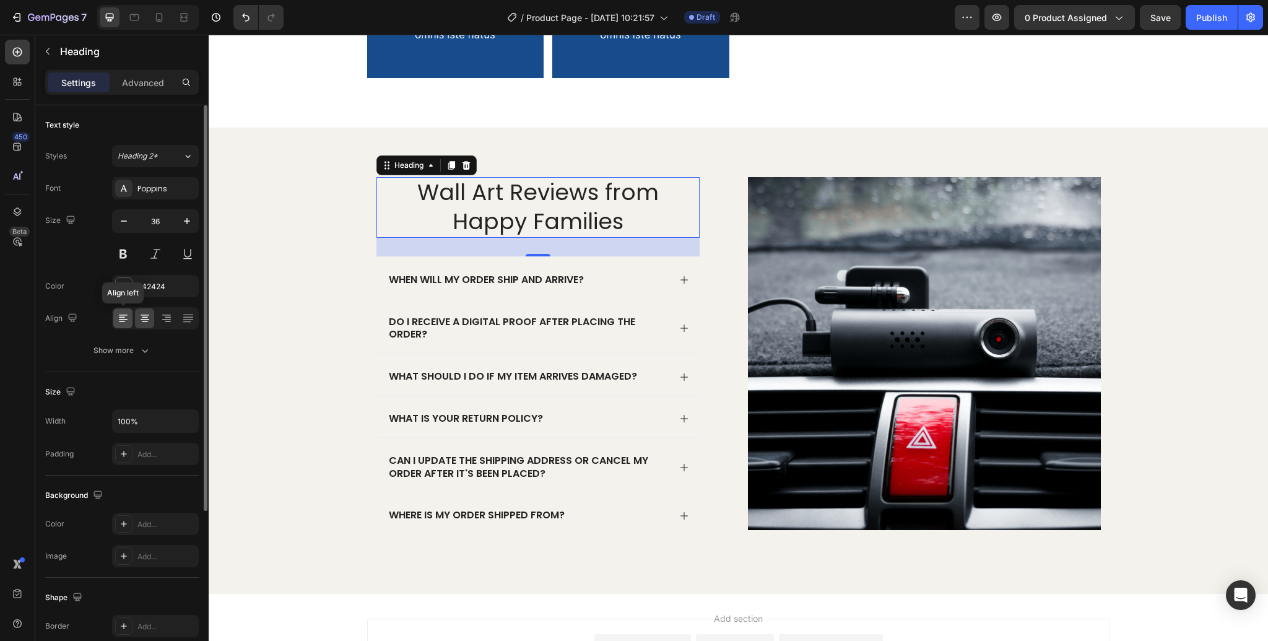
click at [123, 324] on div at bounding box center [122, 318] width 19 height 20
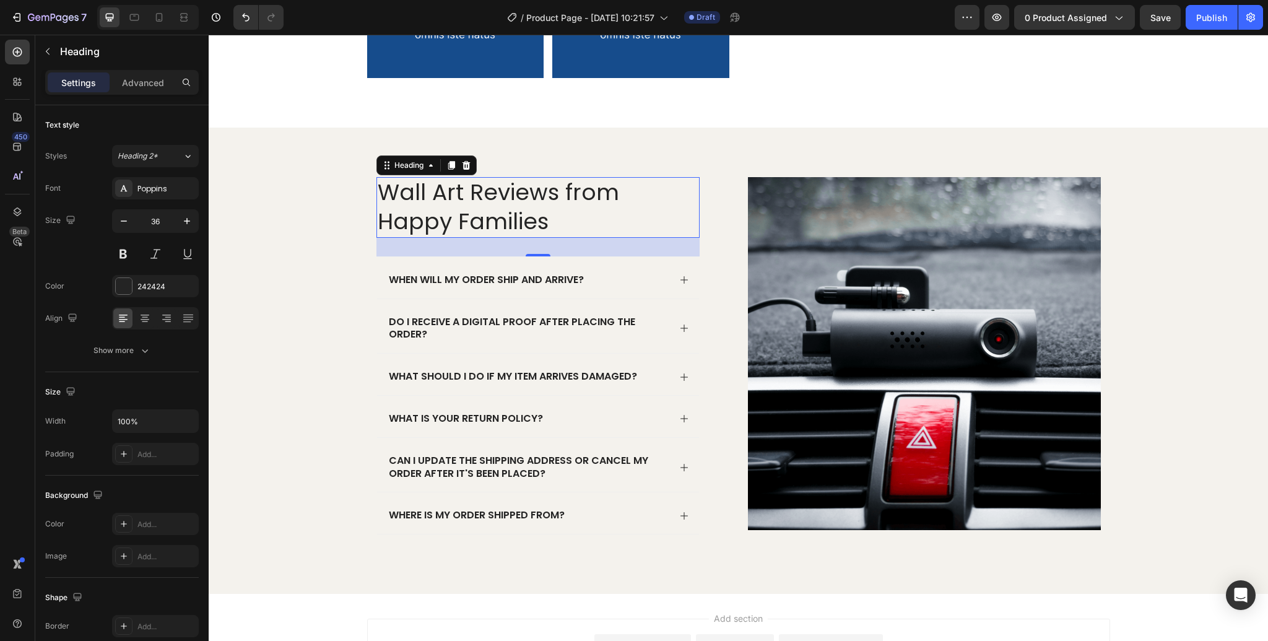
click at [436, 202] on h2 "Wall Art Reviews from Happy Families" at bounding box center [537, 207] width 323 height 61
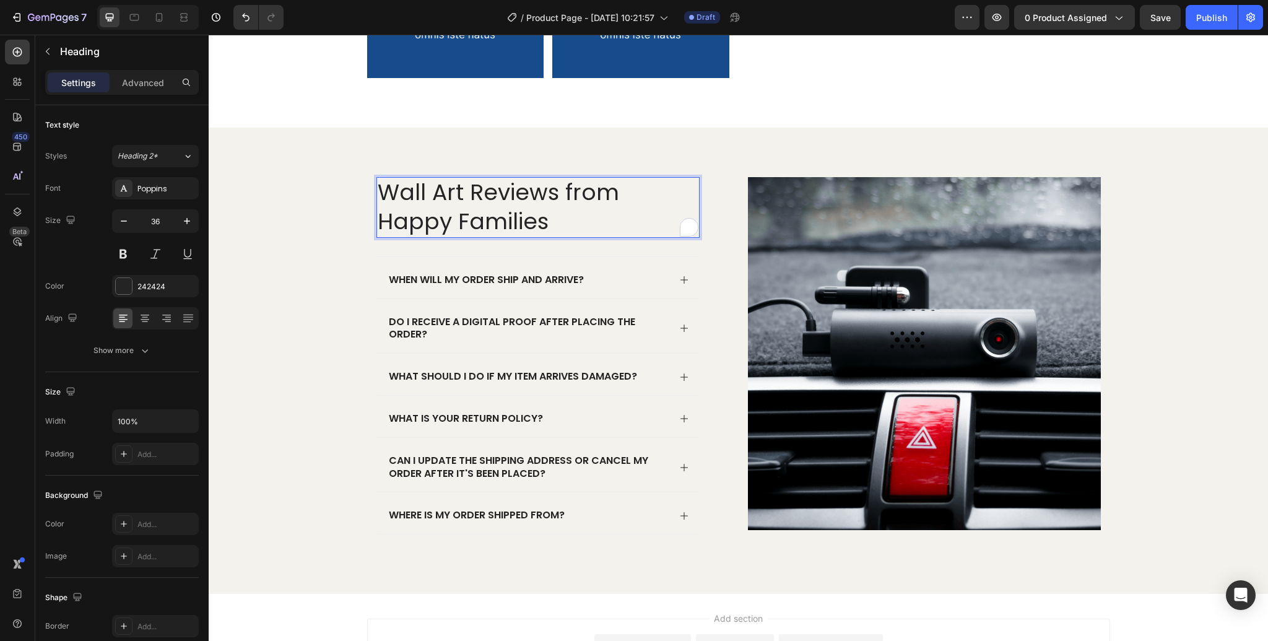
click at [479, 219] on p "Wall Art Reviews from Happy Families" at bounding box center [538, 207] width 321 height 58
click at [334, 266] on div "Wall Art Reviews from Happy Families Heading 30 When will my order ship and arr…" at bounding box center [738, 370] width 1034 height 387
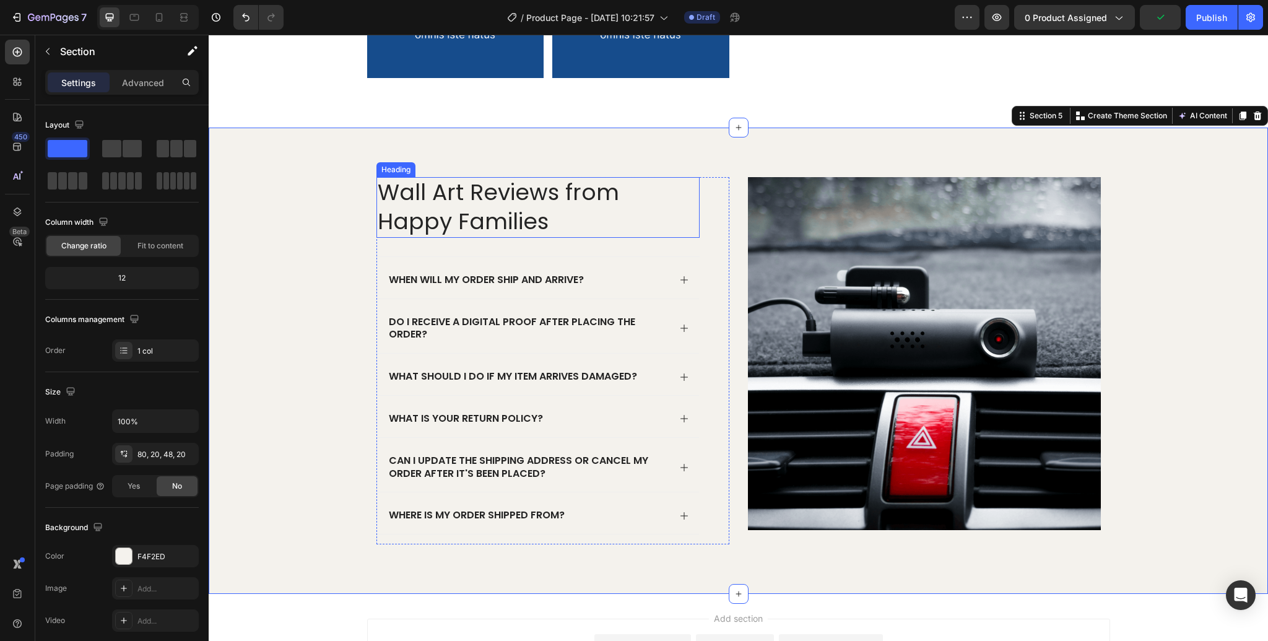
click at [464, 224] on p "Wall Art Reviews from Happy Families" at bounding box center [538, 207] width 321 height 58
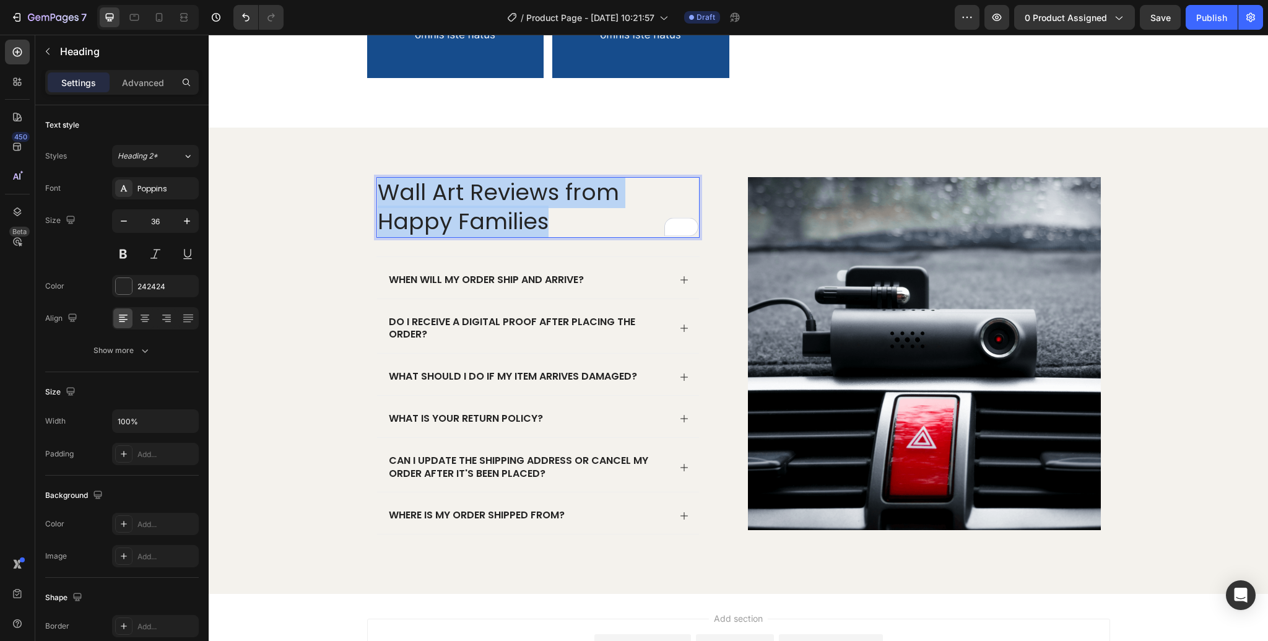
drag, startPoint x: 475, startPoint y: 225, endPoint x: 380, endPoint y: 199, distance: 98.8
click at [380, 198] on p "Wall Art Reviews from Happy Families" at bounding box center [538, 207] width 321 height 58
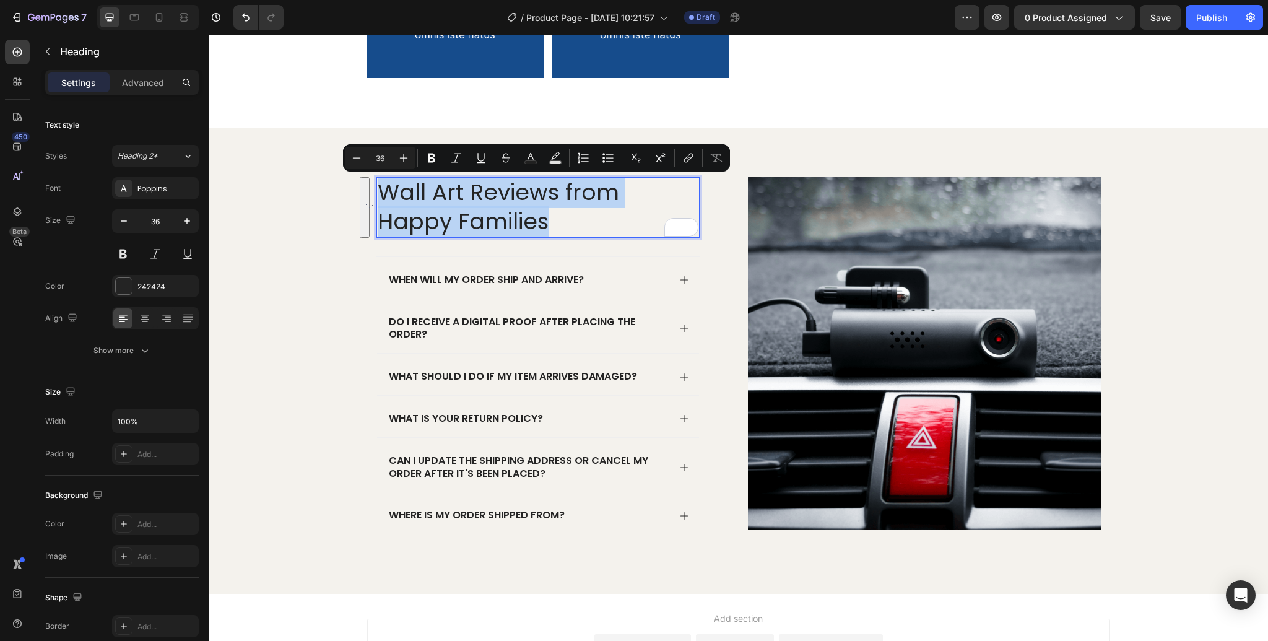
click at [446, 214] on p "Wall Art Reviews from Happy Families" at bounding box center [538, 207] width 321 height 58
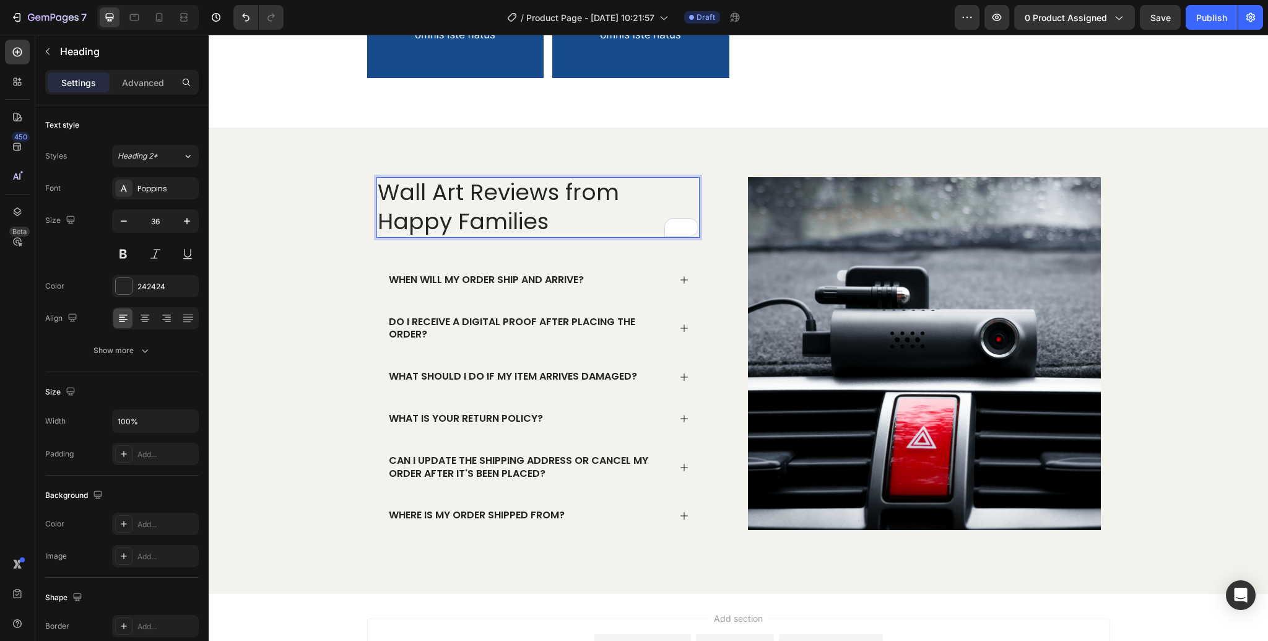
click at [466, 225] on p "Wall Art Reviews from Happy Families" at bounding box center [538, 207] width 321 height 58
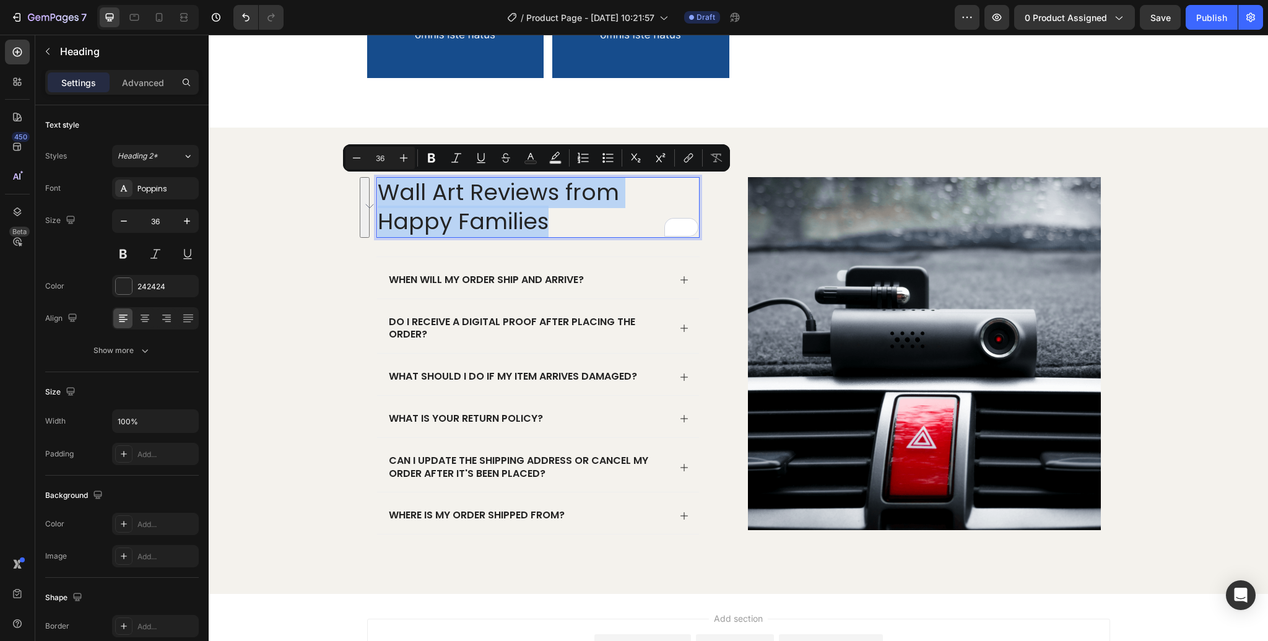
drag, startPoint x: 469, startPoint y: 223, endPoint x: 386, endPoint y: 196, distance: 87.9
click at [384, 196] on p "Wall Art Reviews from Happy Families" at bounding box center [538, 207] width 321 height 58
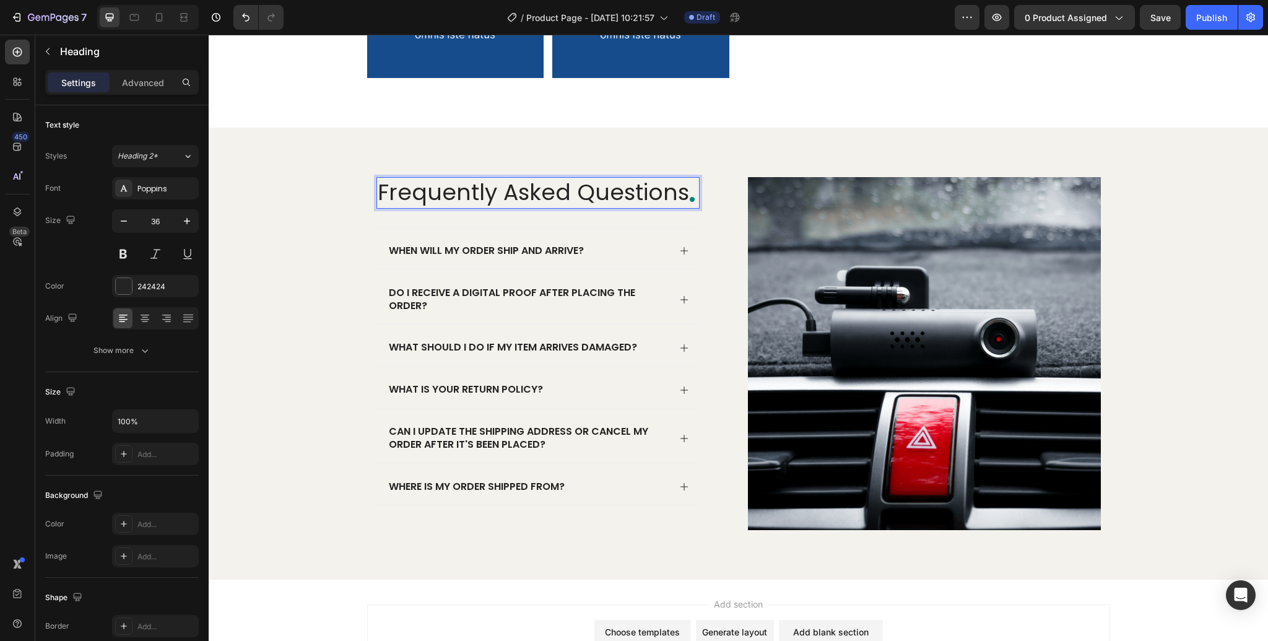
click at [458, 200] on p "Frequently Asked Questions" at bounding box center [538, 192] width 321 height 29
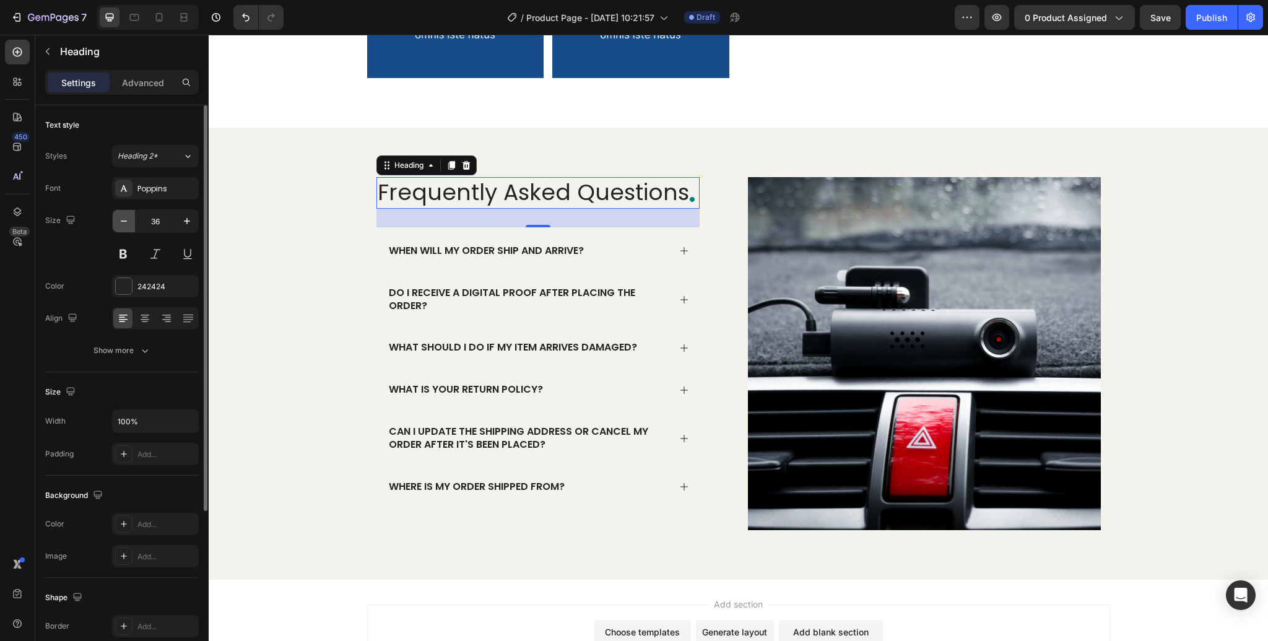
click at [124, 219] on icon "button" at bounding box center [124, 221] width 12 height 12
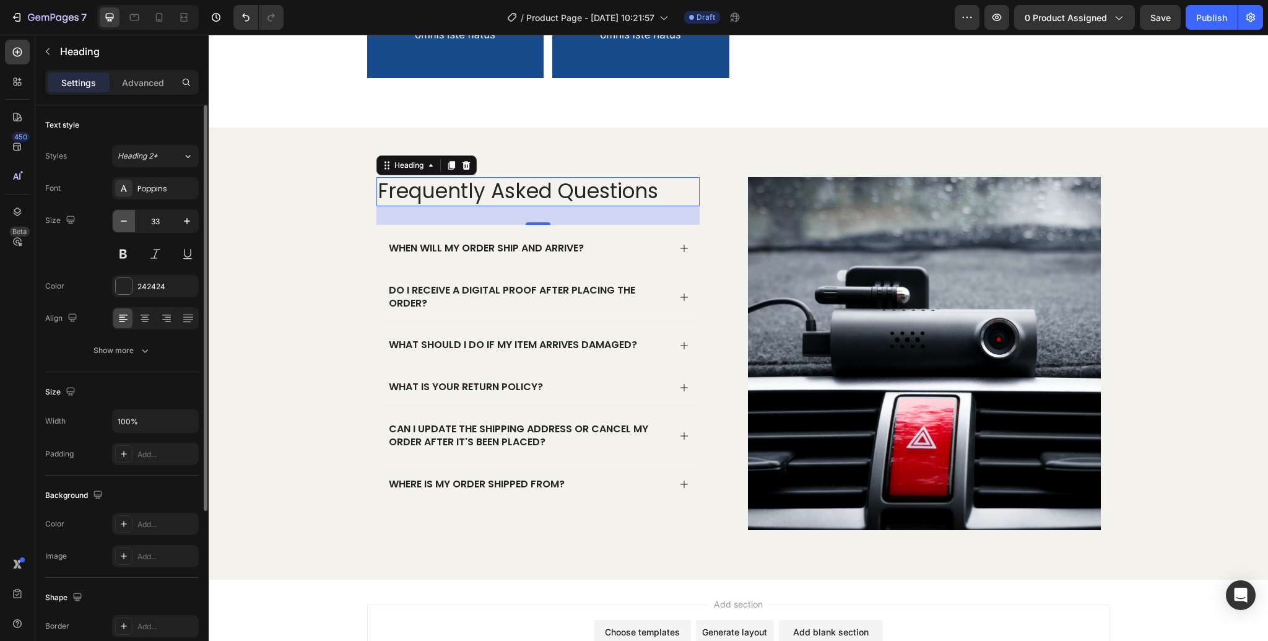
click at [124, 219] on icon "button" at bounding box center [124, 221] width 12 height 12
type input "32"
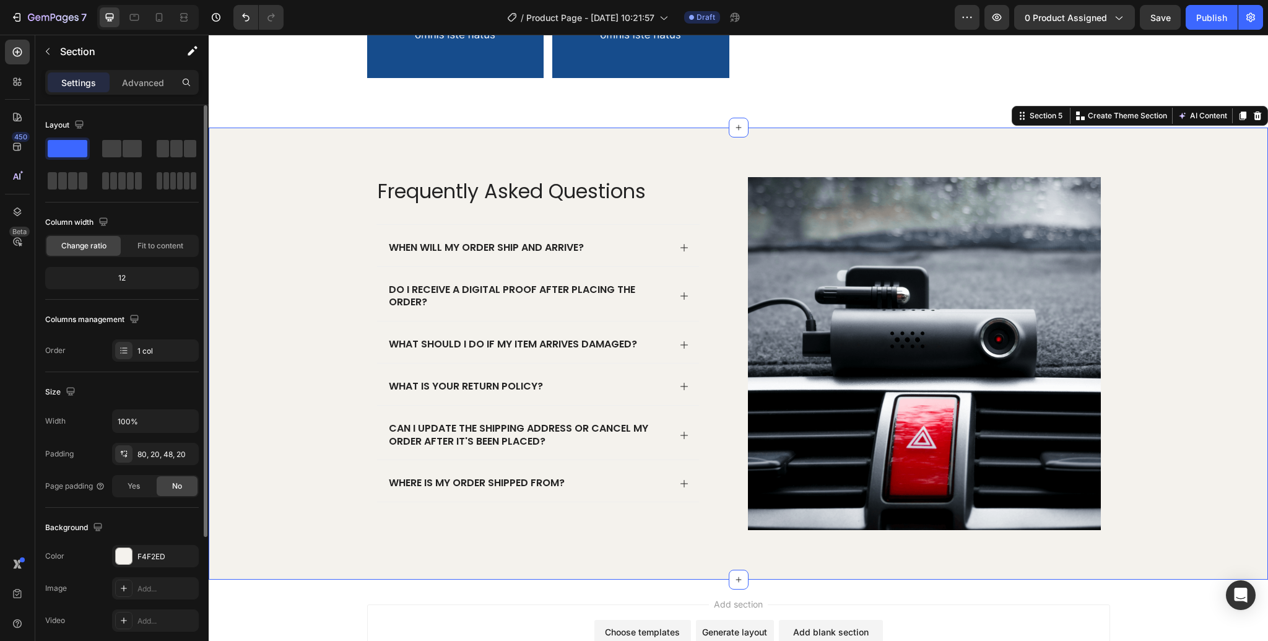
click at [232, 210] on div "Frequently Asked Questions Heading When will my order ship and arrive? Do I rec…" at bounding box center [738, 363] width 1034 height 373
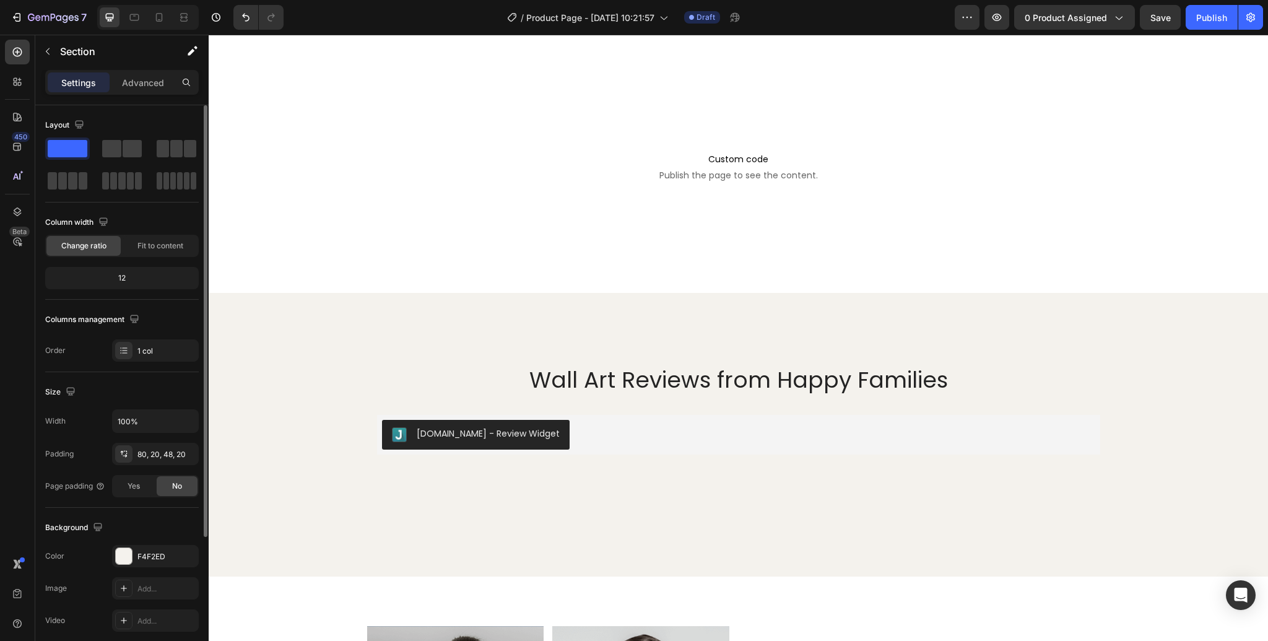
scroll to position [737, 0]
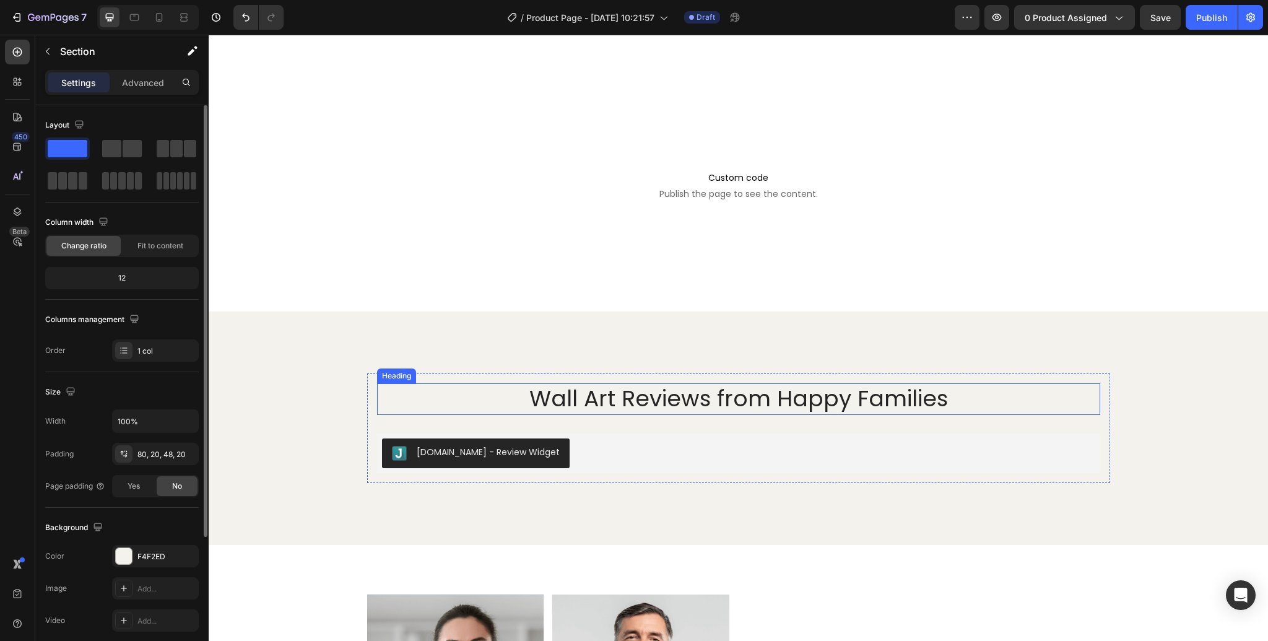
click at [726, 396] on h2 "Wall Art Reviews from Happy Families" at bounding box center [738, 399] width 723 height 32
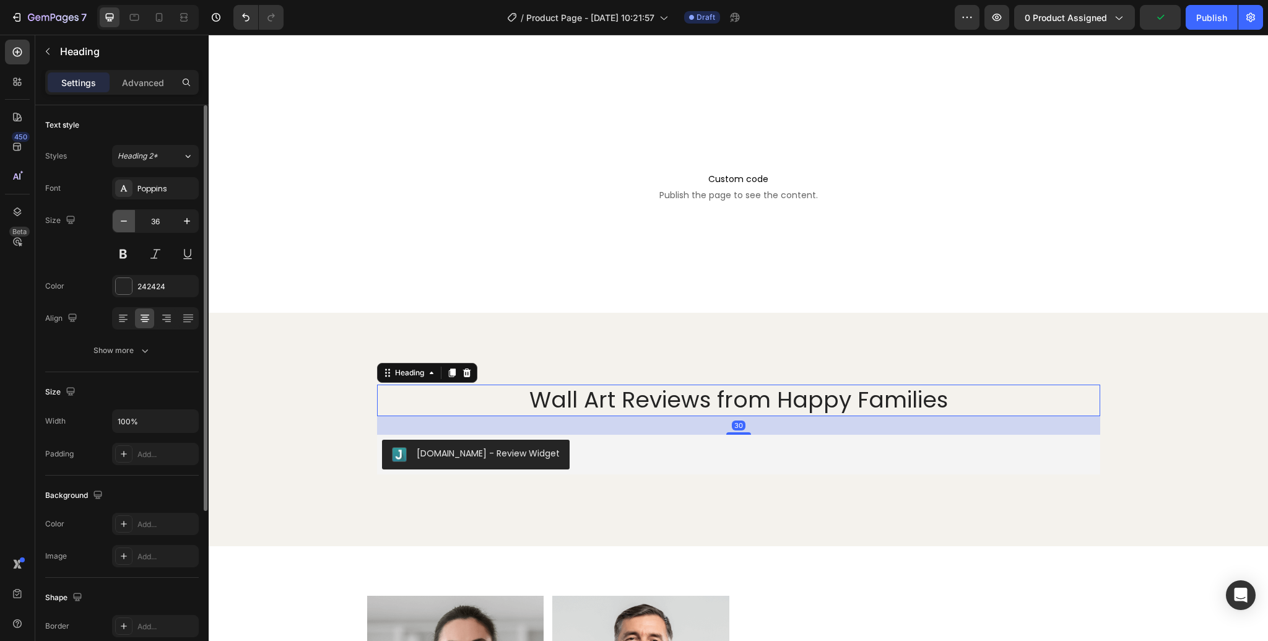
click at [127, 220] on icon "button" at bounding box center [124, 221] width 12 height 12
click at [126, 220] on icon "button" at bounding box center [124, 221] width 12 height 12
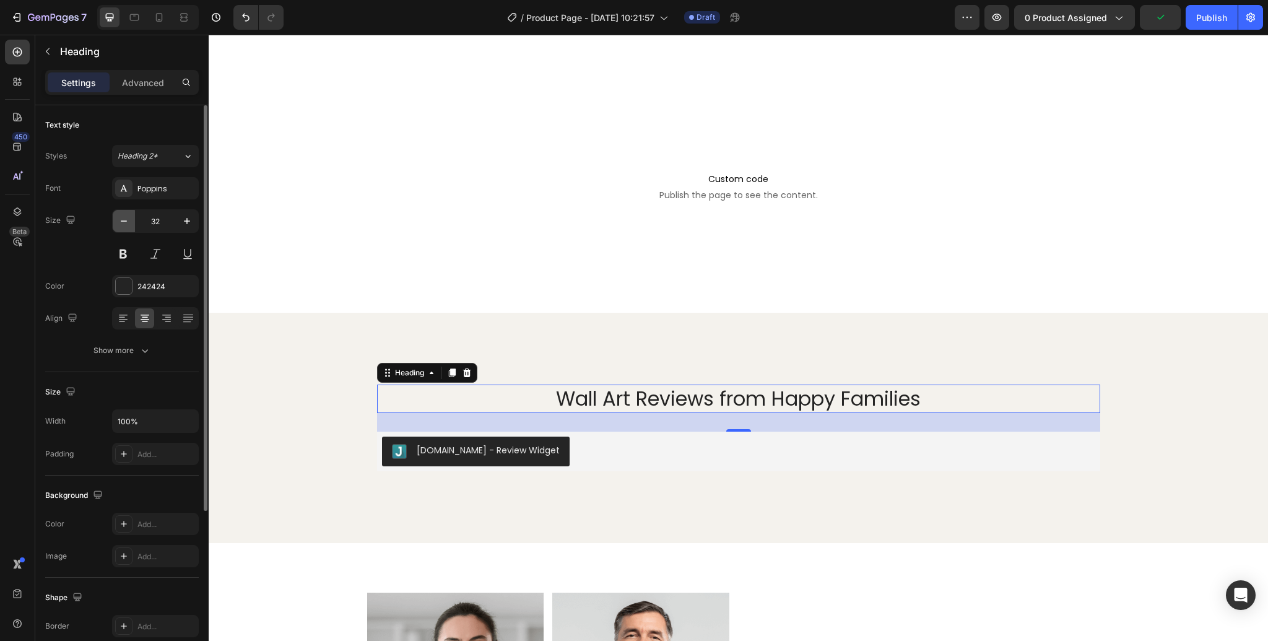
click at [125, 220] on icon "button" at bounding box center [124, 221] width 12 height 12
click at [186, 222] on icon "button" at bounding box center [187, 221] width 12 height 12
type input "32"
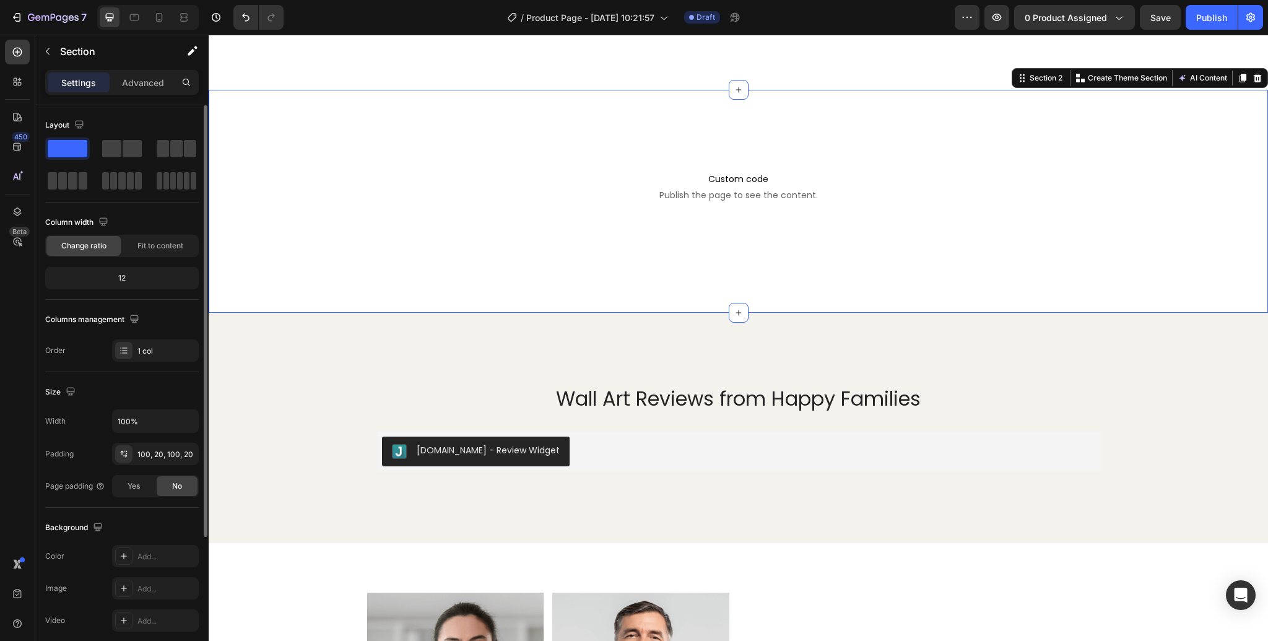
click at [456, 246] on div "Custom code Publish the page to see the content. Custom Code Row" at bounding box center [738, 201] width 1034 height 99
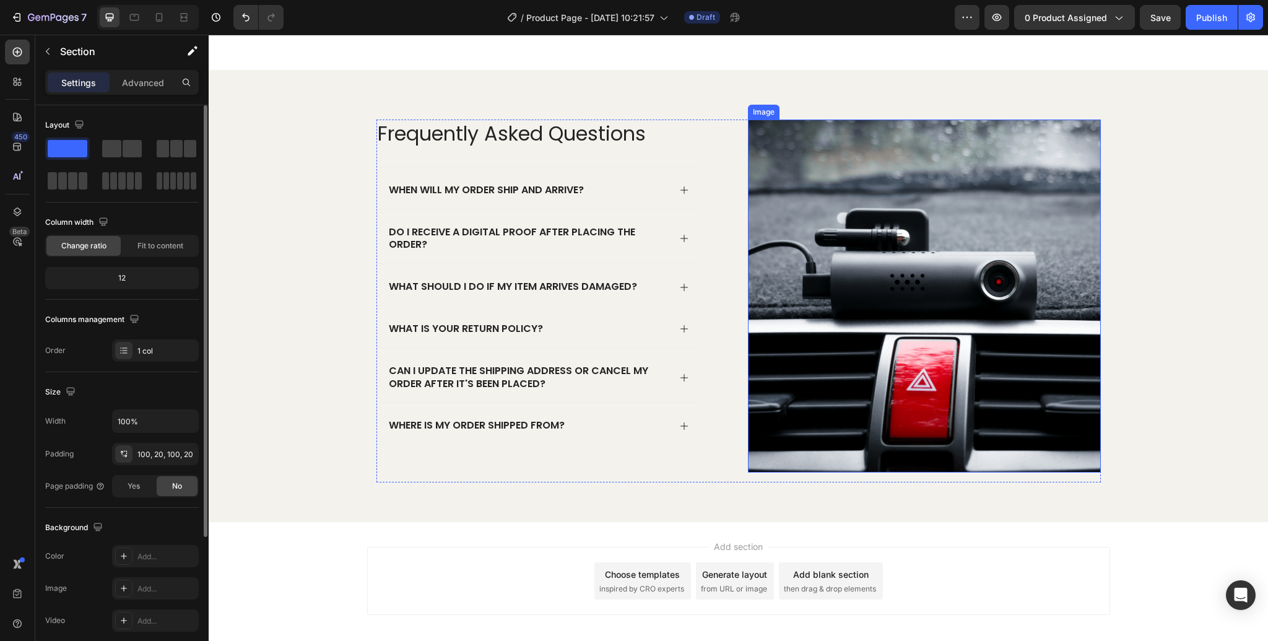
scroll to position [1616, 0]
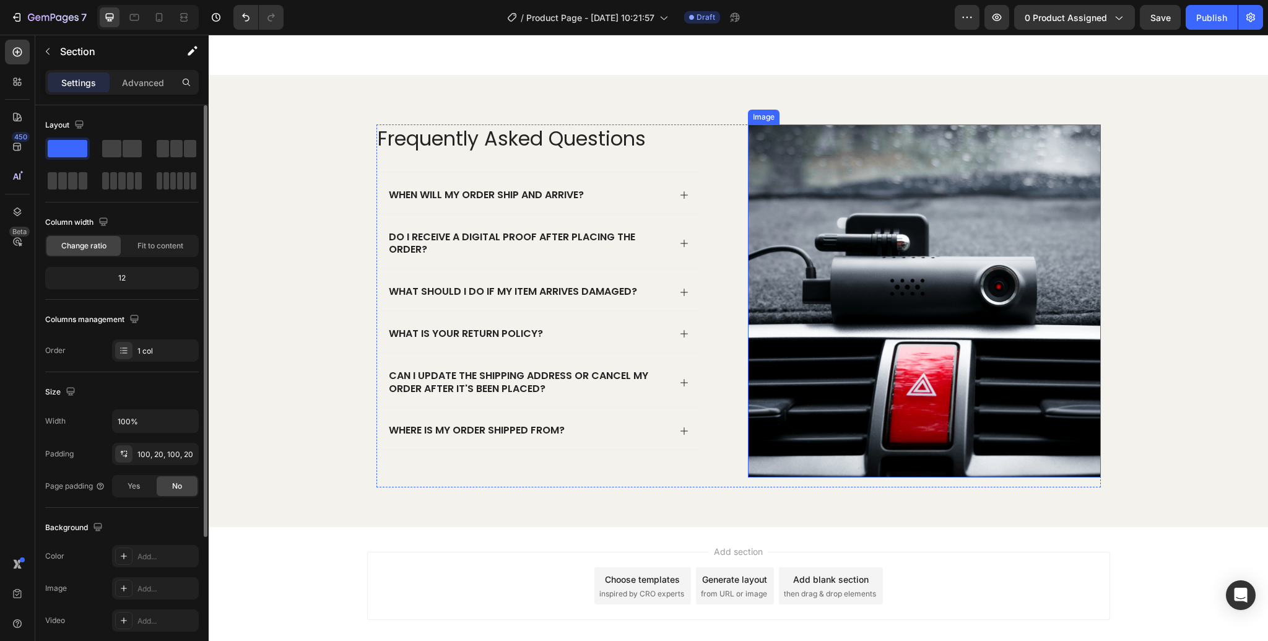
click at [877, 280] on img at bounding box center [924, 300] width 353 height 353
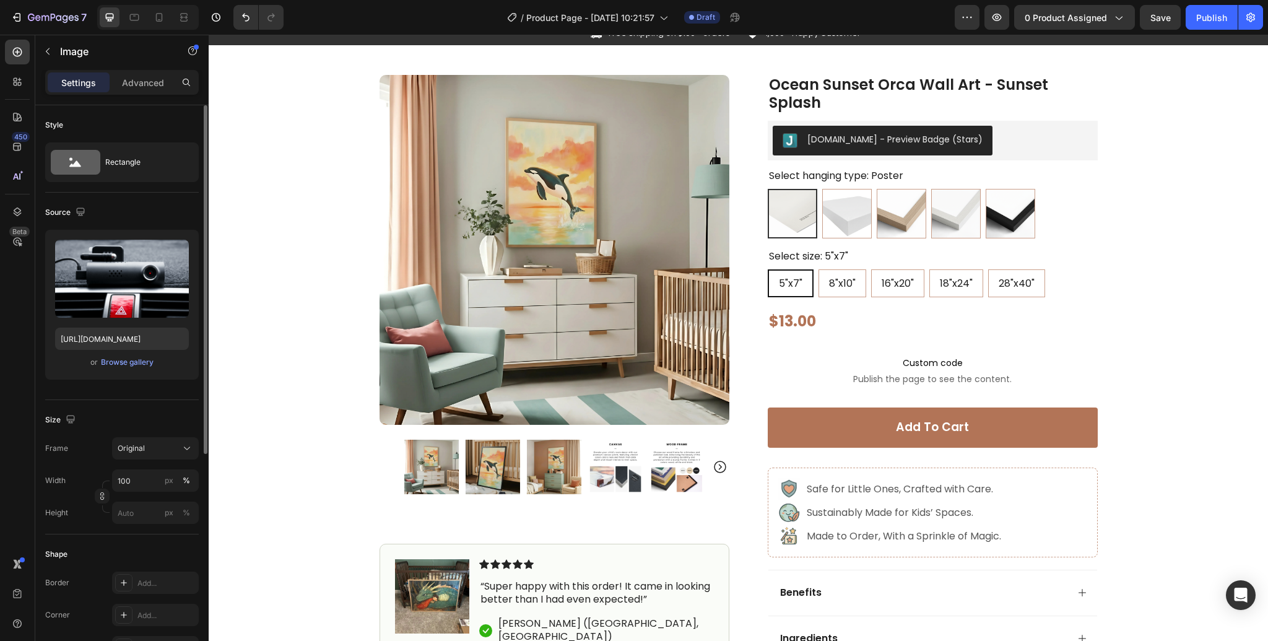
scroll to position [0, 0]
